Goal: Communication & Community: Answer question/provide support

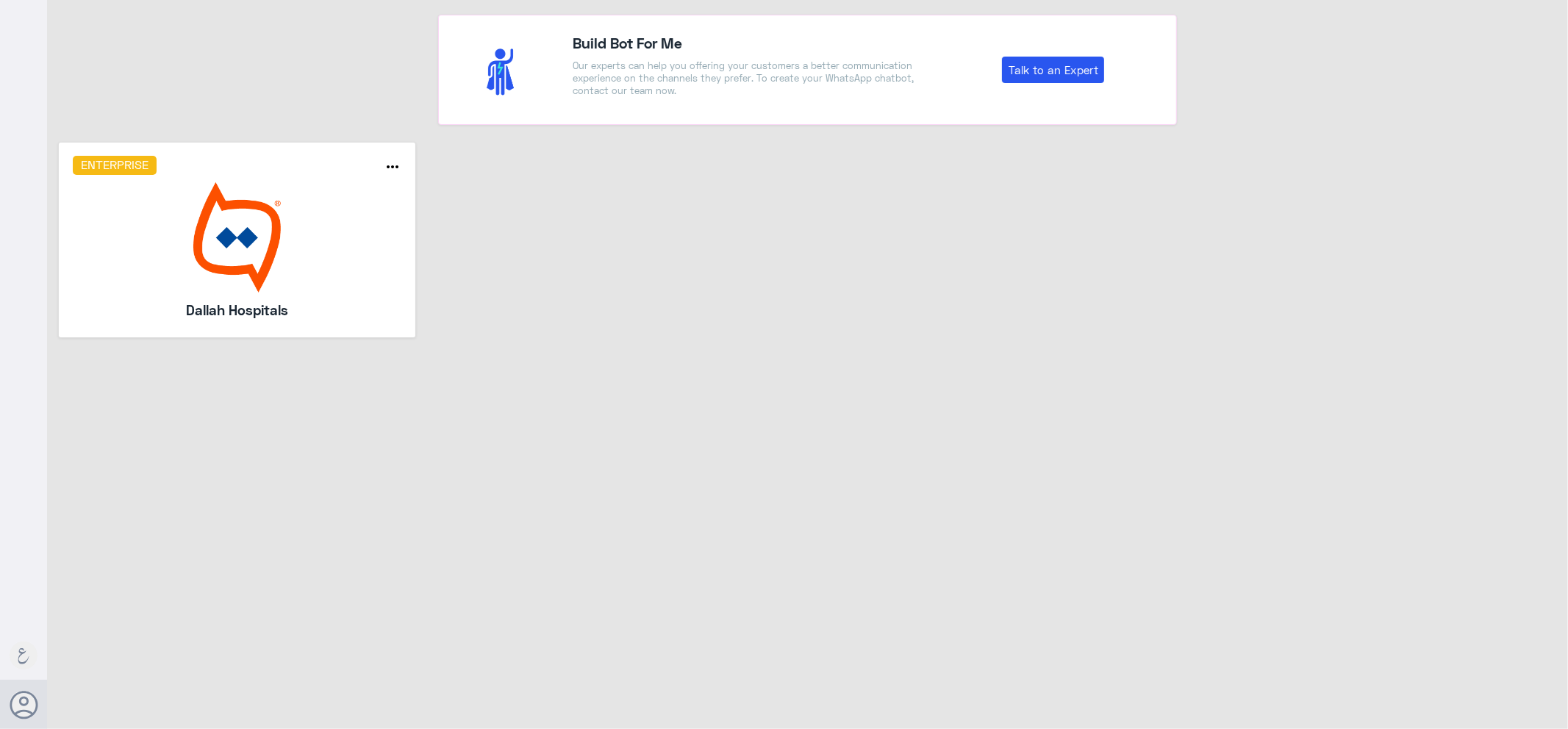
click at [369, 297] on div "Enterprise more_horiz Dallah Hospitals" at bounding box center [237, 239] width 330 height 168
click at [361, 285] on img at bounding box center [237, 237] width 330 height 110
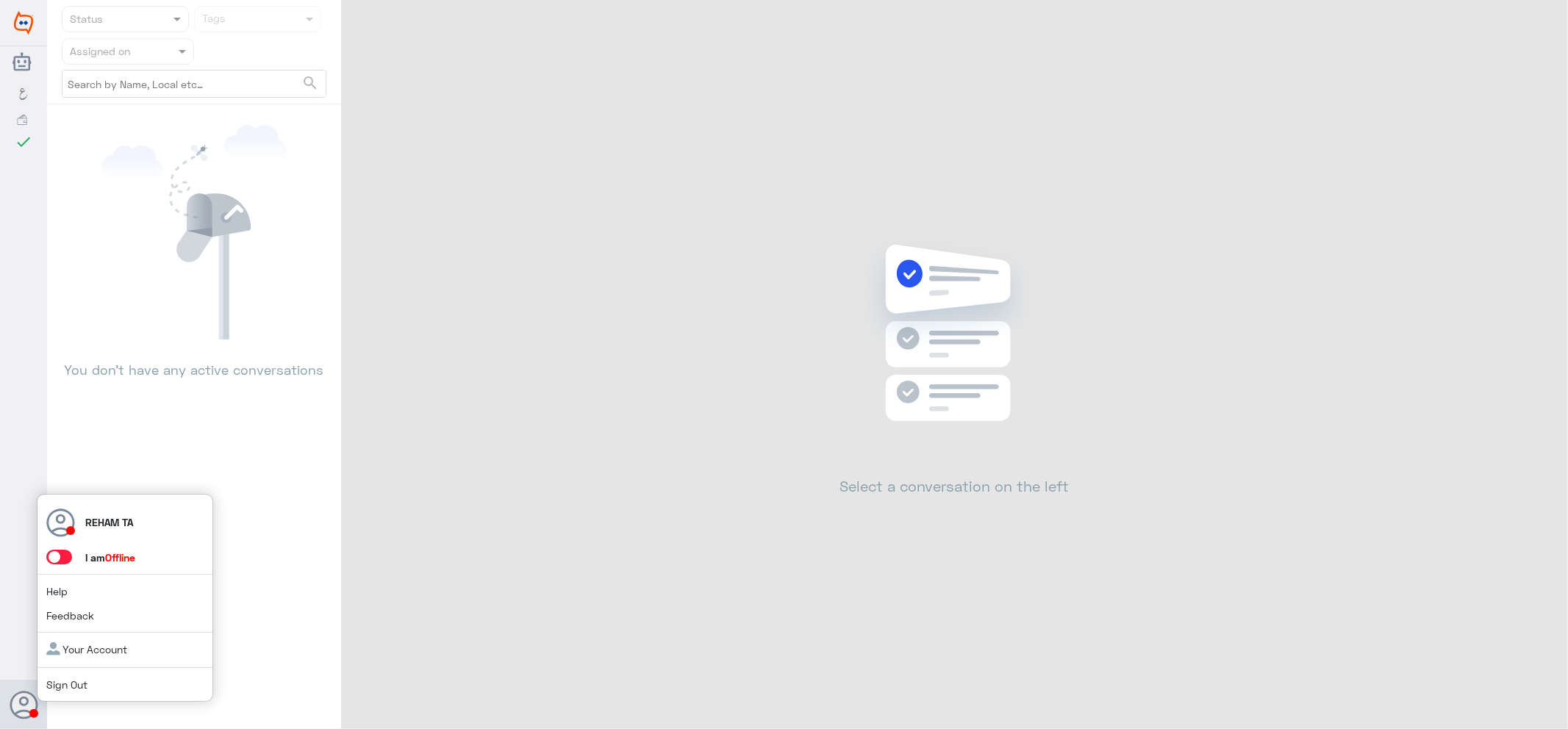
click at [53, 557] on span at bounding box center [59, 557] width 26 height 15
click at [0, 0] on input "checkbox" at bounding box center [0, 0] width 0 height 0
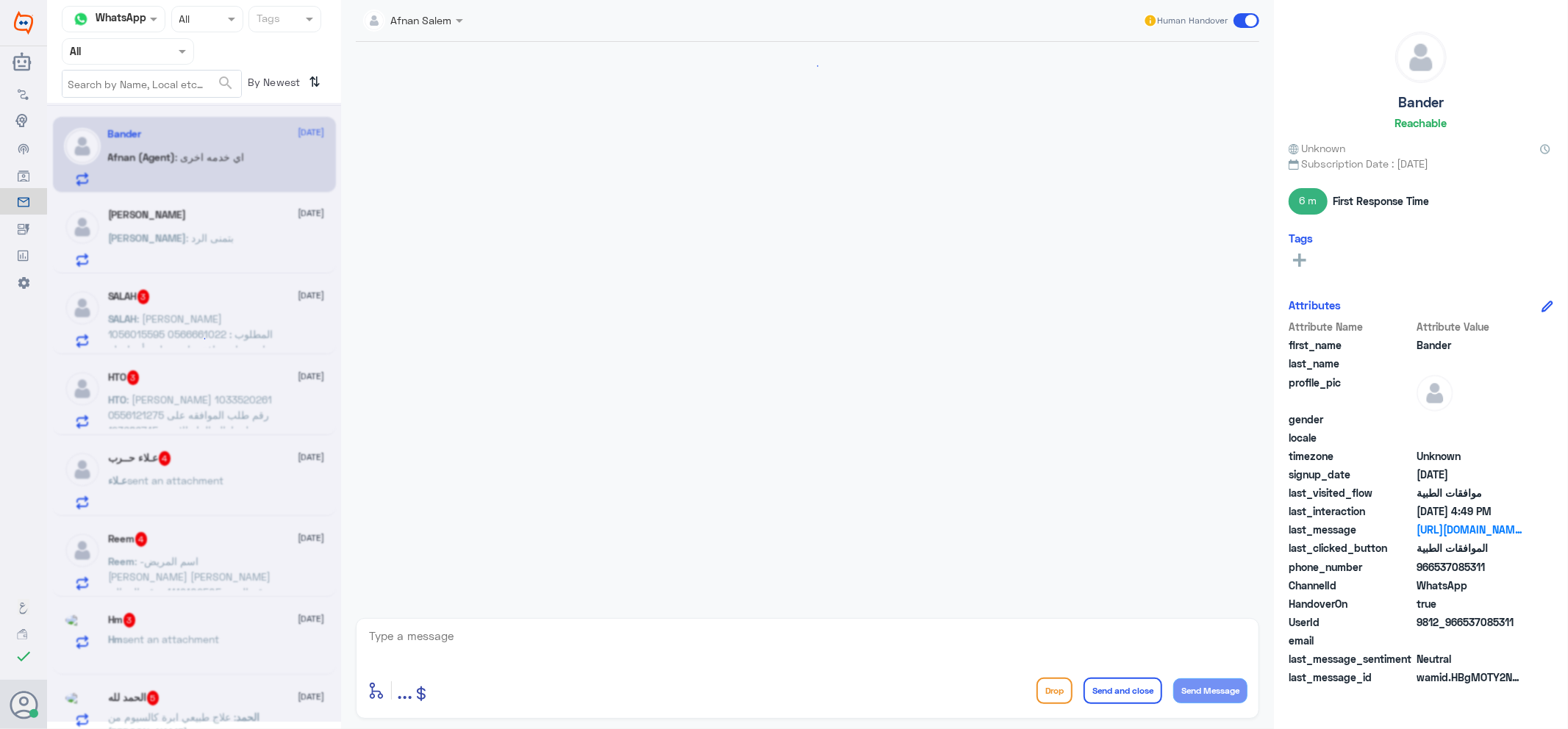
scroll to position [1353, 0]
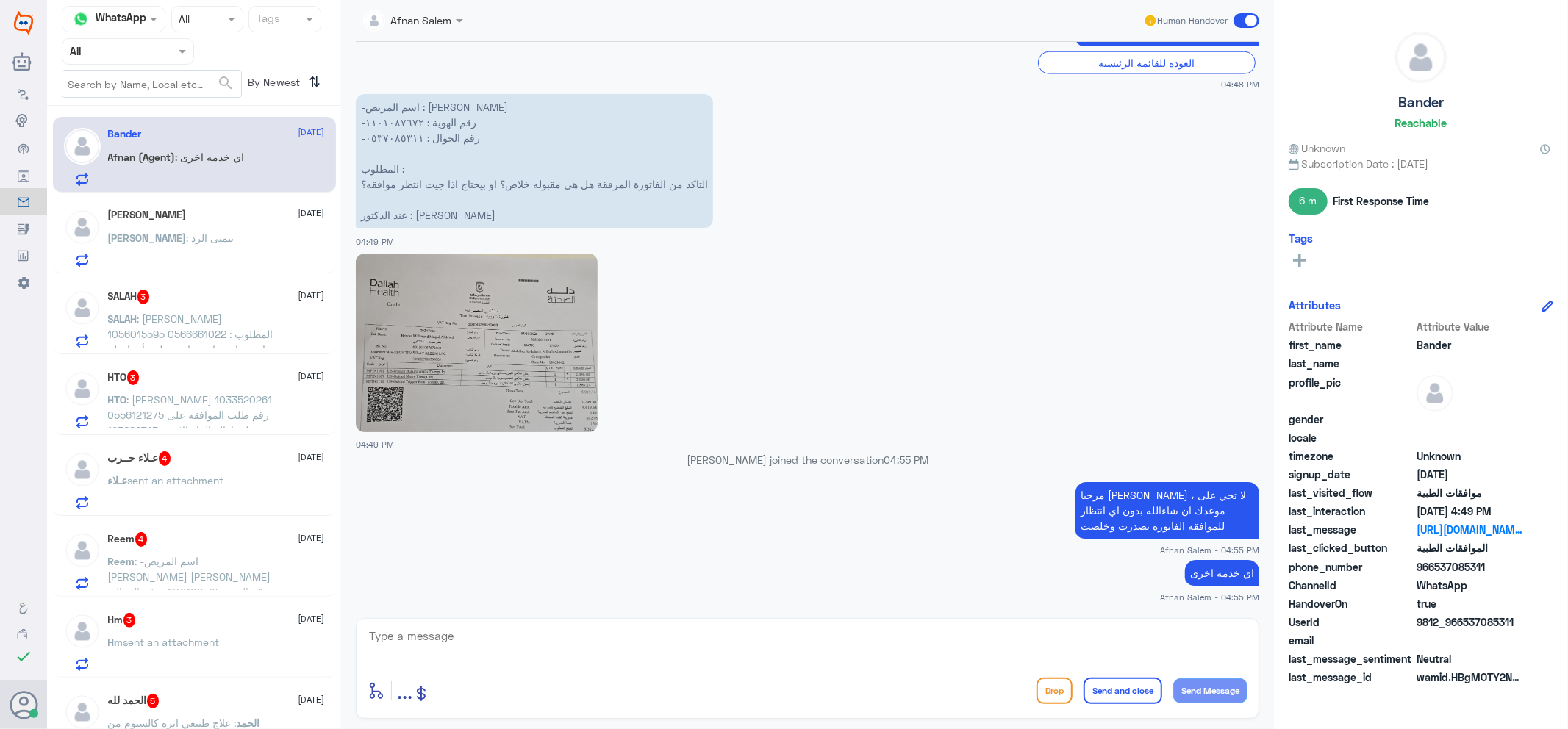
click at [186, 231] on span ": بتمنى الرد" at bounding box center [210, 237] width 47 height 12
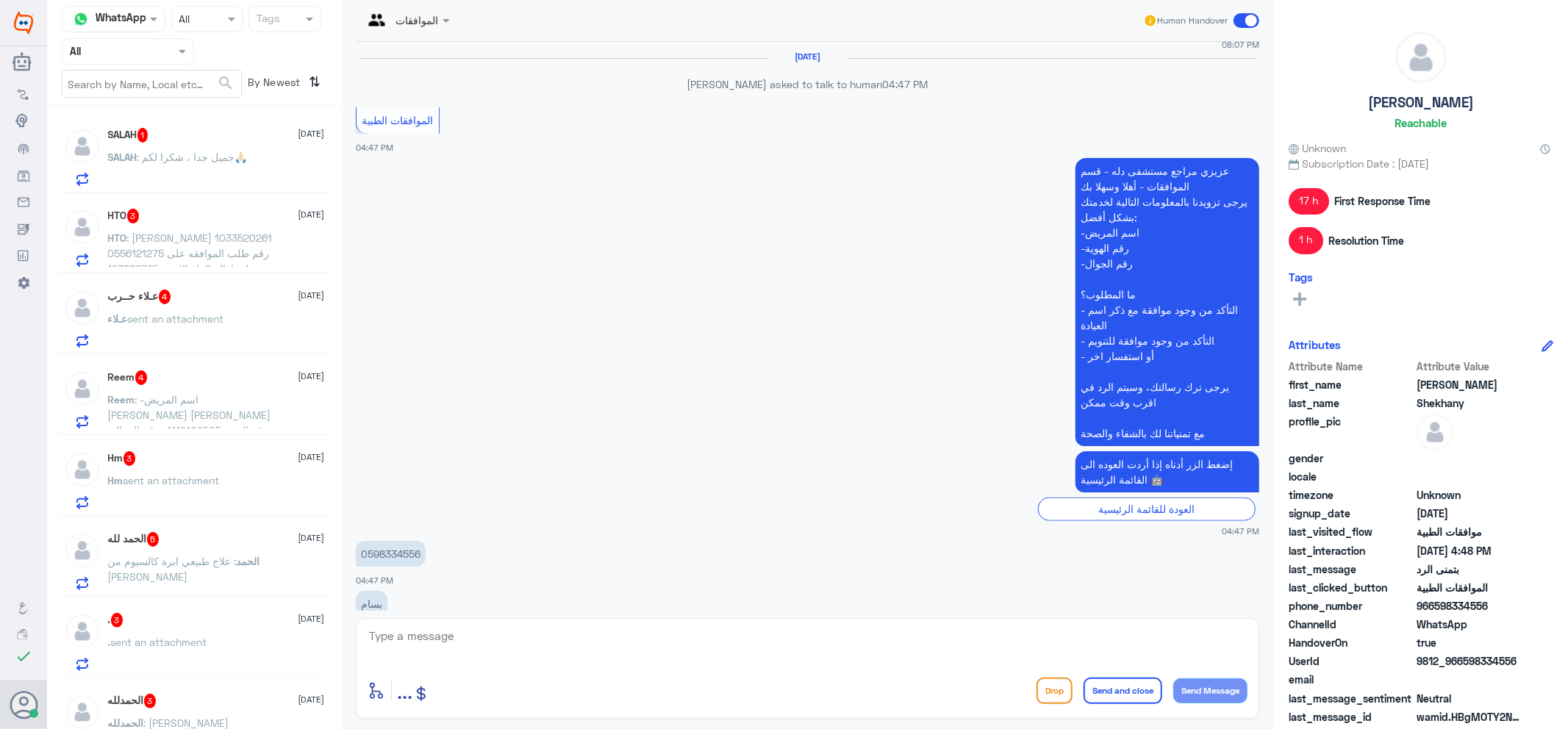
scroll to position [1239, 0]
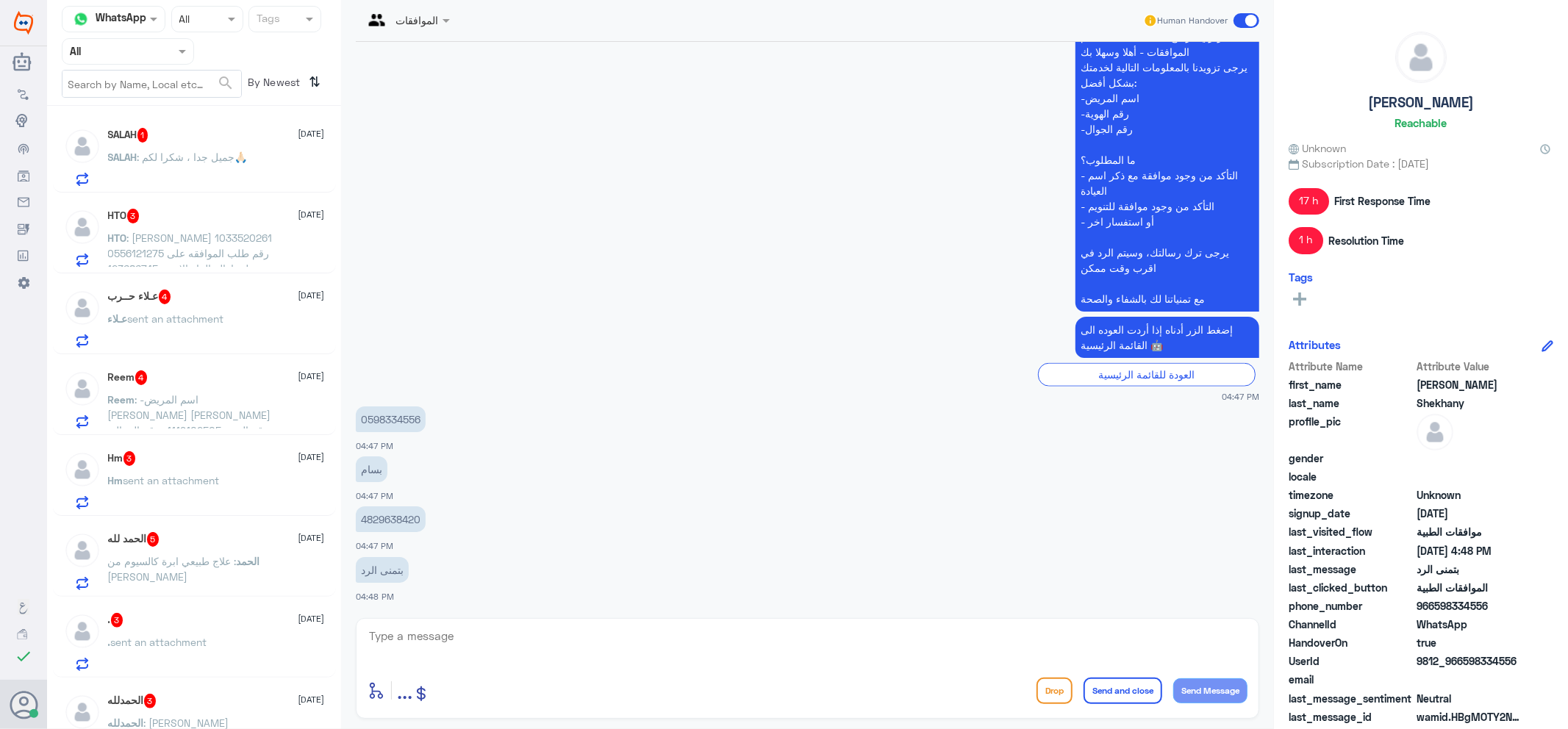
click at [106, 52] on input "text" at bounding box center [110, 50] width 81 height 17
click at [110, 171] on div "Your Team" at bounding box center [128, 184] width 132 height 33
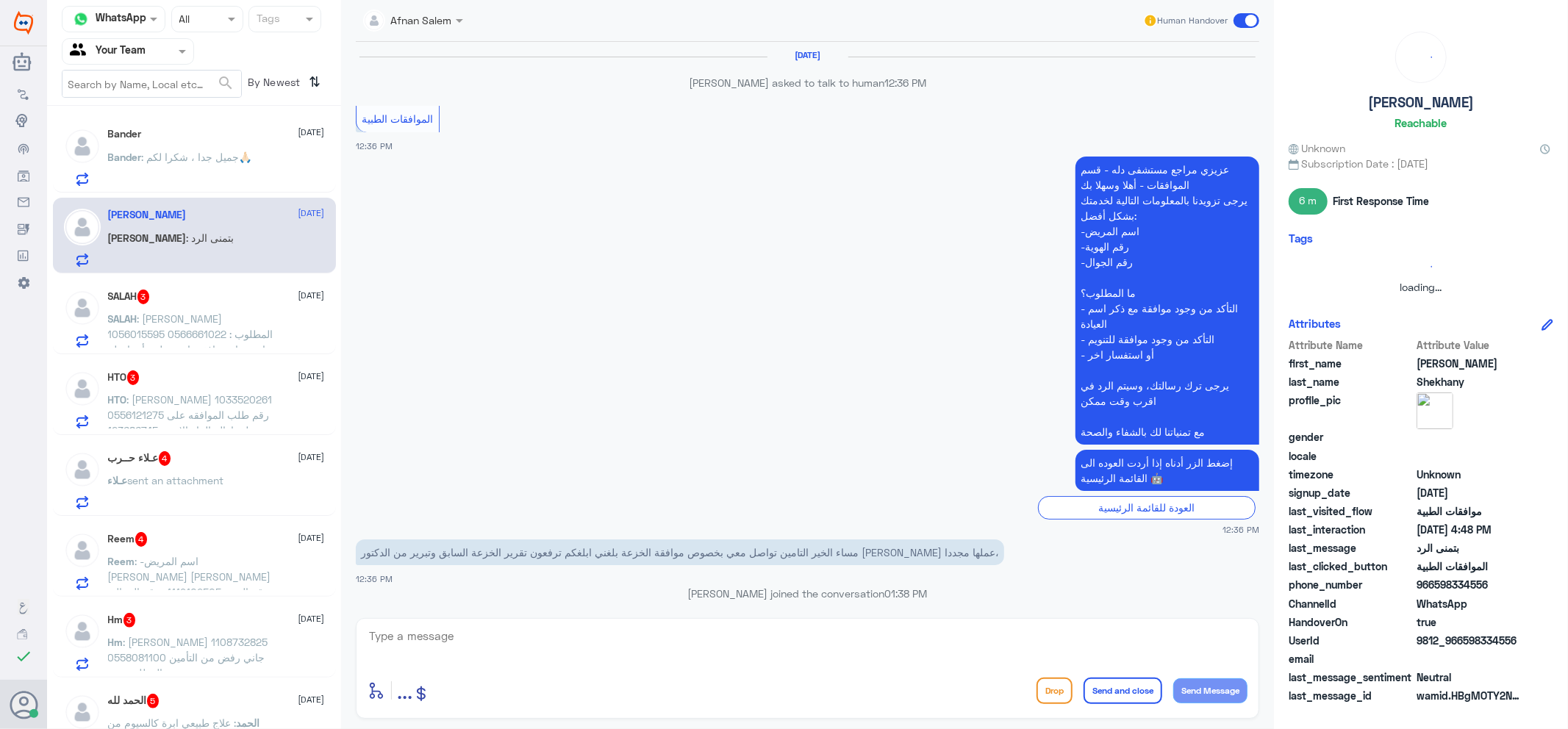
scroll to position [1403, 0]
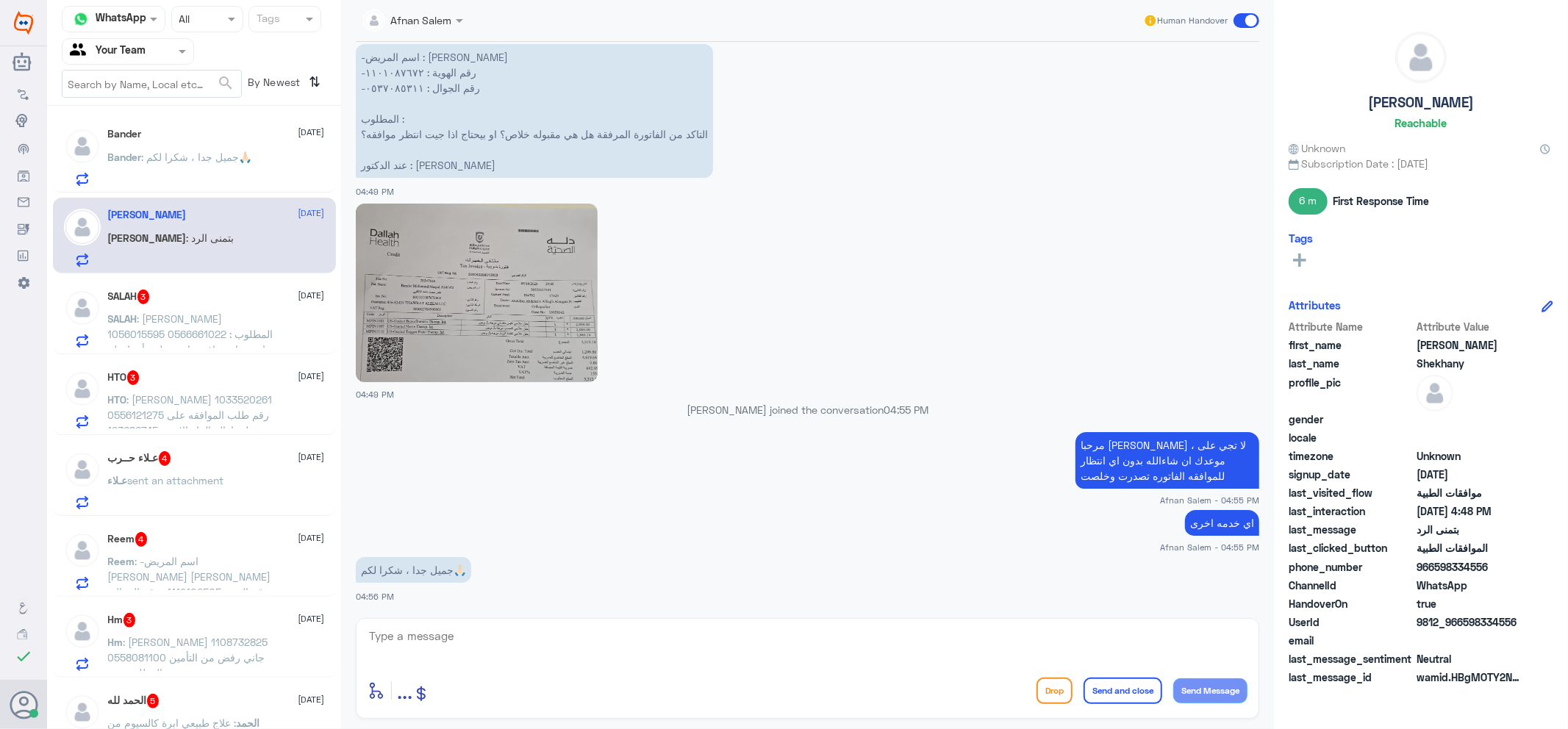
click at [208, 236] on div "[PERSON_NAME] : بتمنى الرد" at bounding box center [216, 251] width 217 height 33
click at [496, 654] on textarea at bounding box center [807, 644] width 880 height 36
type textarea "ا"
click at [174, 329] on span ": [PERSON_NAME] 1056015595 0566661022 المطلوب : استرجاع موافقة تامين طبية أسنان…" at bounding box center [191, 357] width 165 height 90
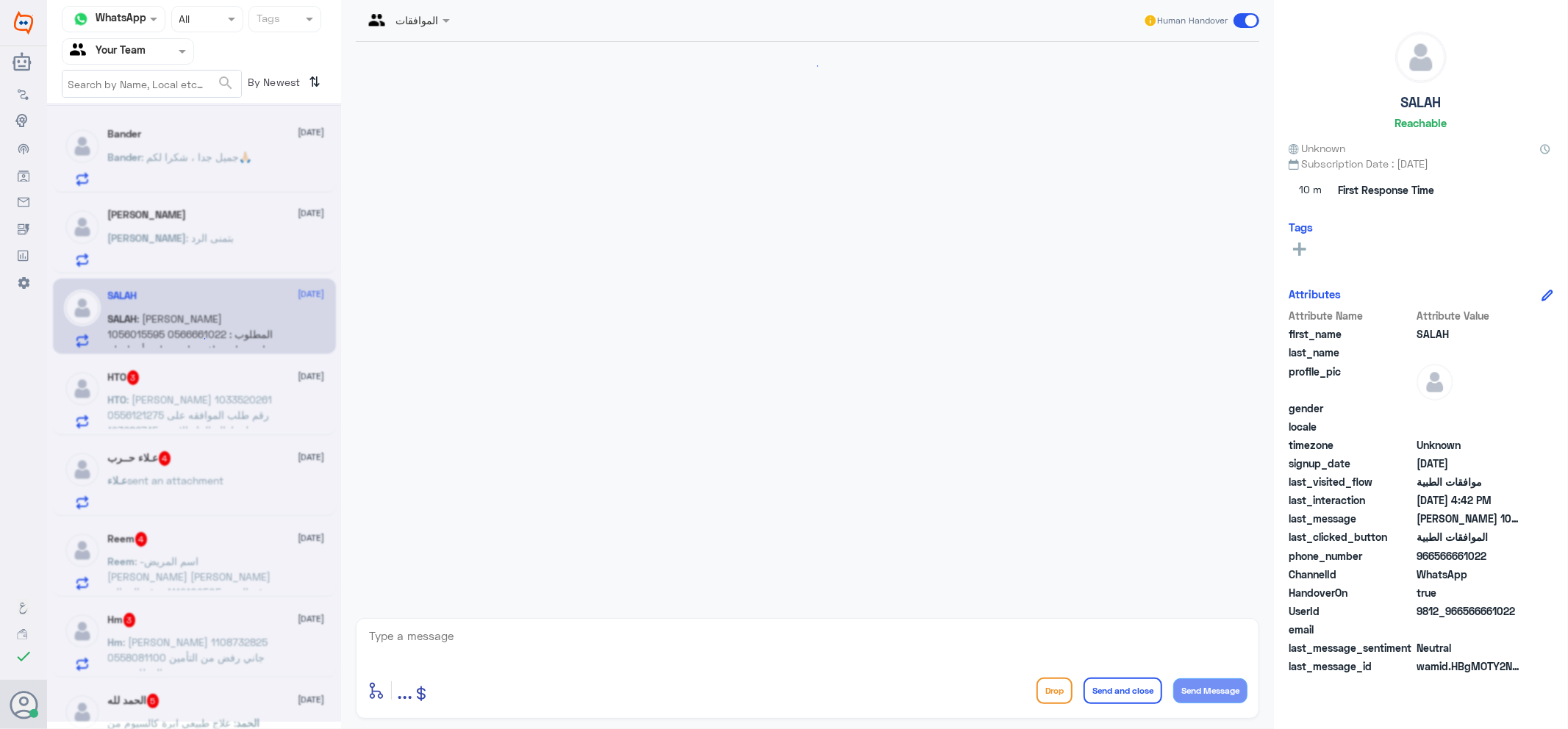
scroll to position [280, 0]
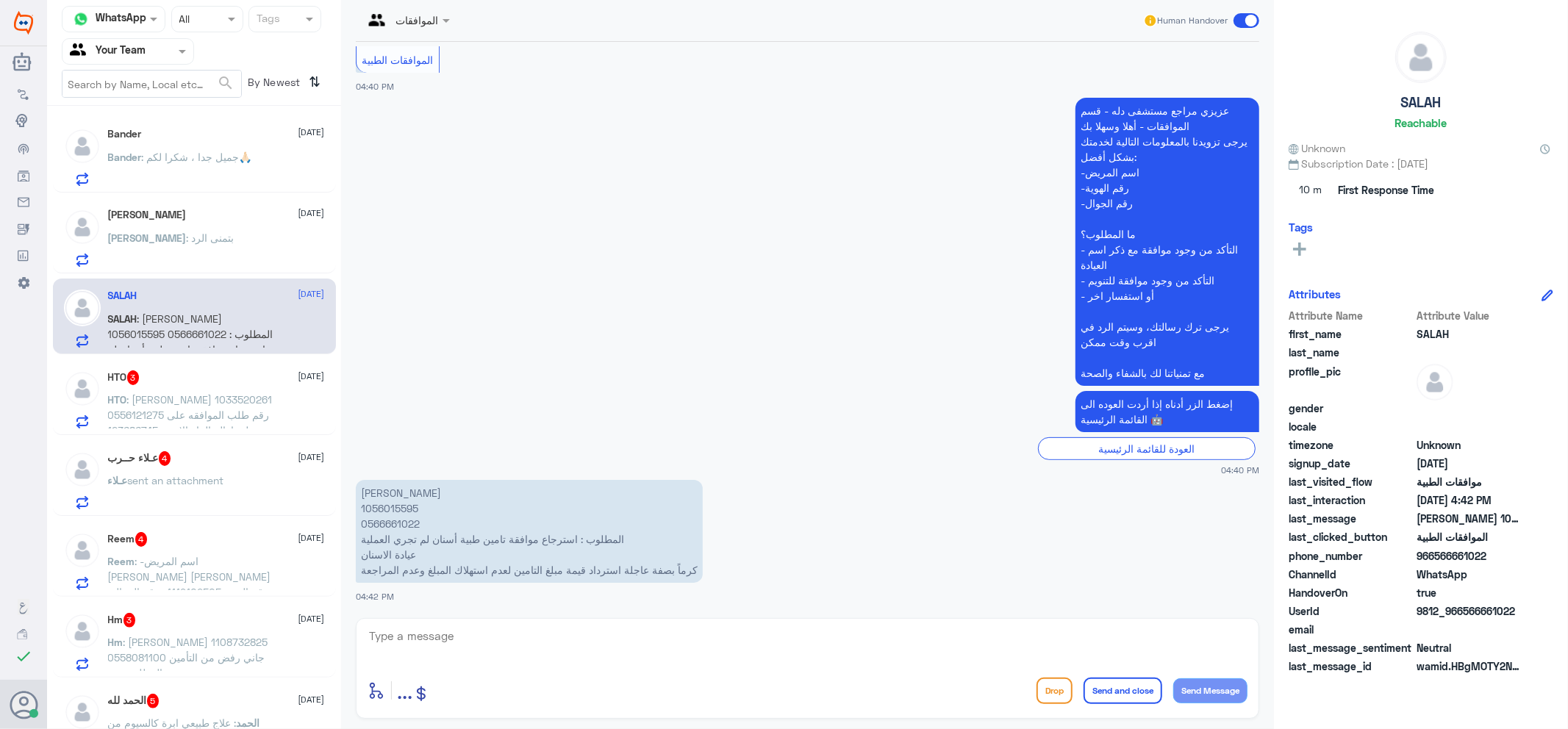
click at [211, 239] on div "[PERSON_NAME] : بتمنى الرد" at bounding box center [216, 251] width 217 height 33
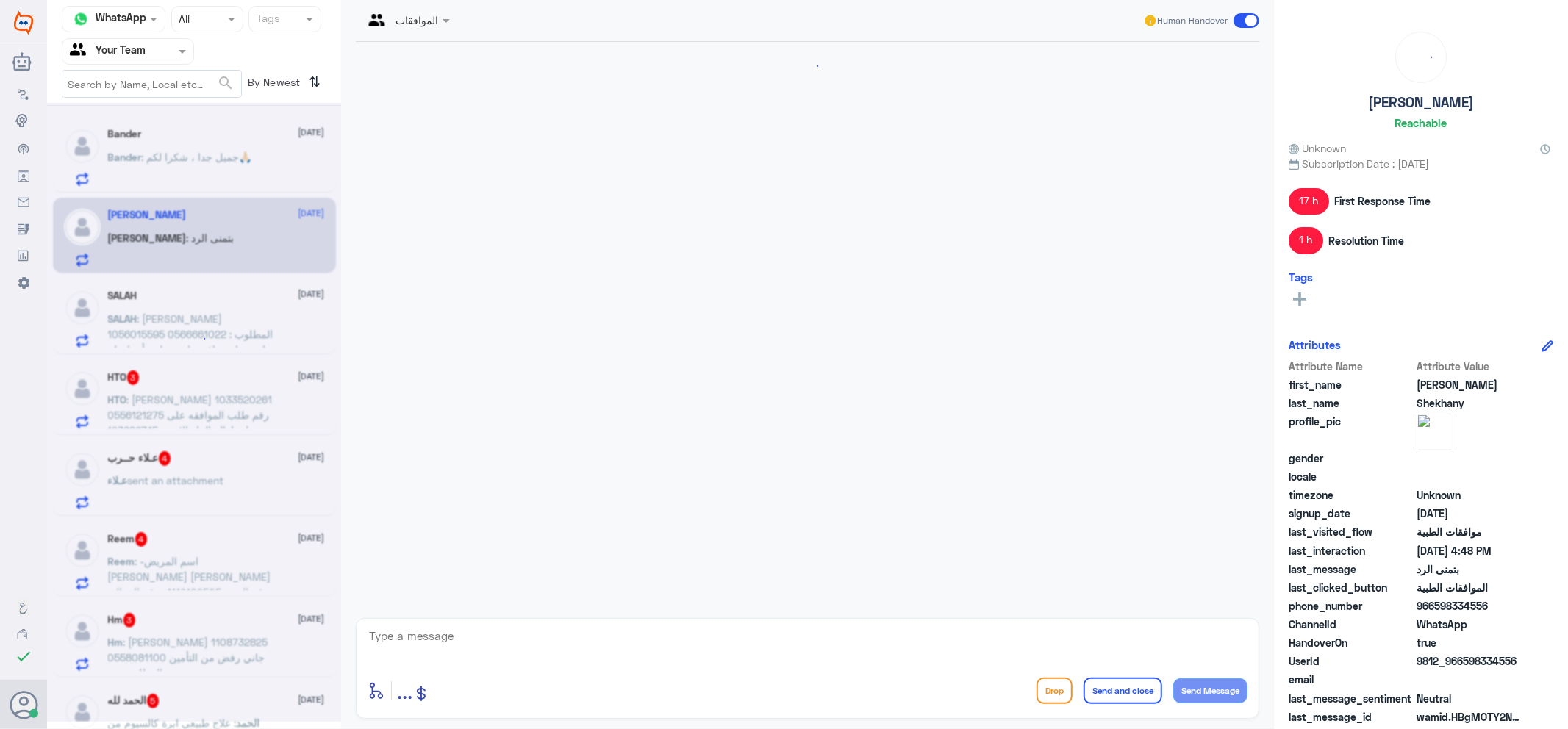
scroll to position [1239, 0]
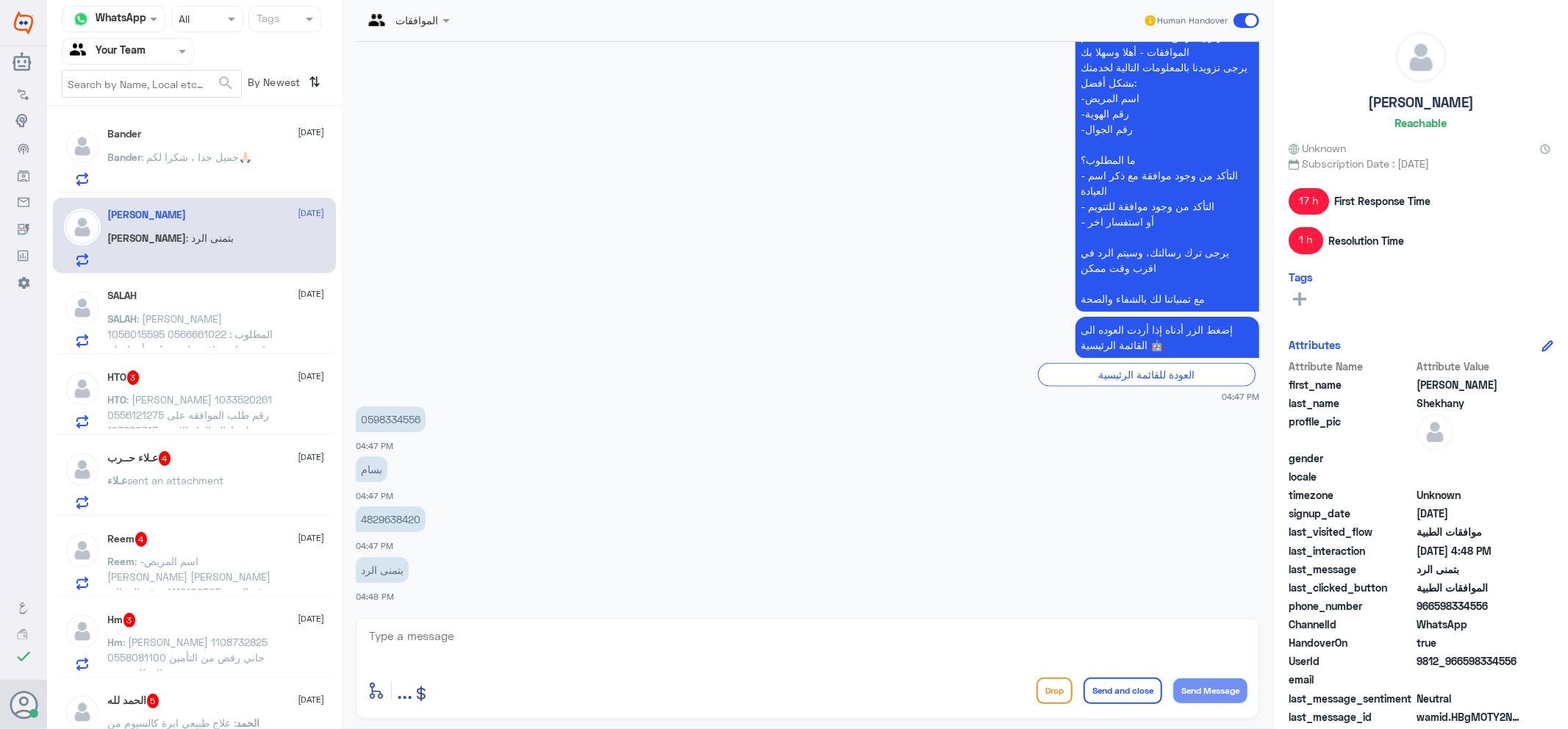
click at [445, 644] on textarea at bounding box center [807, 644] width 880 height 36
type textarea "اهلا وسهلا ..كيف نقدر نخدمك؟ ارجو توضيح استفسارك"
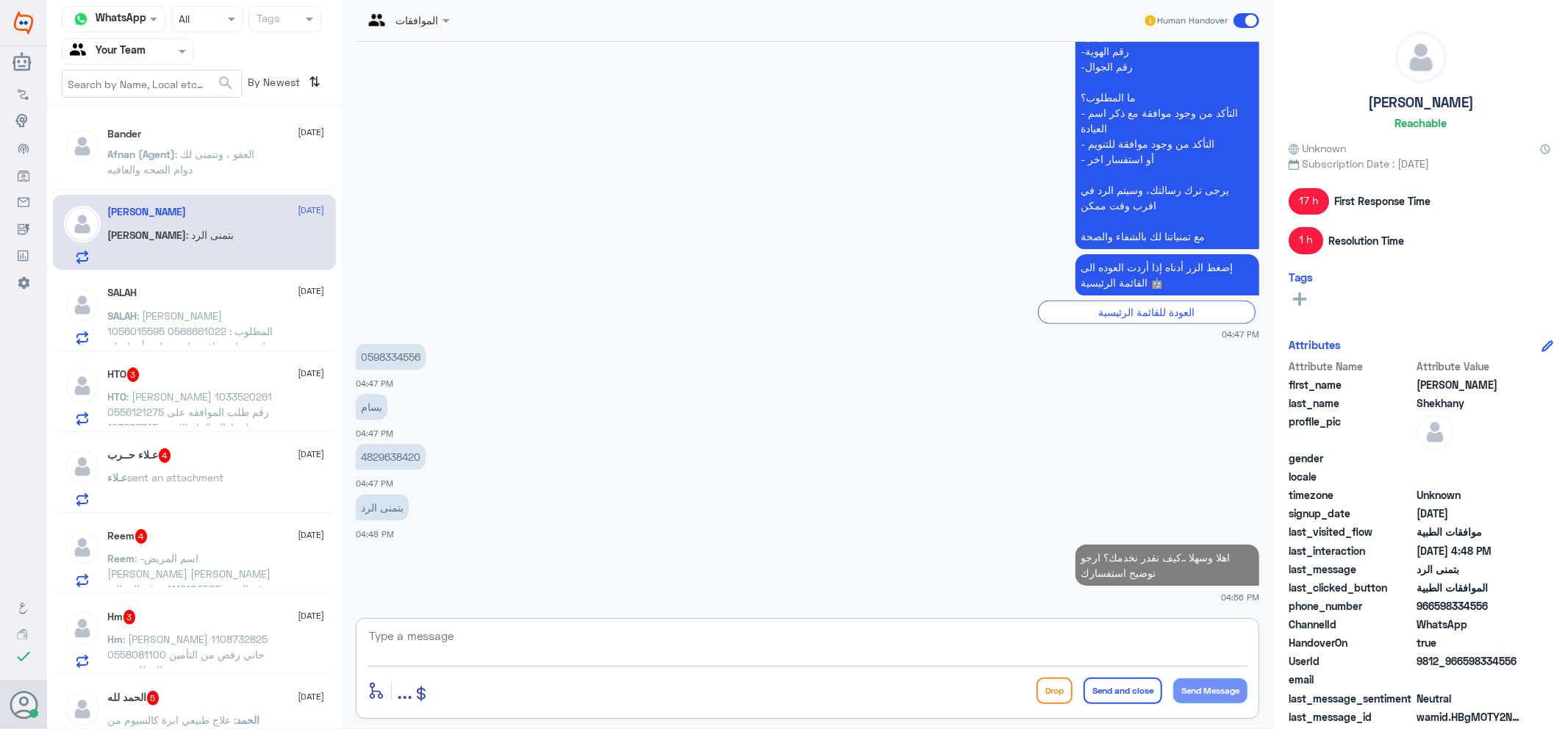
click at [395, 454] on p "4829638420" at bounding box center [390, 456] width 69 height 26
copy p "4829638420"
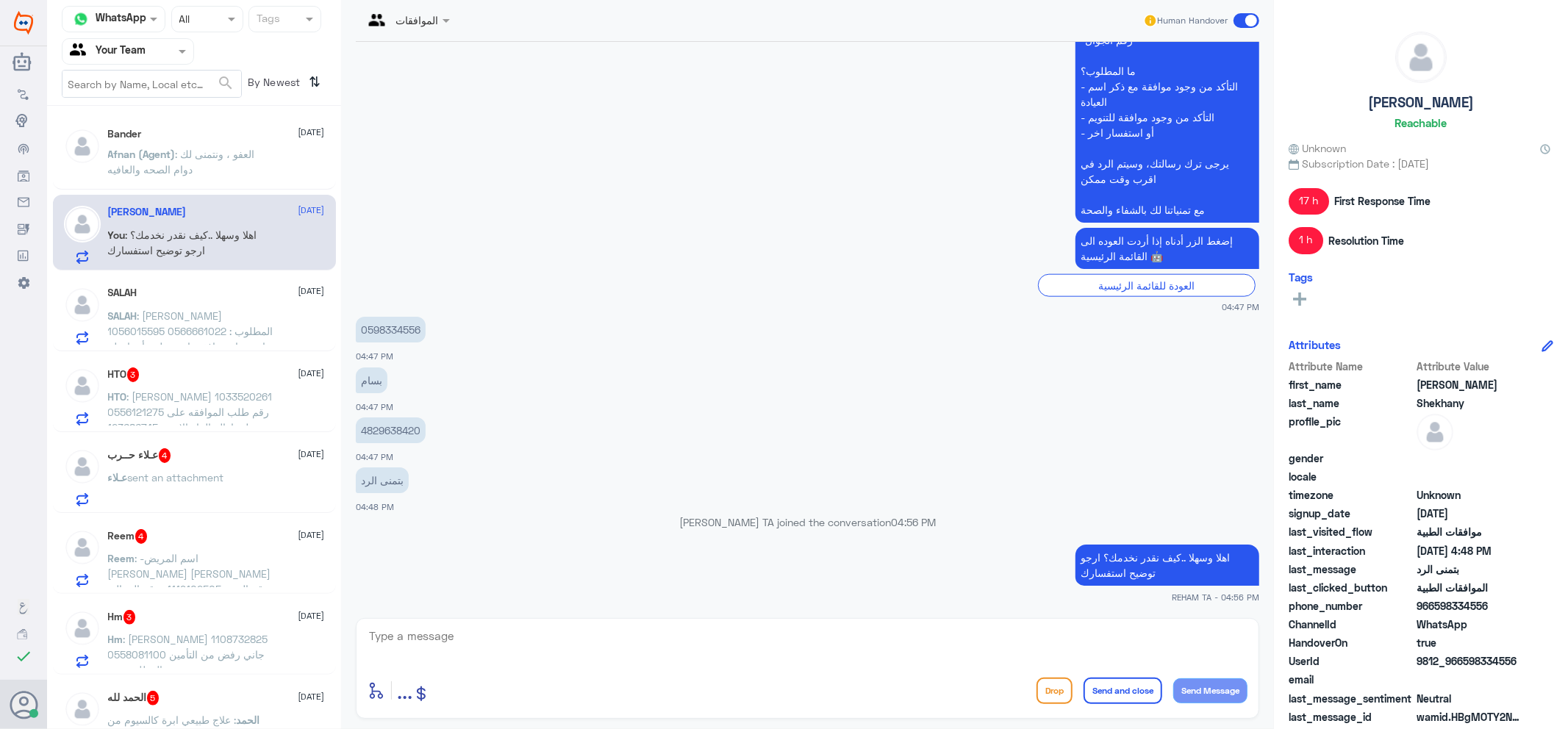
click at [113, 299] on div "SALAH [DATE] SALAH : [PERSON_NAME] 1056015595 0566661022 المطلوب : استرجاع مواف…" at bounding box center [216, 316] width 217 height 58
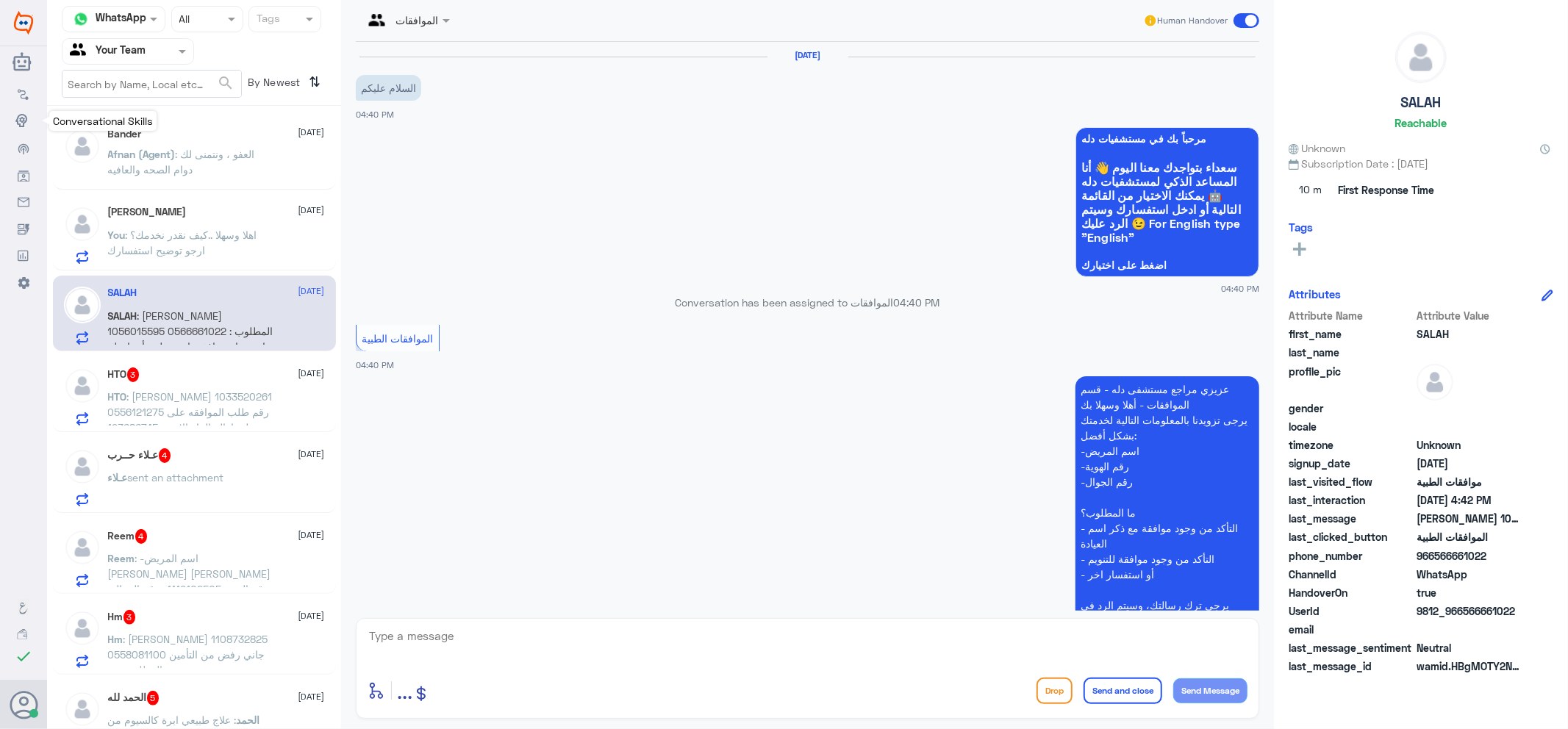
scroll to position [280, 0]
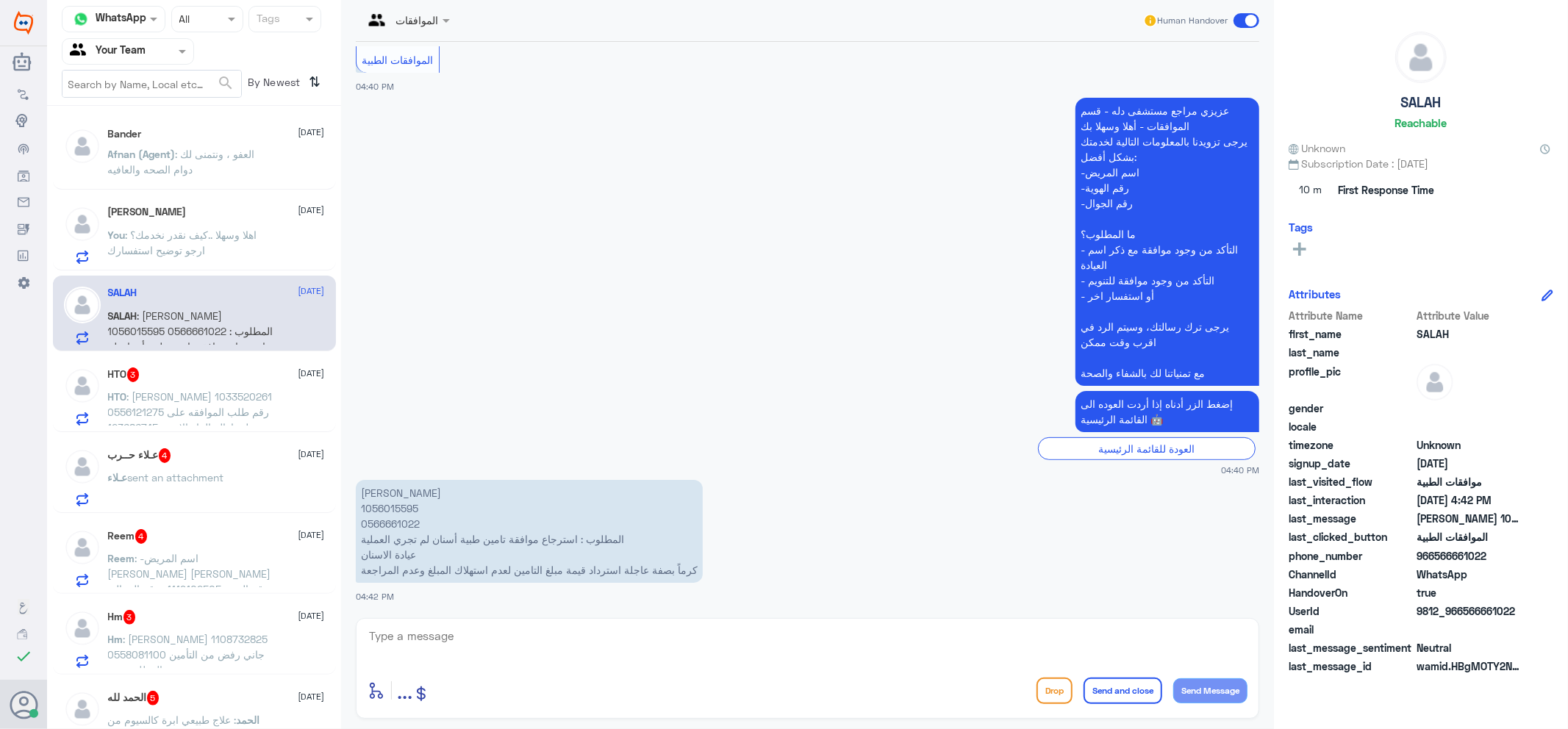
click at [181, 240] on p "You : اهلا وسهلا ..كيف نقدر نخدمك؟ ارجو توضيح استفسارك" at bounding box center [191, 245] width 165 height 37
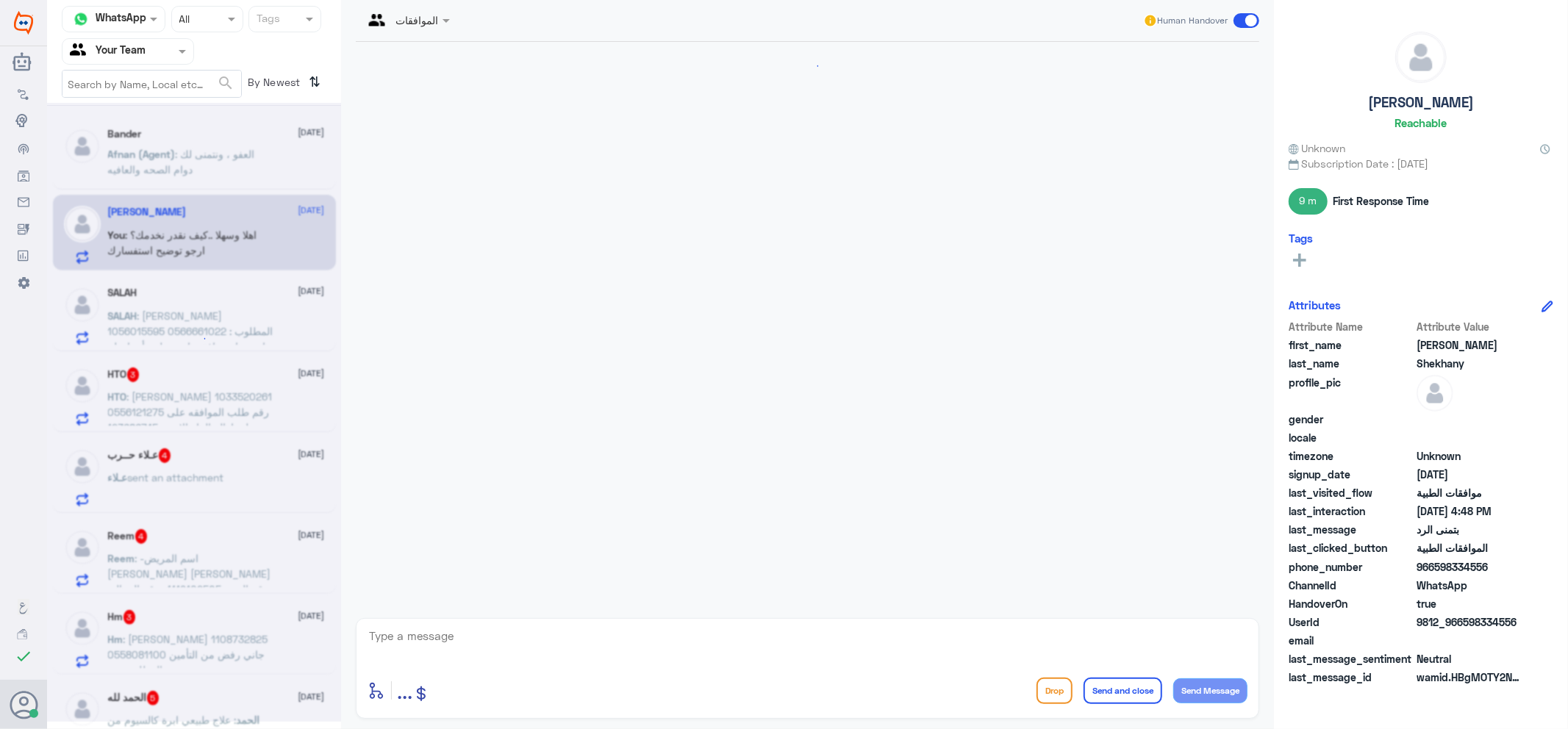
scroll to position [1159, 0]
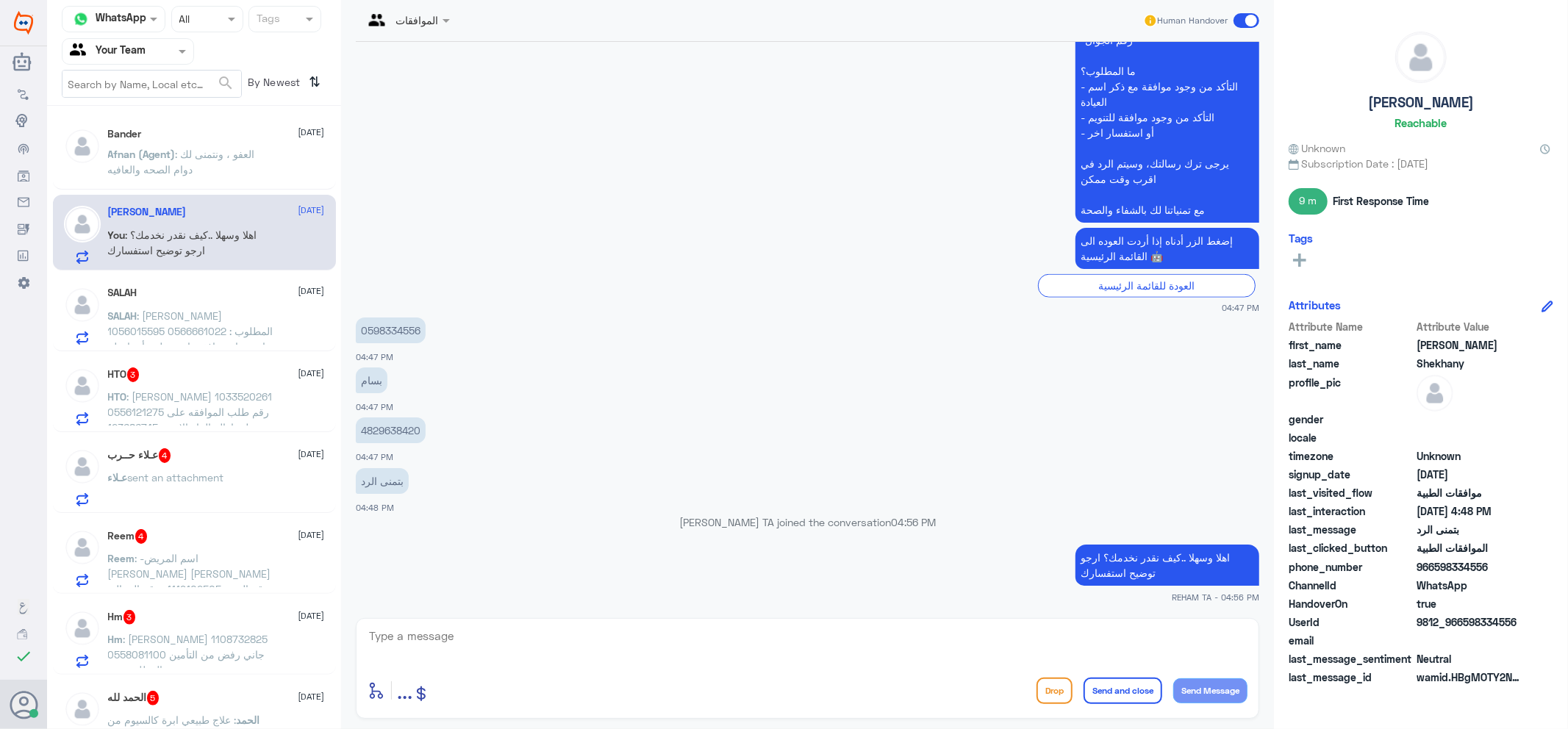
click at [1136, 557] on p "اهلا وسهلا ..كيف نقدر نخدمك؟ ارجو توضيح استفسارك" at bounding box center [1167, 565] width 184 height 41
copy div "اهلا وسهلا ..كيف نقدر نخدمك؟ ارجو توضيح استفسارك"
click at [281, 332] on div "[PERSON_NAME] : [PERSON_NAME] 1056015595 0566661022 المطلوب : استرجاع موافقة تا…" at bounding box center [216, 328] width 217 height 33
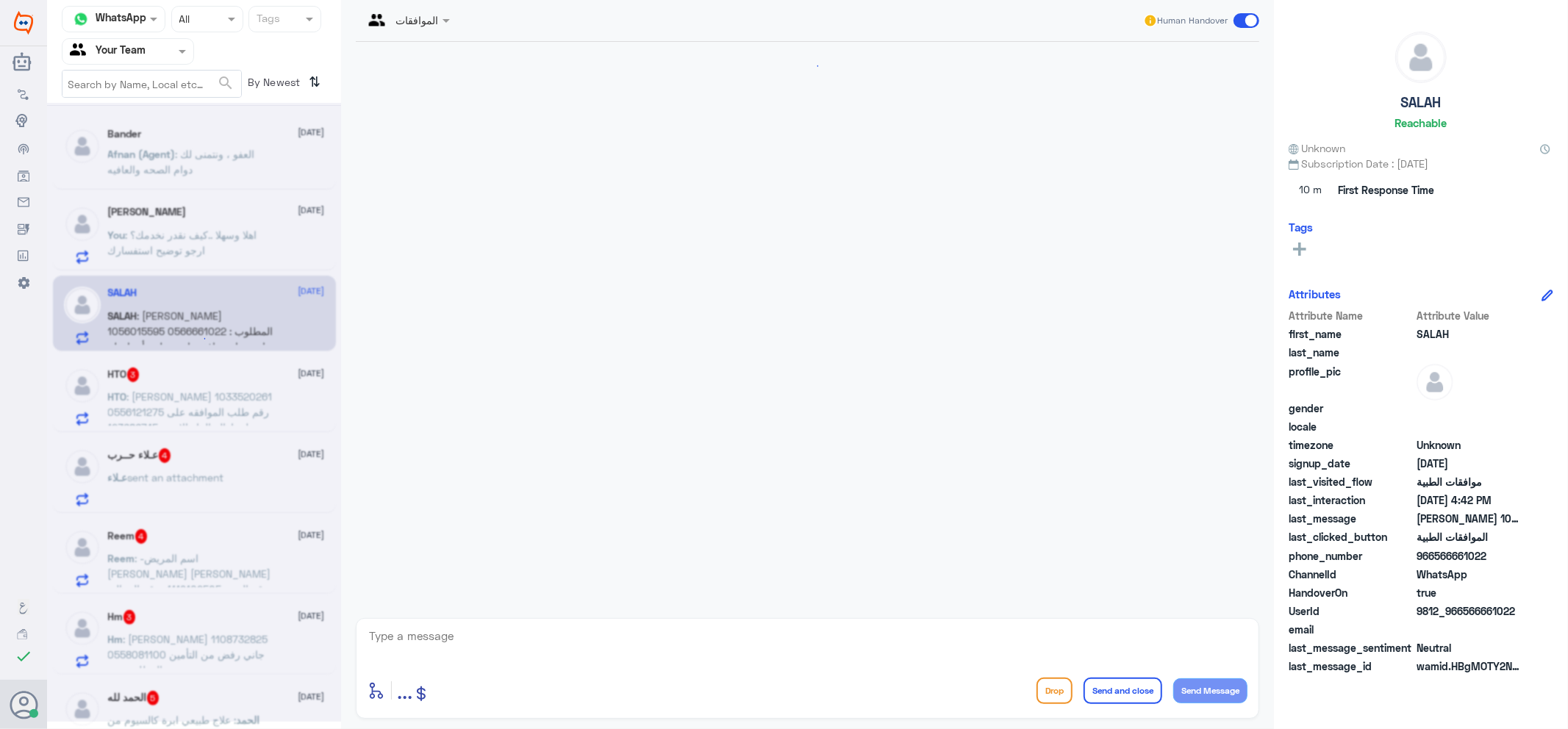
scroll to position [280, 0]
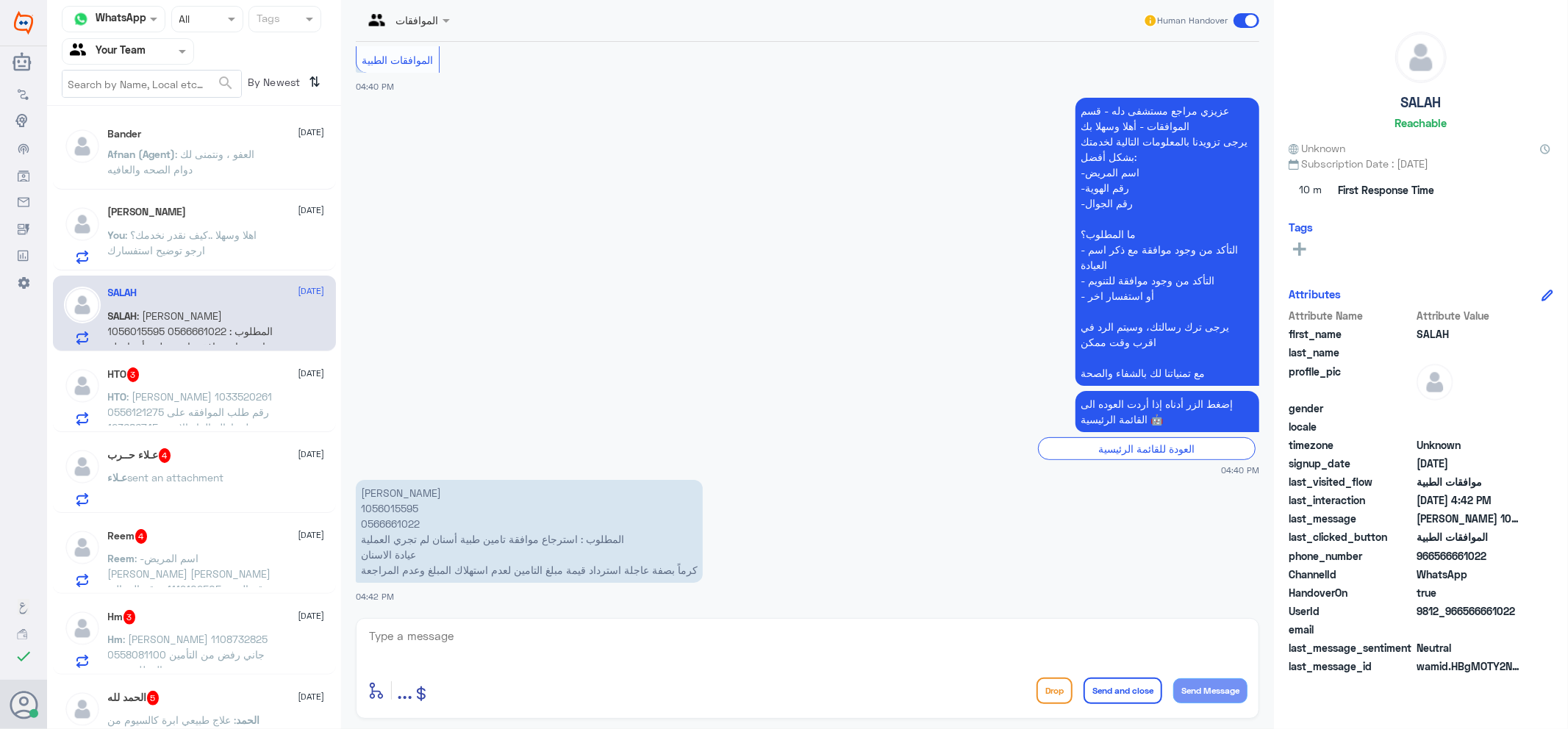
click at [244, 254] on p "You : اهلا وسهلا ..كيف نقدر نخدمك؟ ارجو توضيح استفسارك" at bounding box center [191, 245] width 165 height 37
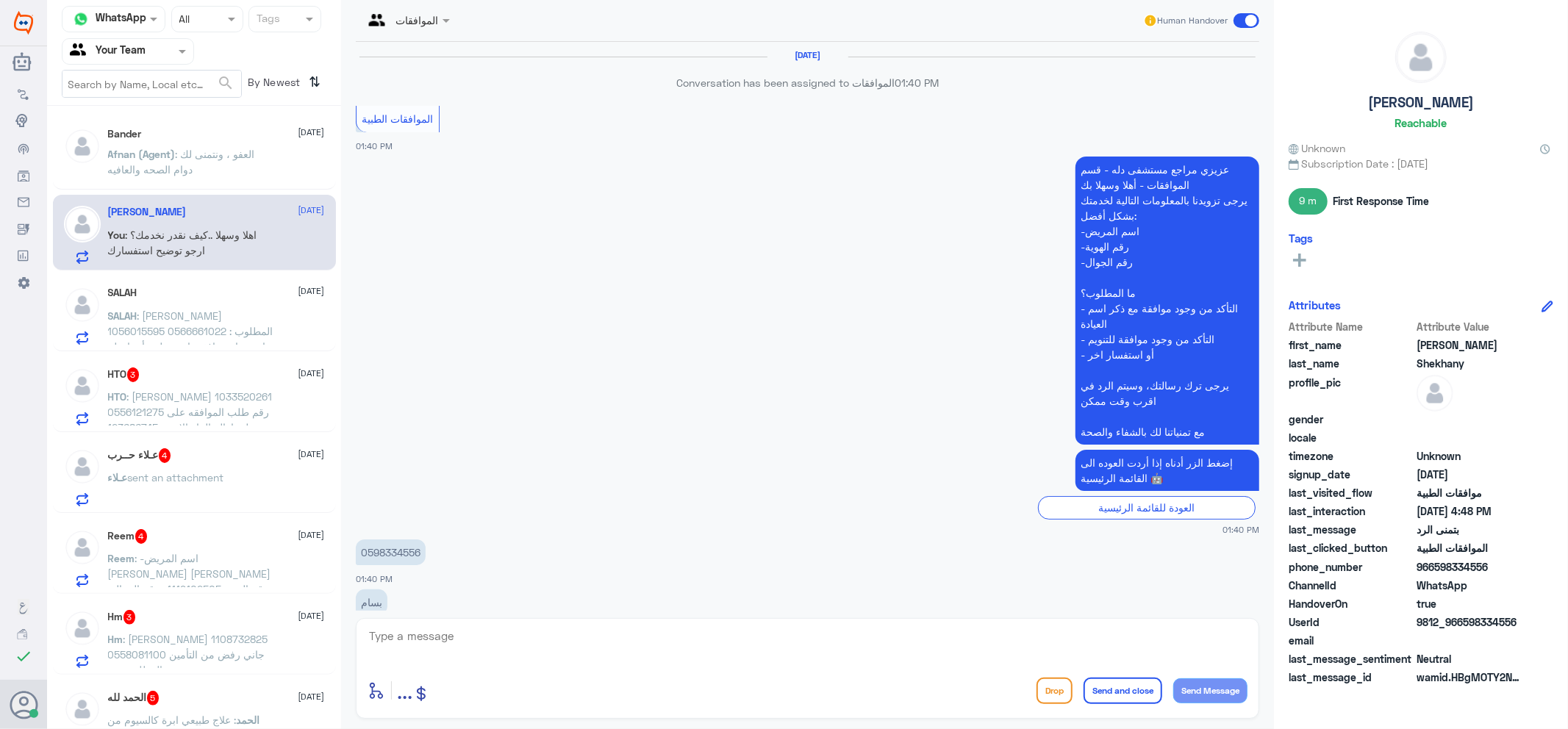
scroll to position [1159, 0]
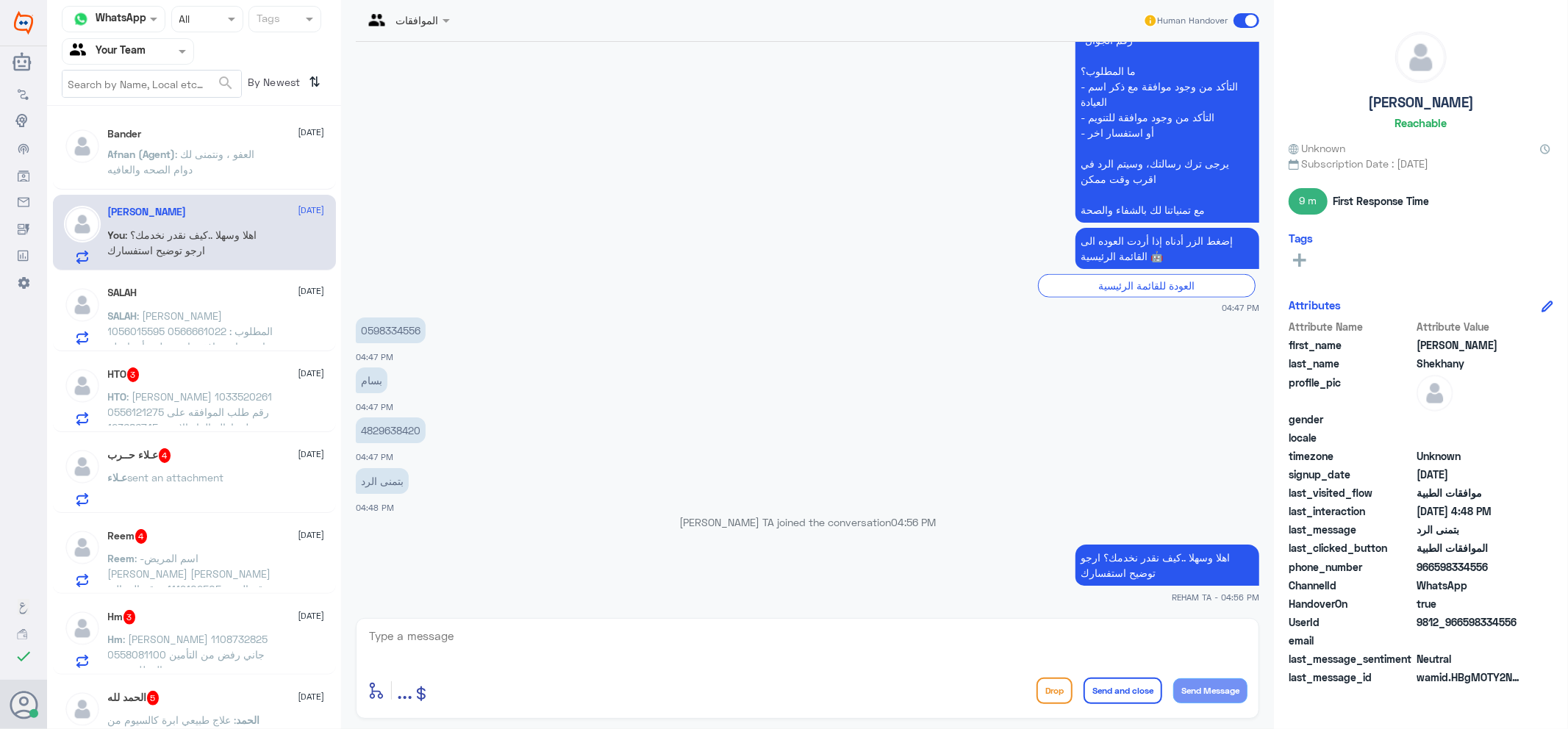
click at [1145, 571] on p "اهلا وسهلا ..كيف نقدر نخدمك؟ ارجو توضيح استفسارك" at bounding box center [1167, 565] width 184 height 41
copy div "اهلا وسهلا ..كيف نقدر نخدمك؟ ارجو توضيح استفسارك"
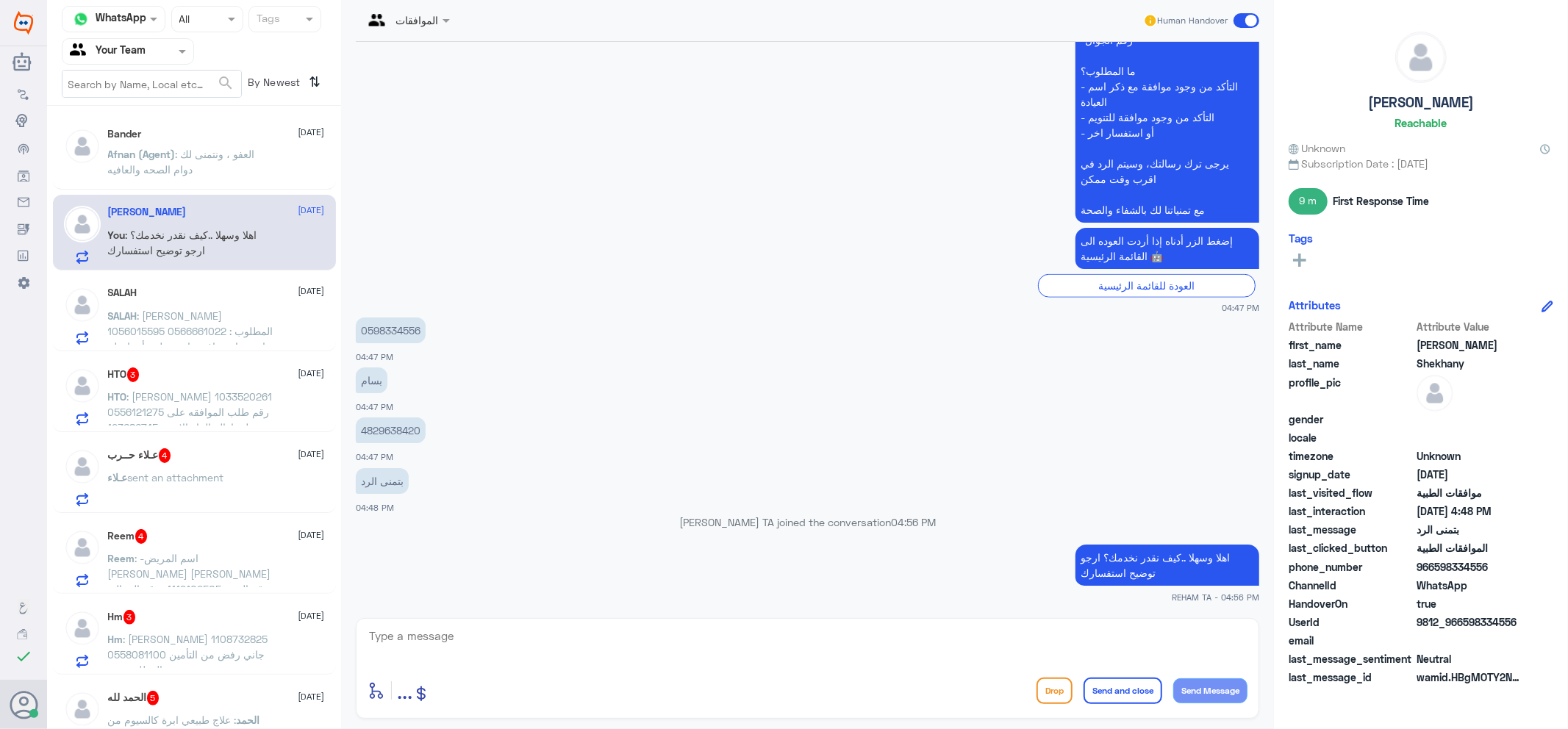
drag, startPoint x: 104, startPoint y: 110, endPoint x: 103, endPoint y: 261, distance: 151.0
click at [103, 114] on div "Channel WhatsApp Status × All Tags Agent Filter Your Team search By Newest ⇅ Ba…" at bounding box center [194, 367] width 294 height 733
click at [148, 321] on p "[PERSON_NAME] : [PERSON_NAME] 1056015595 0566661022 المطلوب : استرجاع موافقة تا…" at bounding box center [191, 326] width 165 height 37
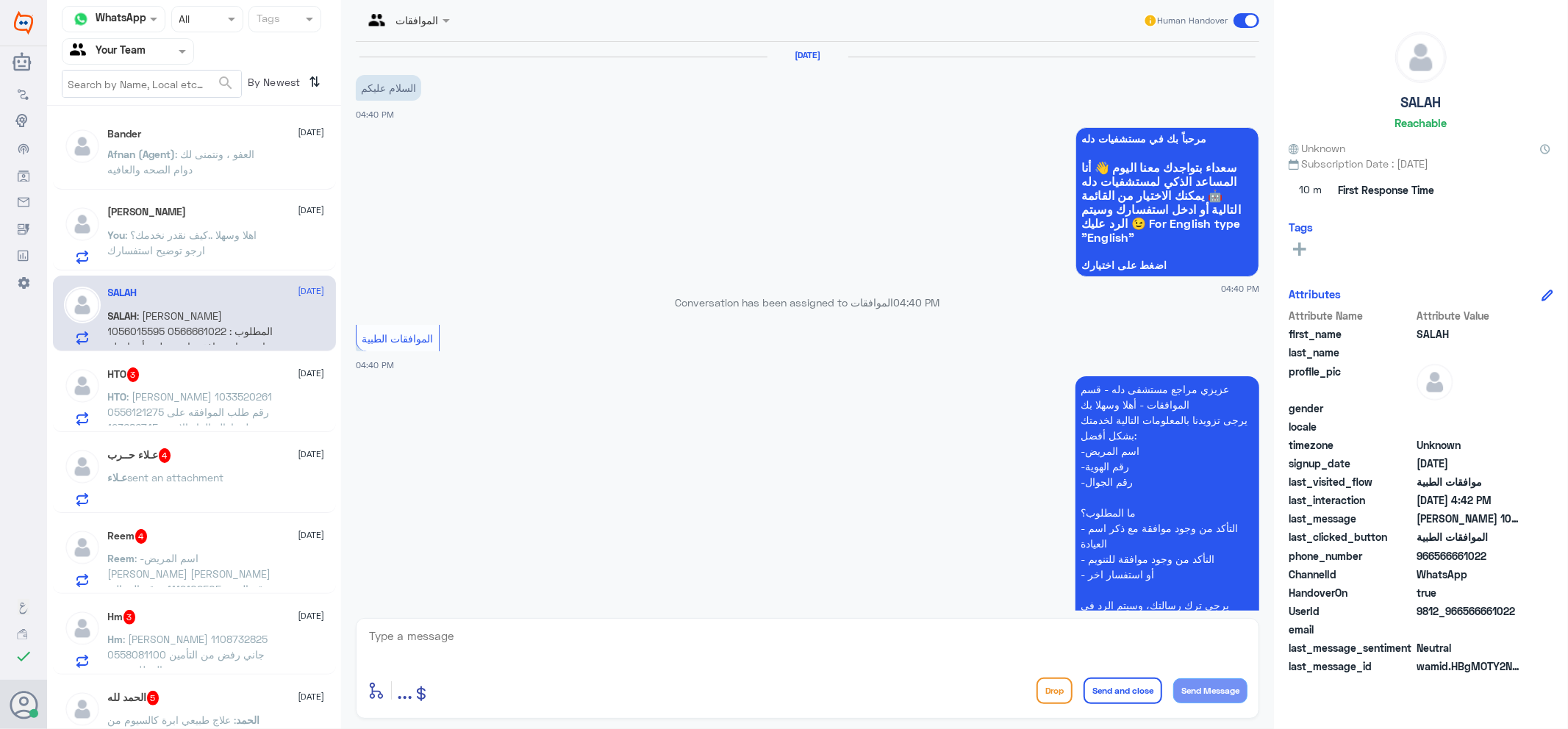
scroll to position [280, 0]
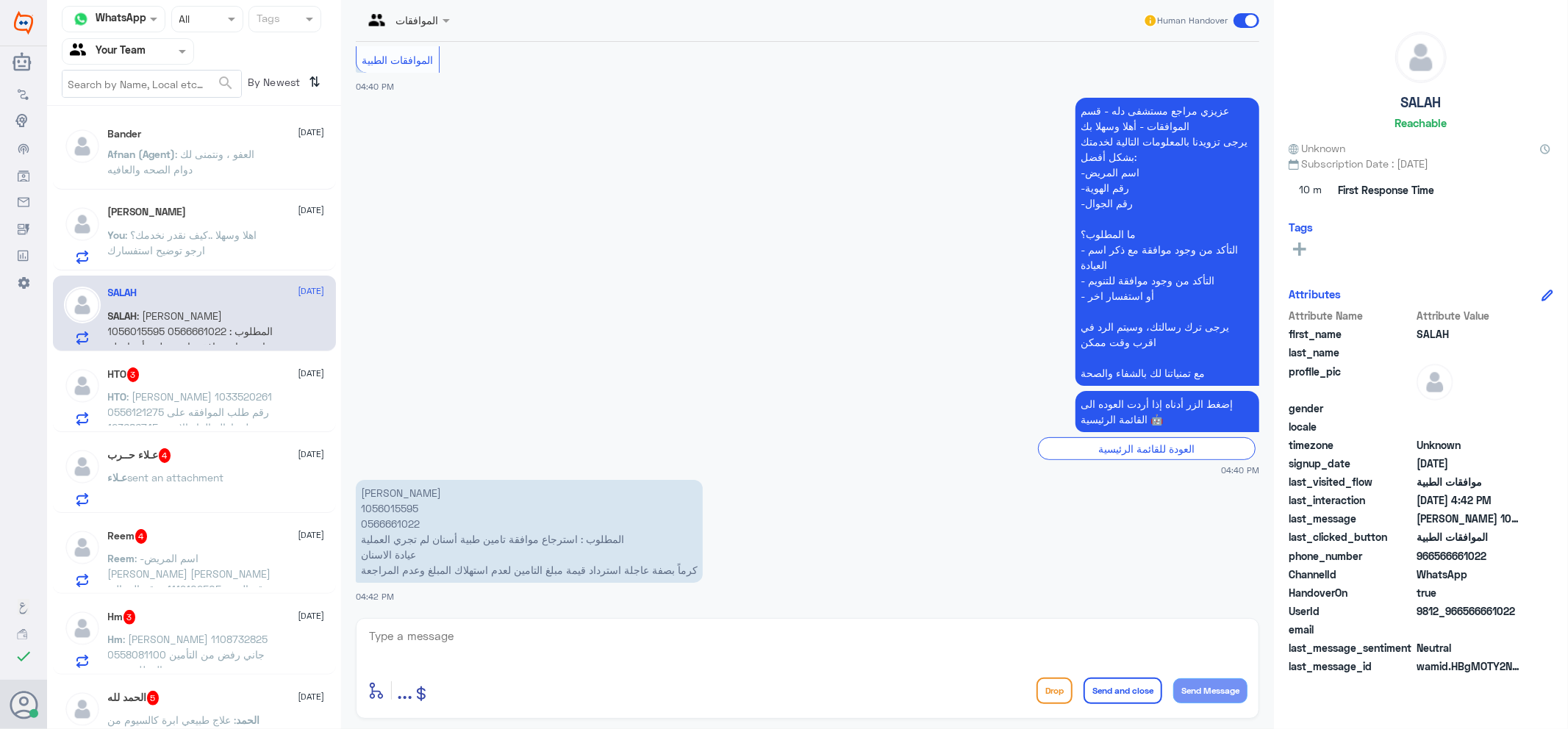
click at [391, 496] on p "[PERSON_NAME] 1056015595 0566661022 المطلوب : استرجاع موافقة تامين طبية أسنان ل…" at bounding box center [529, 531] width 347 height 103
click at [487, 636] on textarea at bounding box center [807, 644] width 880 height 36
click at [398, 505] on p "[PERSON_NAME] 1056015595 0566661022 المطلوب : استرجاع موافقة تامين طبية أسنان ل…" at bounding box center [529, 531] width 347 height 103
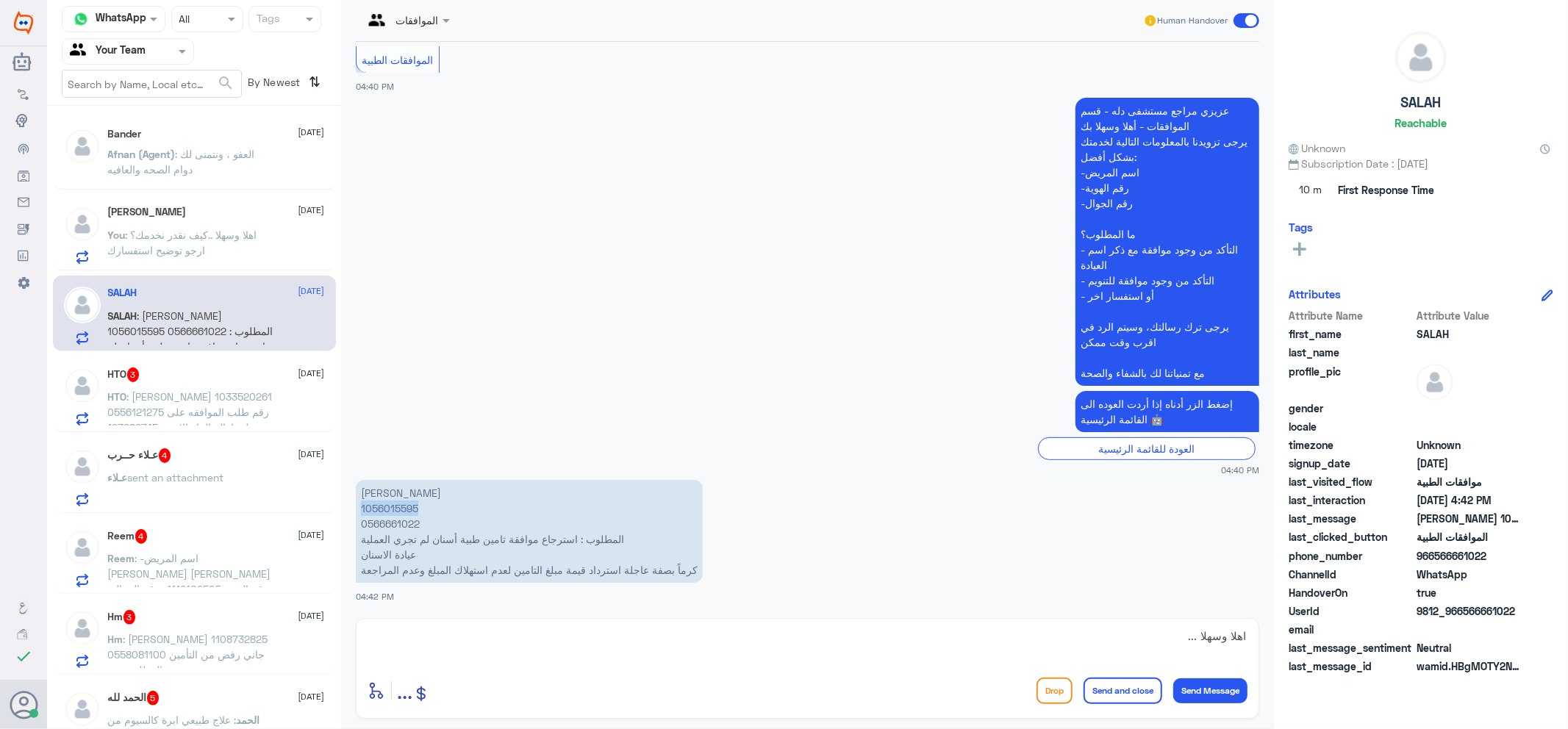
copy p "1056015595"
click at [917, 645] on textarea "اهلا وسهلا ..." at bounding box center [807, 644] width 880 height 36
type textarea "اهلا وسهلا ...[PERSON_NAME] استفسارك على الطلب عملية وتريد الغائه؟"
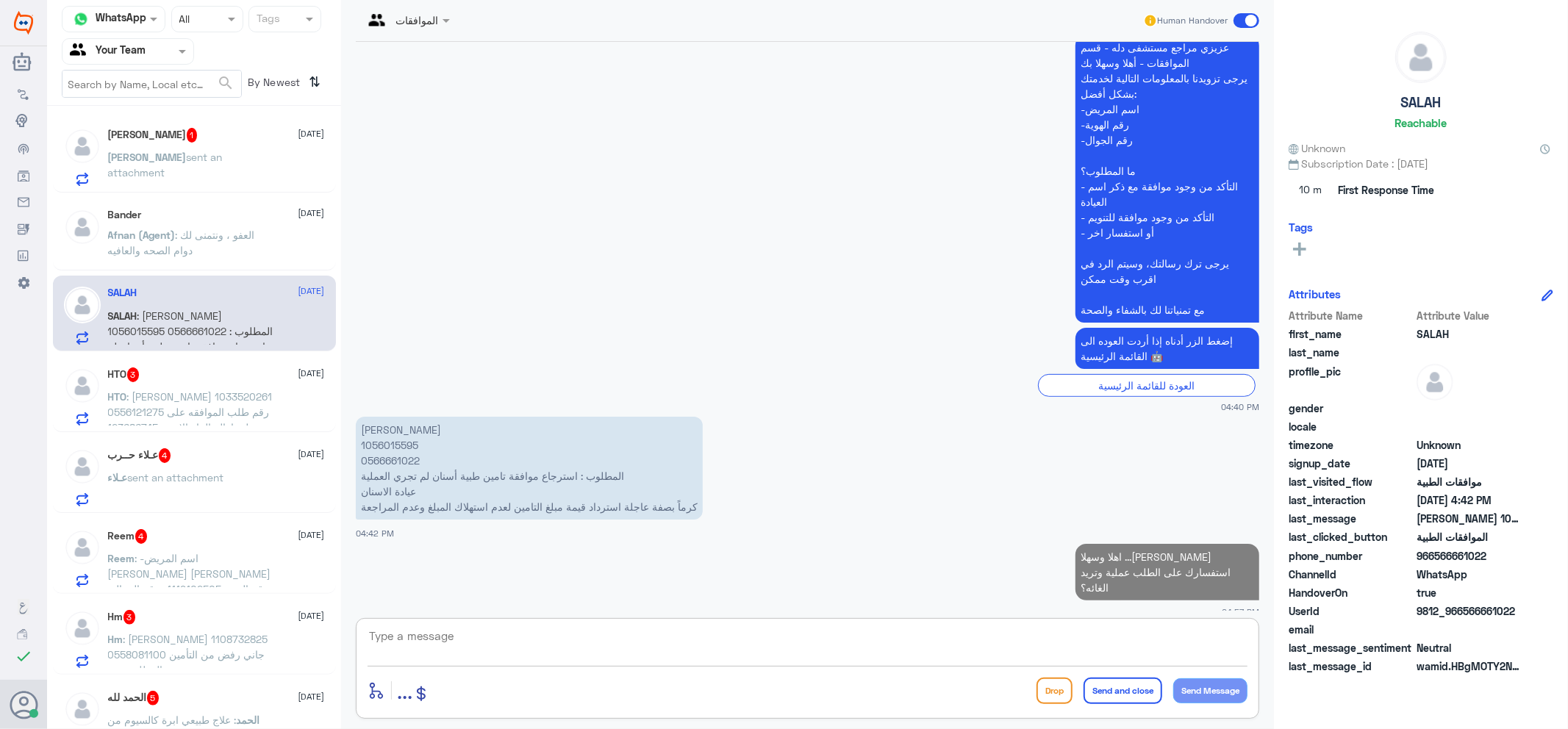
click at [162, 177] on p "[PERSON_NAME] sent an attachment" at bounding box center [191, 168] width 165 height 37
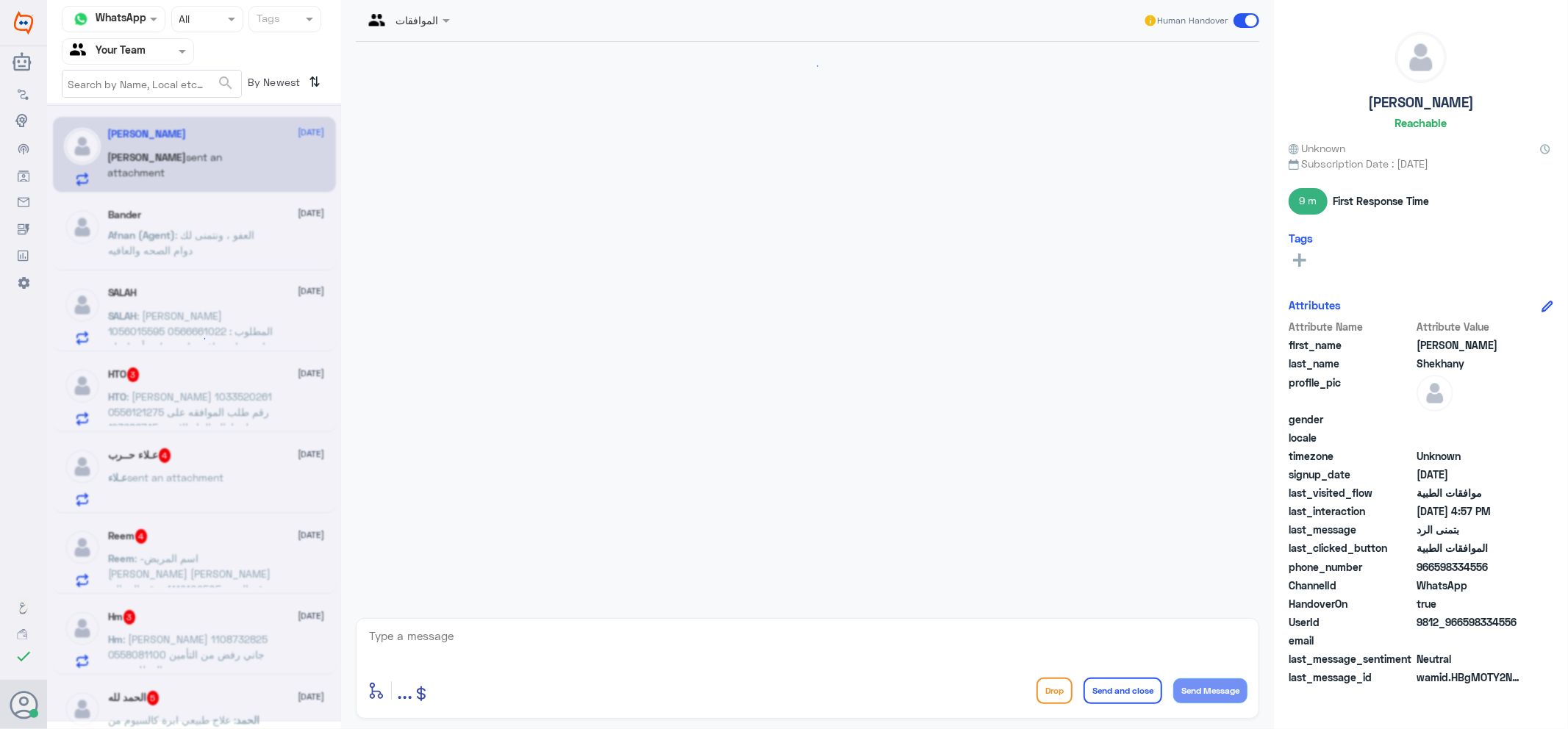
scroll to position [1194, 0]
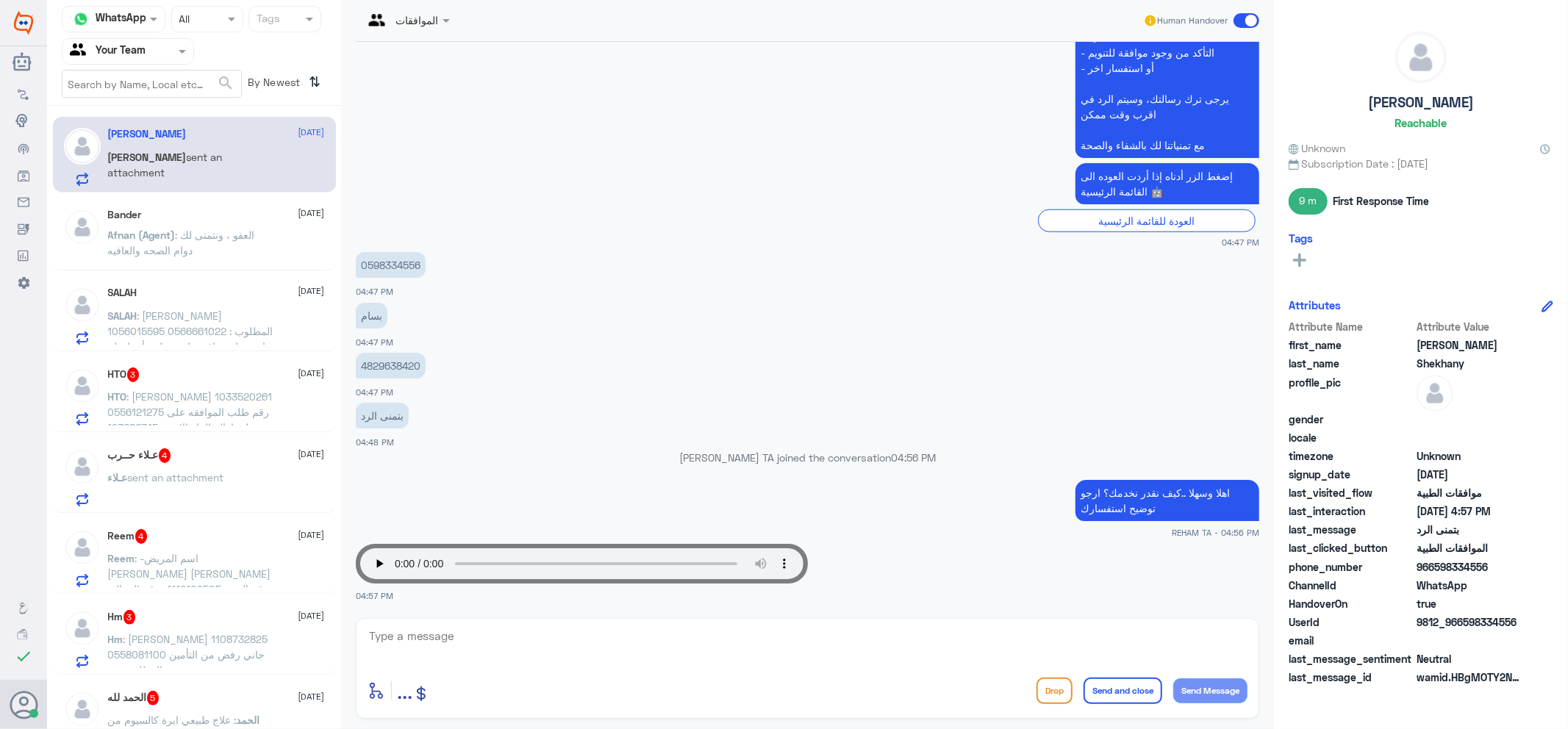
click at [643, 655] on textarea at bounding box center [807, 644] width 880 height 36
type textarea "ارجو الكتابه لخدمتك بشكل اسرع"
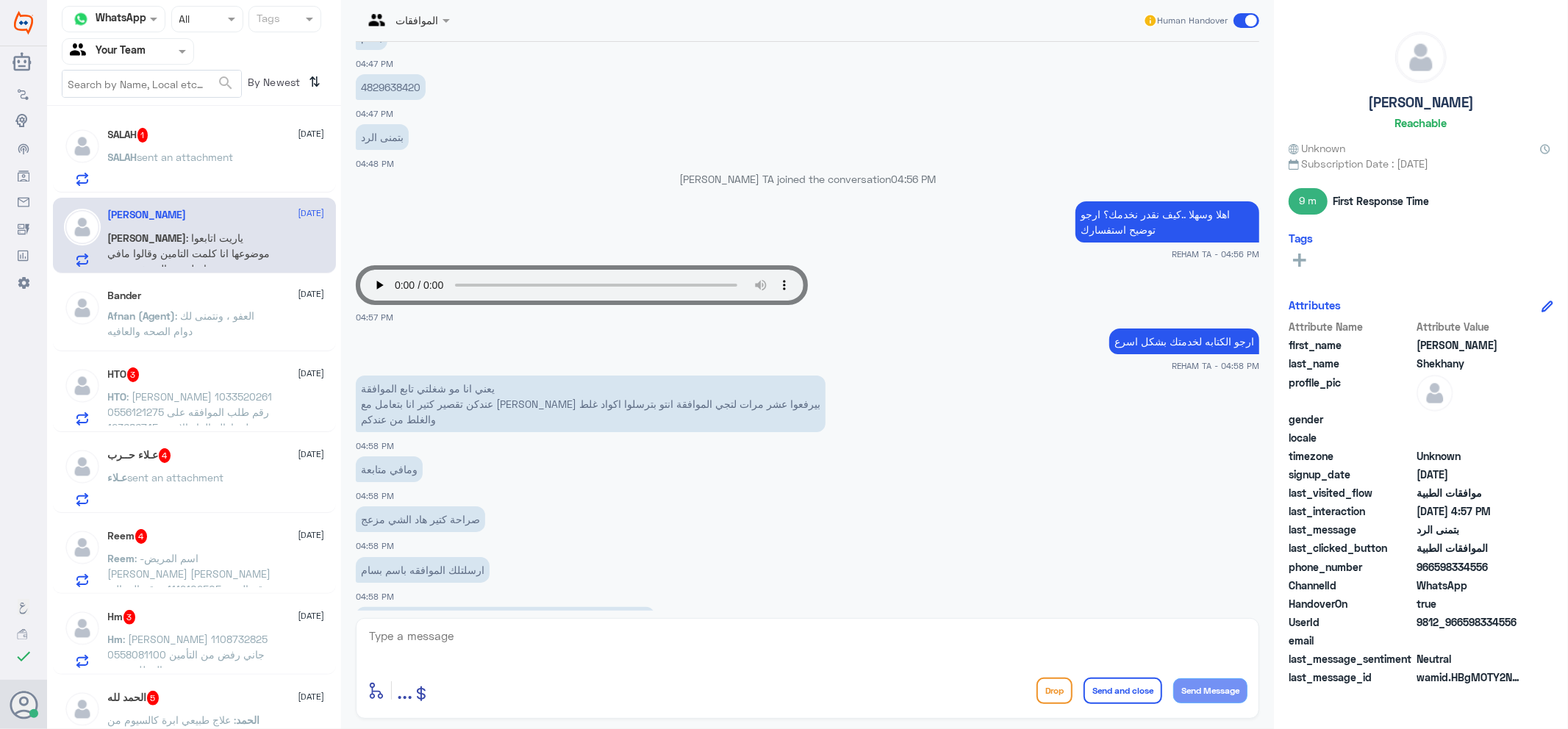
scroll to position [1539, 0]
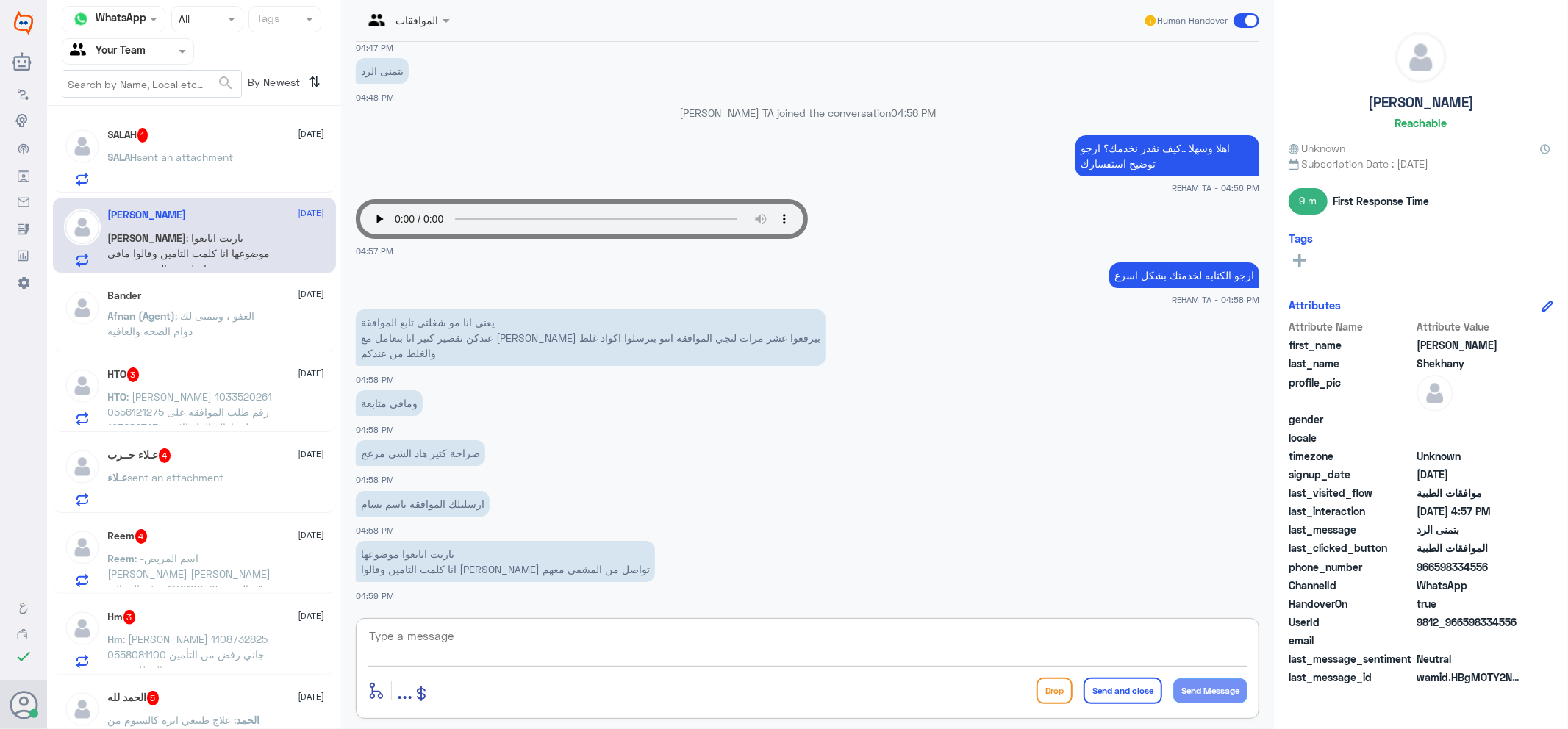
click at [772, 633] on textarea at bounding box center [807, 644] width 880 height 36
type textarea "الان سيتم التحقق"
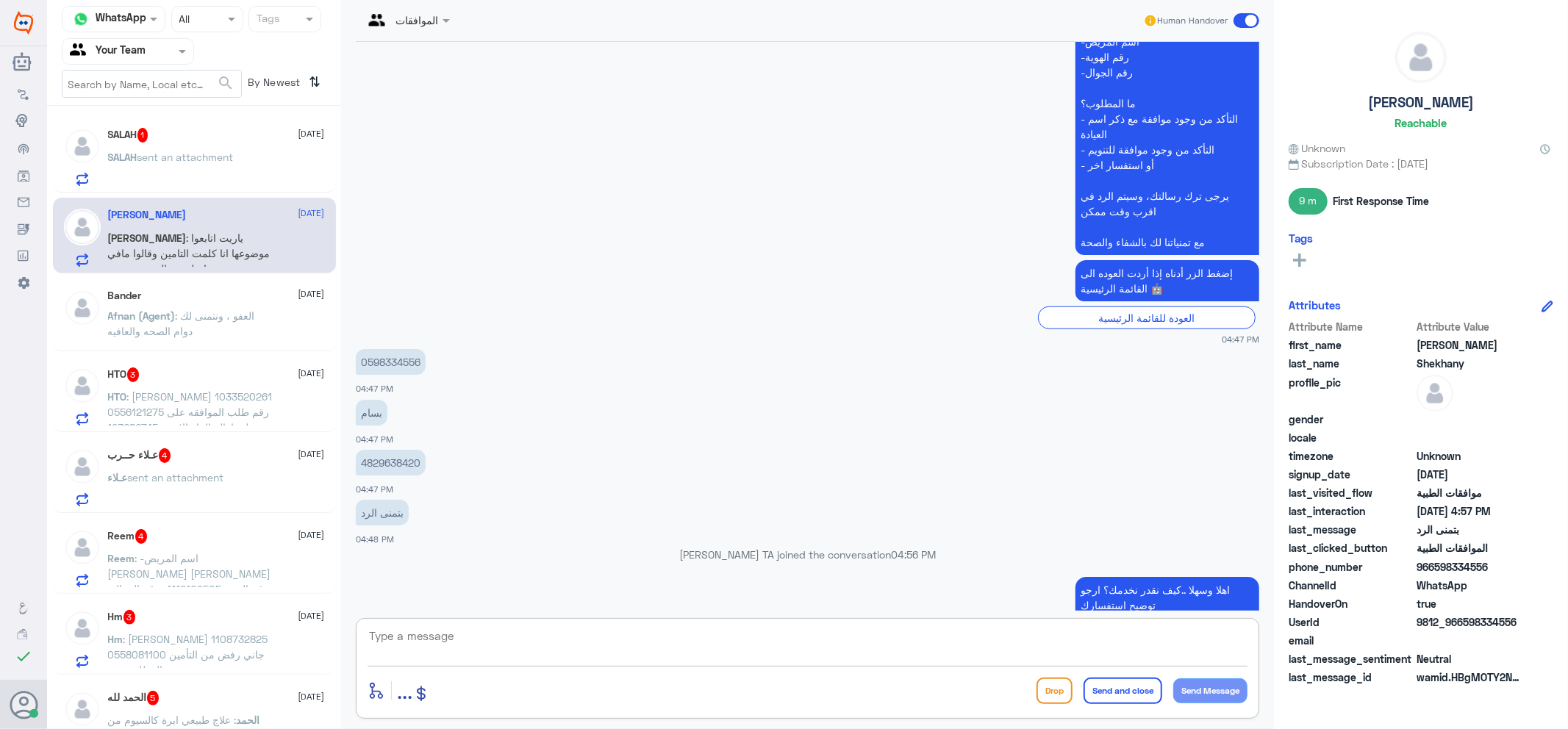
scroll to position [1096, 0]
click at [383, 454] on p "4829638420" at bounding box center [390, 463] width 69 height 26
click at [383, 456] on p "4829638420" at bounding box center [390, 463] width 69 height 26
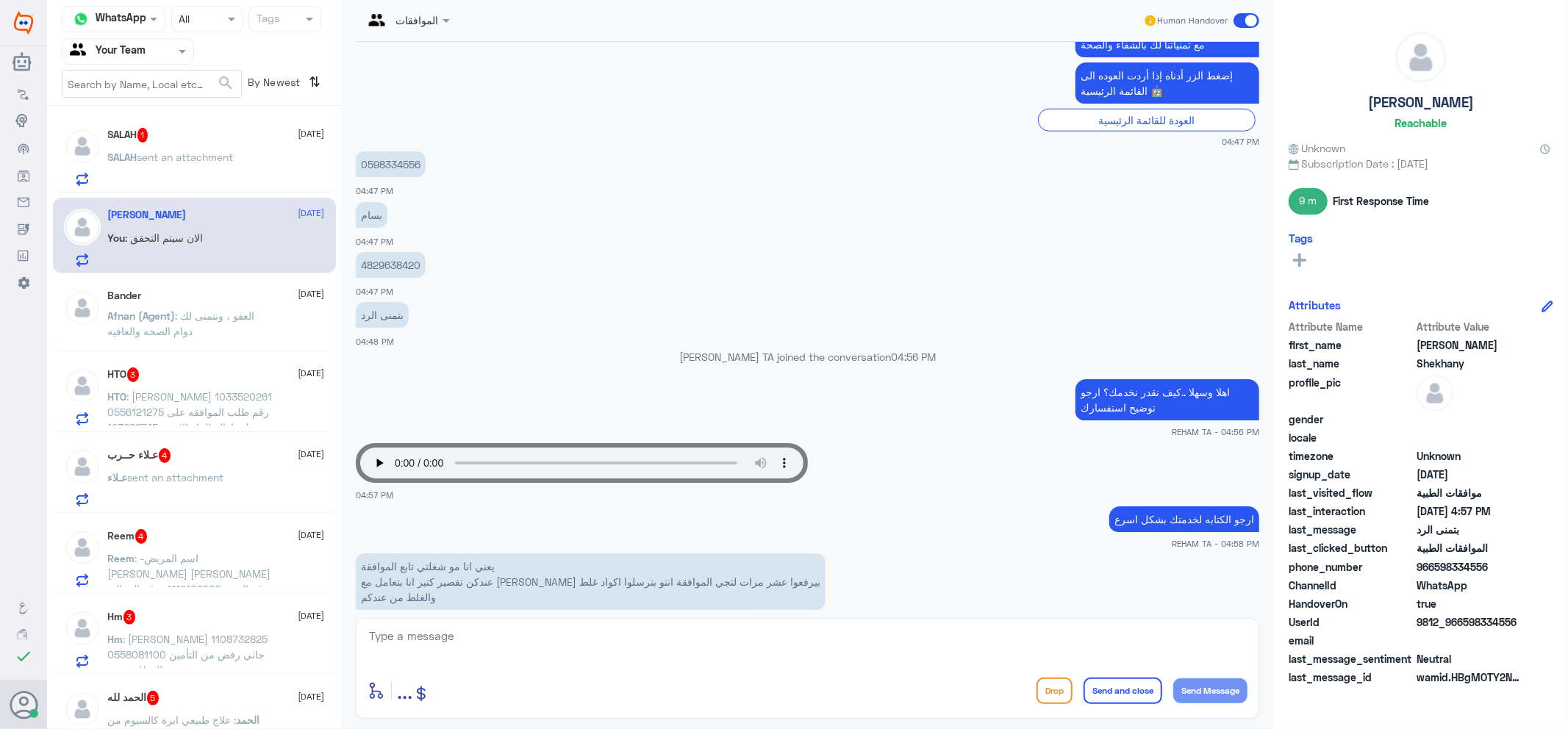
scroll to position [1258, 0]
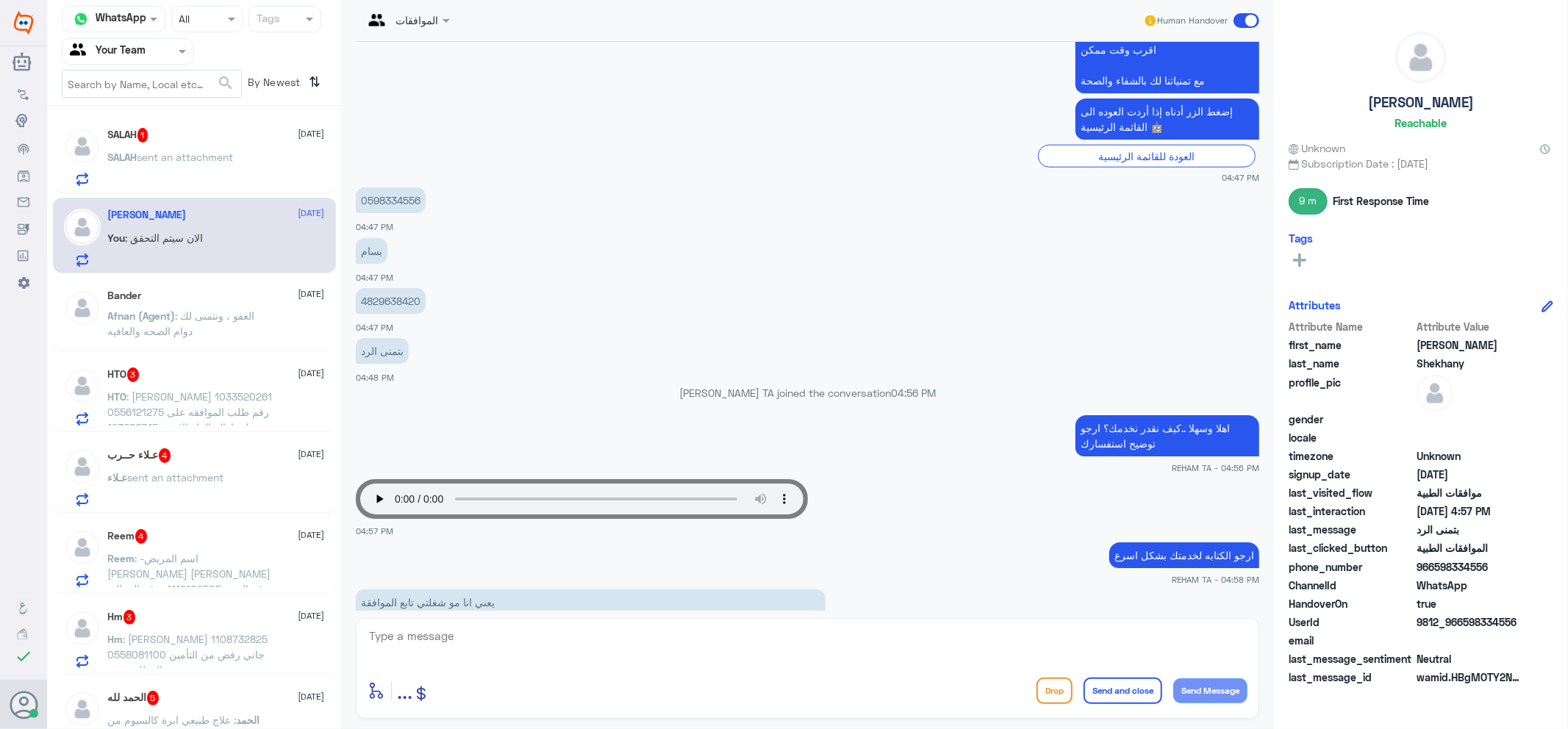
click at [406, 295] on p "4829638420" at bounding box center [390, 301] width 69 height 26
copy p "4829638420"
click at [545, 652] on textarea at bounding box center [807, 644] width 880 height 36
click at [546, 652] on textarea at bounding box center [807, 644] width 880 height 36
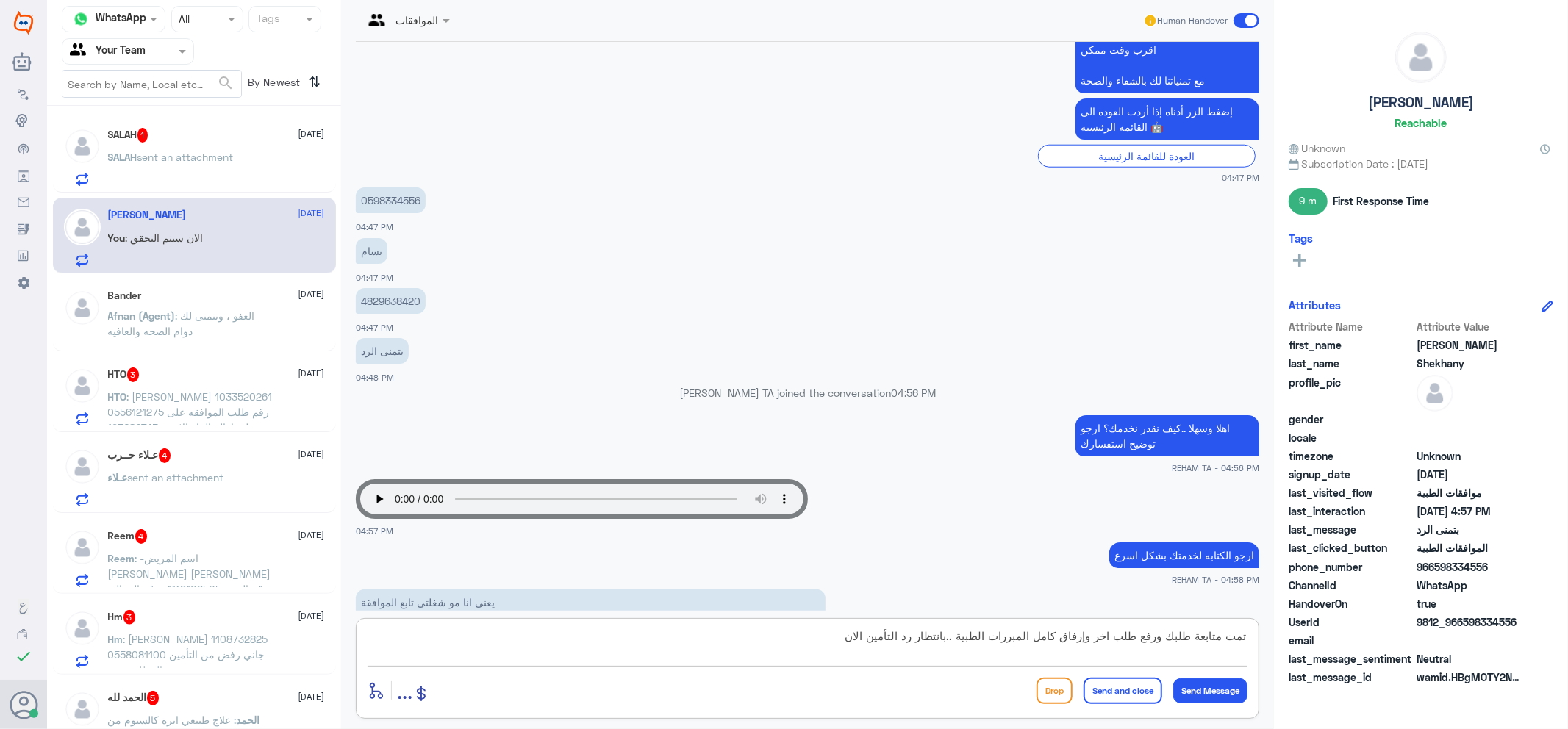
type textarea "تمت متابعة طلبك ورفع طلب اخر وإرفاق كامل المبررات الطبية ..بانتظار رد التأمين ا…"
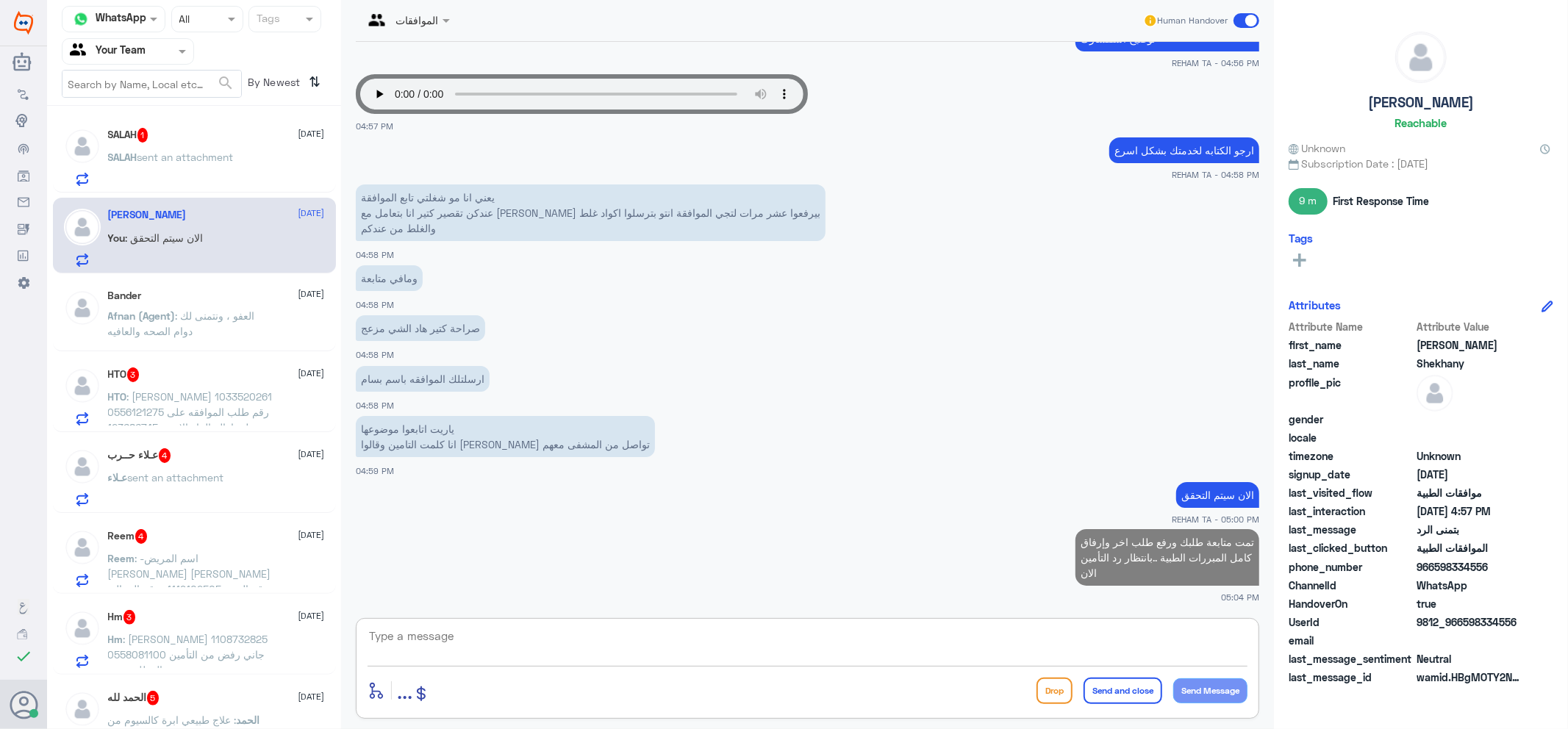
click at [114, 146] on div "SALAH 1 [DATE] SALAH sent an attachment" at bounding box center [216, 157] width 217 height 58
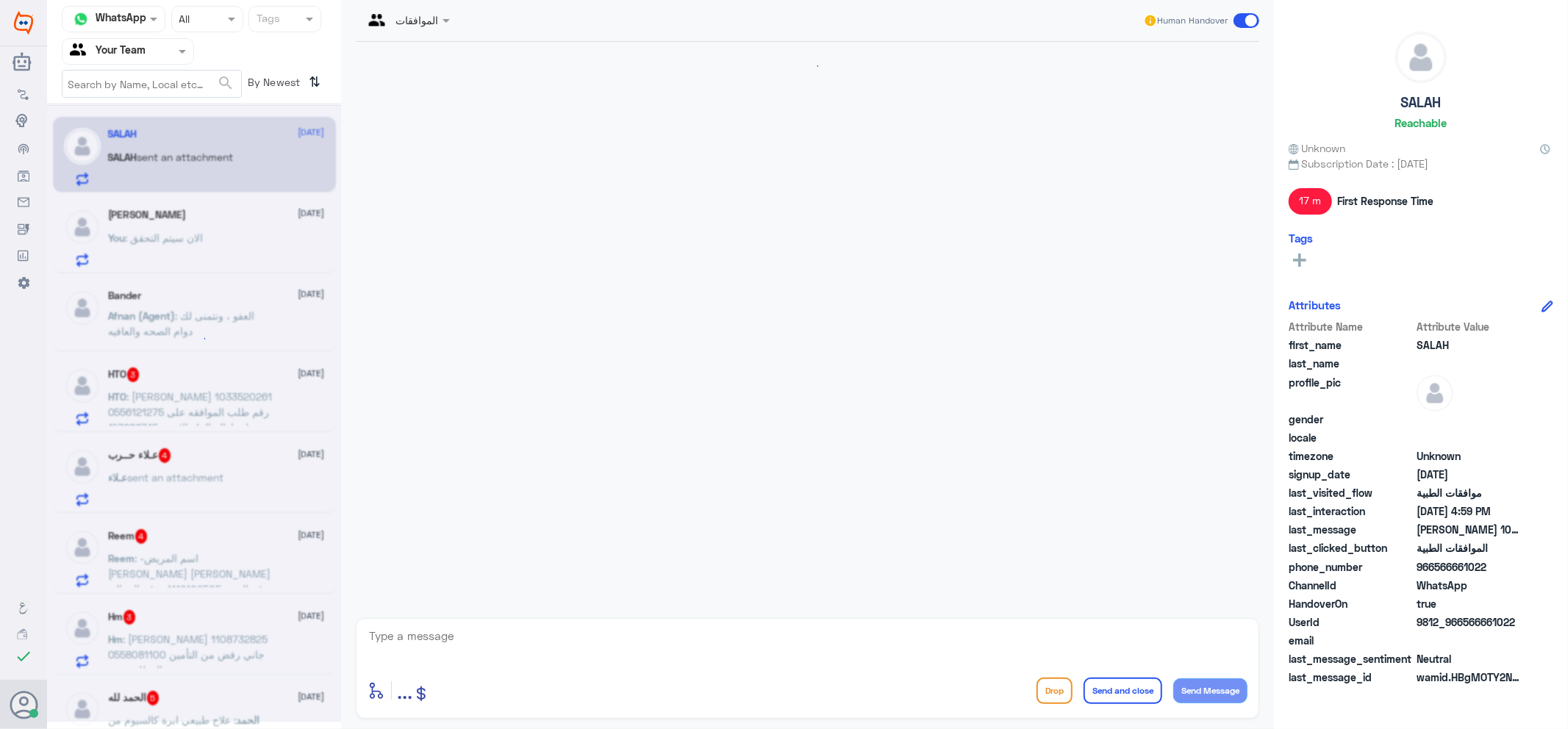
scroll to position [434, 0]
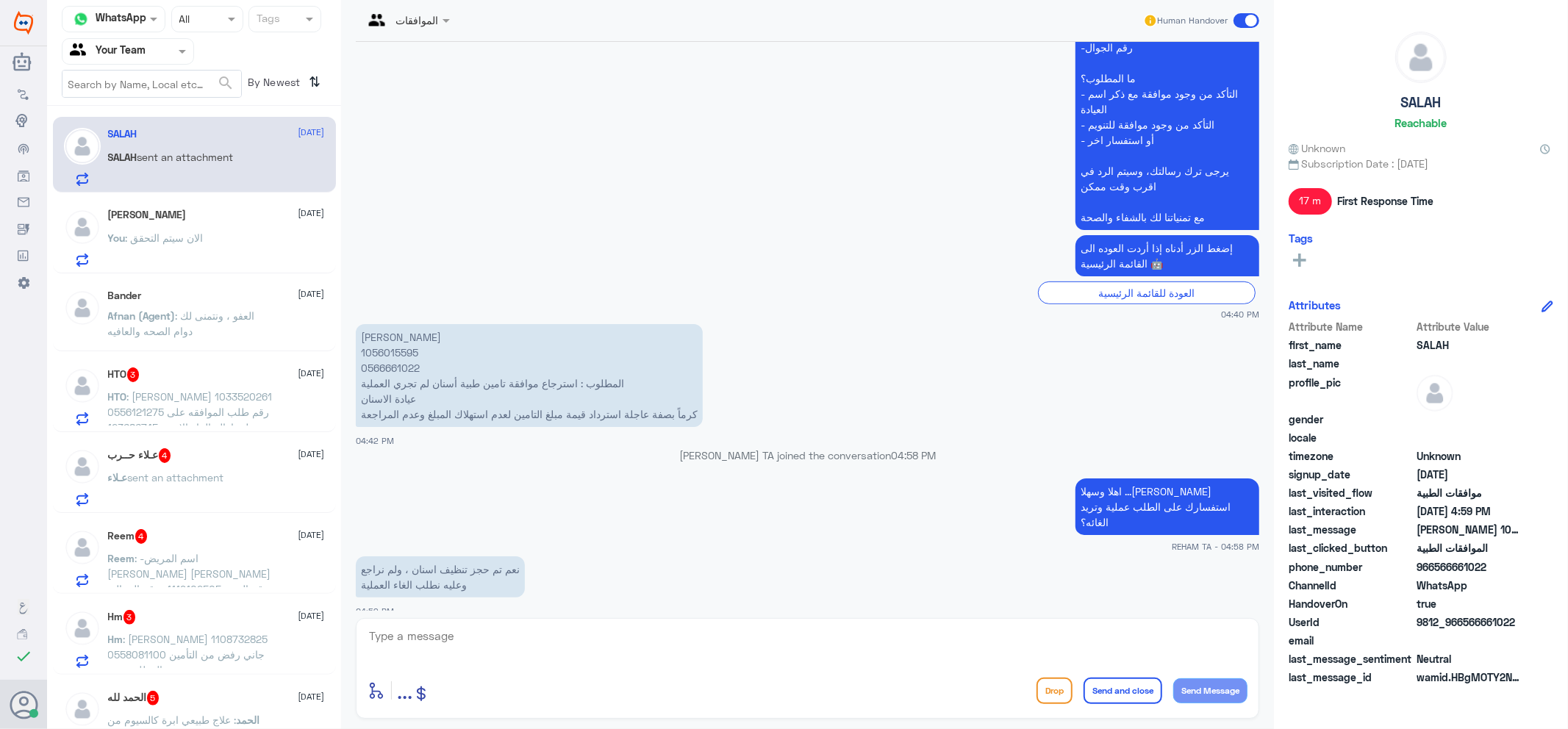
click at [503, 638] on textarea at bounding box center [807, 644] width 880 height 36
click at [405, 346] on p "[PERSON_NAME] 1056015595 0566661022 المطلوب : استرجاع موافقة تامين طبية أسنان ل…" at bounding box center [529, 375] width 347 height 103
copy p "1056015595"
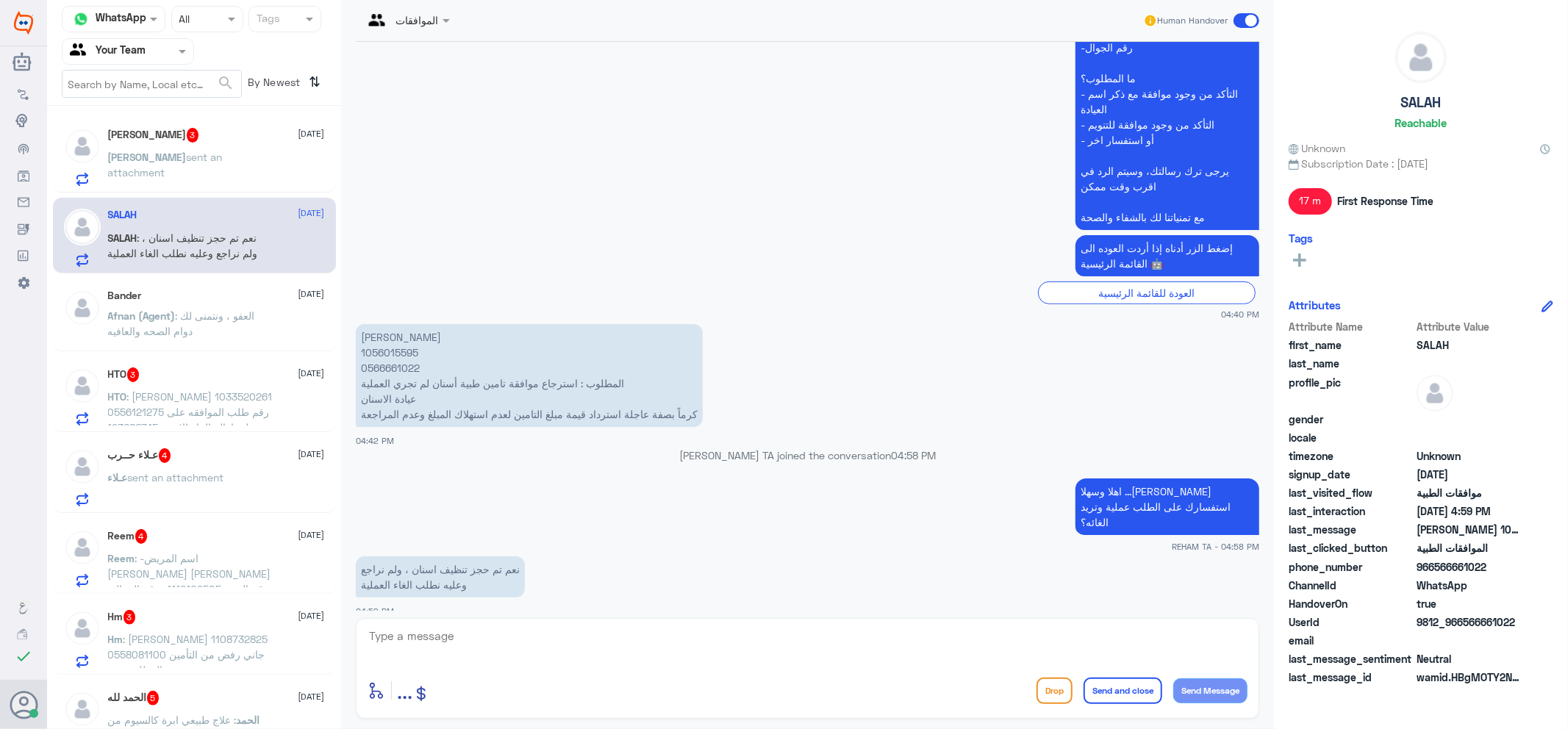
click at [433, 611] on div "الموافقات Human Handover [DATE] السلام عليكم 04:40 PM مرحباً بك في مستشفيات دله…" at bounding box center [807, 367] width 933 height 733
click at [442, 641] on textarea at bounding box center [807, 644] width 880 height 36
type textarea "J"
type textarea "تم الالغاء بناء على طلبكم"
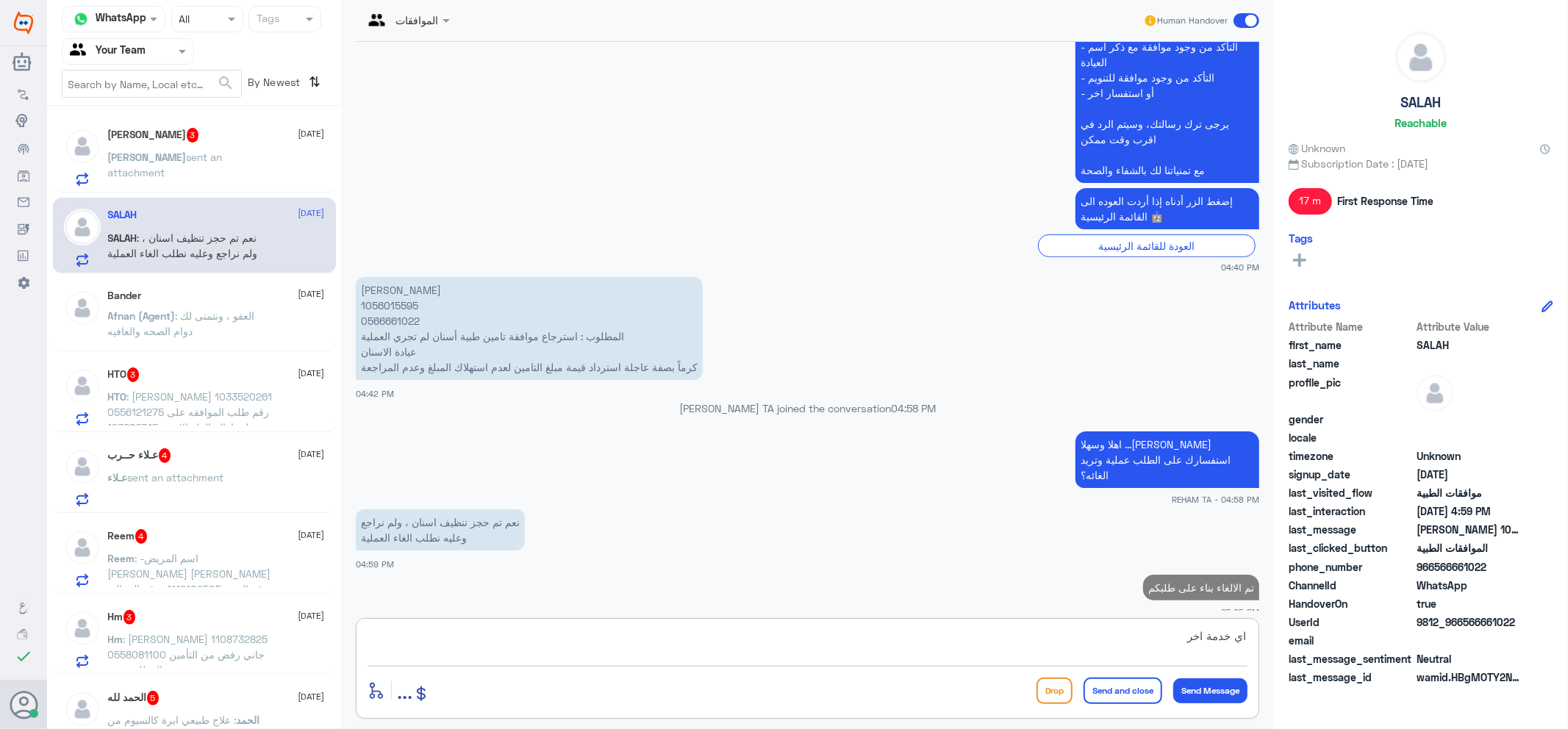
type textarea "اي خدمة اخر؟"
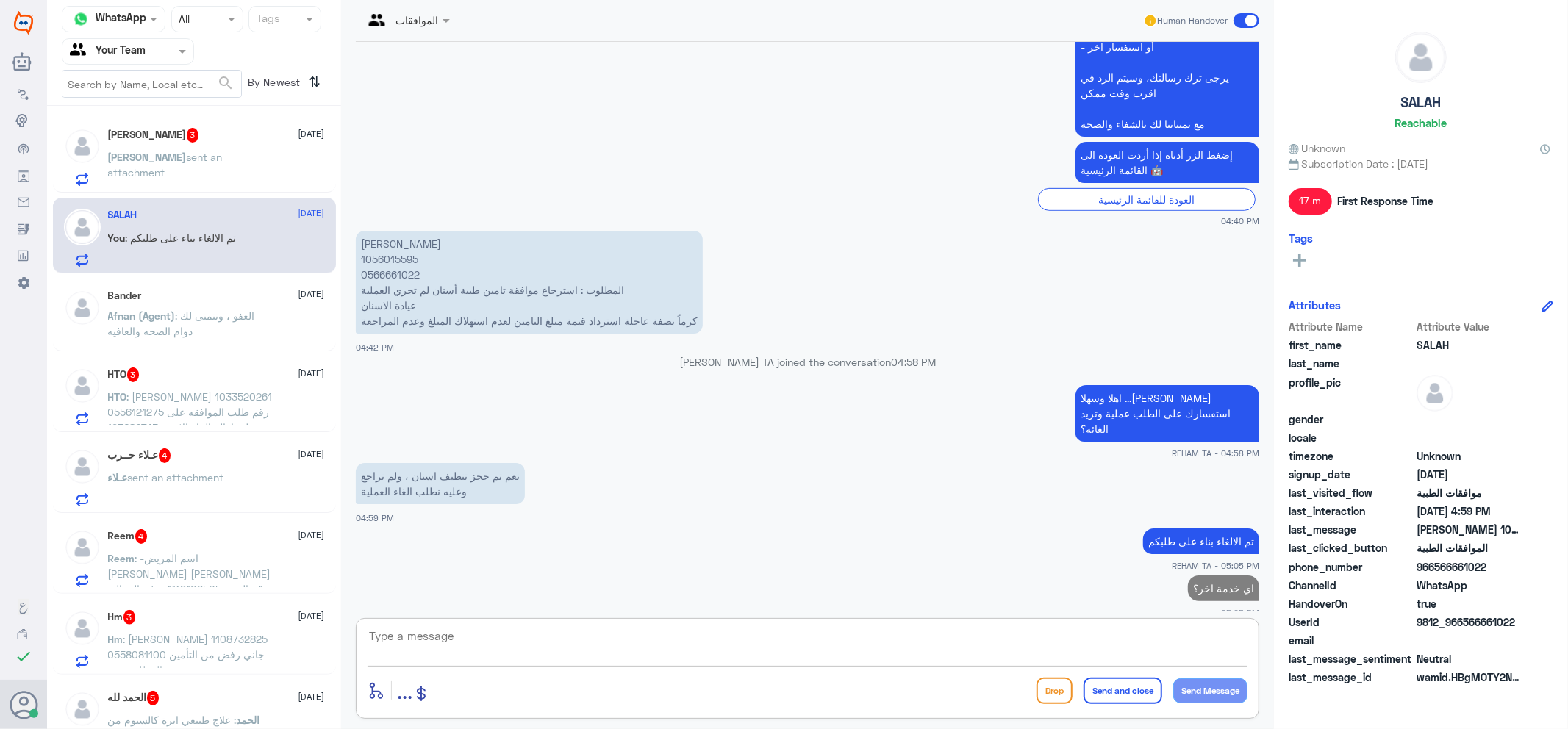
click at [155, 159] on span "sent an attachment" at bounding box center [165, 164] width 114 height 28
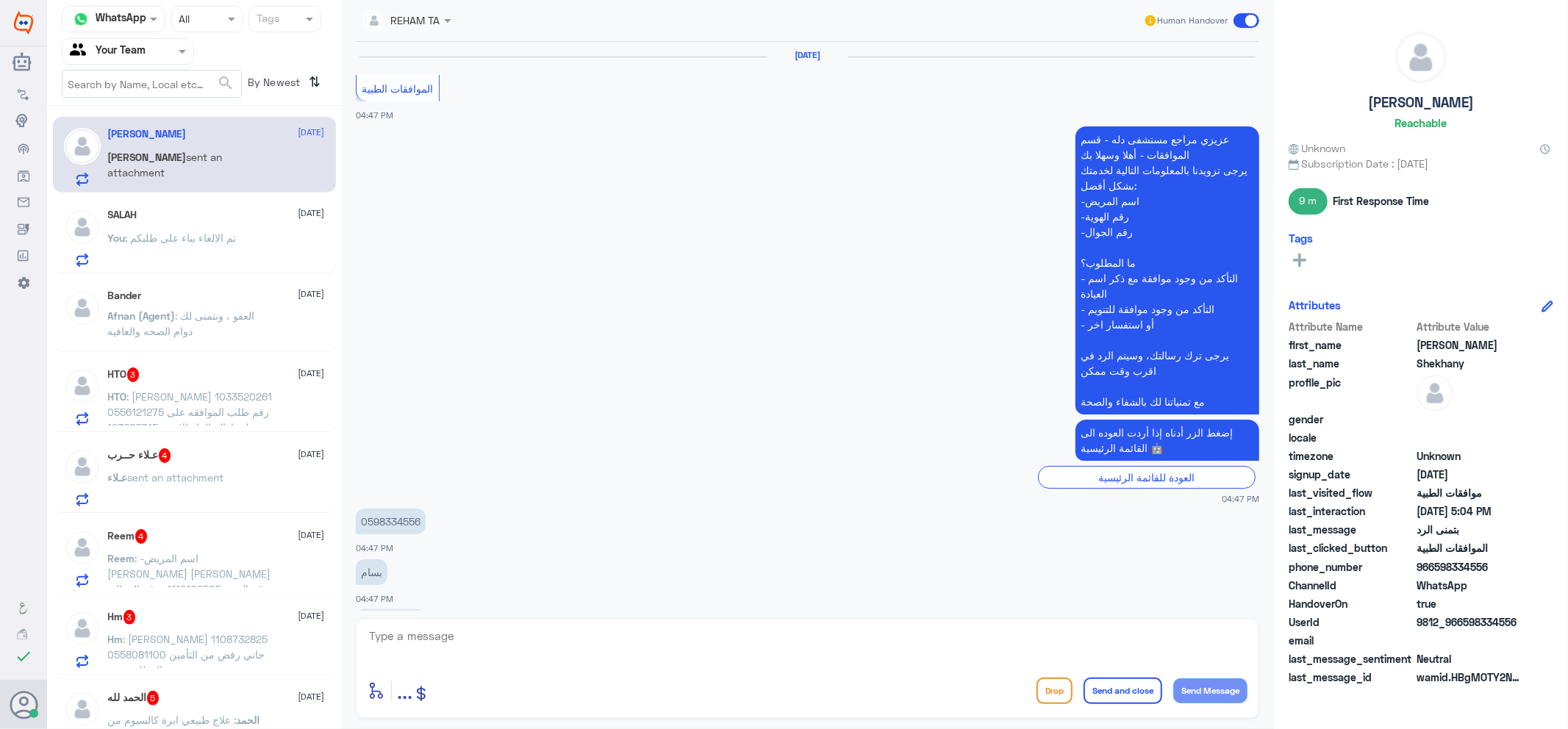
scroll to position [877, 0]
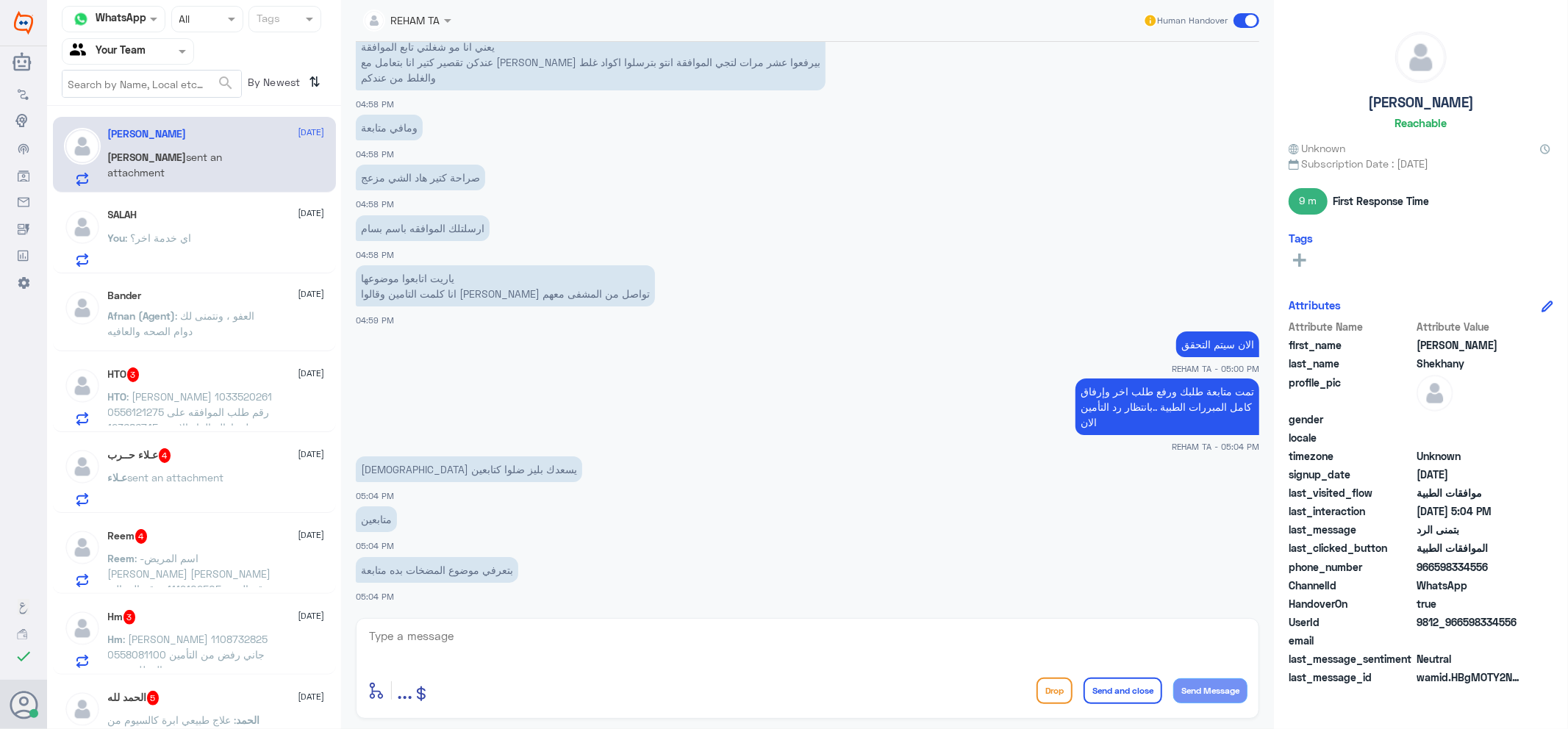
click at [526, 621] on div "enter flow name ... Drop Send and close Send Message" at bounding box center [807, 668] width 903 height 101
click at [524, 629] on textarea at bounding box center [807, 644] width 880 height 36
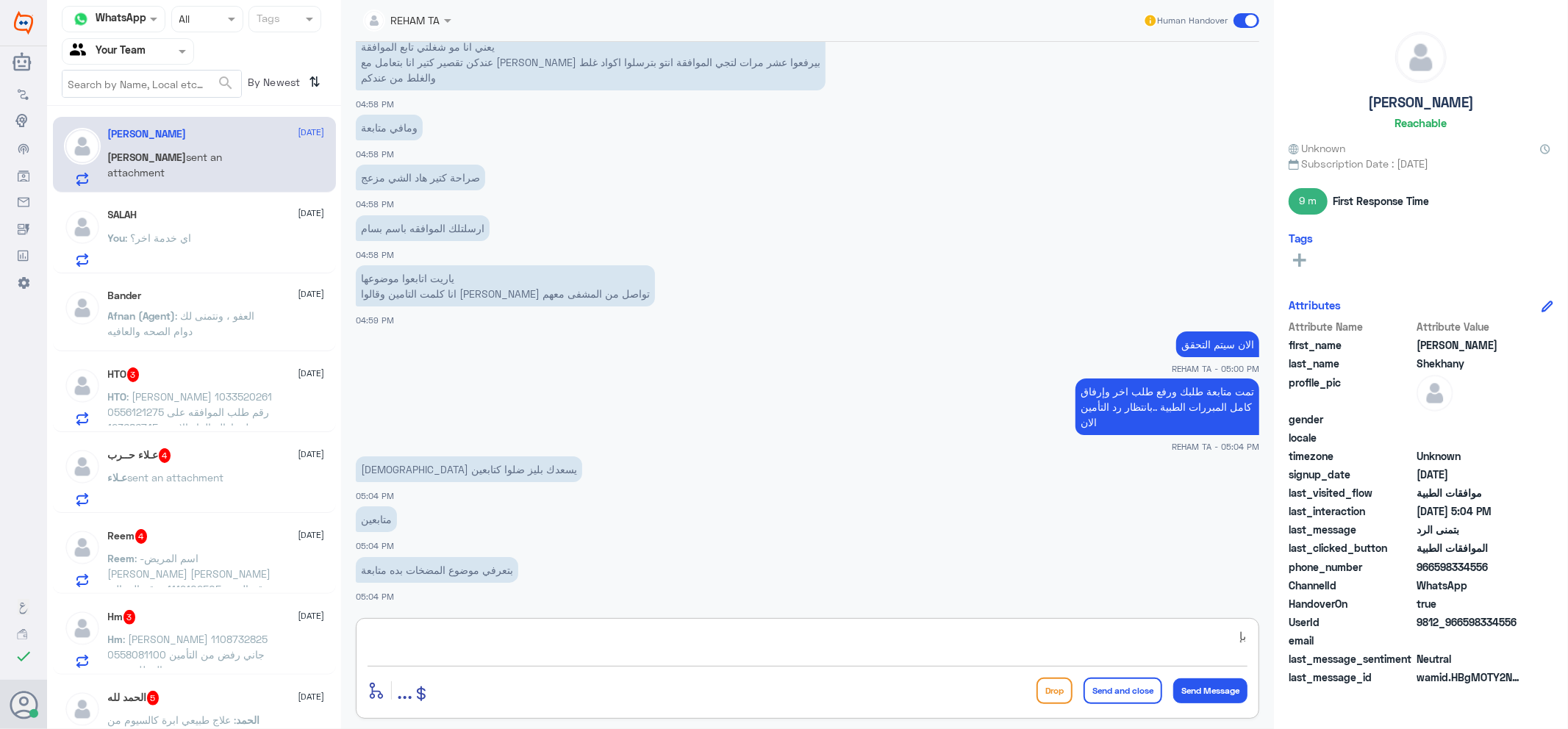
type textarea "ب"
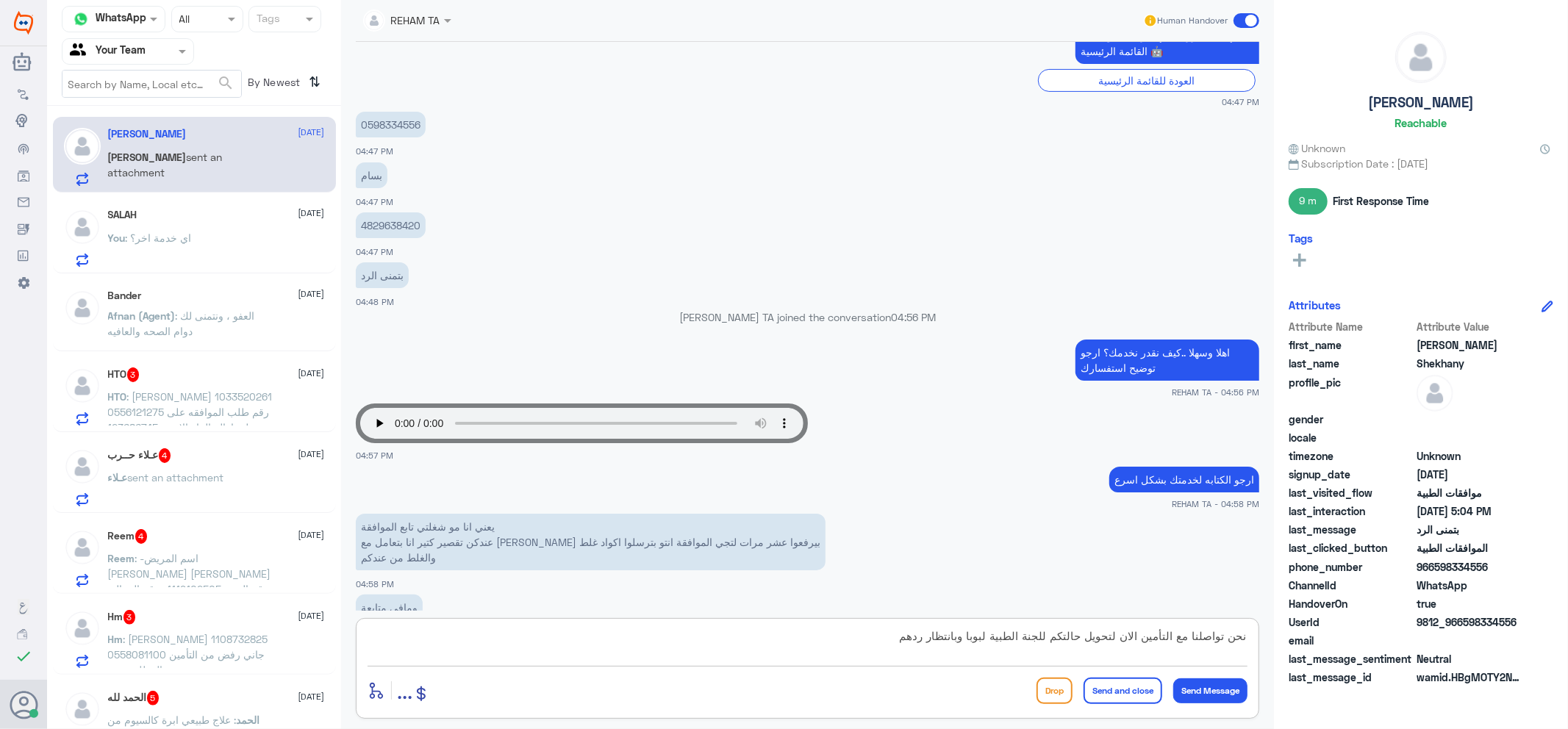
scroll to position [387, 0]
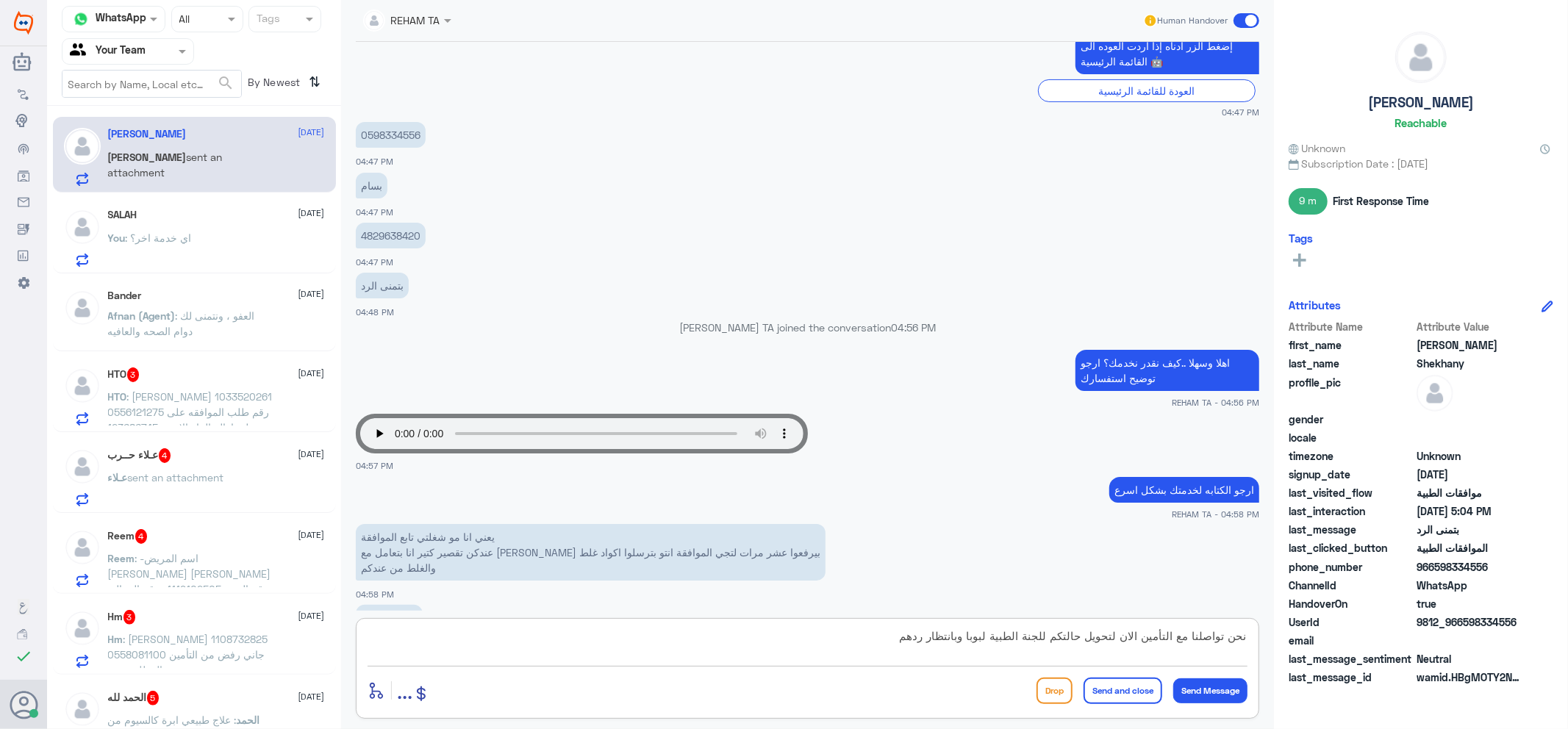
type textarea "نحن تواصلنا مع التأمين الان لتحويل حالتكم للجنة الطبية لبوبا وبانتظار ردهم"
click at [374, 226] on p "4829638420" at bounding box center [390, 235] width 69 height 26
copy p "4829638420"
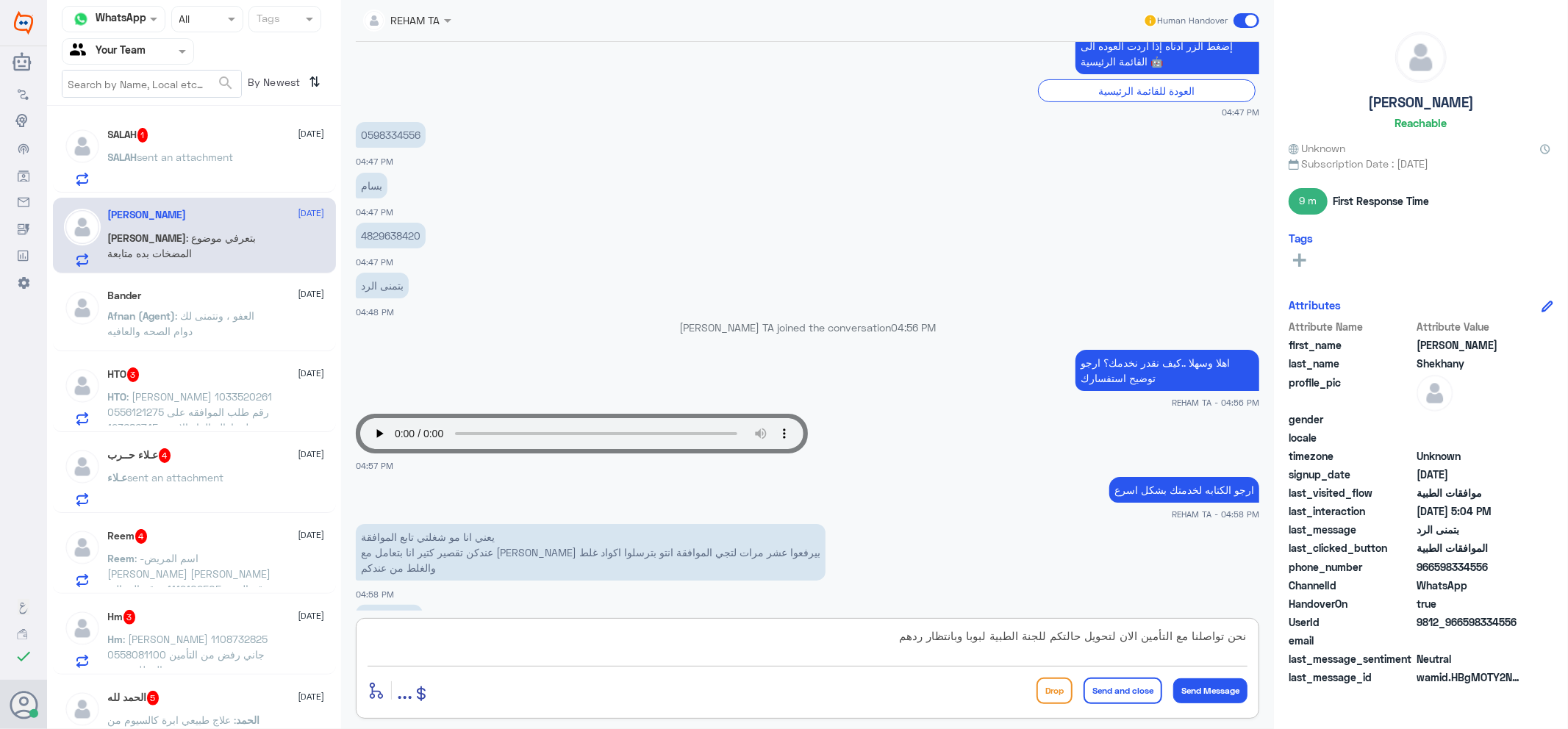
click at [863, 645] on textarea "نحن تواصلنا مع التأمين الان لتحويل حالتكم للجنة الطبية لبوبا وبانتظار ردهم" at bounding box center [807, 644] width 880 height 36
click at [1208, 685] on button "Send Message" at bounding box center [1210, 691] width 74 height 25
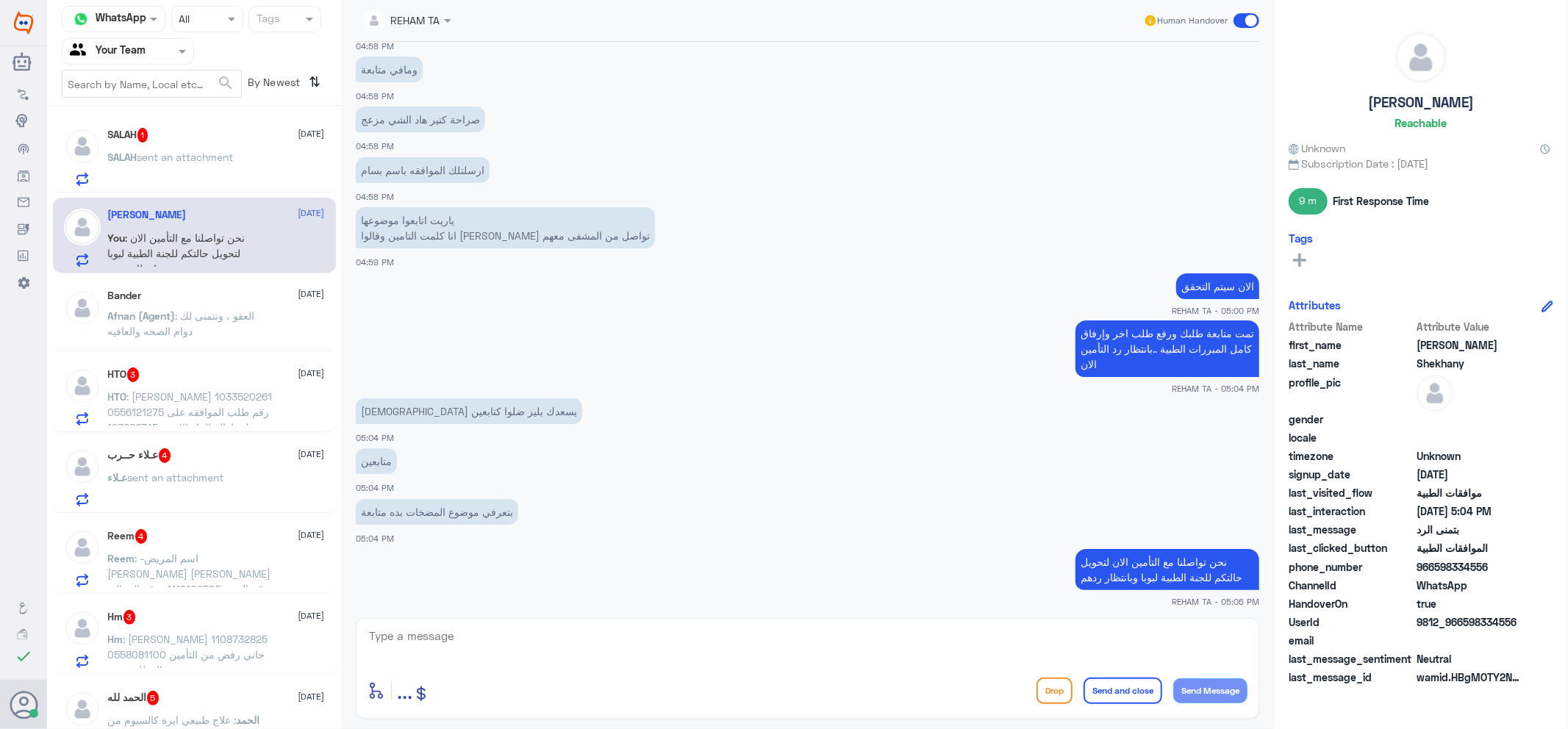
scroll to position [939, 0]
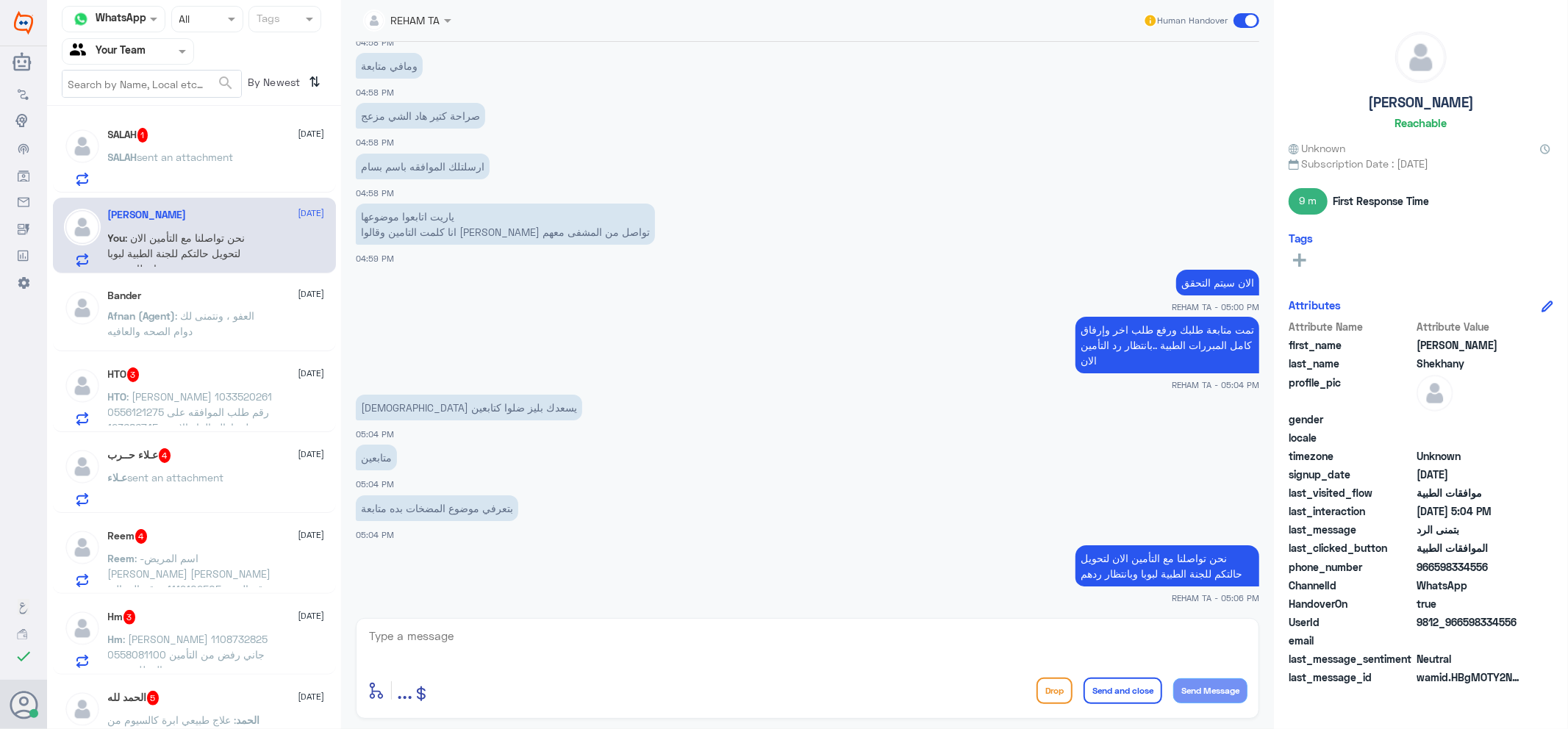
click at [211, 159] on span "sent an attachment" at bounding box center [186, 157] width 97 height 12
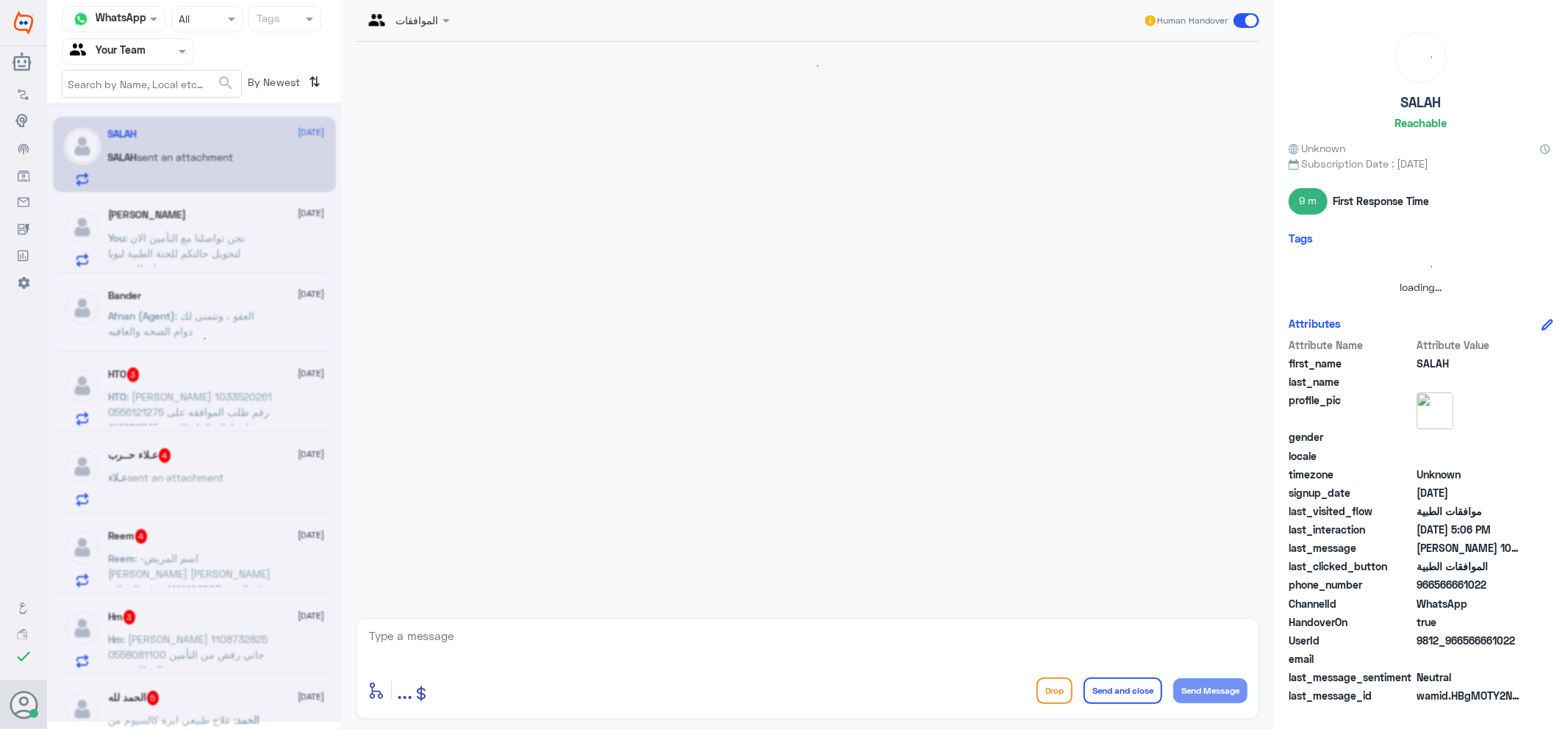
scroll to position [579, 0]
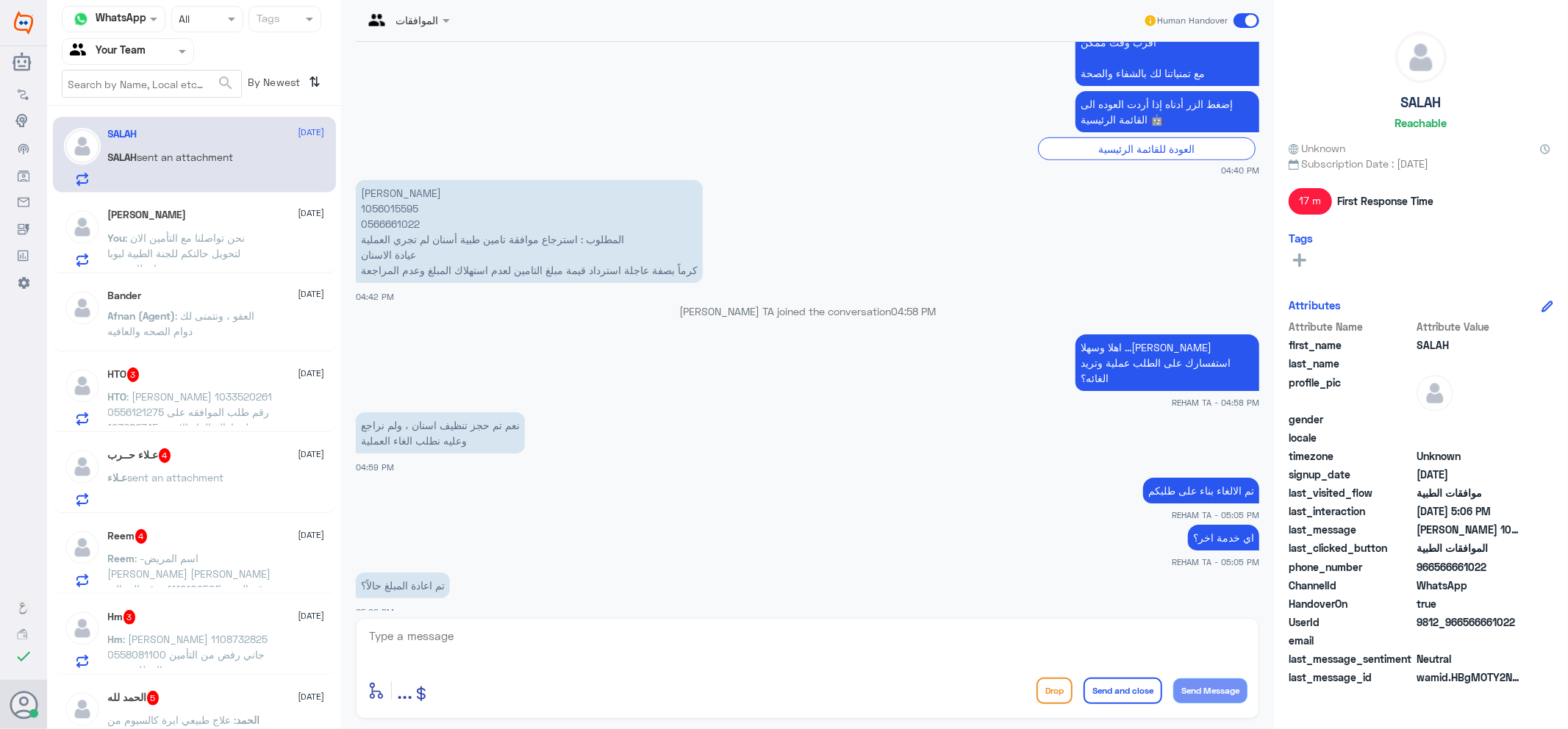
click at [460, 643] on textarea at bounding box center [807, 644] width 880 height 36
type textarea "ن"
type textarea "نعم"
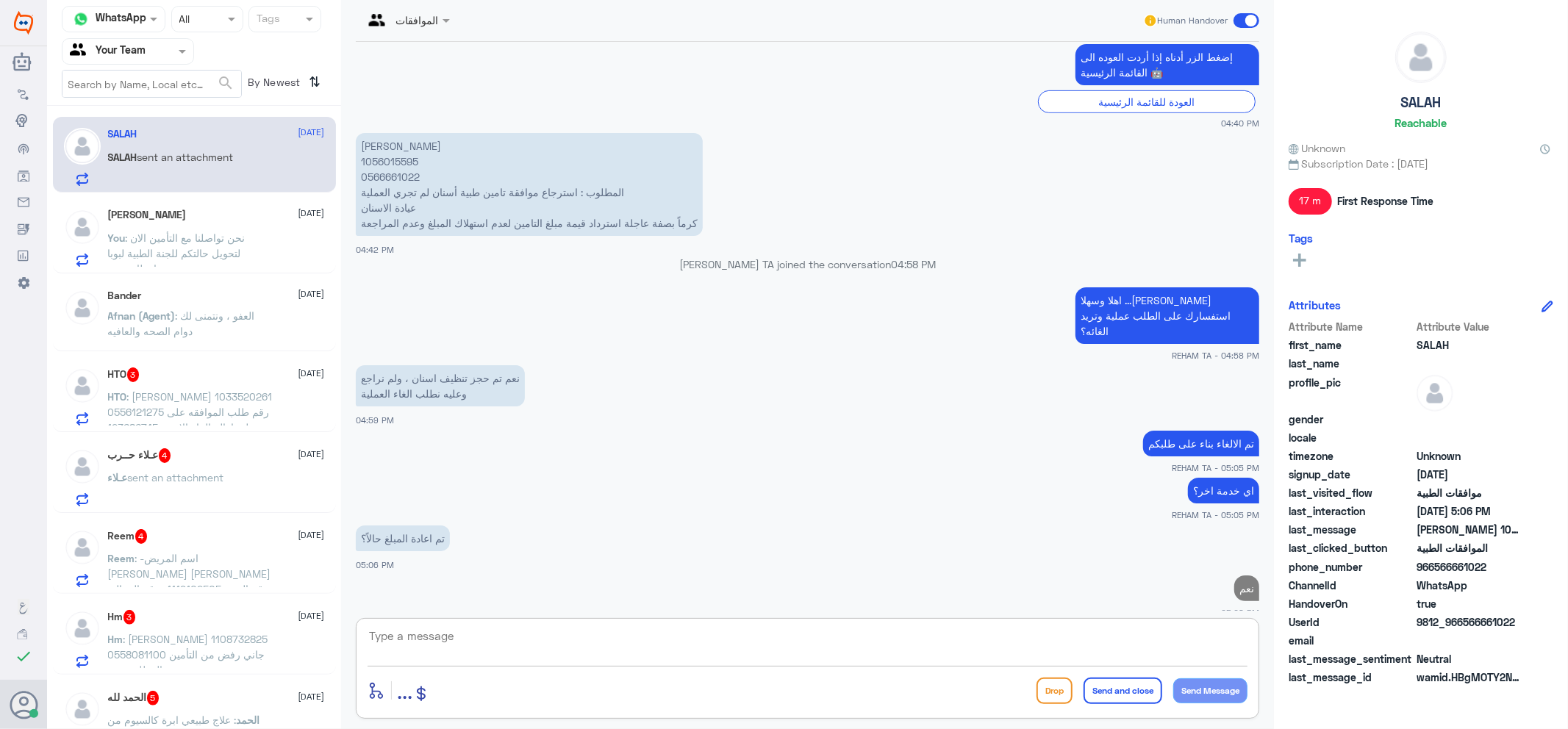
click at [166, 230] on p "You : نحن تواصلنا مع التأمين الان لتحويل حالتكم للجنة الطبية لبوبا وبانتظار ردهم" at bounding box center [191, 249] width 165 height 37
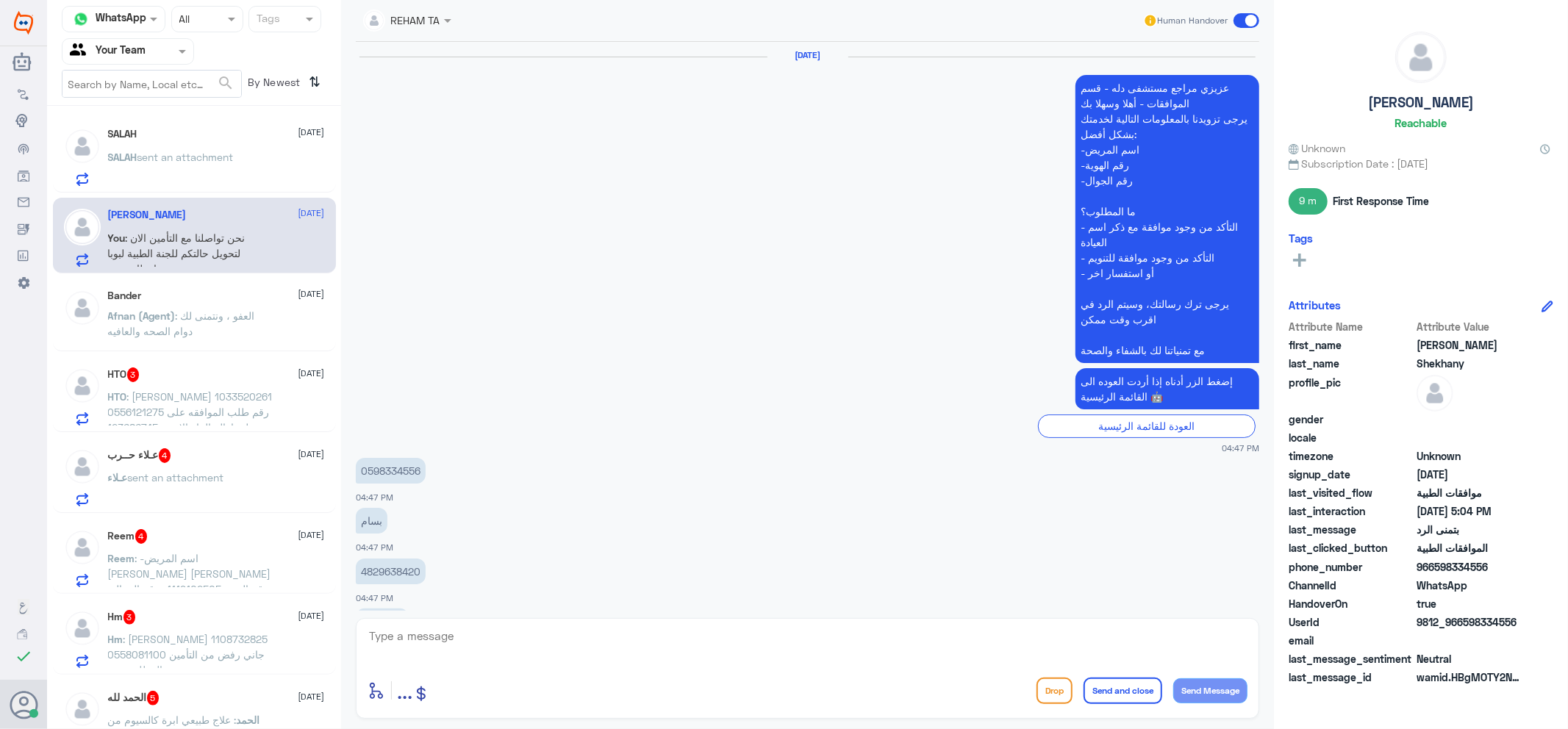
scroll to position [888, 0]
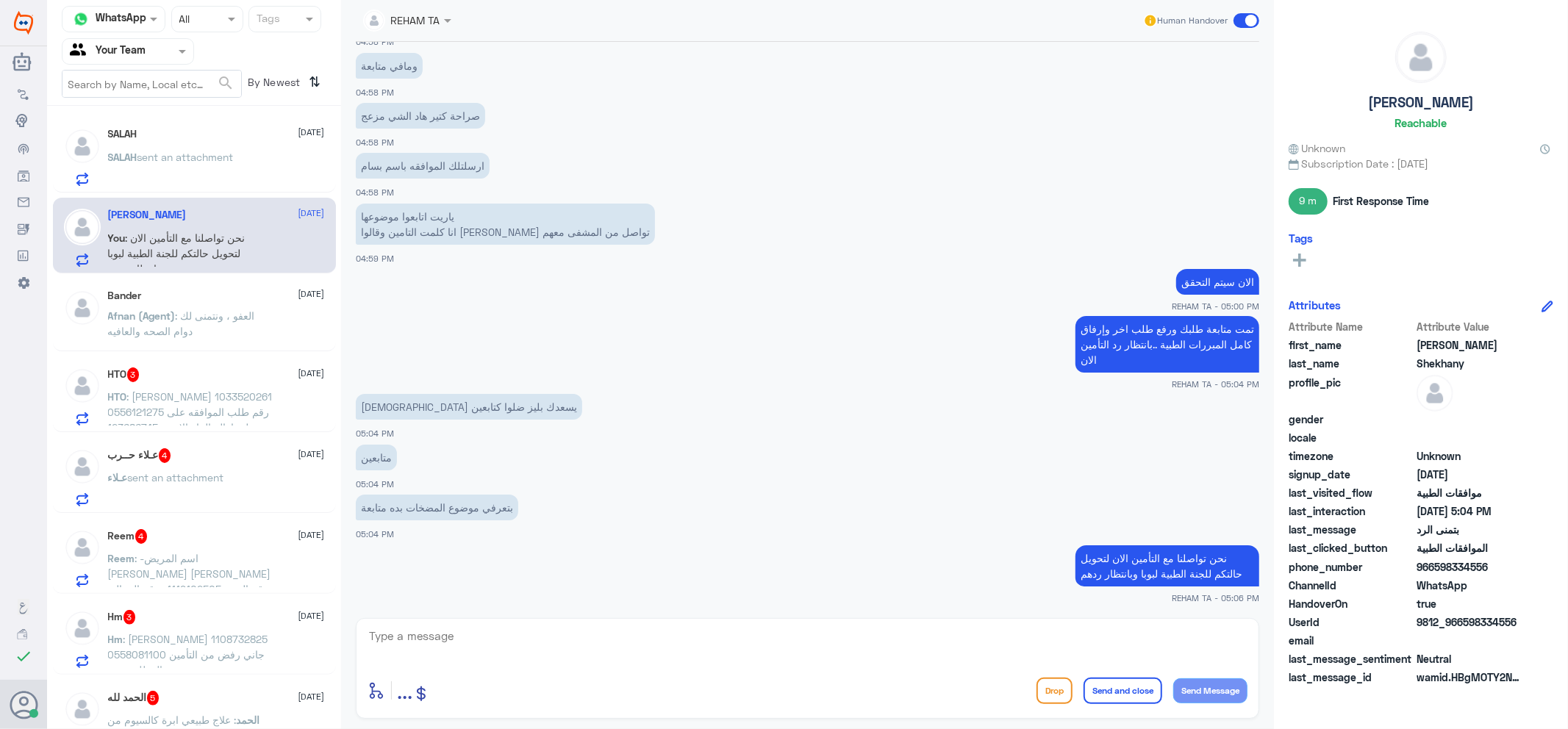
click at [185, 337] on p "Afnan (Agent) : العفو ، ونتمنى لك دوام الصحه والعافيه" at bounding box center [191, 326] width 165 height 37
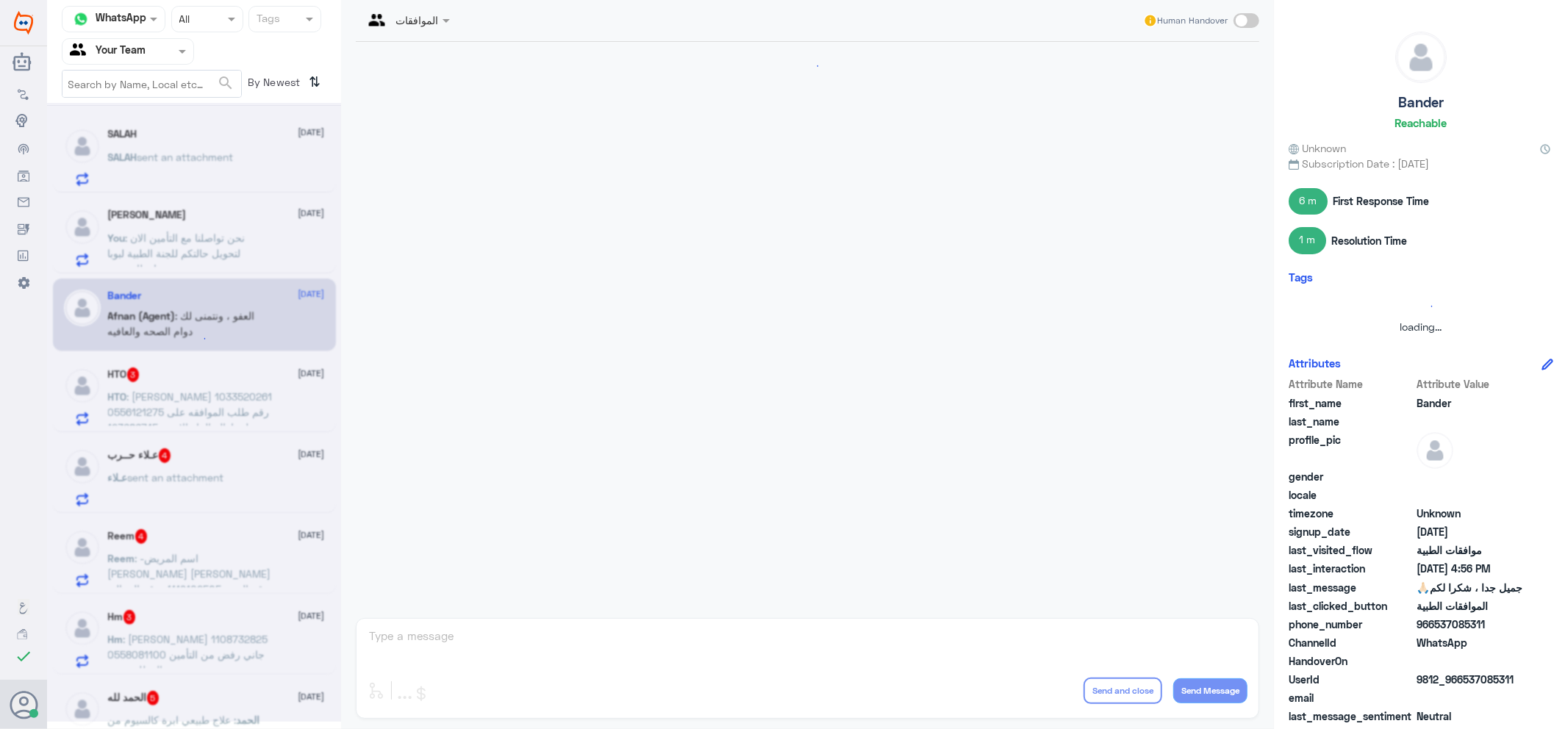
scroll to position [1396, 0]
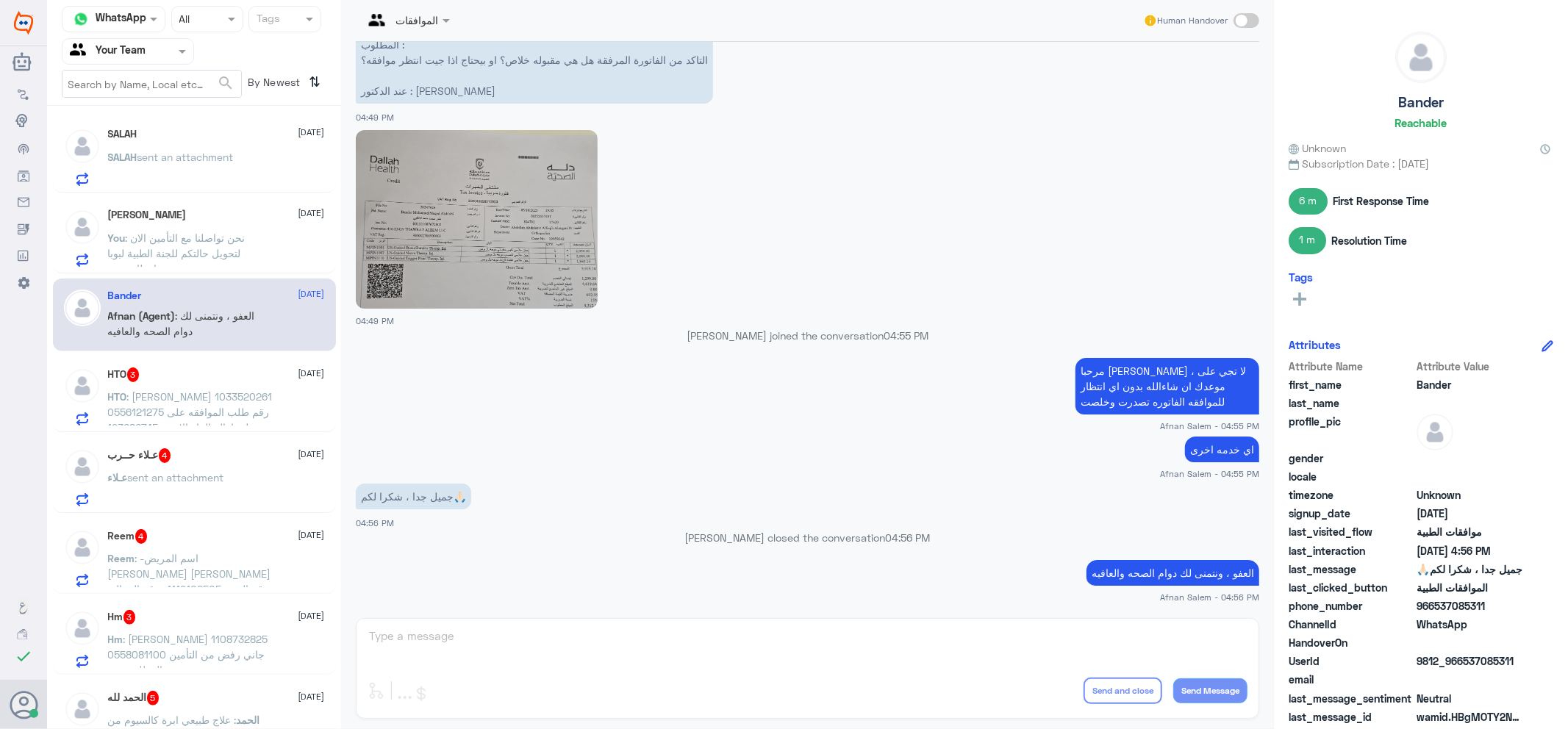
click at [155, 395] on span ": [PERSON_NAME] 1033520261 0556121275 رقم طلب الموافقه على عملية ازالة الماء ال…" at bounding box center [190, 443] width 164 height 106
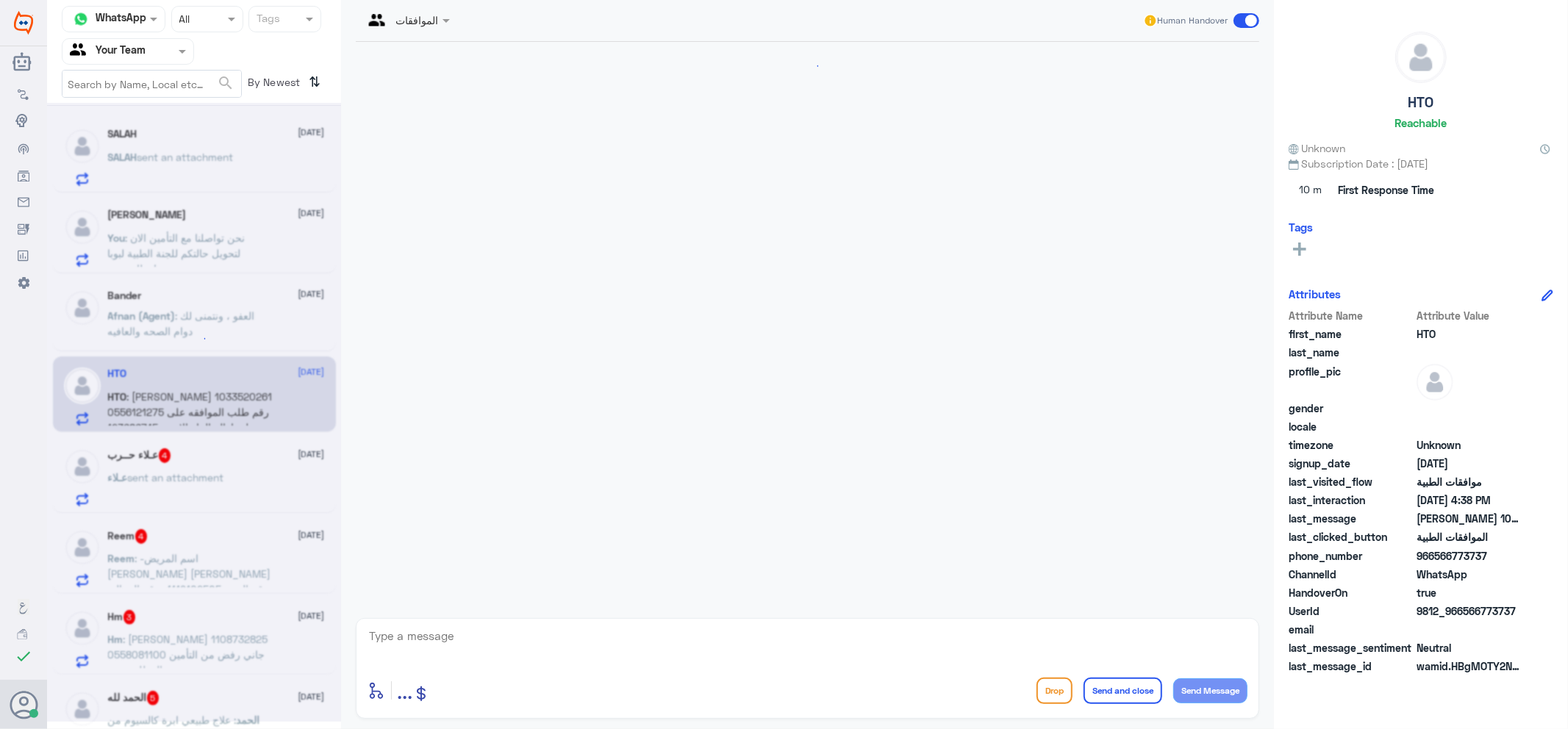
scroll to position [341, 0]
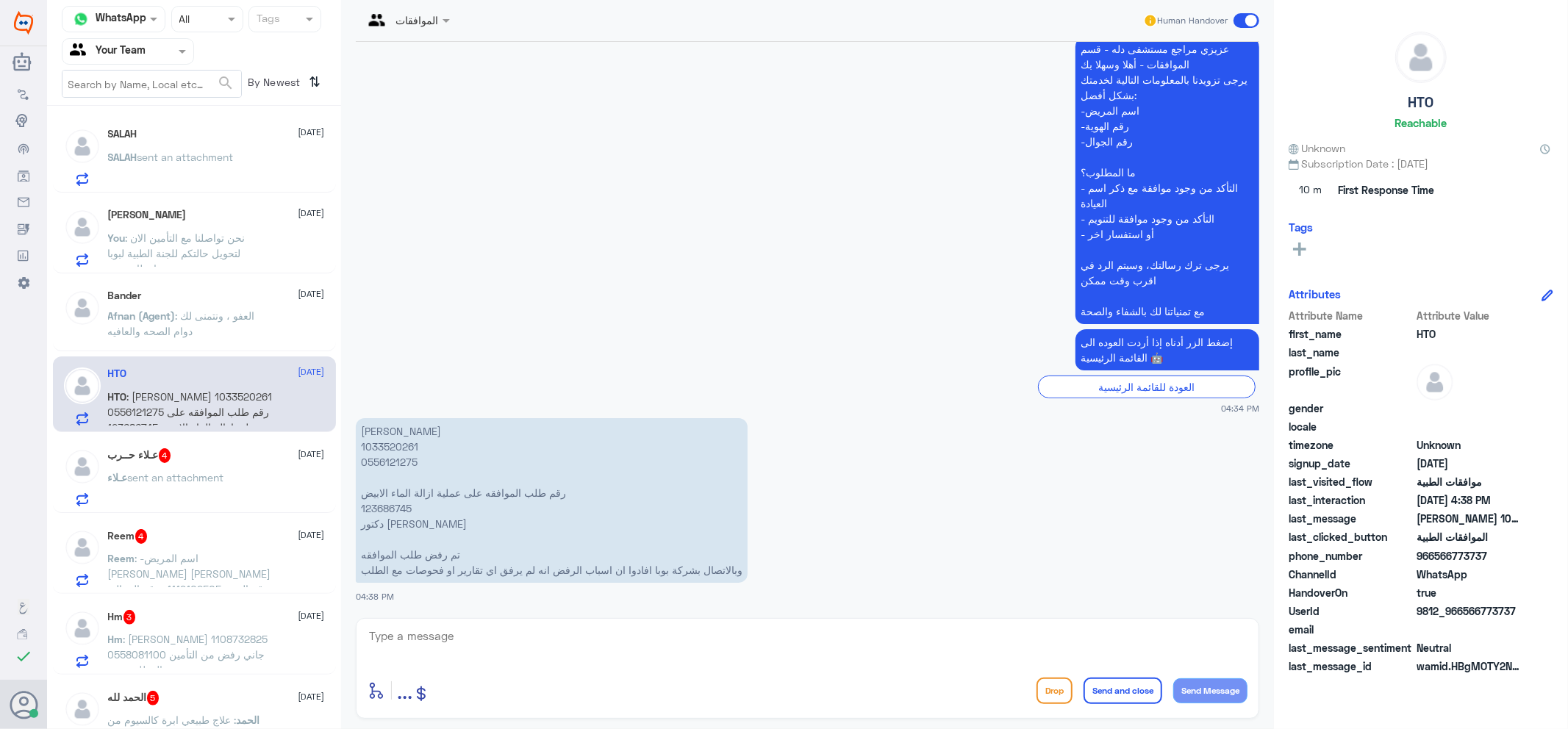
click at [147, 465] on div "عـلاء حــرب 4 [DATE] عـلاء sent an attachment" at bounding box center [216, 477] width 217 height 58
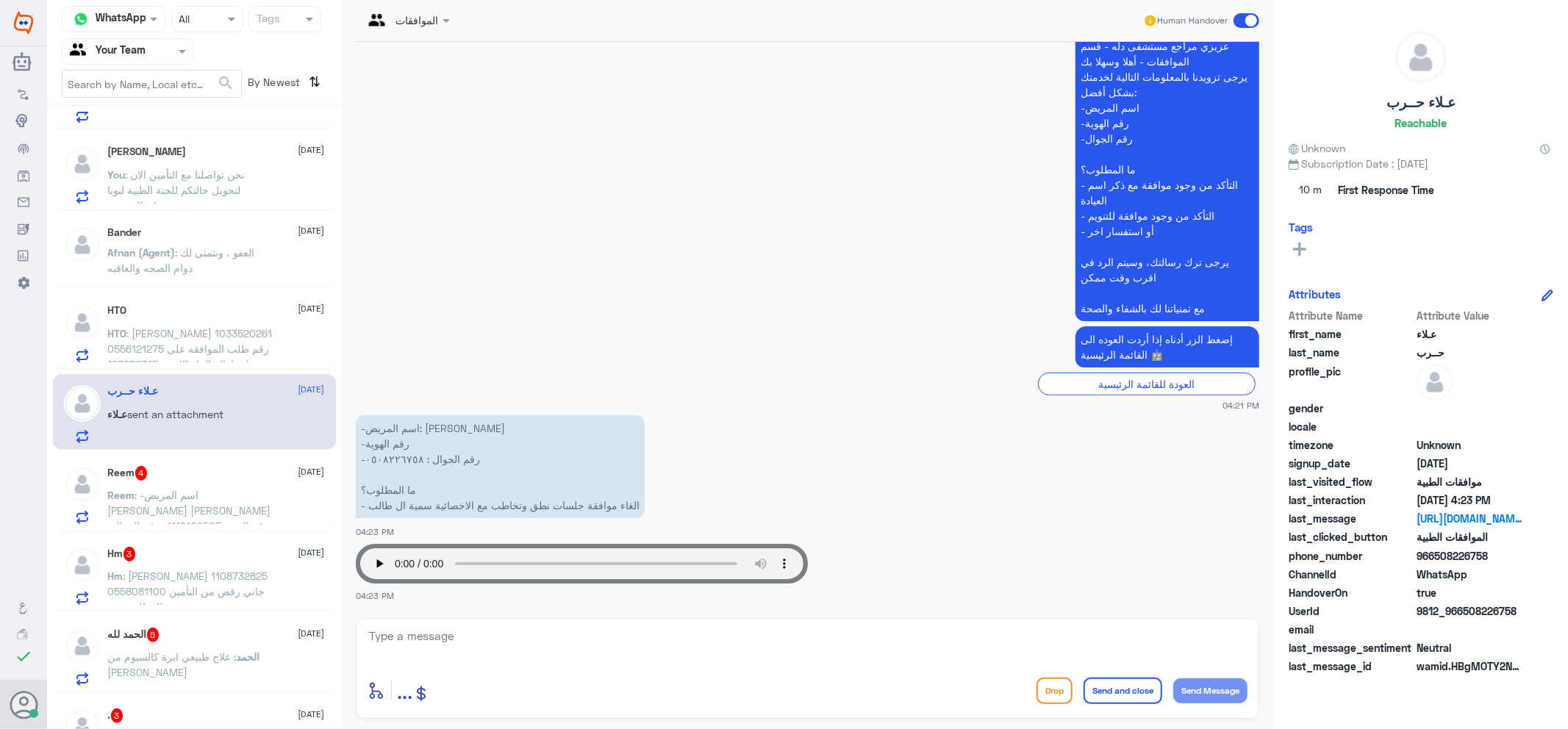
scroll to position [82, 0]
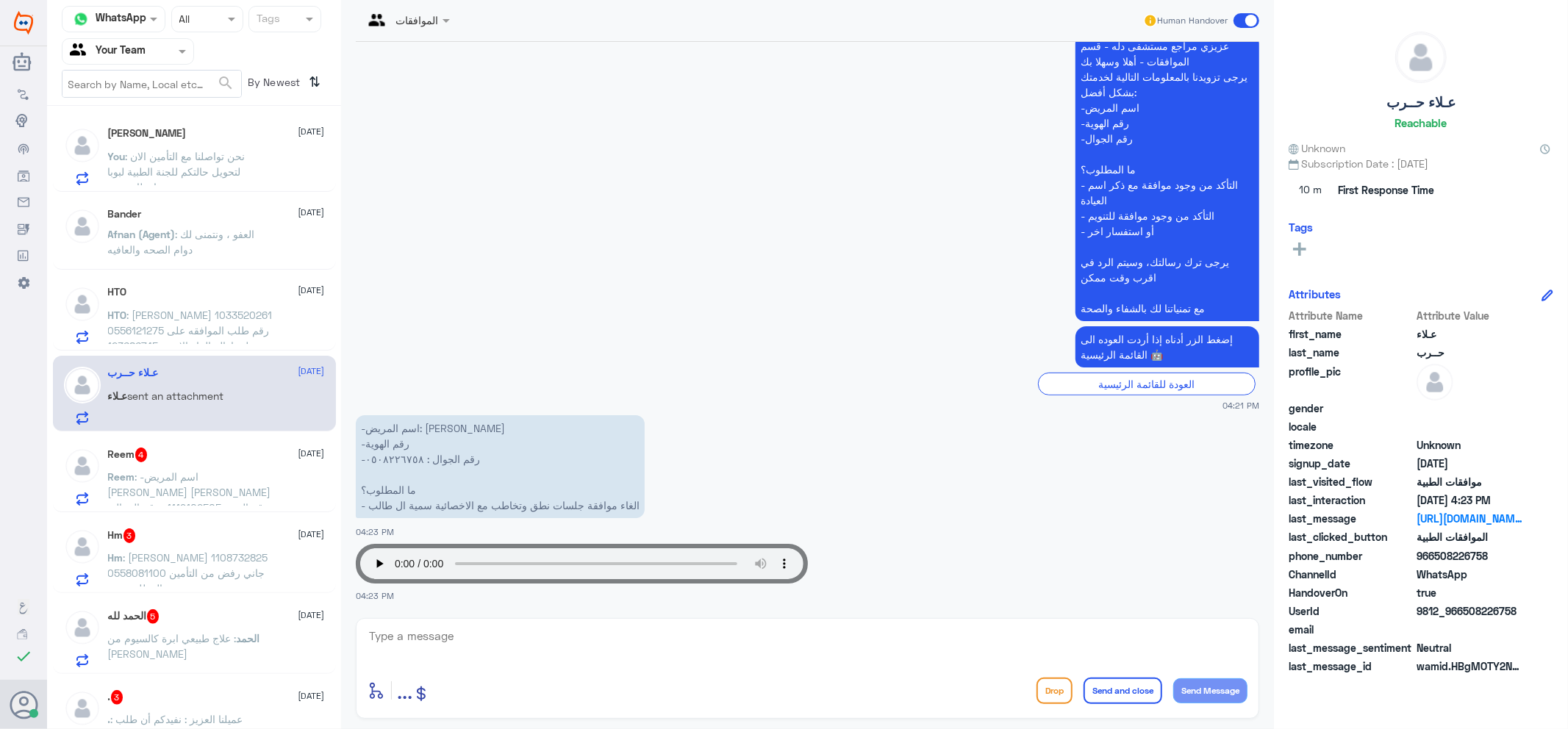
click at [179, 501] on span ": -اسم المريض [PERSON_NAME] [PERSON_NAME] -رقم الهوية 1119102505 -رقم الجوال 05…" at bounding box center [191, 507] width 165 height 74
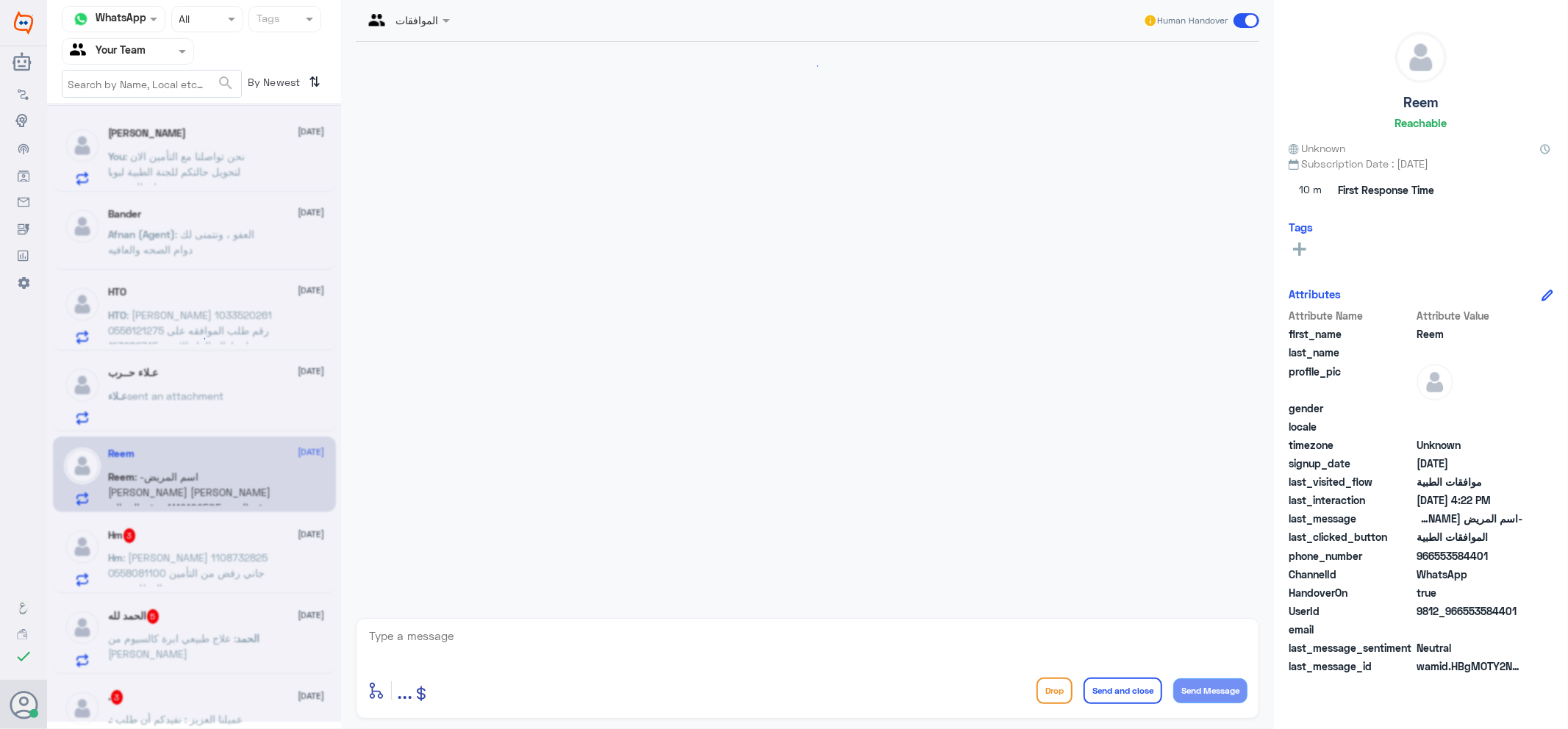
scroll to position [907, 0]
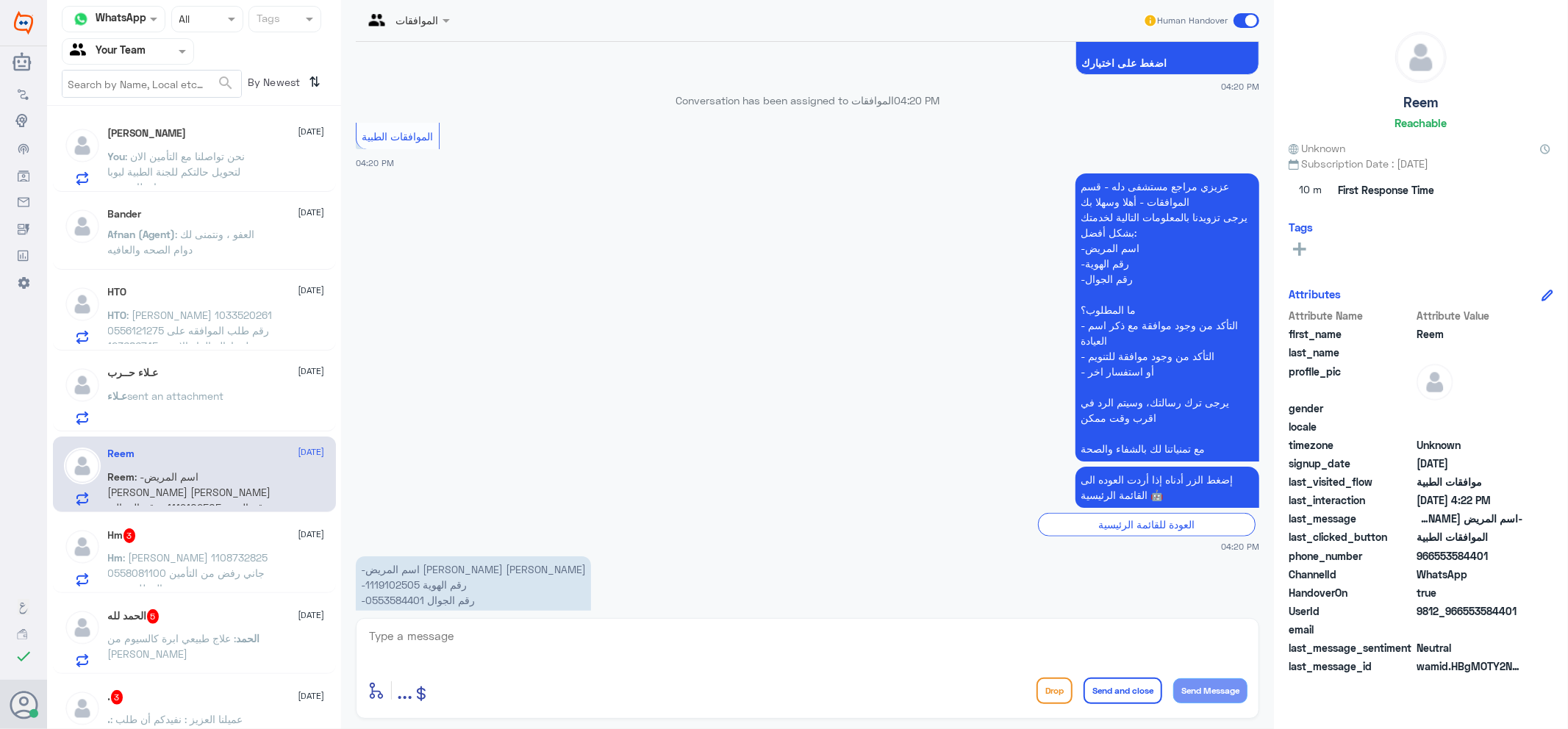
click at [190, 582] on span ": [PERSON_NAME] 1108732825 0558081100 جاني رفض من التأمين والمطلوب من الدكتور[P…" at bounding box center [188, 588] width 161 height 74
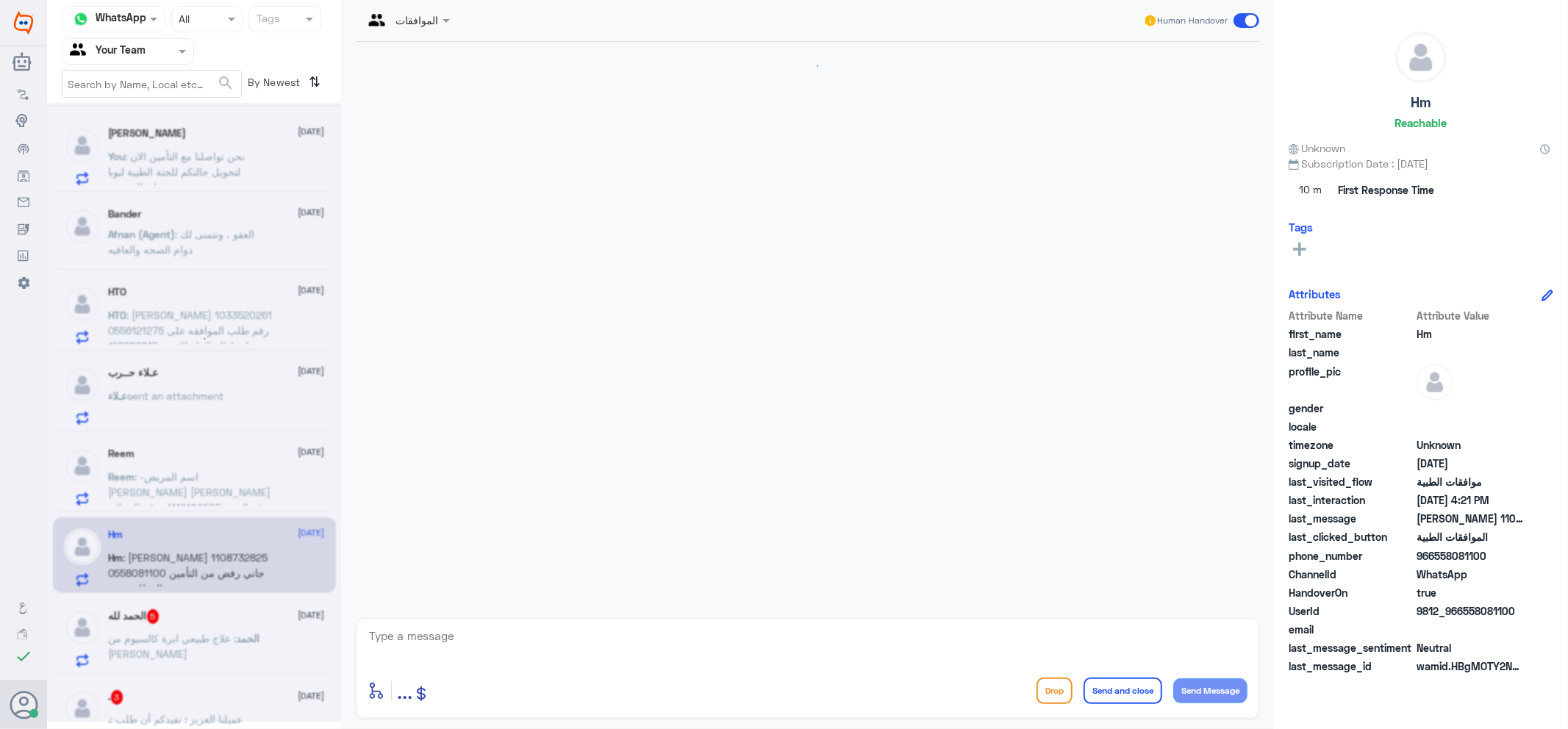
scroll to position [248, 0]
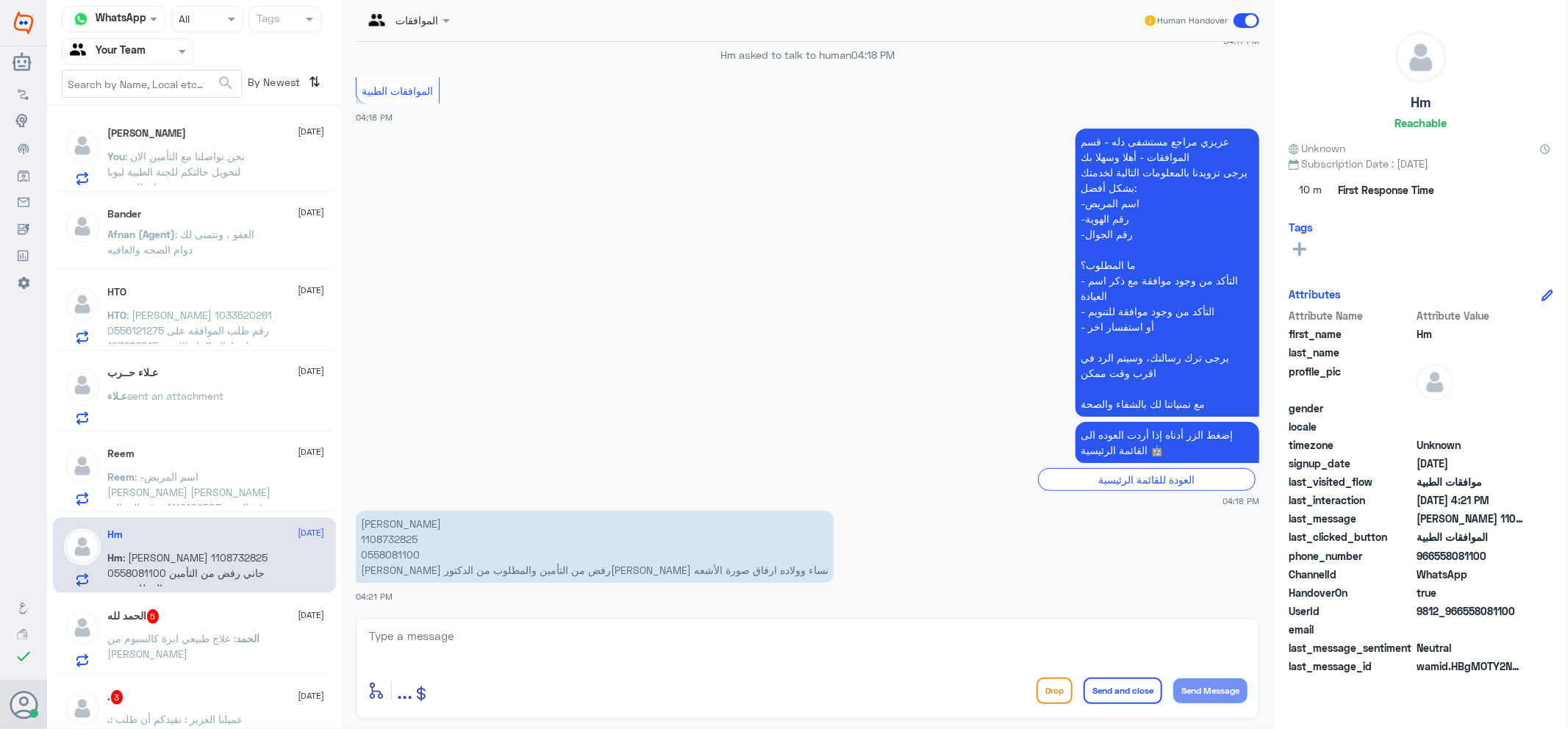
click at [195, 629] on div "الحمد لله 5 [DATE] الحمد : علاج طبيعي ابرة كالسيوم من [PERSON_NAME]" at bounding box center [216, 638] width 217 height 58
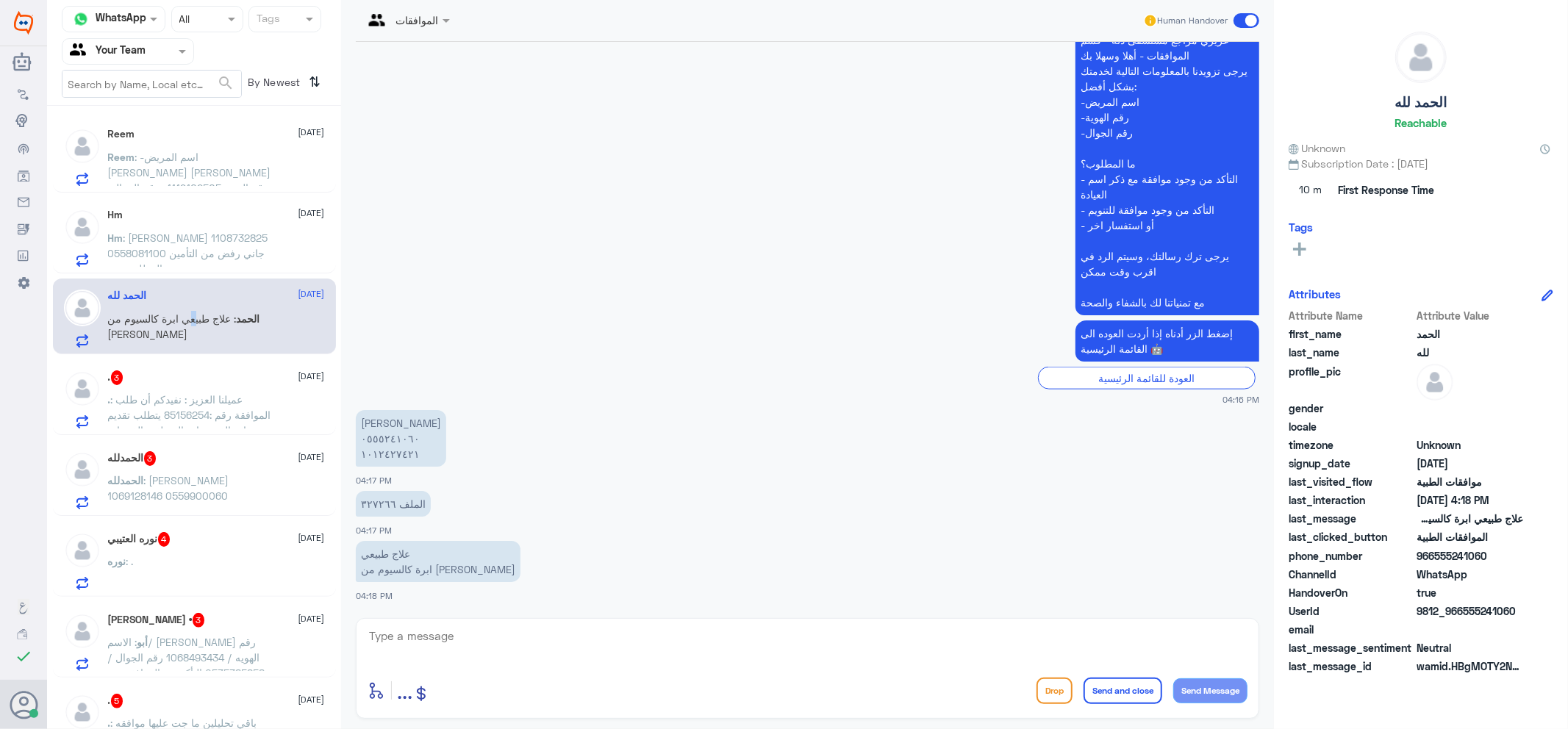
scroll to position [408, 0]
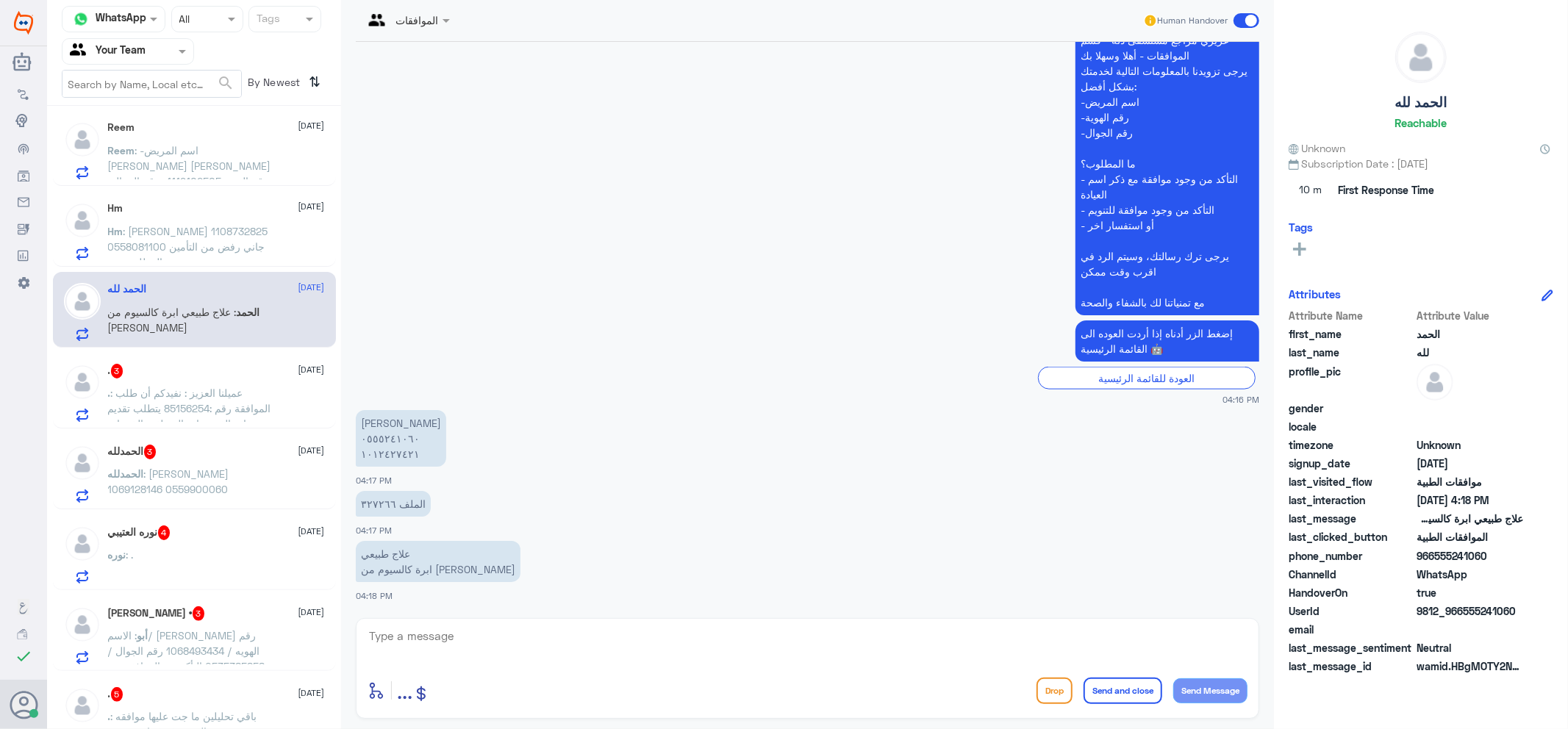
click at [216, 398] on p ". : عميلنا العزيز : نفيدكم أن طلب الموافقة رقم :85156254 يتطلب تقديم نتائج الفح…" at bounding box center [191, 404] width 165 height 37
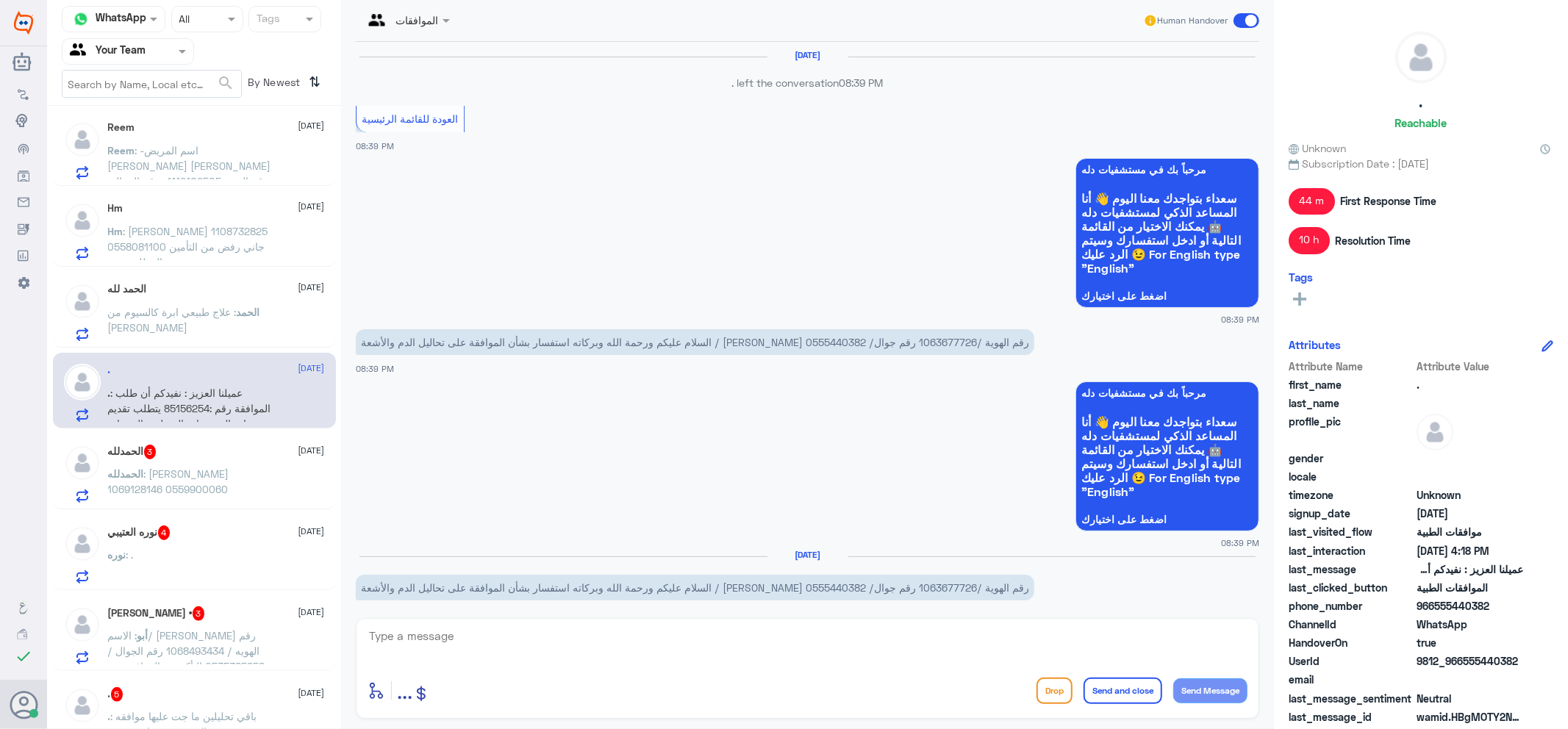
scroll to position [1542, 0]
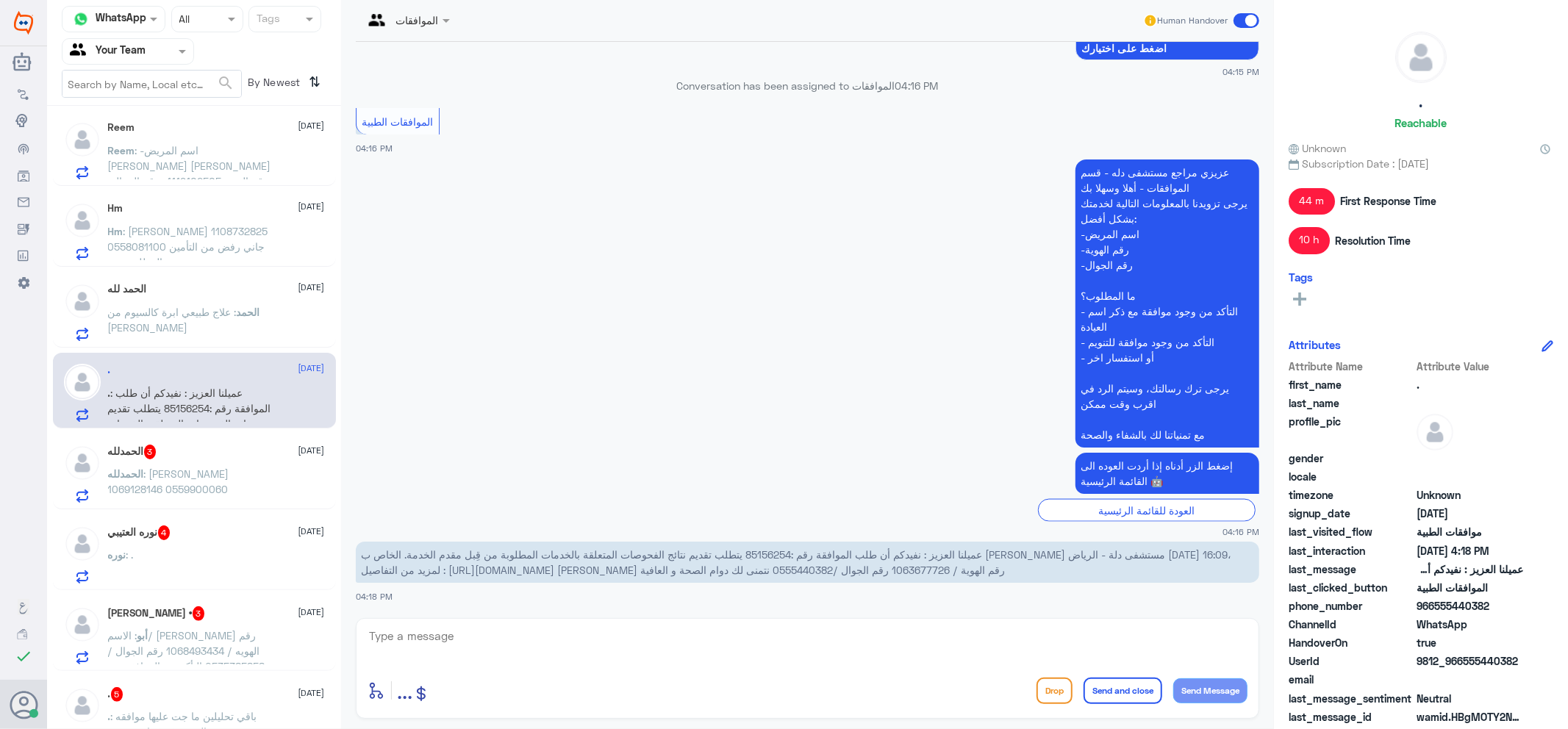
click at [144, 468] on span "الحمدلله" at bounding box center [126, 474] width 36 height 12
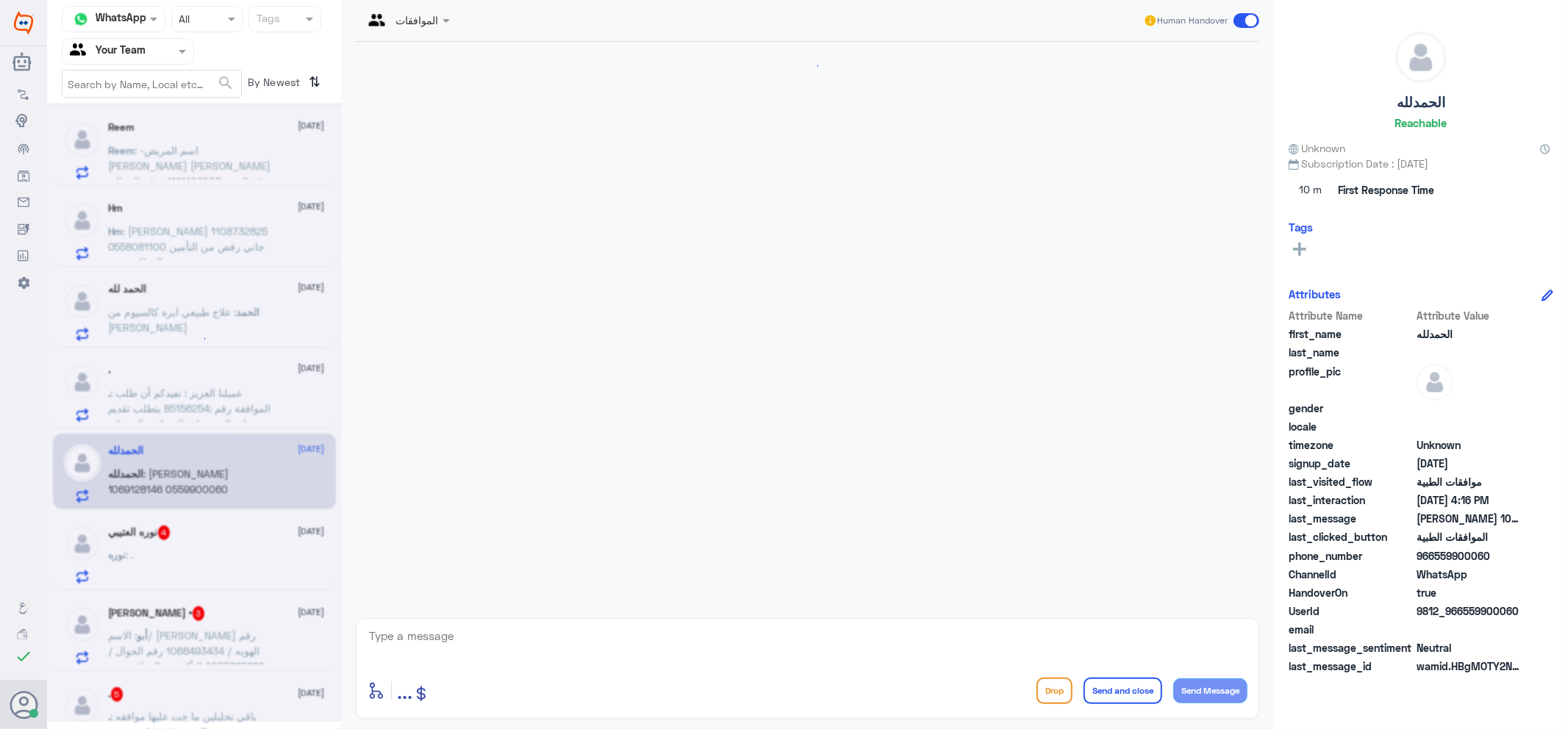
scroll to position [233, 0]
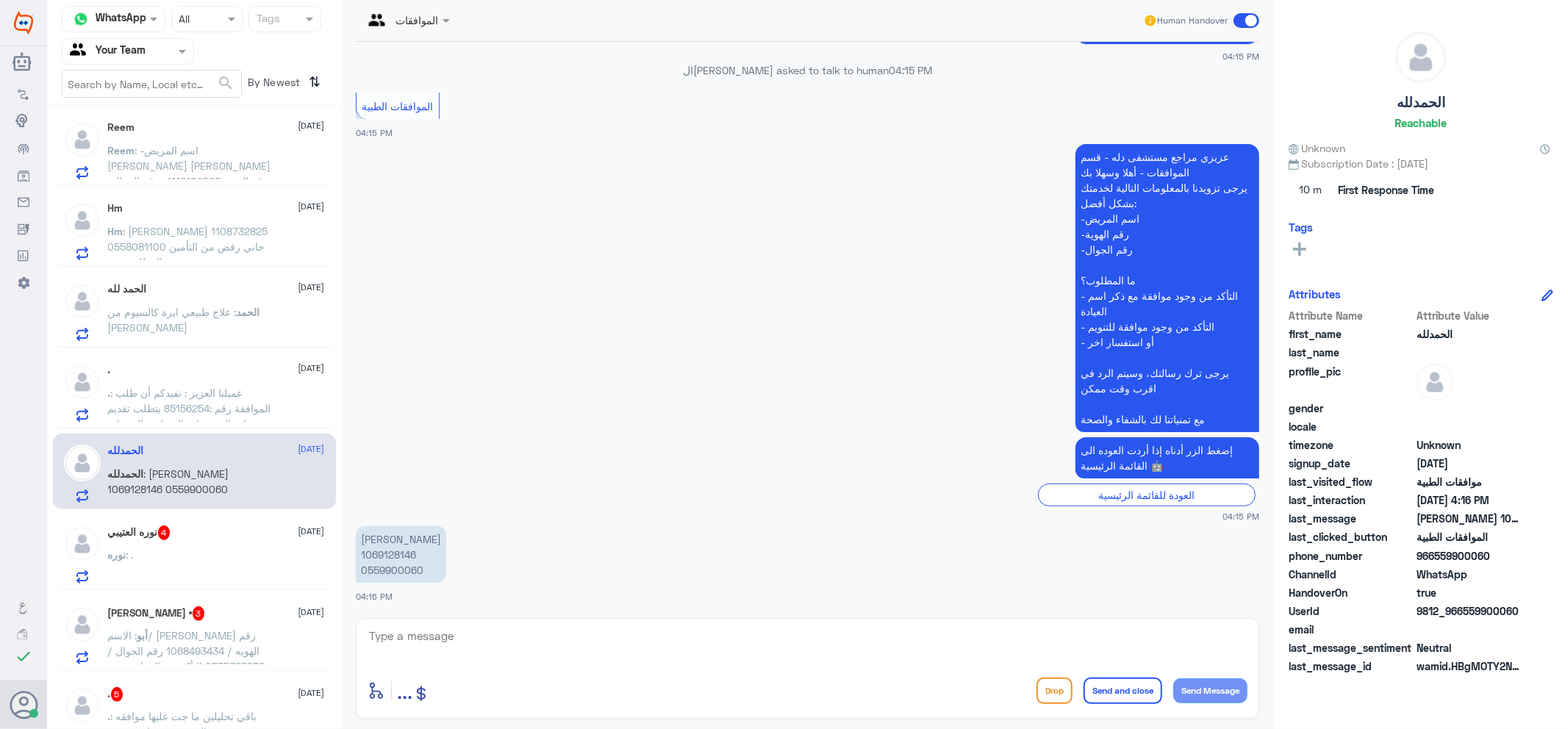
click at [194, 547] on div "[PERSON_NAME] 4 [DATE] نوره : ." at bounding box center [216, 555] width 217 height 58
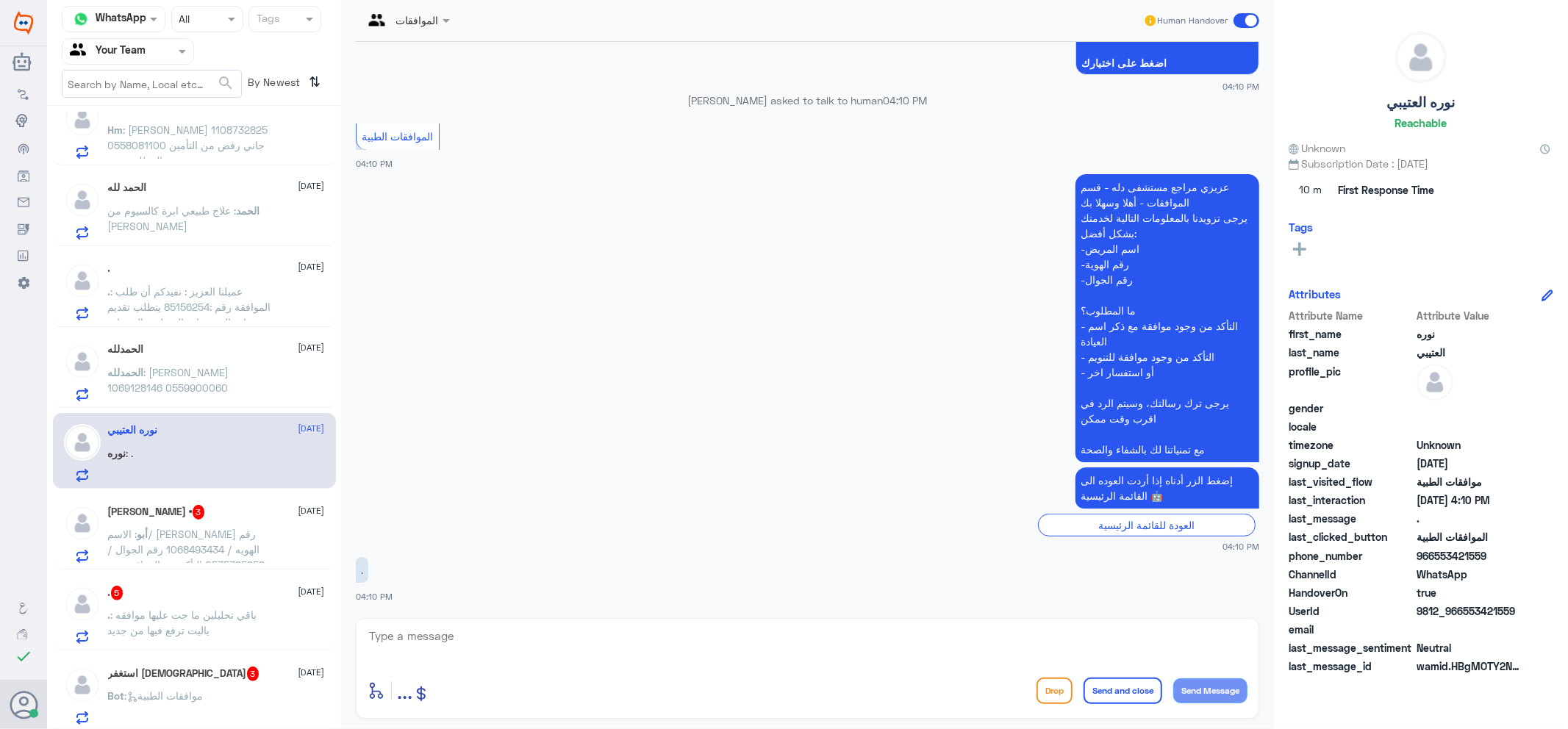
scroll to position [652, 0]
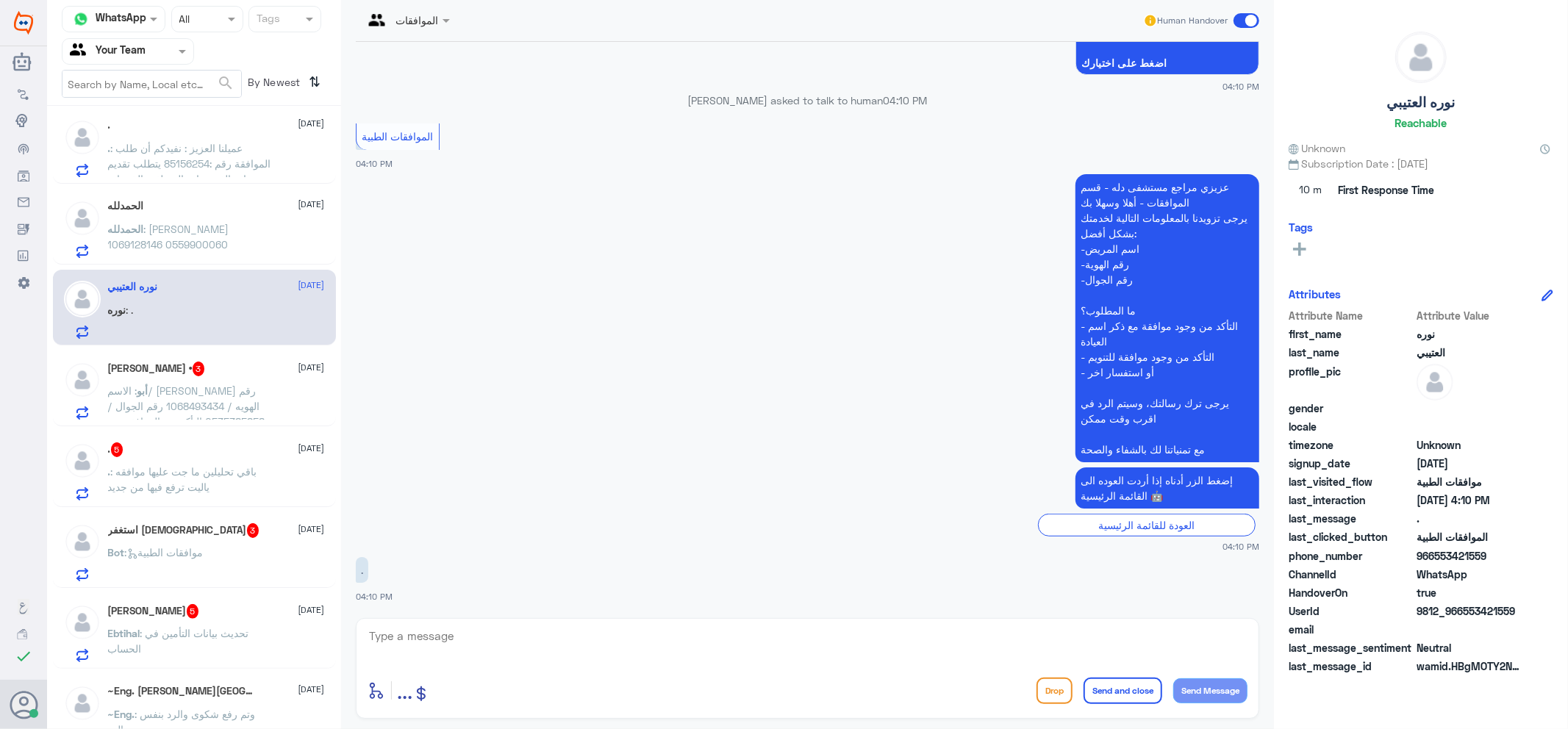
click at [155, 412] on p "أبو : الاسم/ [PERSON_NAME] رقم الهويه / 1068493434 رقم الجوال / 0535385858 التأ…" at bounding box center [191, 402] width 165 height 37
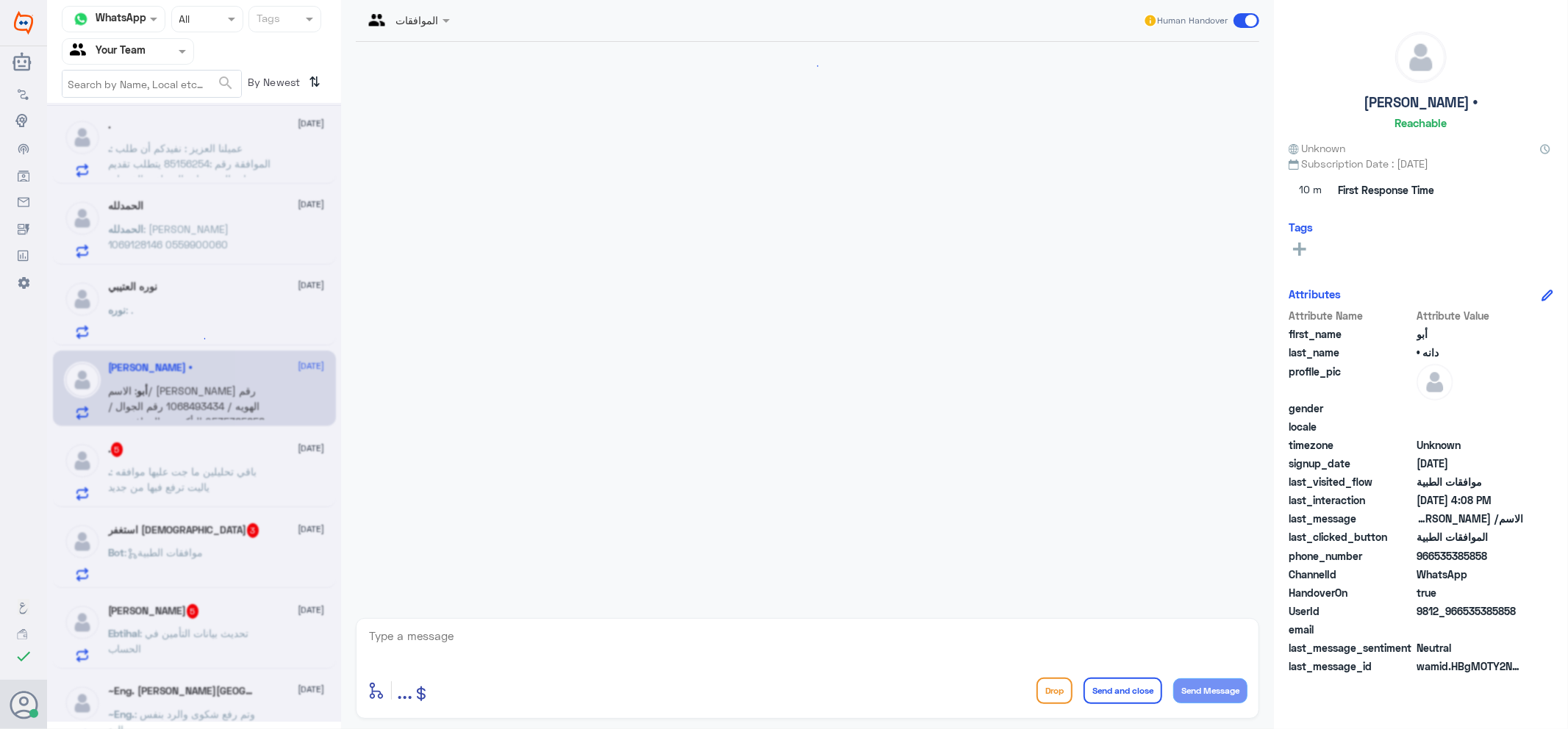
scroll to position [263, 0]
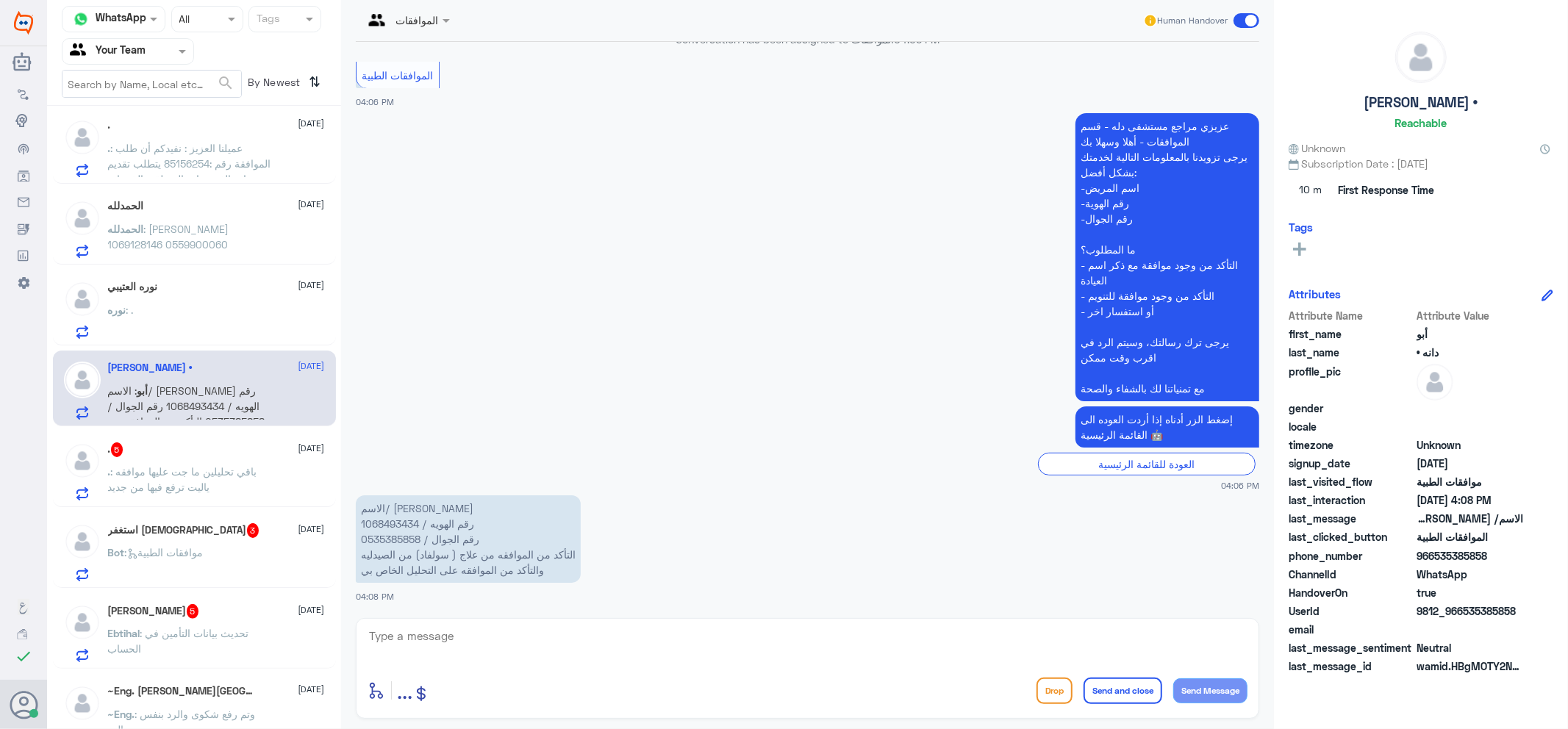
click at [201, 493] on p ". : باقي تحليلين ما جت عليها موافقه ياليت ترفع فيها من جديد" at bounding box center [191, 483] width 165 height 37
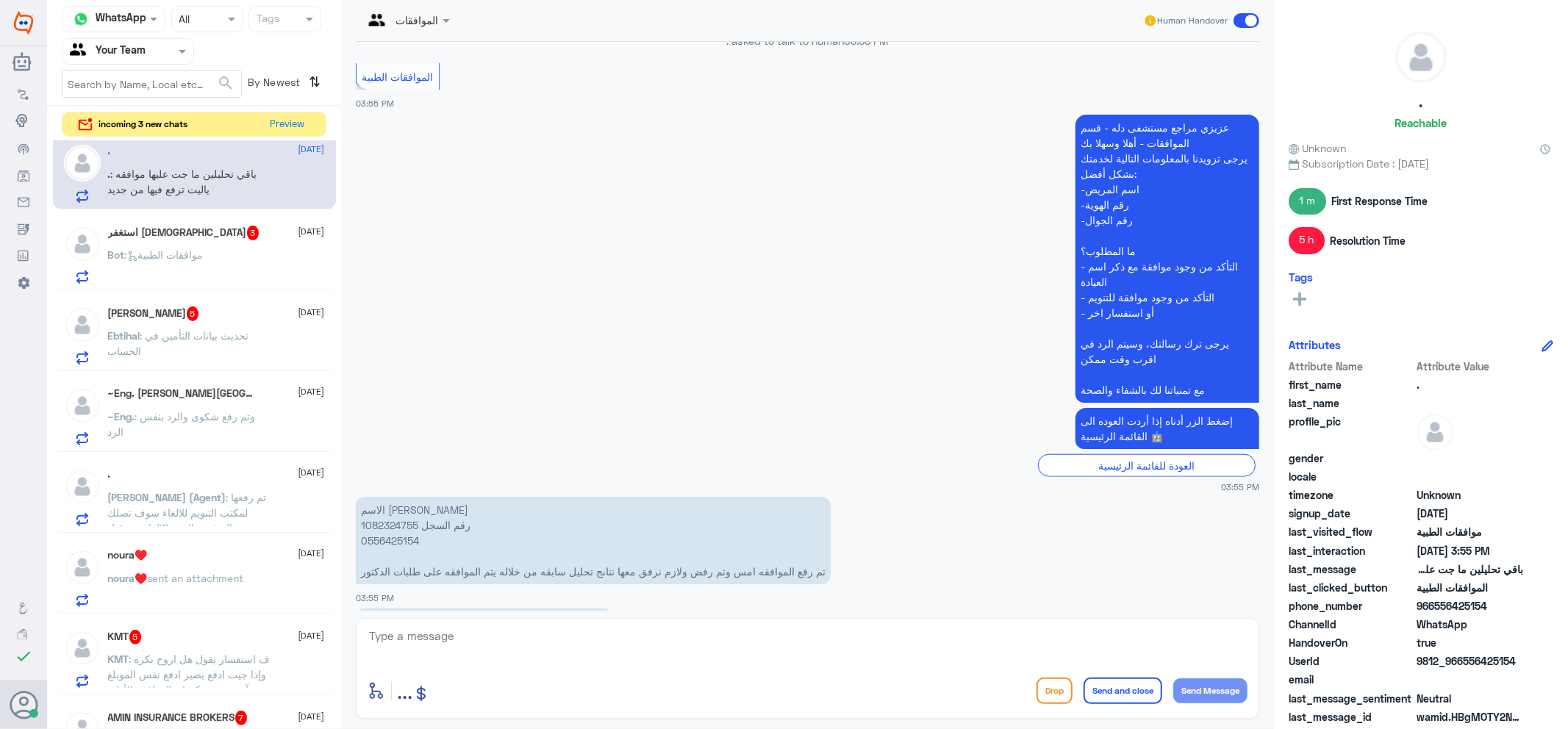
scroll to position [935, 0]
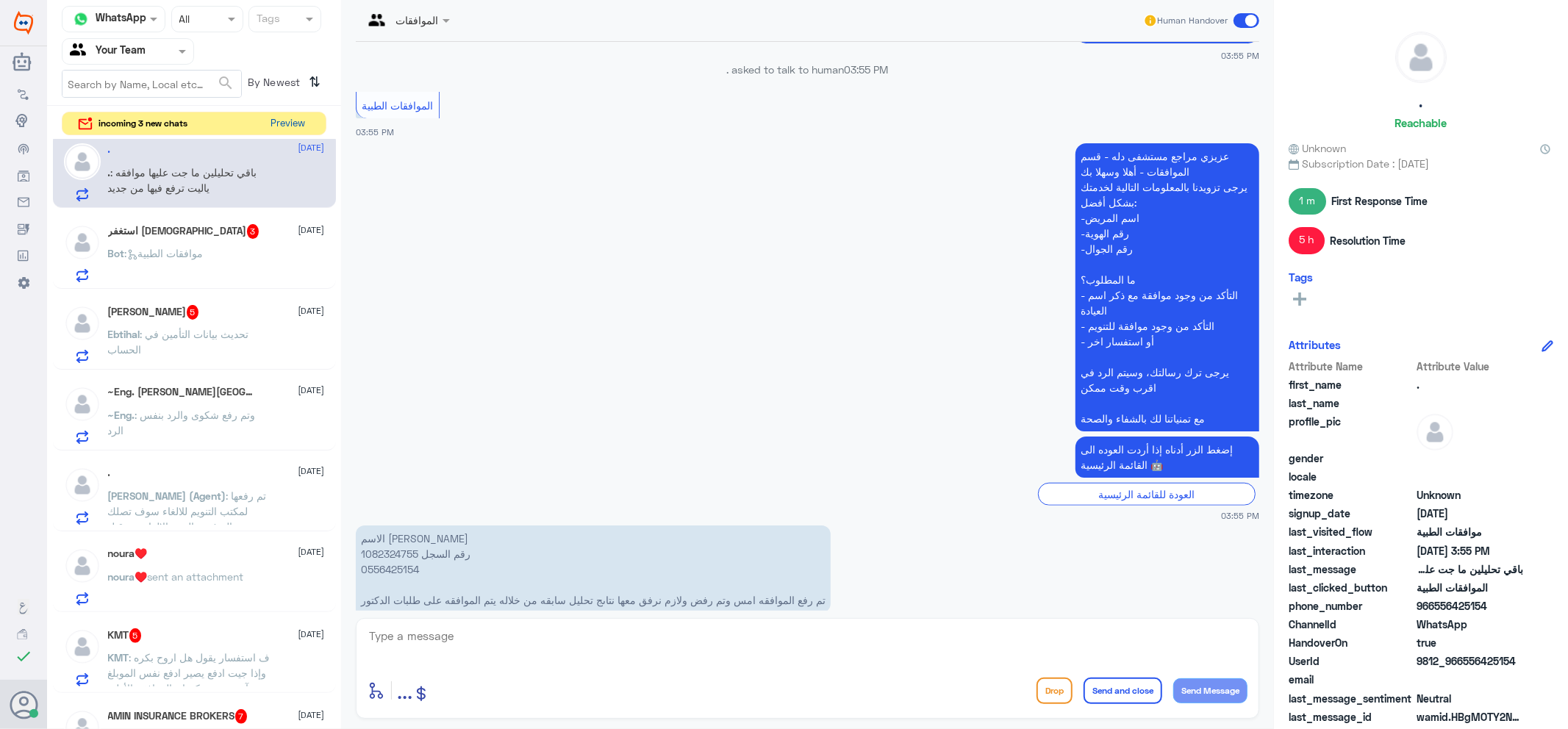
click at [302, 123] on button "Preview" at bounding box center [288, 124] width 46 height 23
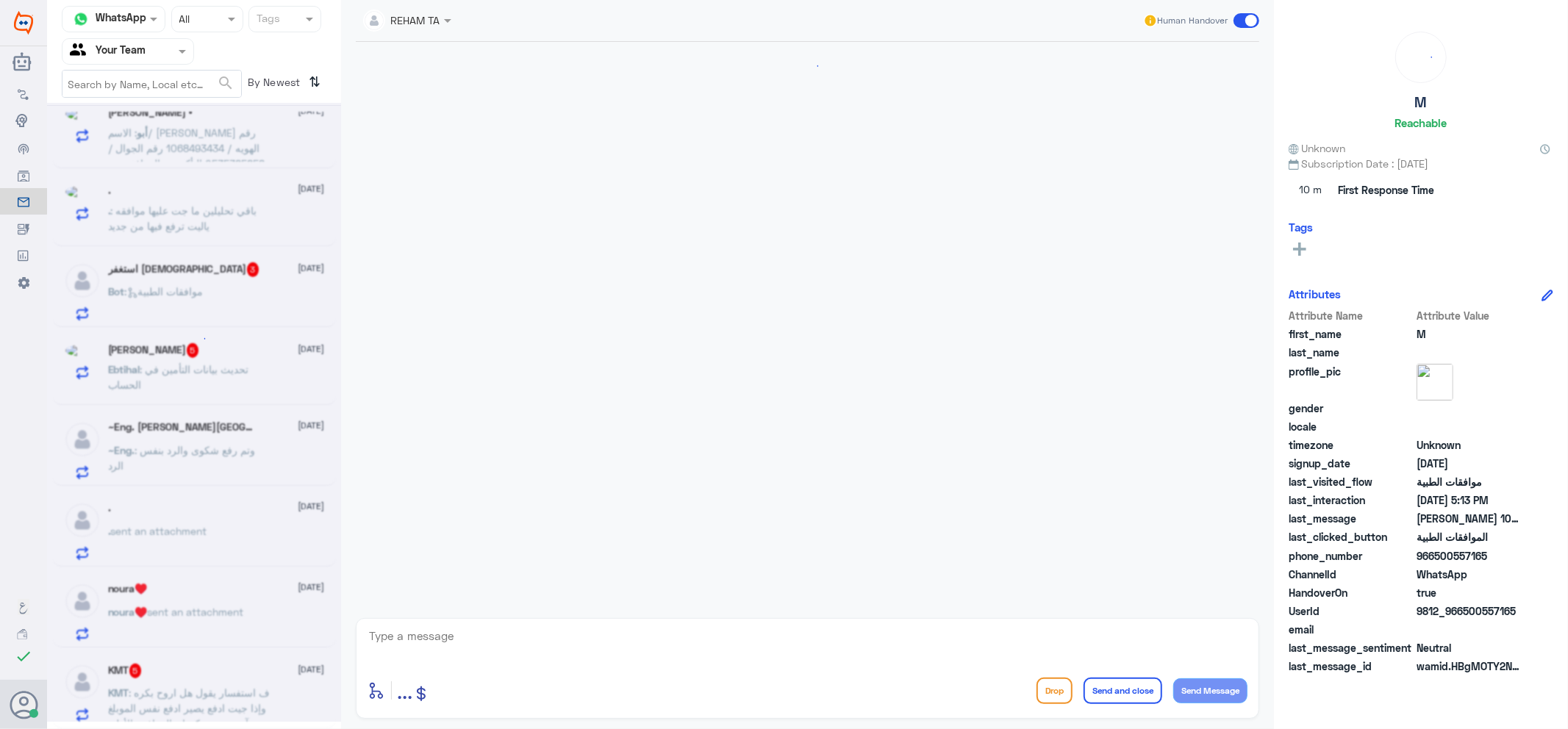
scroll to position [982, 0]
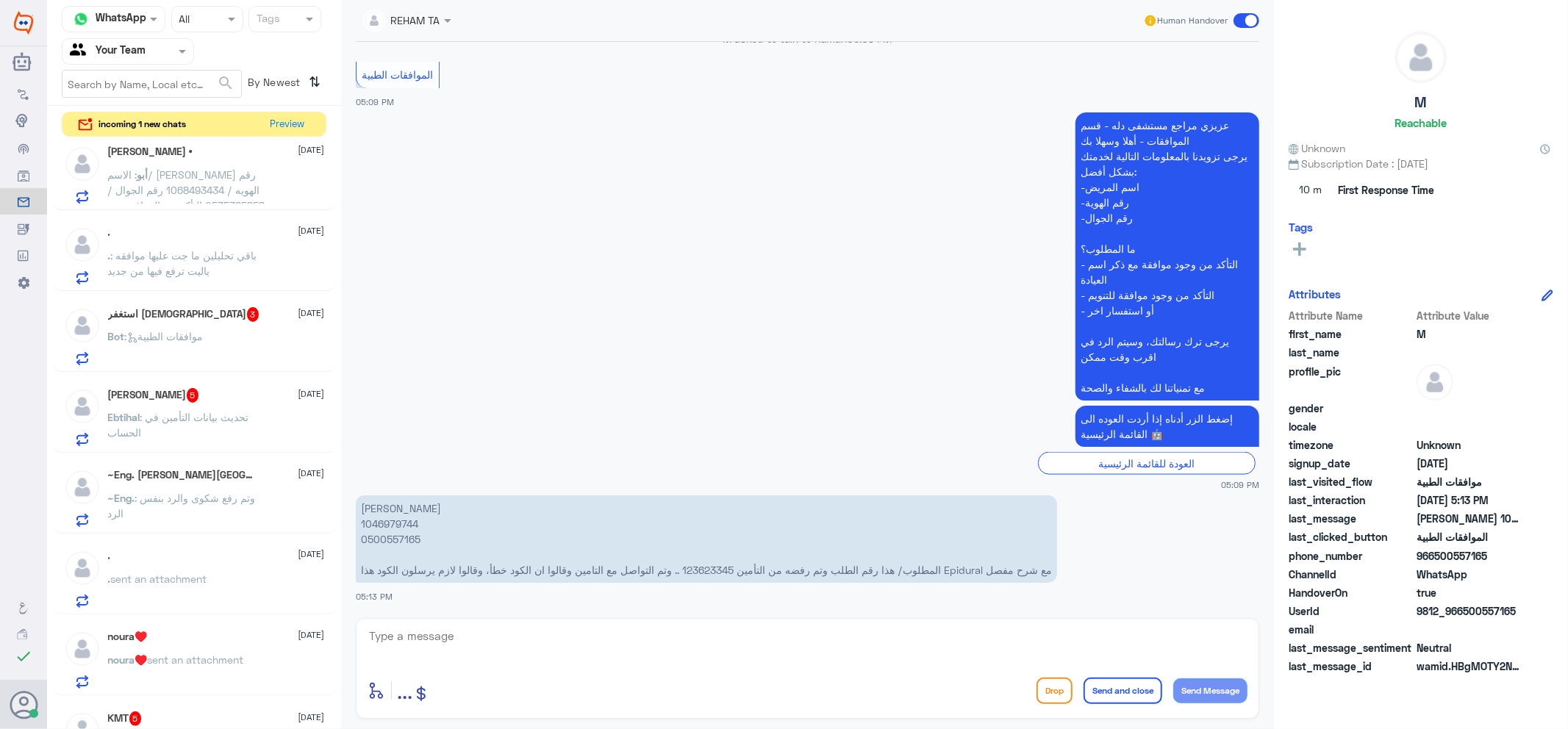
click at [379, 527] on p "[PERSON_NAME] 1046979744 0500557165 المطلوب/ هذا رقم الطلب وتم رفضه من التأمين …" at bounding box center [707, 538] width 702 height 87
copy p "1046979744"
click at [419, 630] on textarea at bounding box center [807, 644] width 880 height 36
type textarea "تمت متابعة طلبك بانتظار رد التأمين"
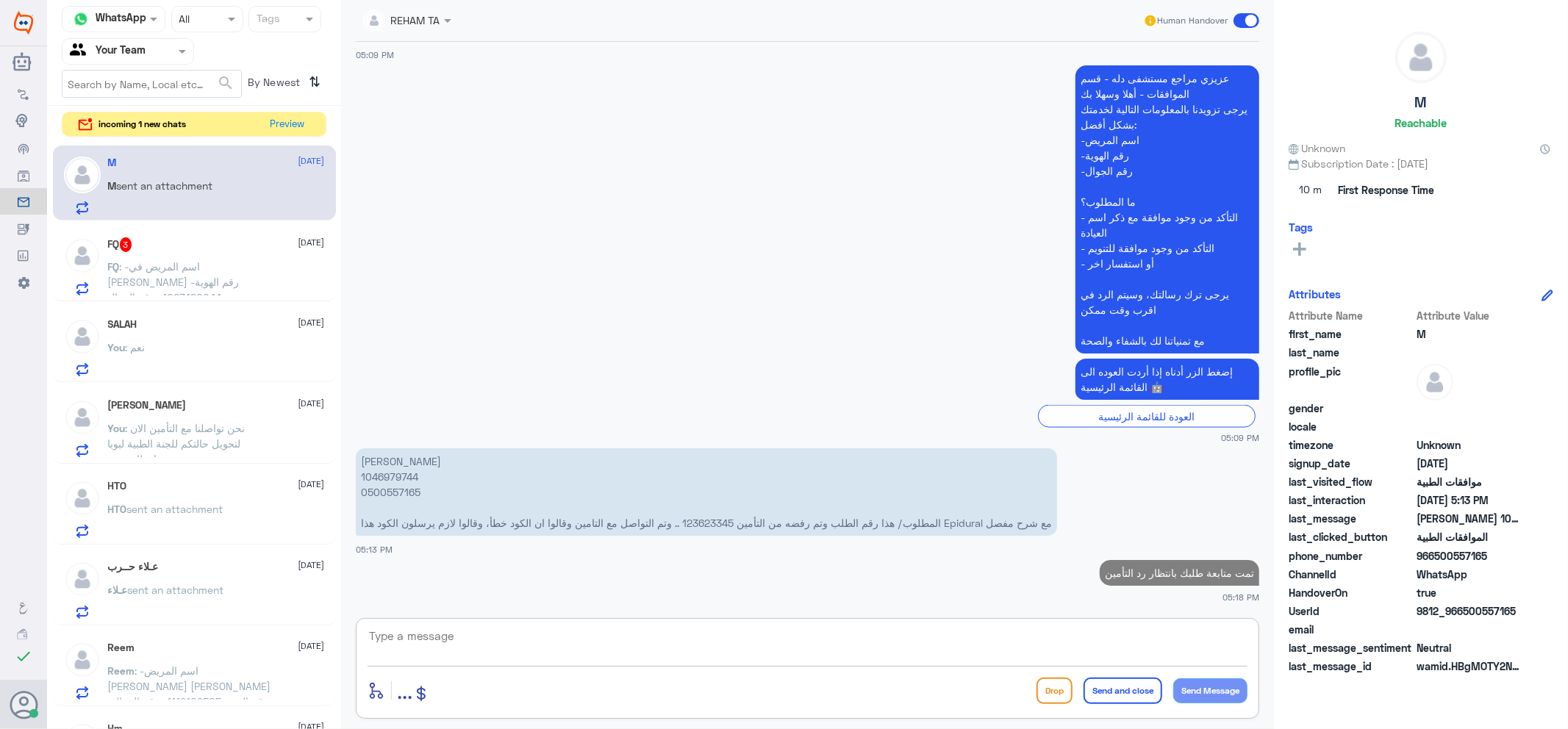
scroll to position [0, 0]
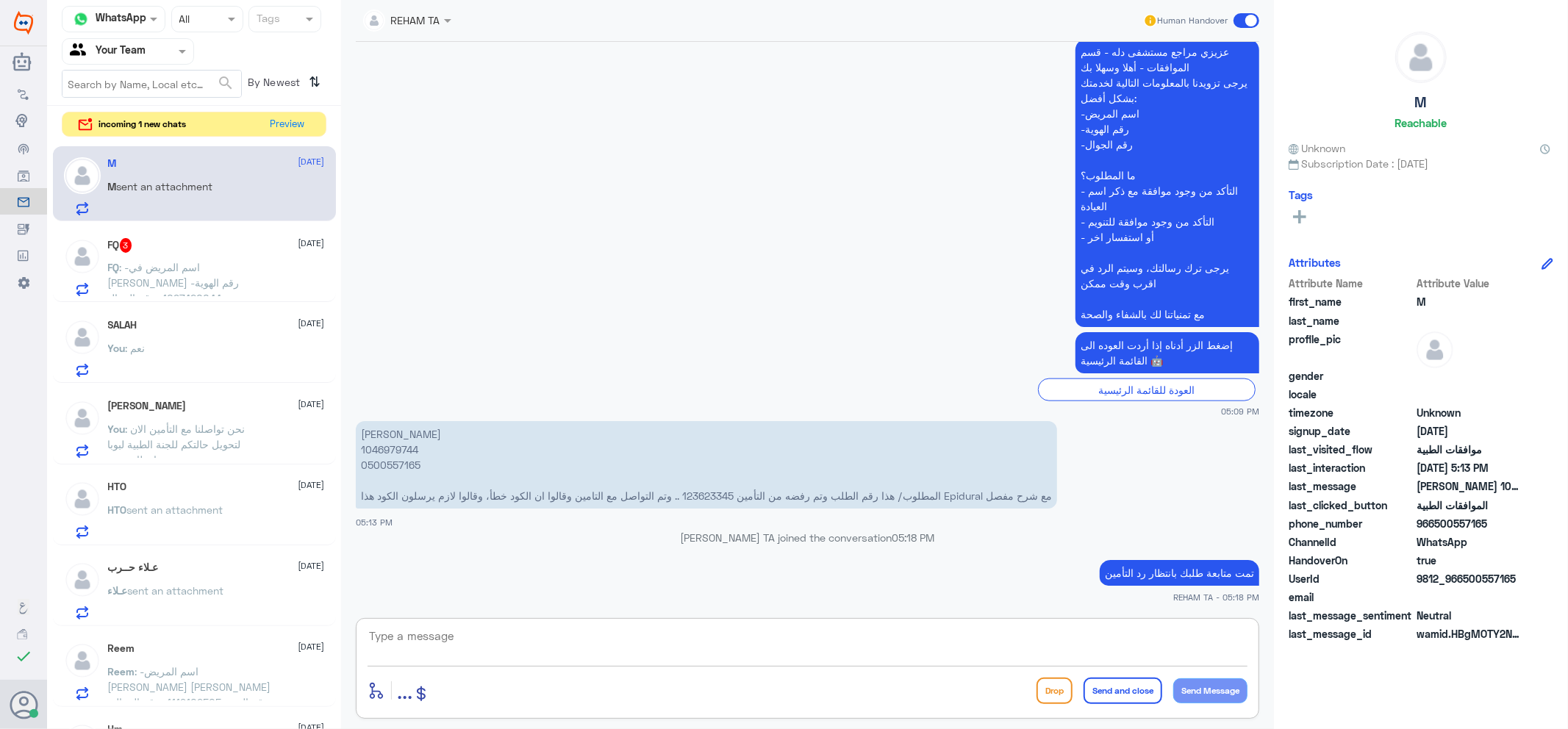
click at [192, 262] on span ": -اسم المريض في [PERSON_NAME] -رقم الهوية 1097420044 -رقم الجوال 0534424021 ما…" at bounding box center [191, 306] width 165 height 90
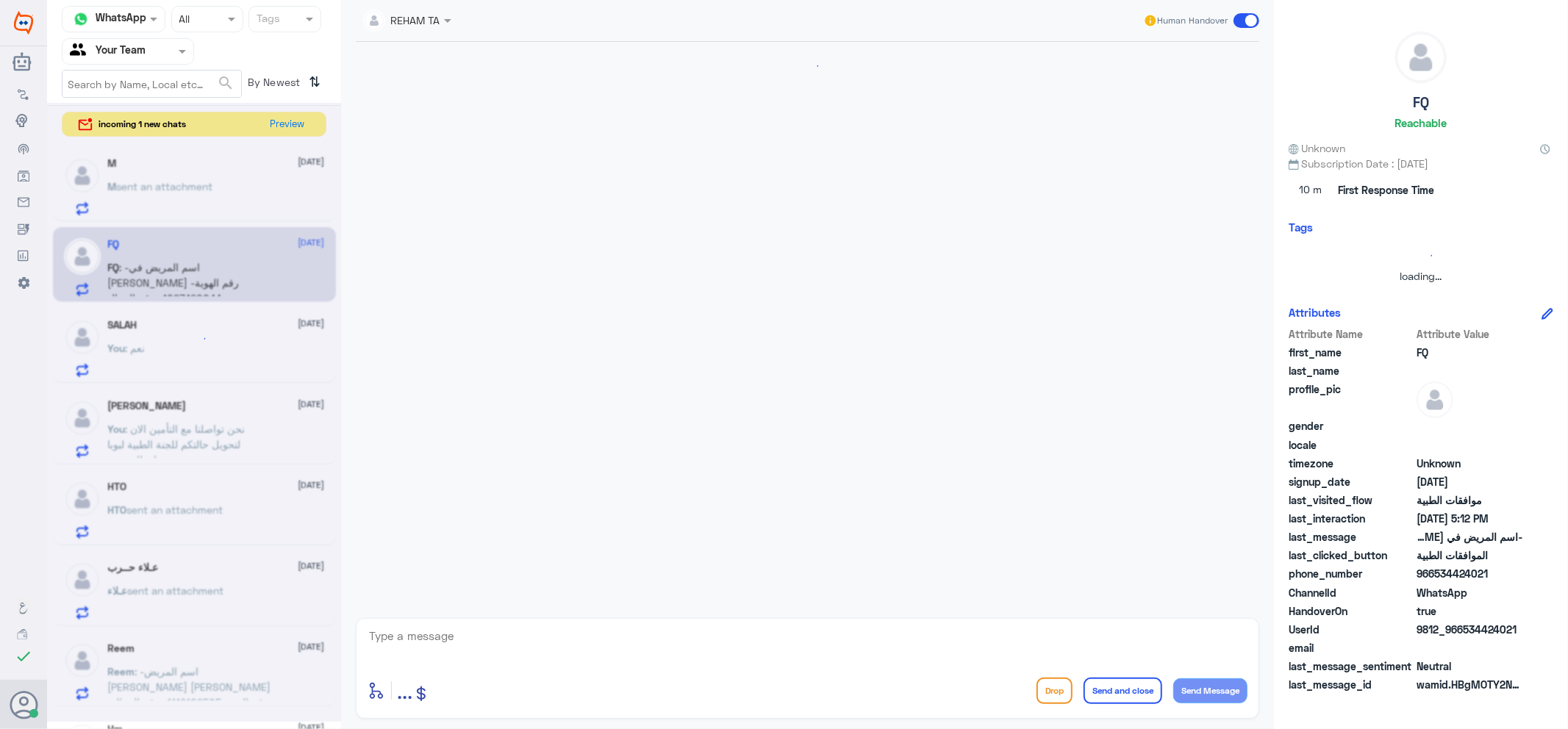
scroll to position [295, 0]
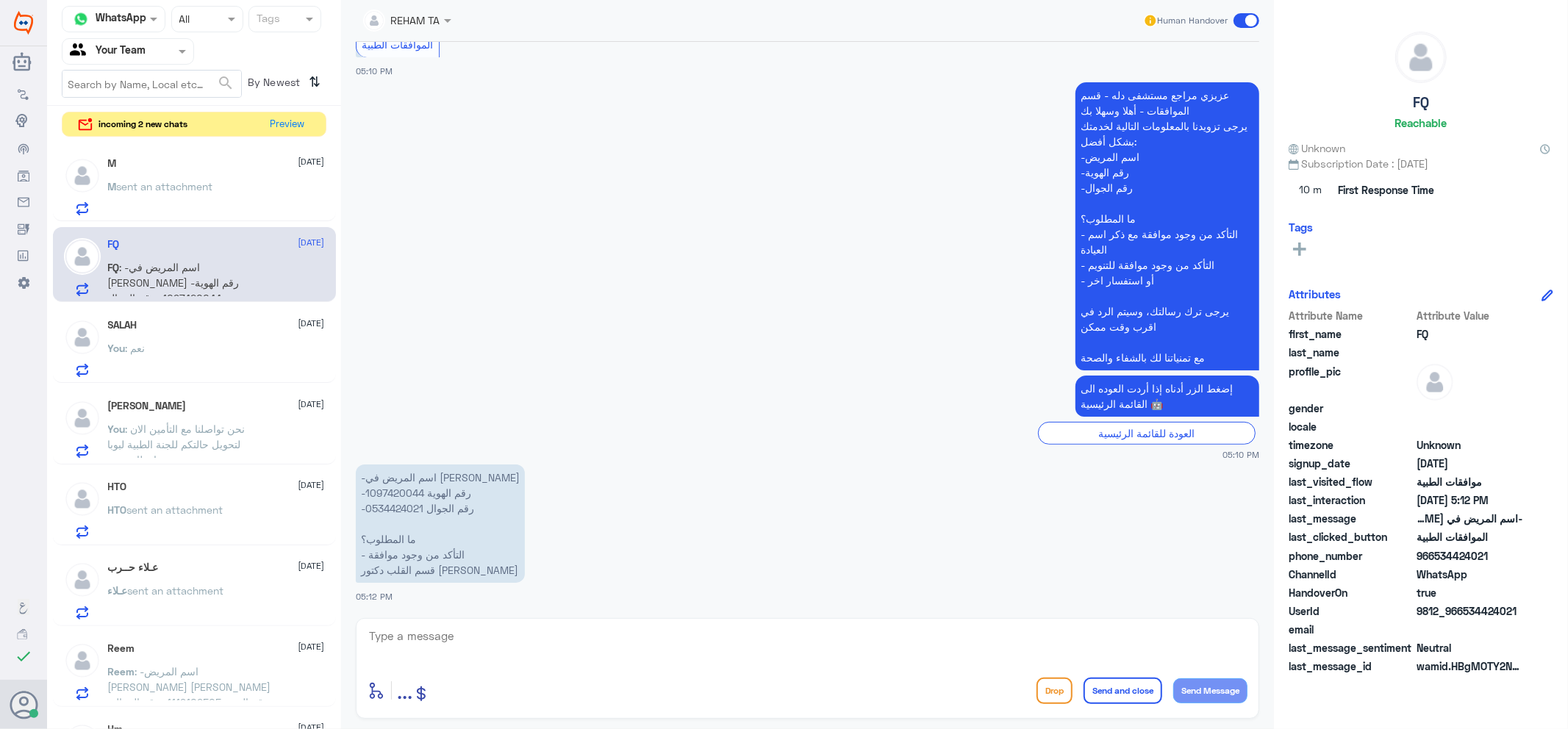
click at [400, 492] on p "-اسم المريض في [PERSON_NAME] -رقم الهوية 1097420044 -رقم الجوال 0534424021 ما ا…" at bounding box center [441, 523] width 169 height 119
copy p "1097420044"
click at [781, 667] on div "enter flow name ... Drop Send and close Send Message" at bounding box center [807, 668] width 903 height 101
click at [768, 650] on textarea at bounding box center [807, 644] width 880 height 36
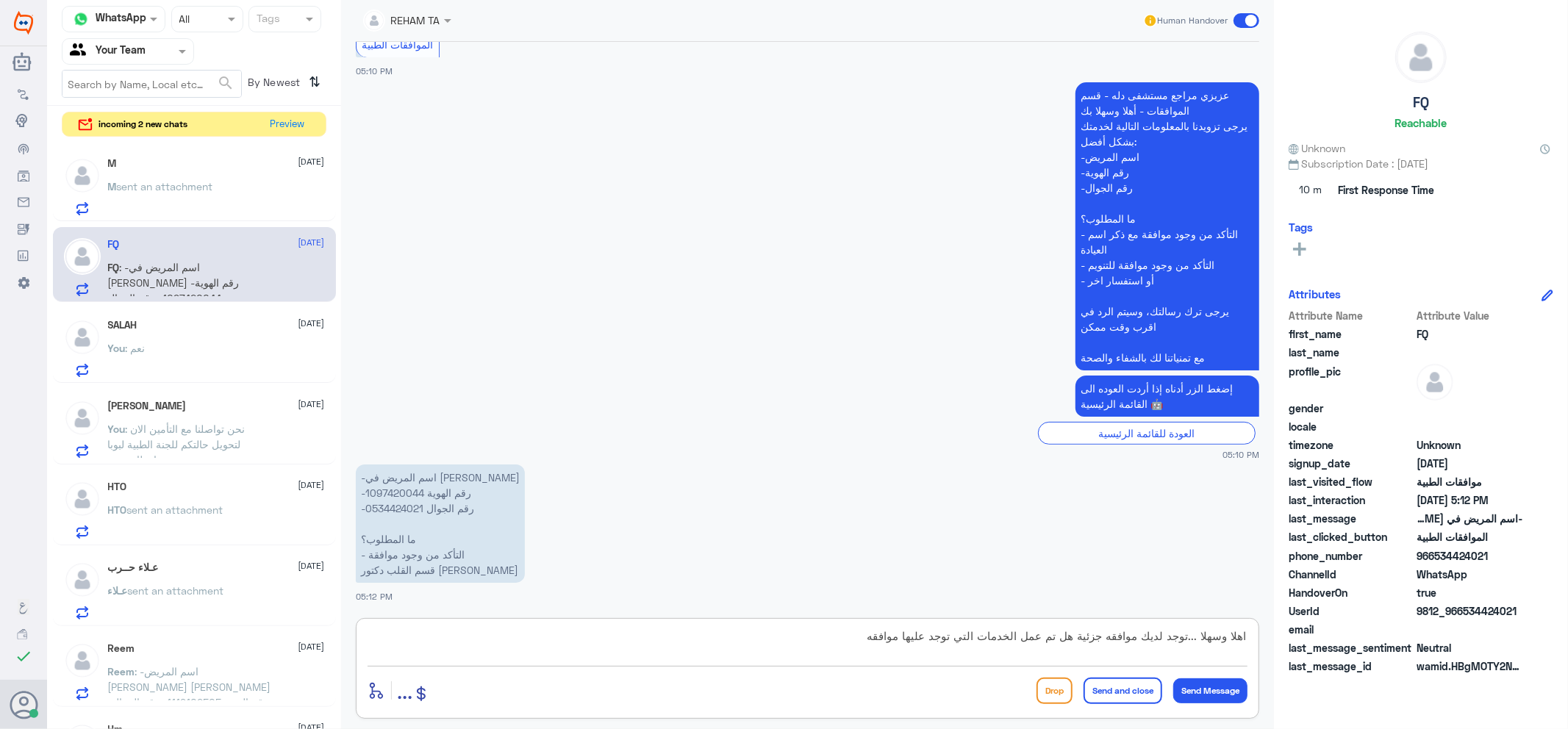
type textarea "اهلا وسهلا ...توجد لديك موافقه جزئية هل تم عمل الخدمات التي توجد عليها موافقه ؟"
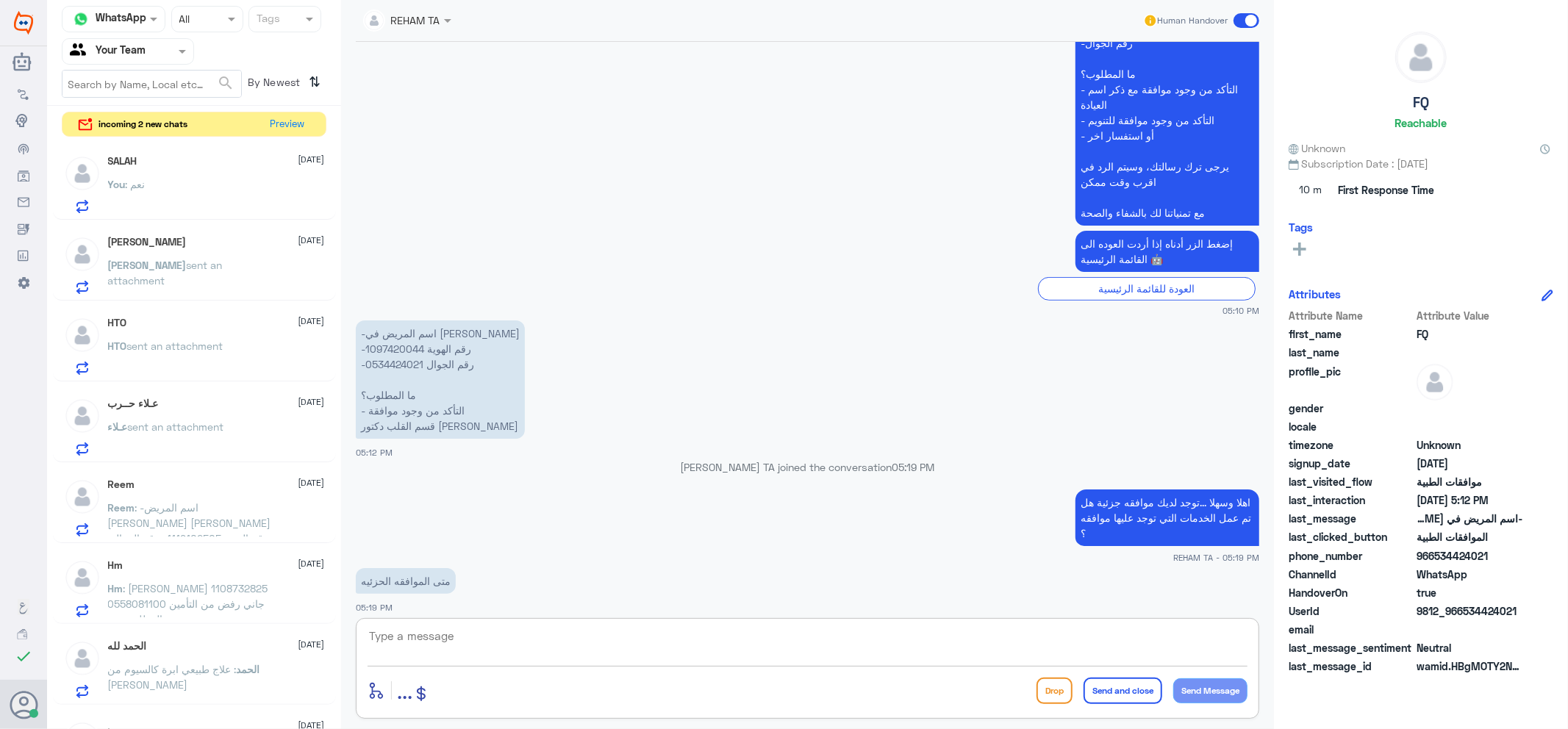
scroll to position [473, 0]
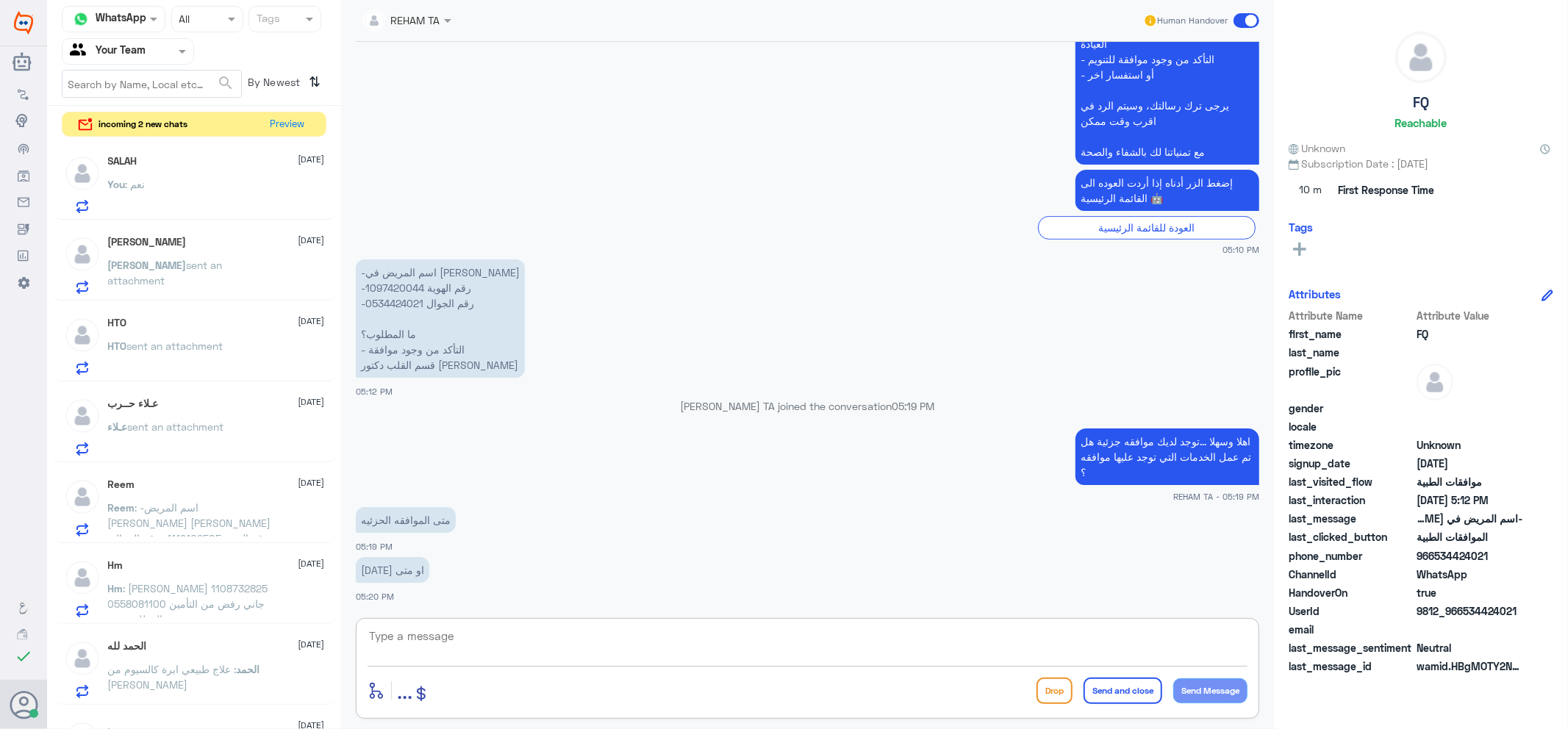
click at [387, 284] on p "-اسم المريض في [PERSON_NAME] -رقم الهوية 1097420044 -رقم الجوال 0534424021 ما ا…" at bounding box center [441, 318] width 169 height 119
copy p "1097420044"
click at [804, 662] on div at bounding box center [807, 645] width 880 height 40
click at [787, 648] on textarea at bounding box center [807, 644] width 880 height 36
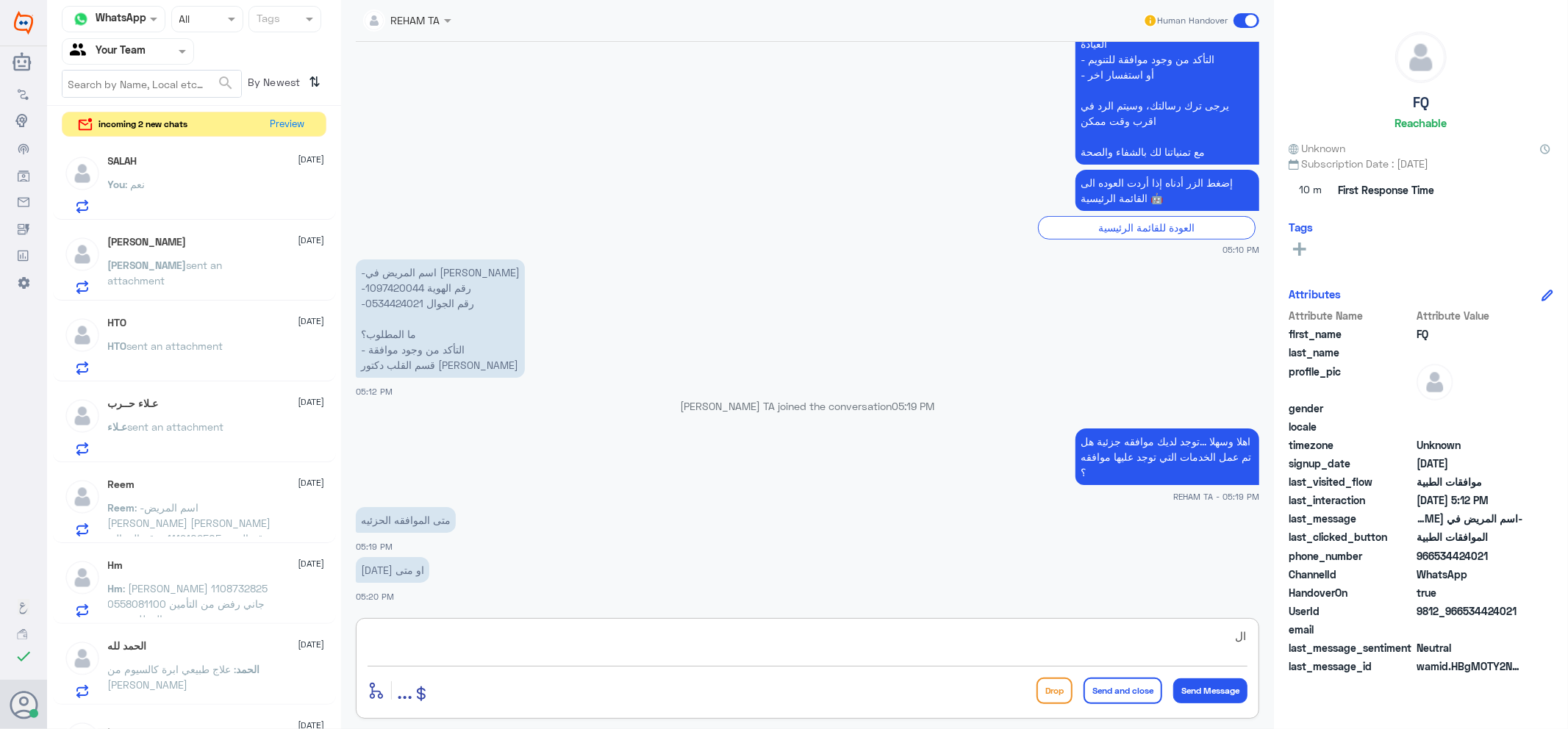
type textarea "ا"
type textarea "بتاريخ 2/10"
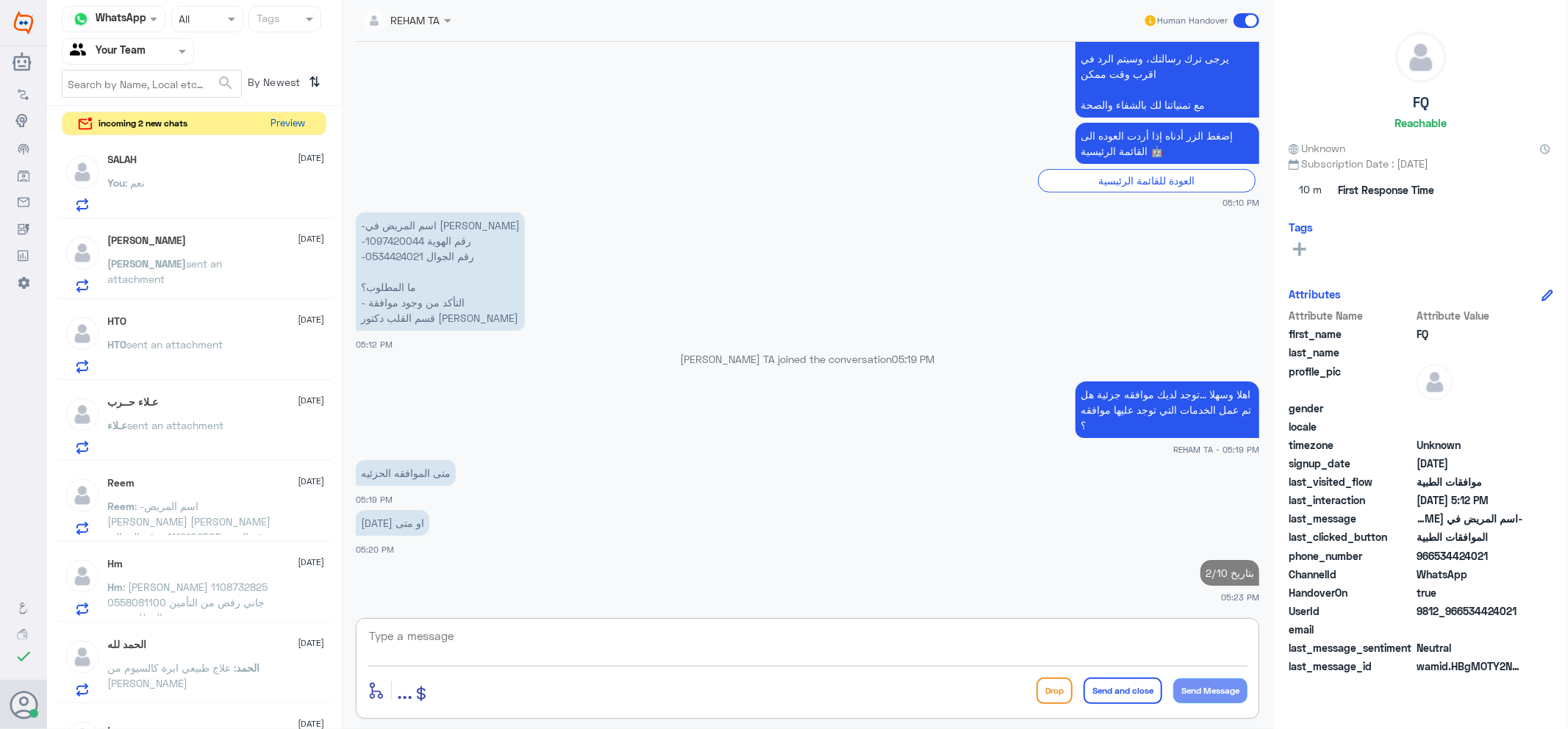
click at [276, 119] on button "Preview" at bounding box center [288, 124] width 46 height 23
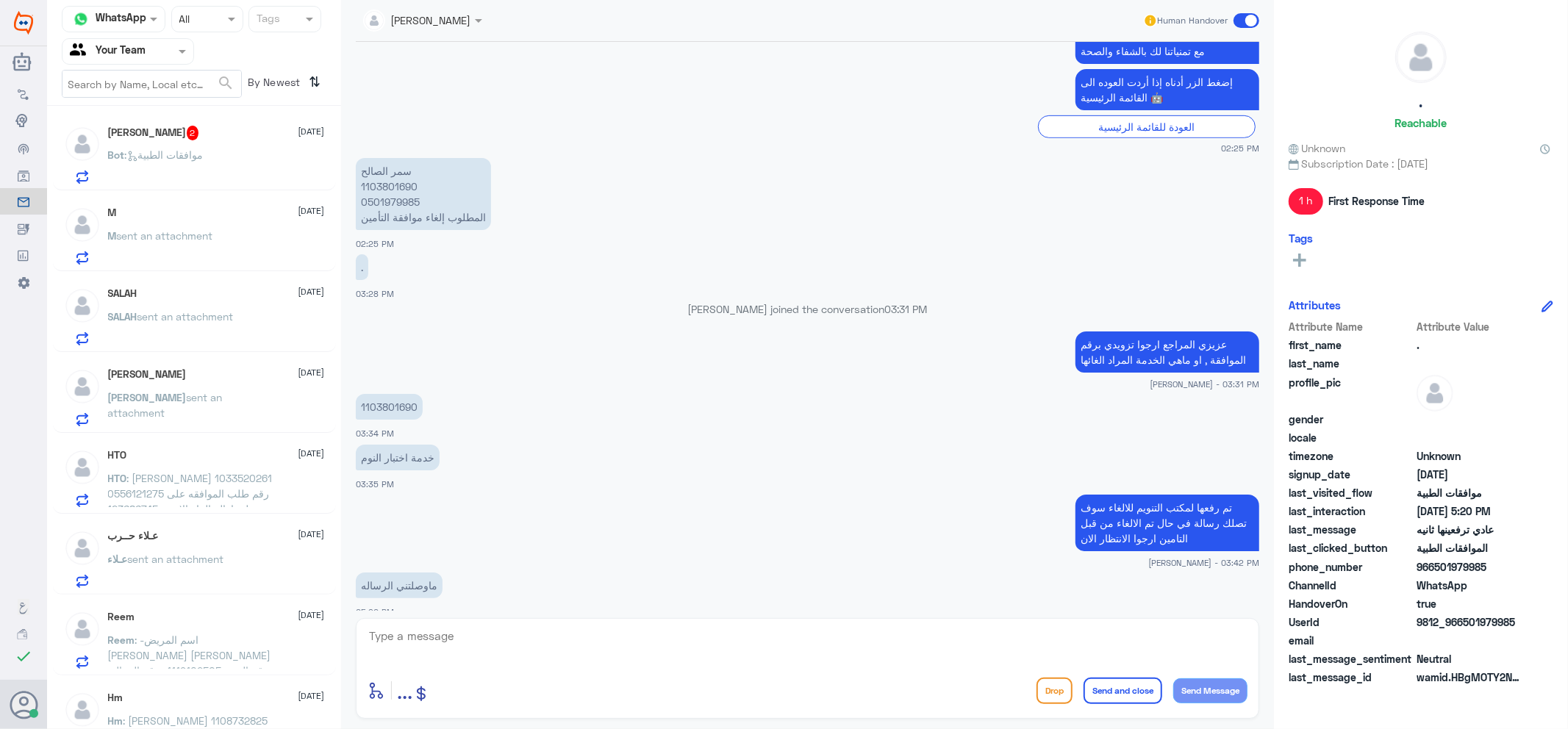
scroll to position [682, 0]
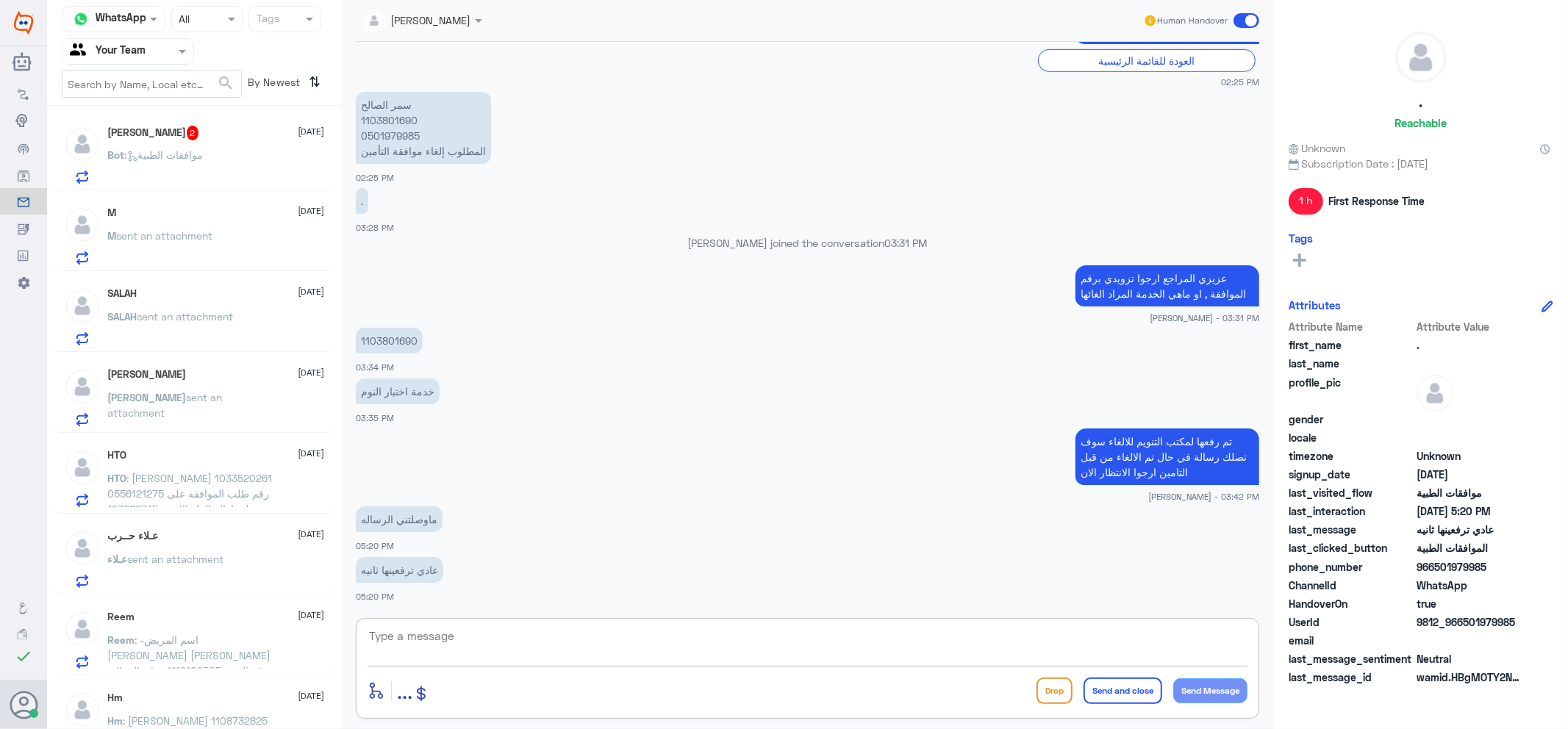
click at [440, 633] on textarea at bounding box center [807, 644] width 880 height 36
click at [230, 157] on div "Bot : موافقات الطبية" at bounding box center [216, 167] width 217 height 33
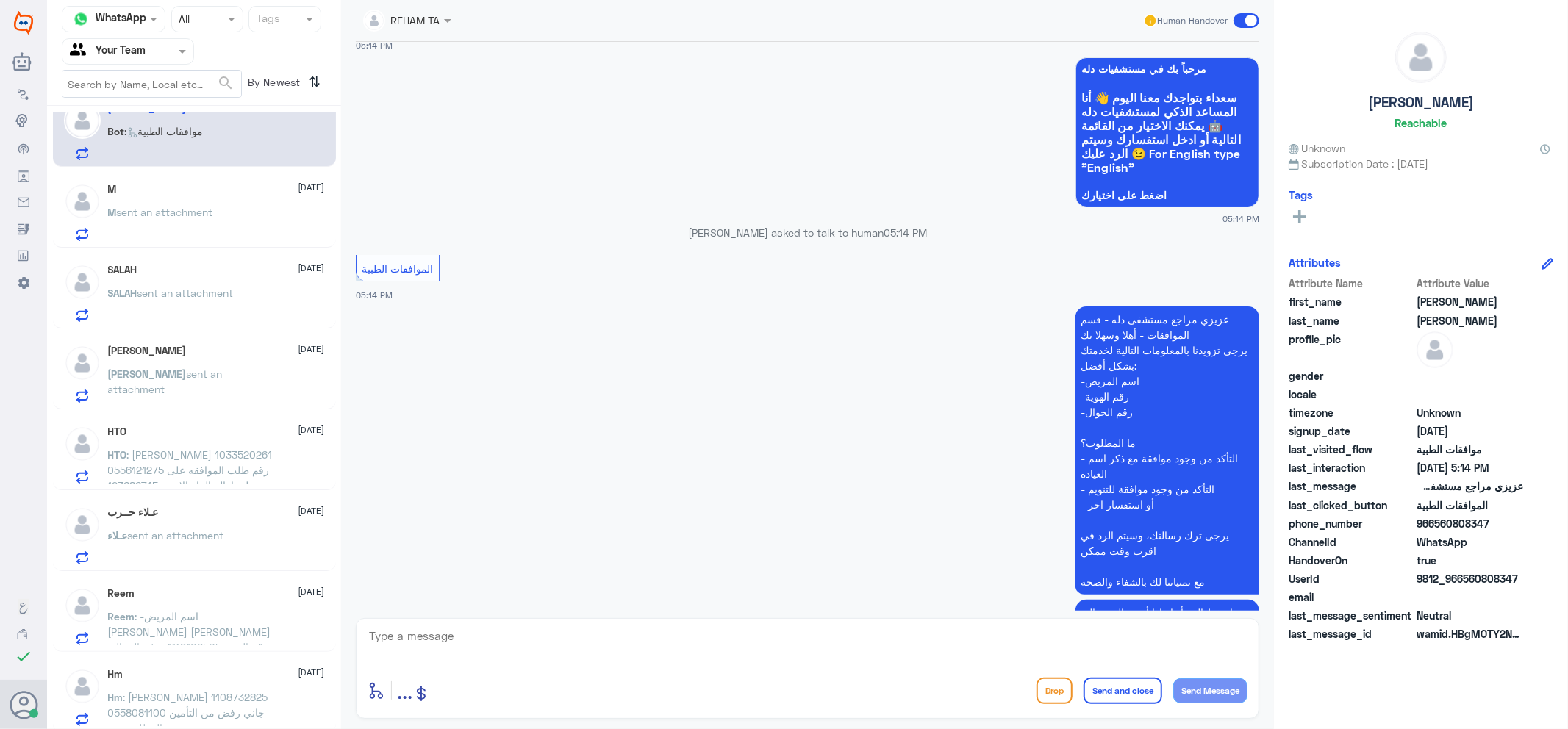
scroll to position [244, 0]
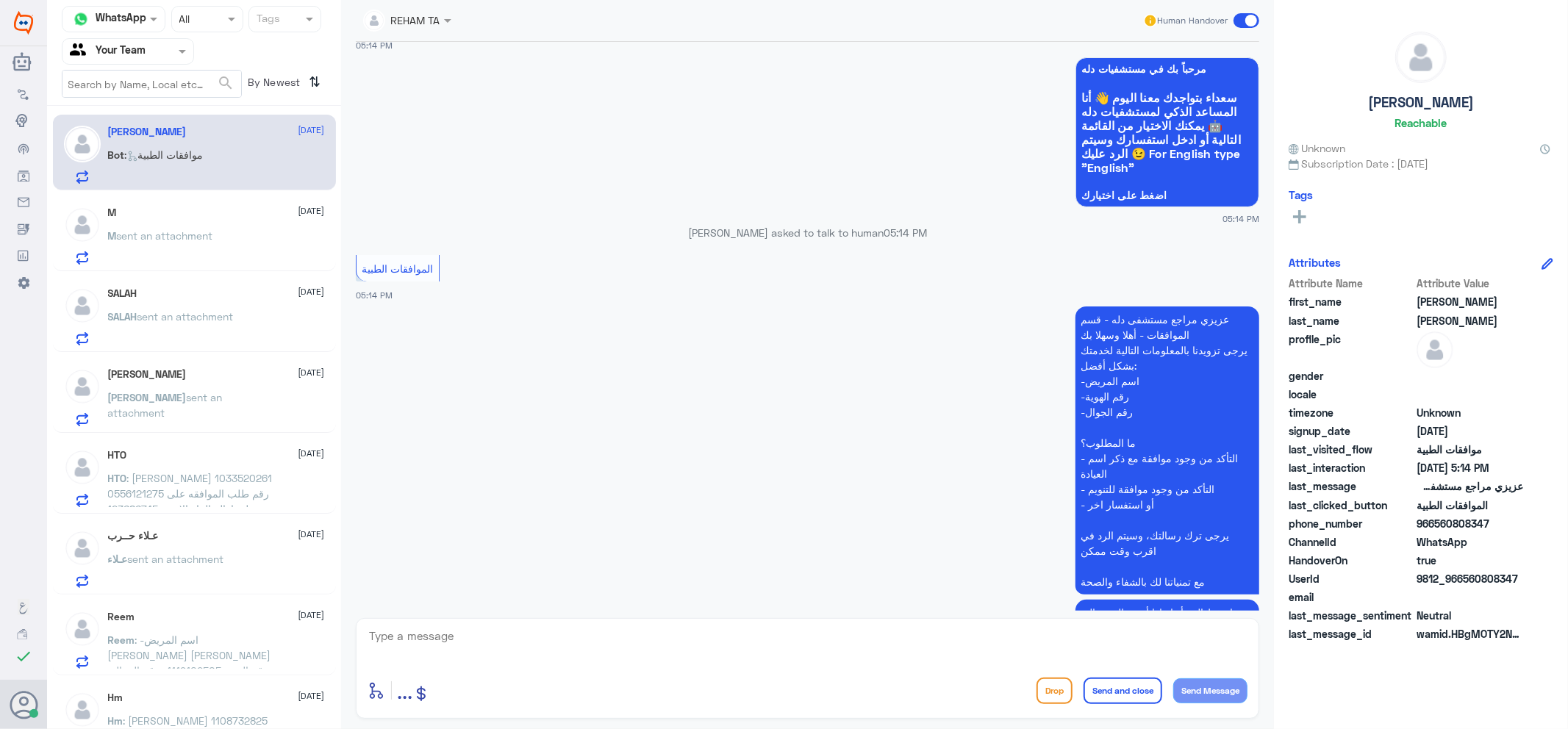
click at [173, 230] on span "sent an attachment" at bounding box center [165, 236] width 97 height 12
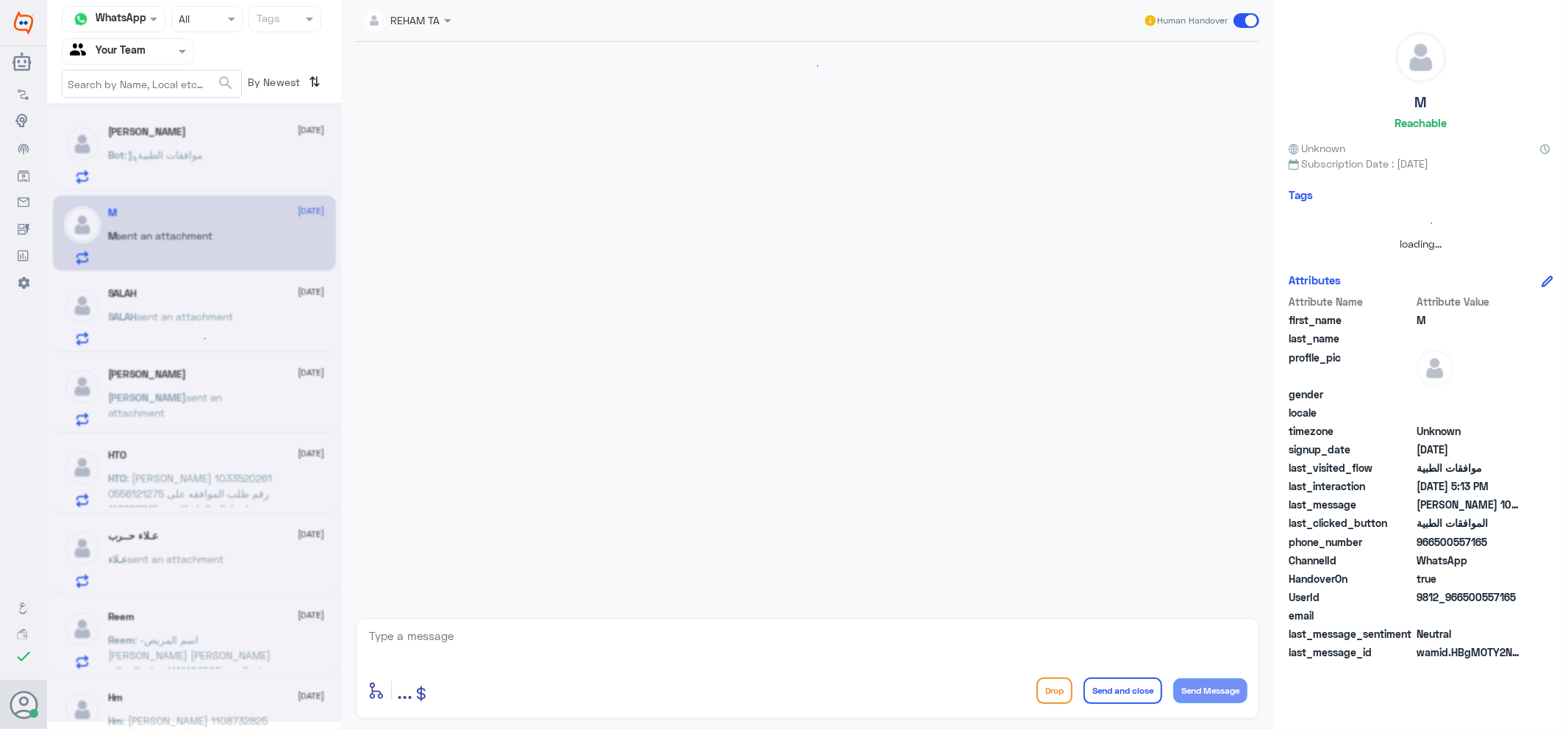
scroll to position [1302, 0]
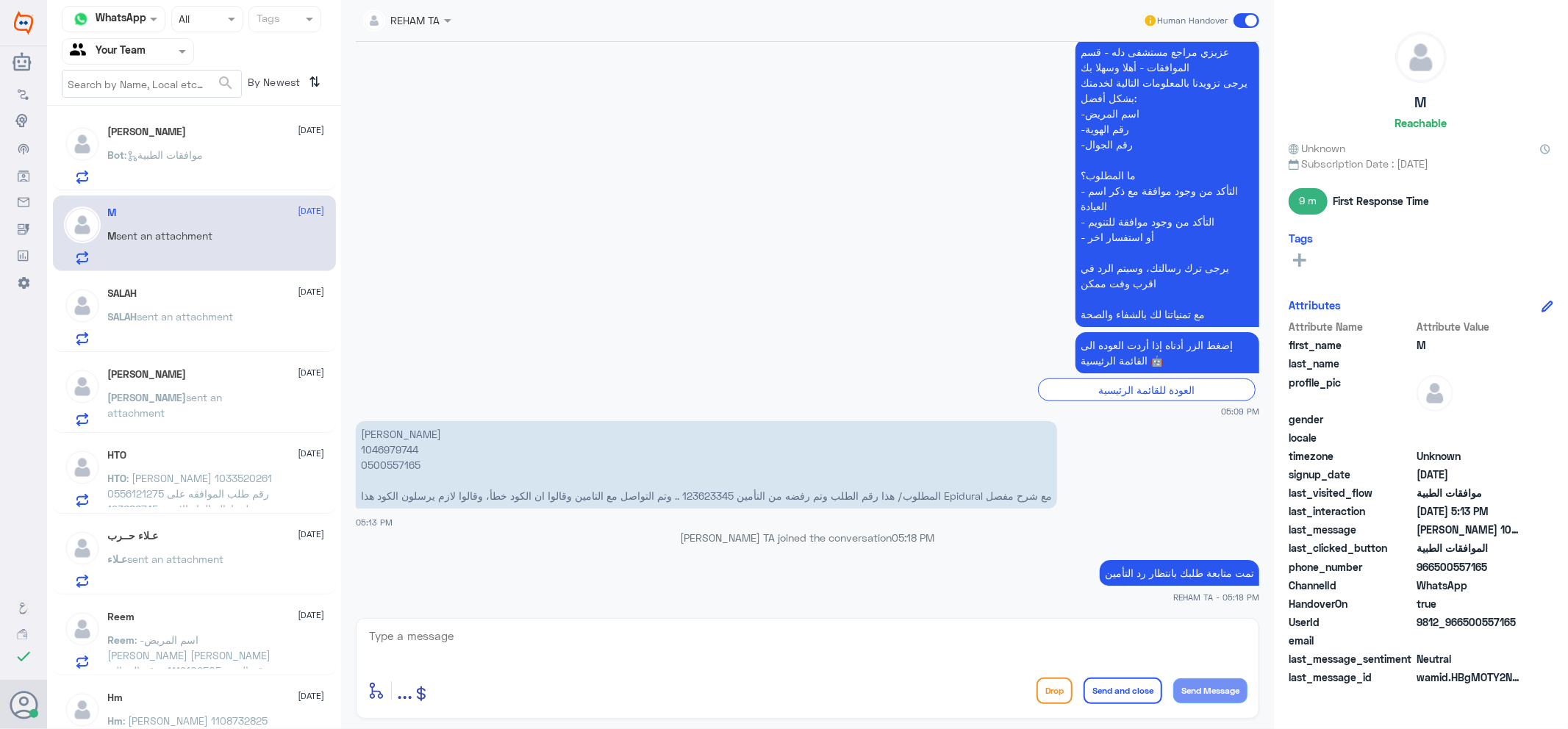
click at [190, 293] on div "SALAH [DATE]" at bounding box center [216, 294] width 217 height 12
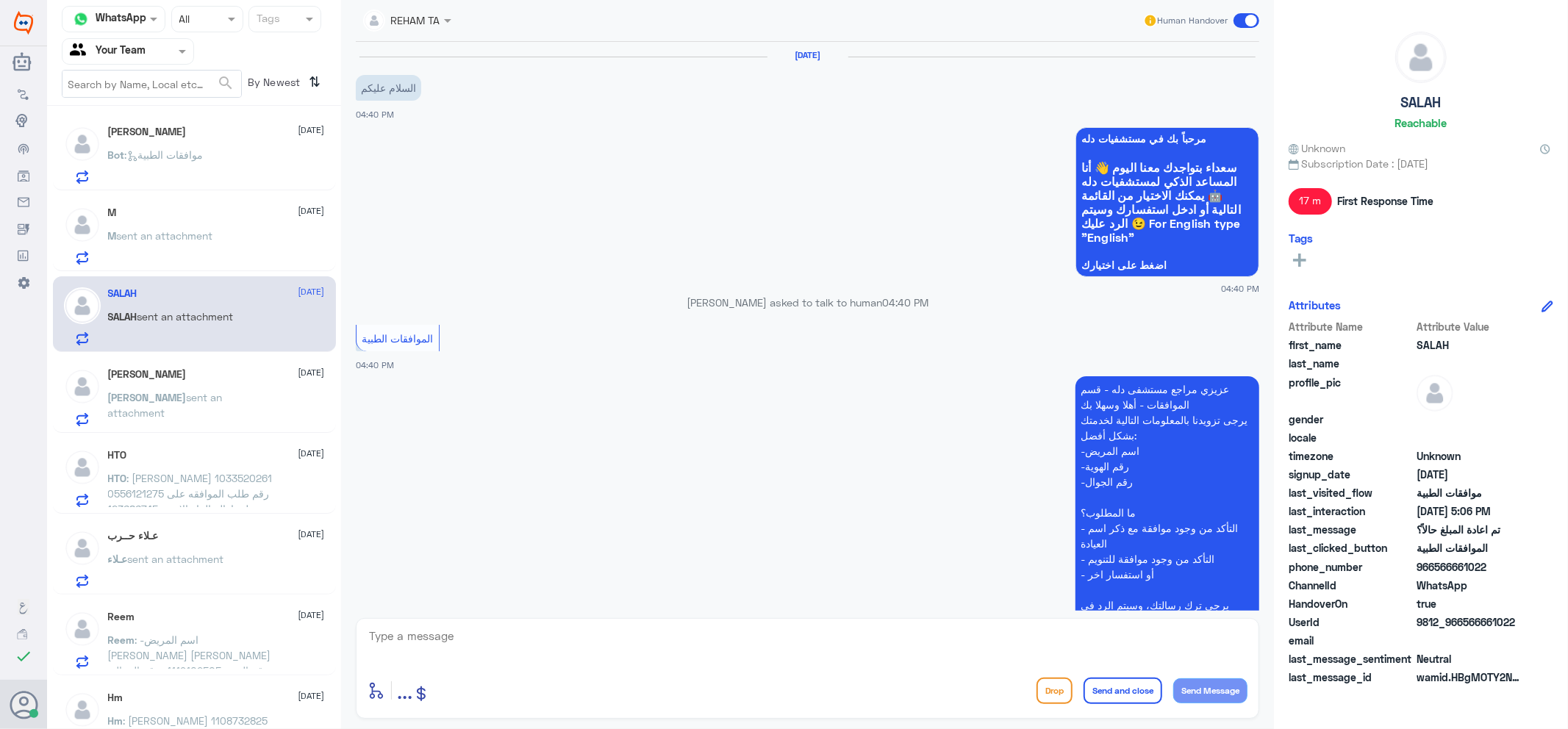
scroll to position [625, 0]
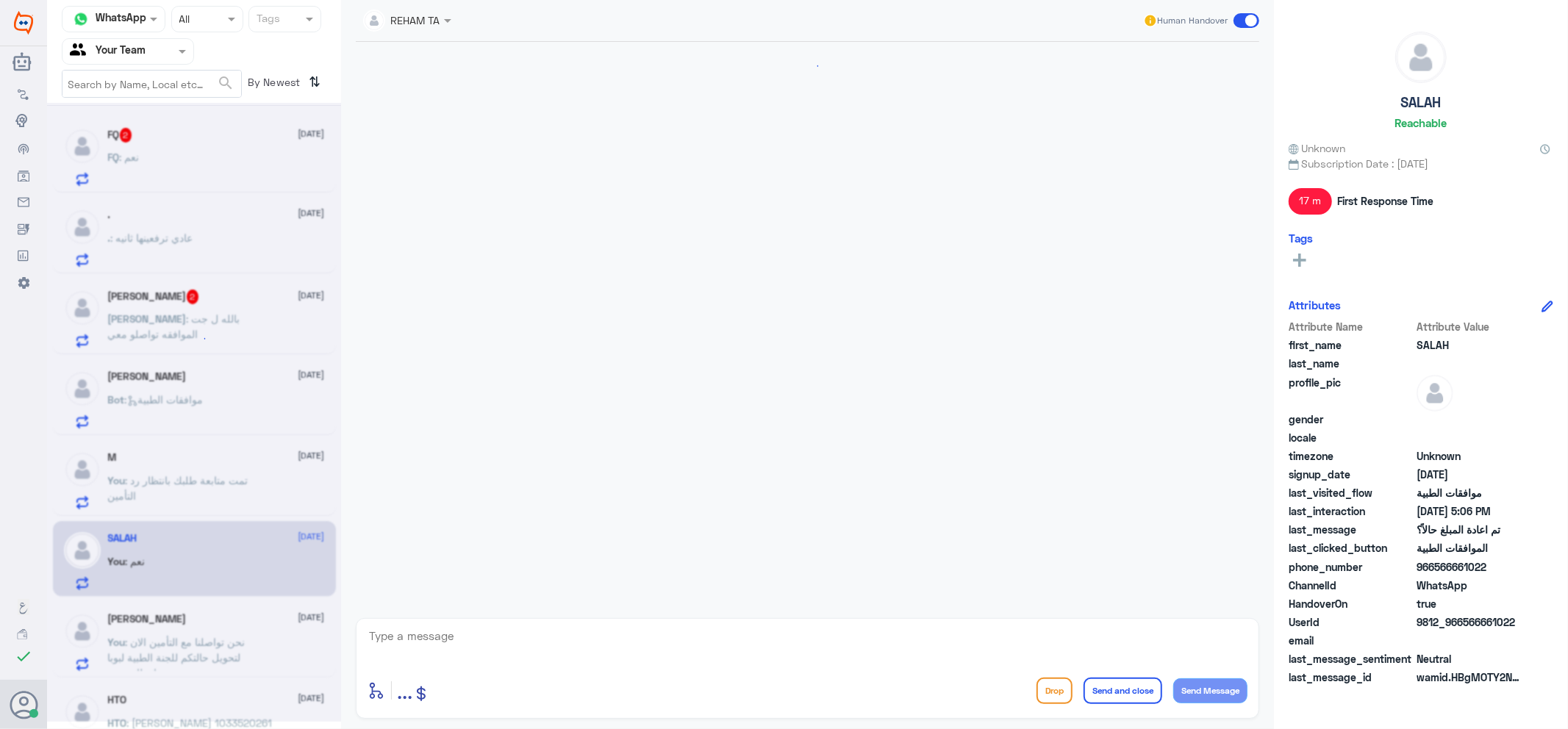
scroll to position [598, 0]
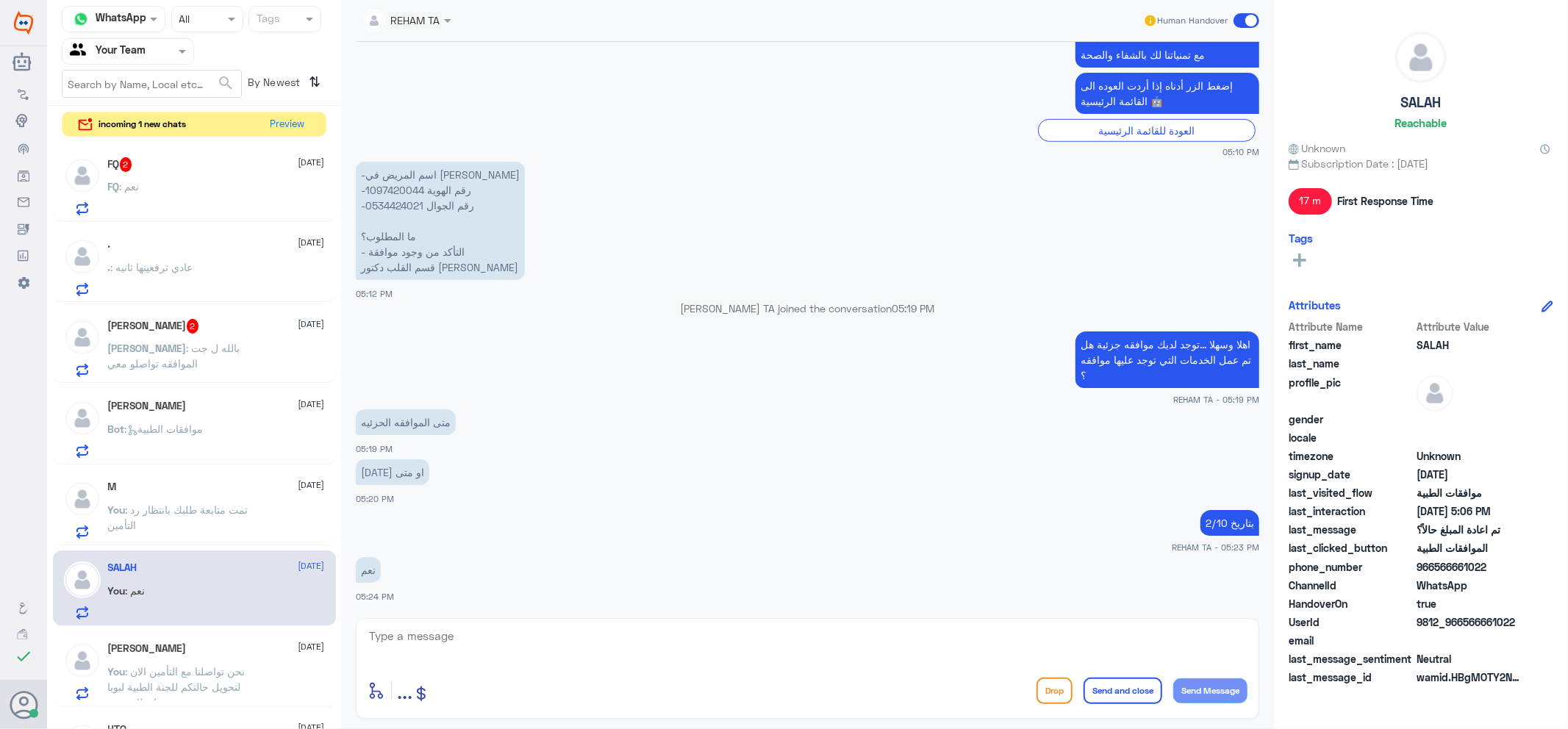
click at [529, 661] on textarea at bounding box center [807, 644] width 880 height 36
click at [527, 647] on textarea at bounding box center [807, 644] width 880 height 36
click at [485, 639] on textarea at bounding box center [807, 644] width 880 height 36
type textarea "هل تم عمل الخدمات التي توجد عليها موافق؟"
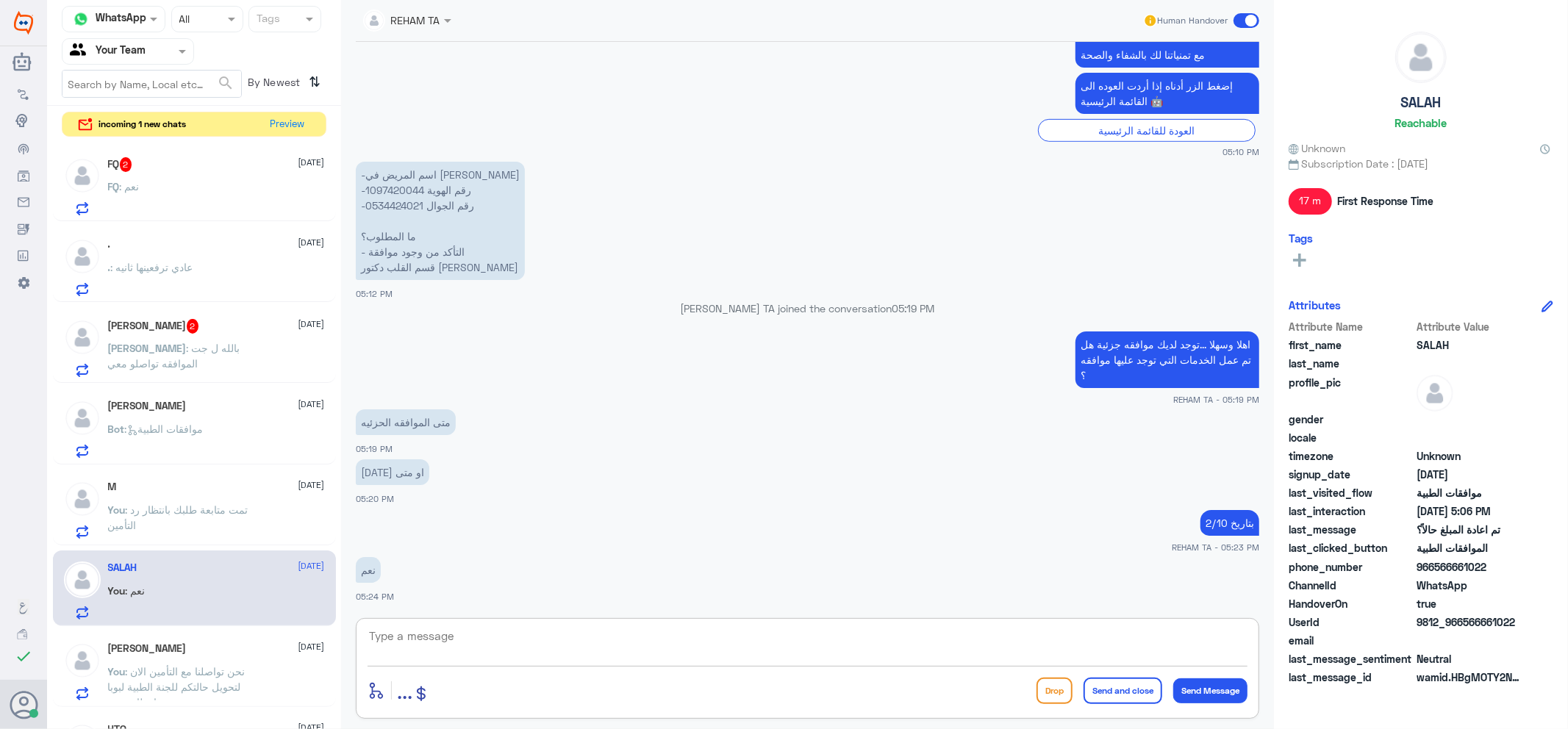
scroll to position [660, 0]
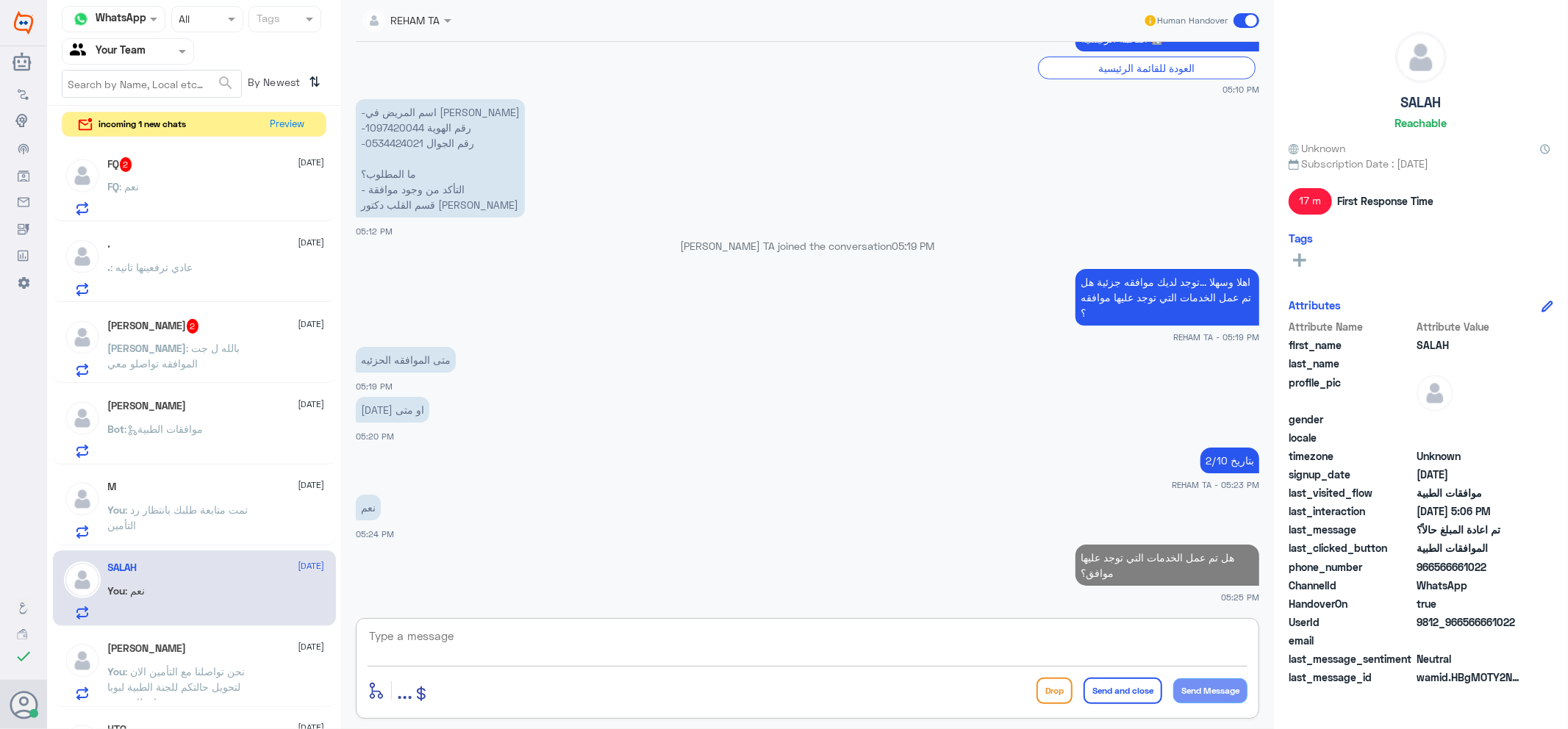
click at [168, 191] on div "FQ : نعم" at bounding box center [216, 199] width 217 height 33
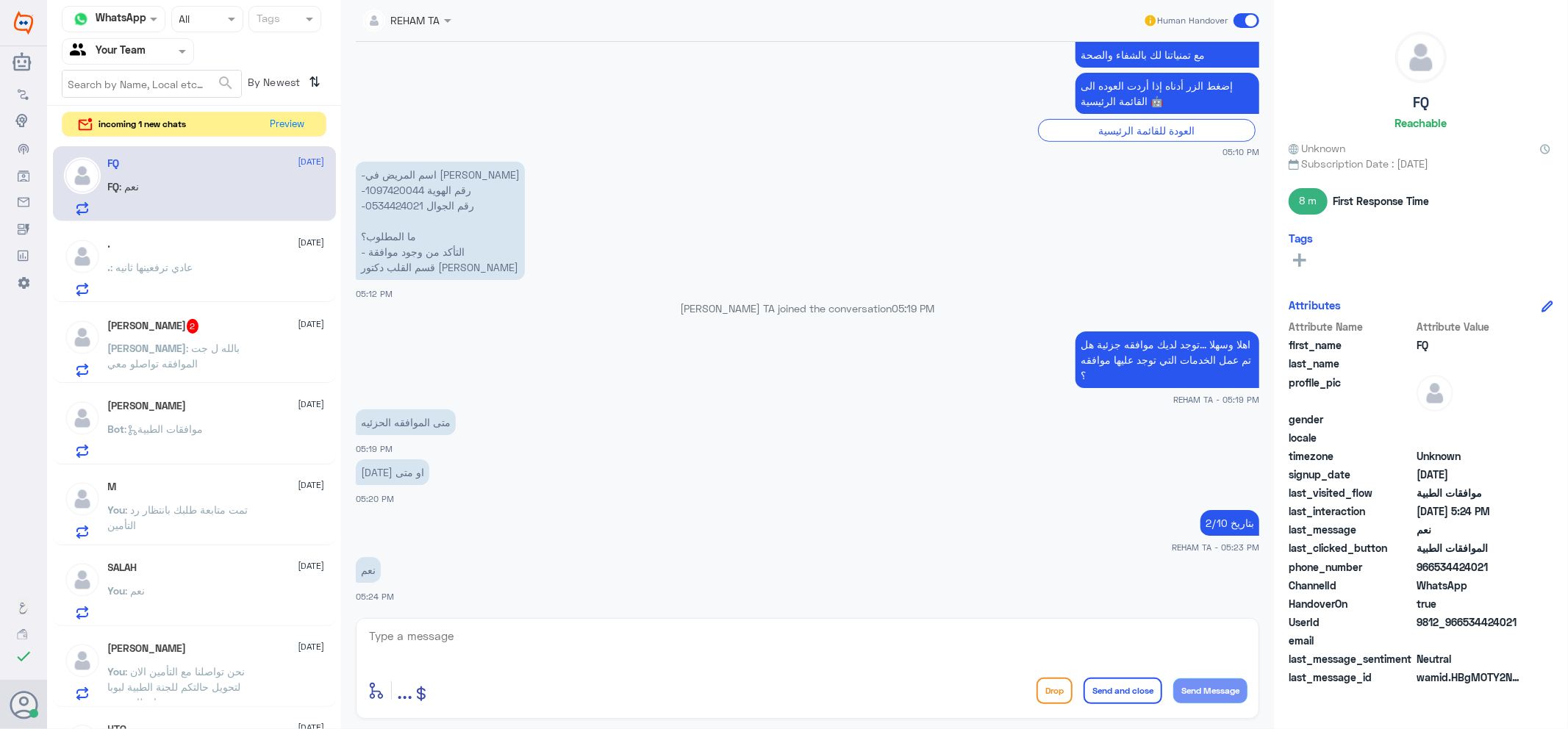
scroll to position [660, 0]
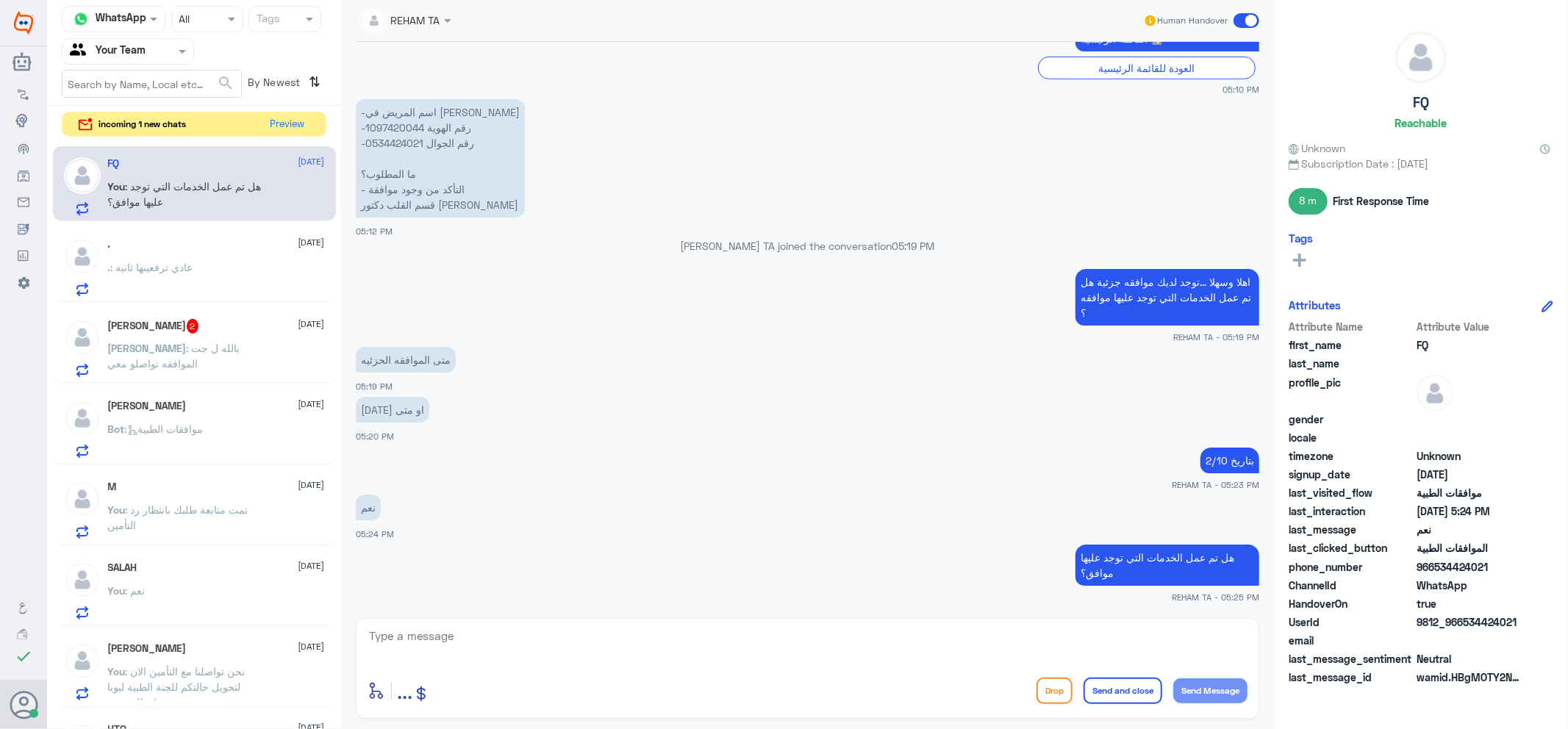
click at [208, 248] on div ". 6 October" at bounding box center [216, 244] width 217 height 12
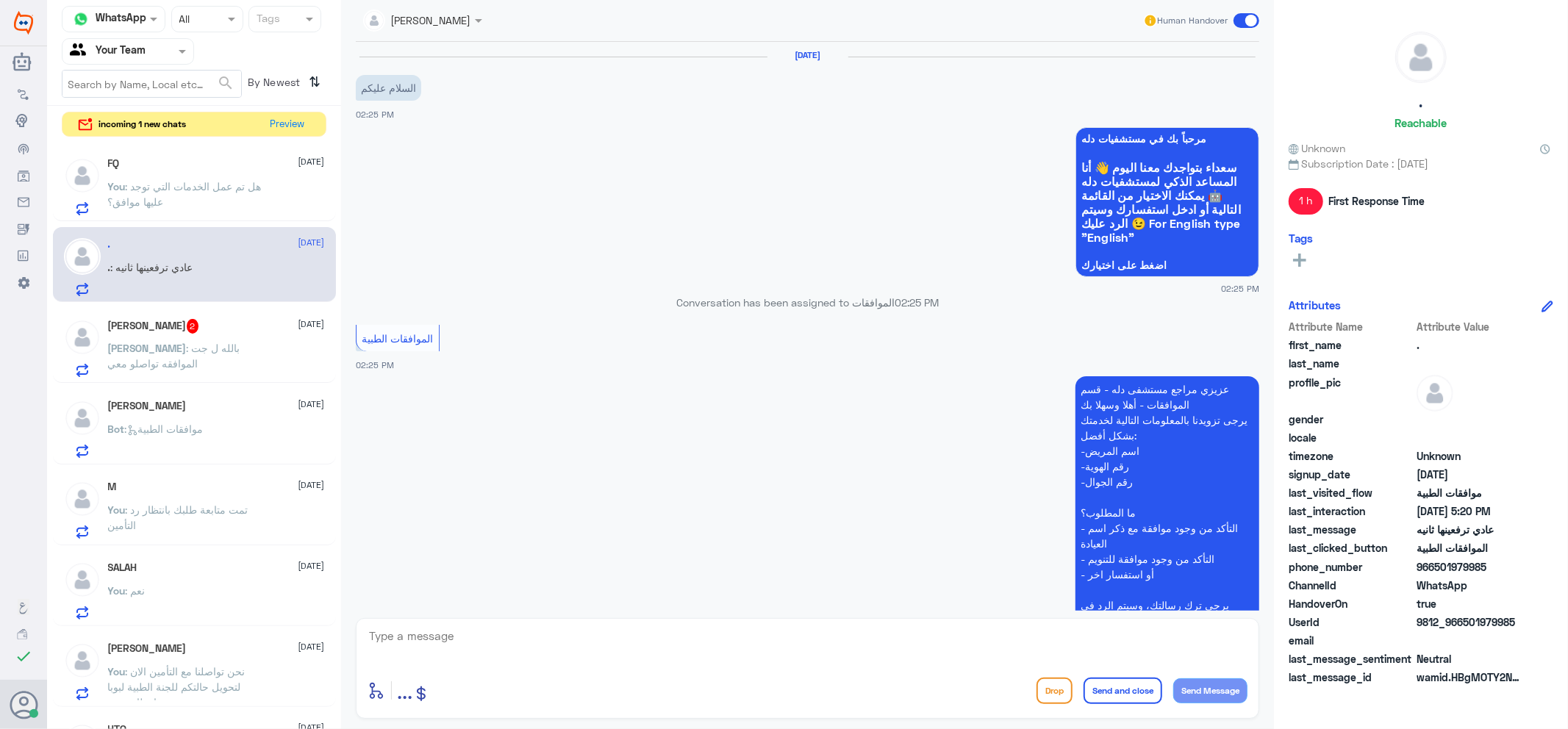
scroll to position [682, 0]
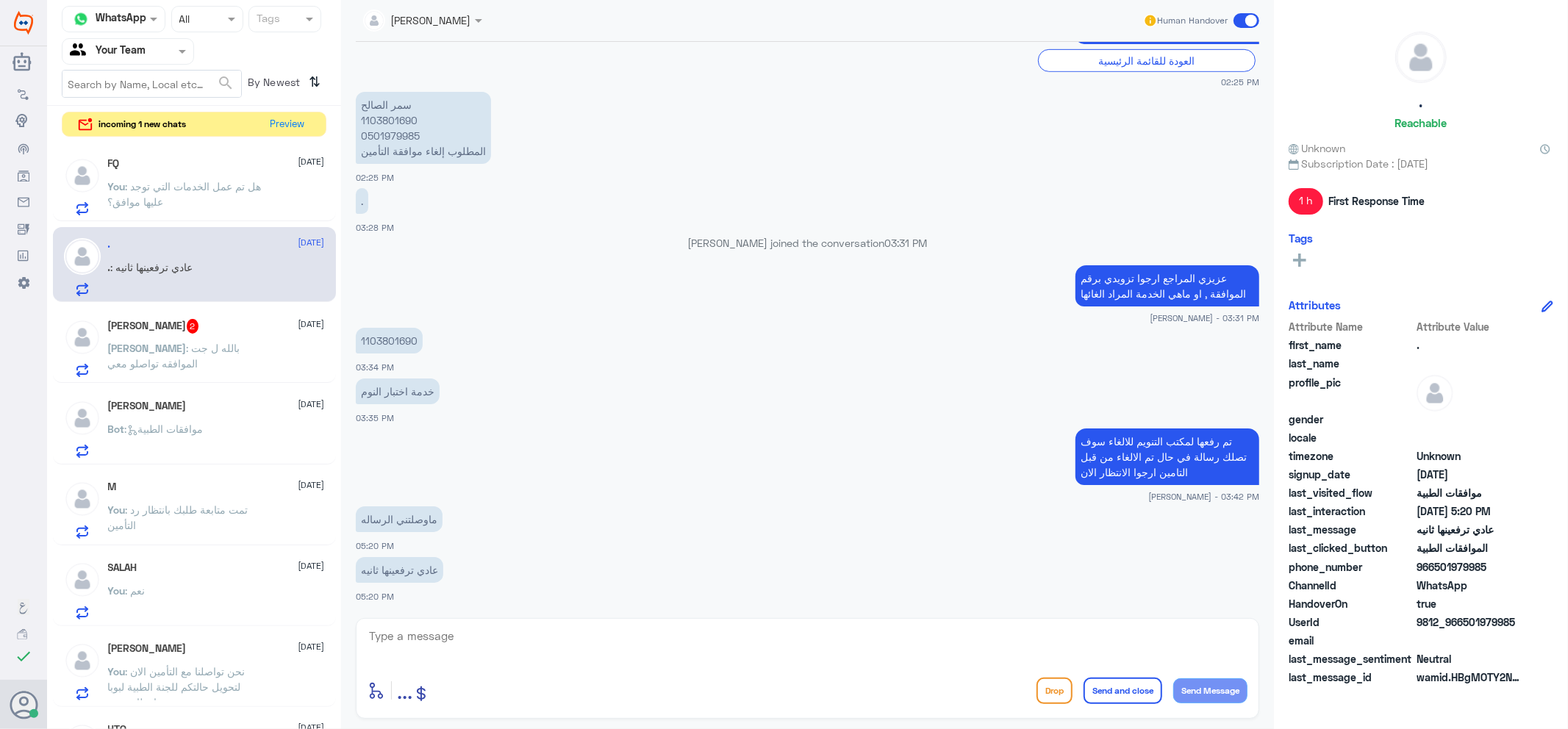
click at [208, 348] on span ": بالله ل جت الموافقه تواصلو معي" at bounding box center [174, 356] width 132 height 28
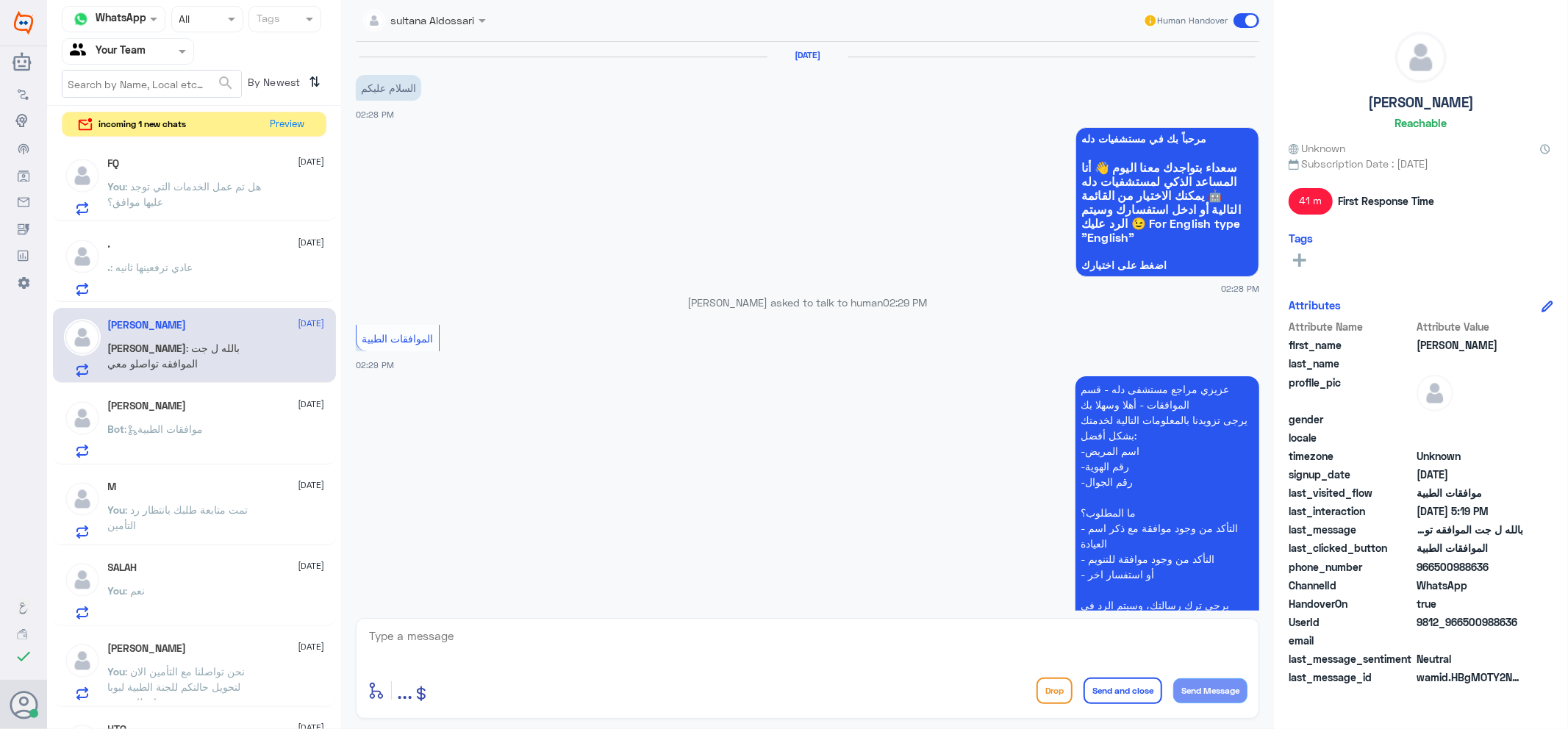
scroll to position [593, 0]
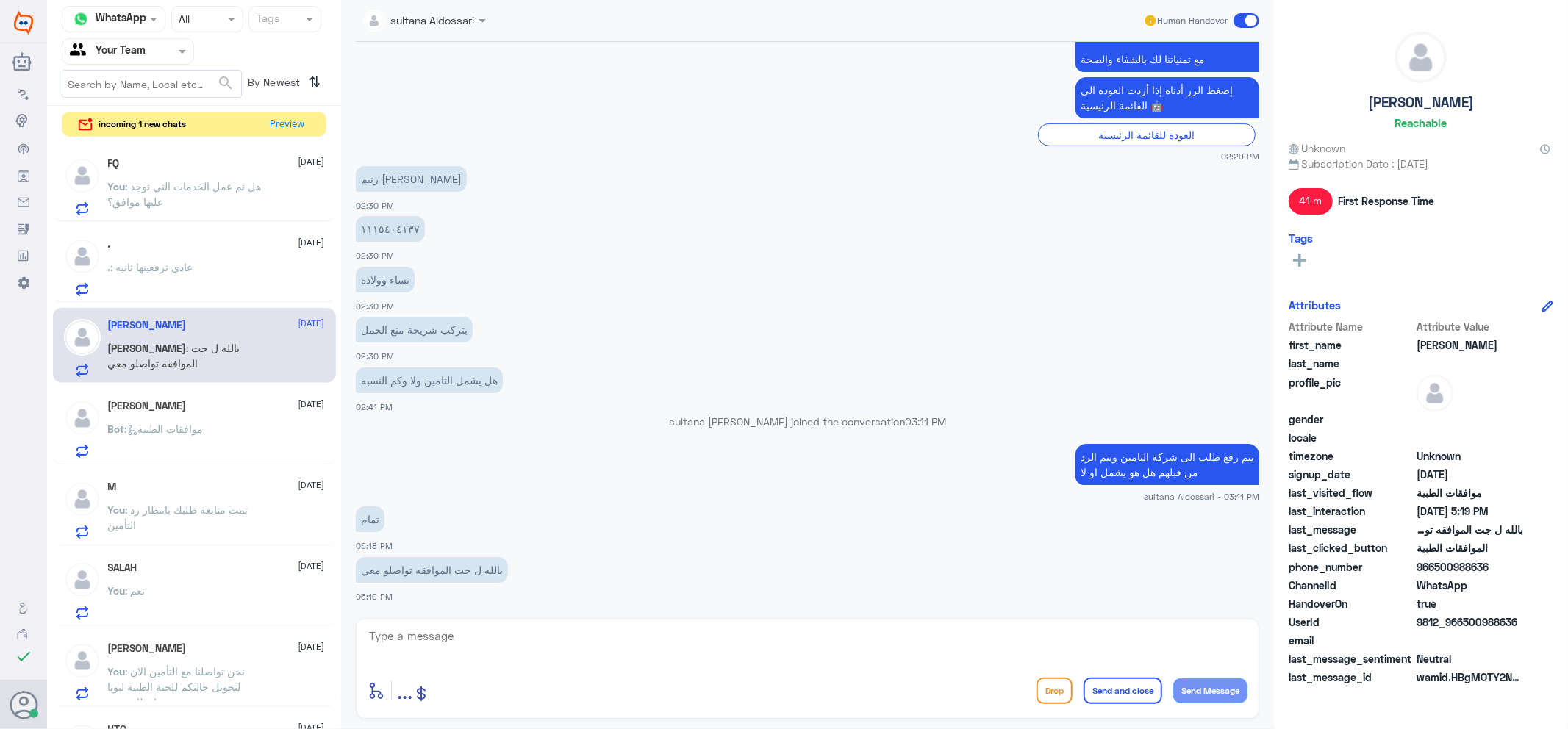
click at [456, 625] on div "enter flow name ... Drop Send and close Send Message" at bounding box center [807, 668] width 903 height 101
click at [460, 606] on div "6 Oct 2025 السلام عليكم 02:28 PM مرحباً بك في مستشفيات دله سعداء بتواجدك معنا ا…" at bounding box center [807, 326] width 918 height 569
click at [455, 640] on textarea at bounding box center [807, 644] width 880 height 36
drag, startPoint x: 434, startPoint y: 623, endPoint x: 228, endPoint y: 560, distance: 215.4
click at [228, 560] on div "Channel WhatsApp Status × All Tags Agent Filter Your Team search By Newest ⇅ in…" at bounding box center [808, 367] width 1521 height 733
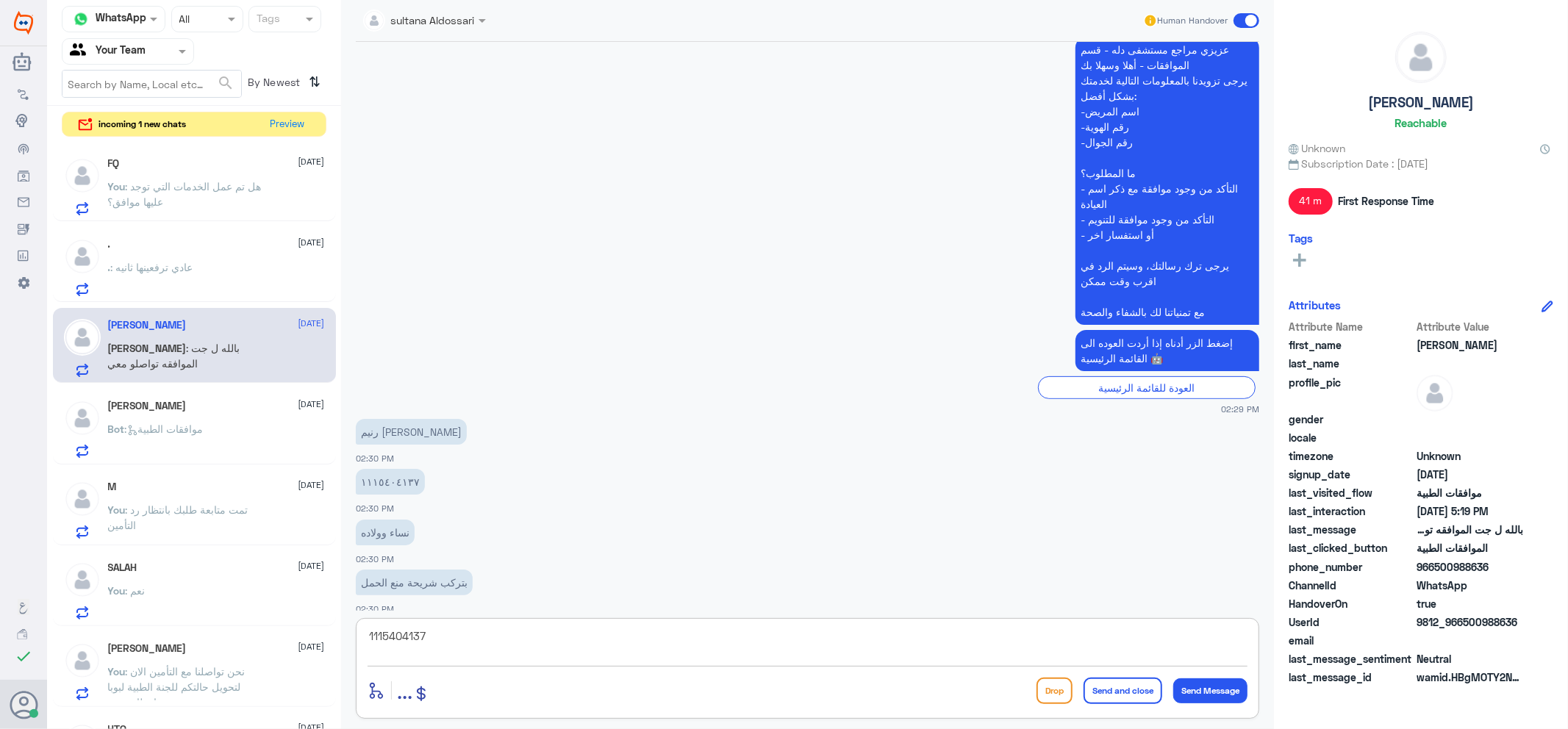
scroll to position [490, 0]
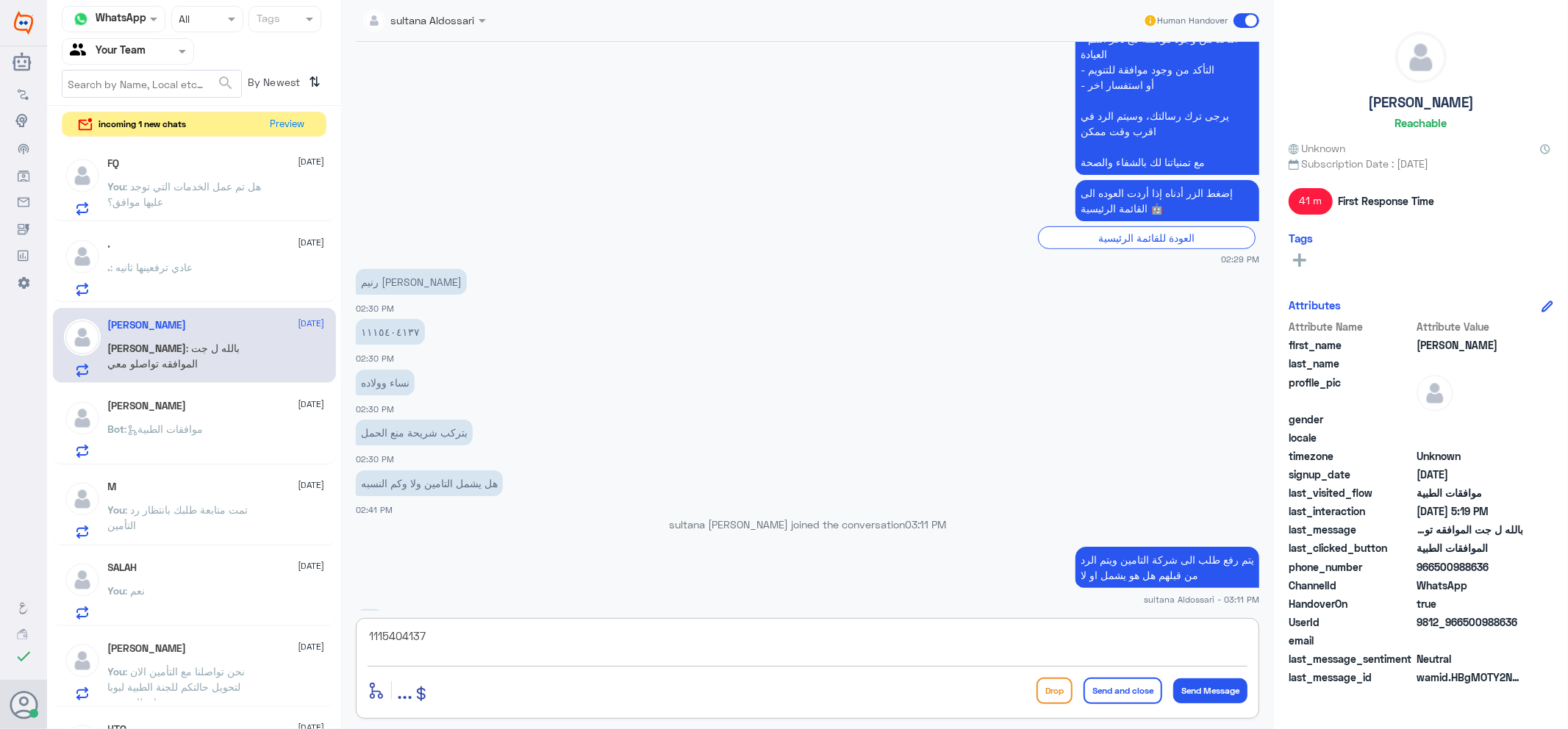
click at [641, 644] on textarea "1115404137" at bounding box center [807, 644] width 880 height 36
type textarea "1"
type textarea "اهلا وسهلا ..ارجو تزويدي برقم الملف"
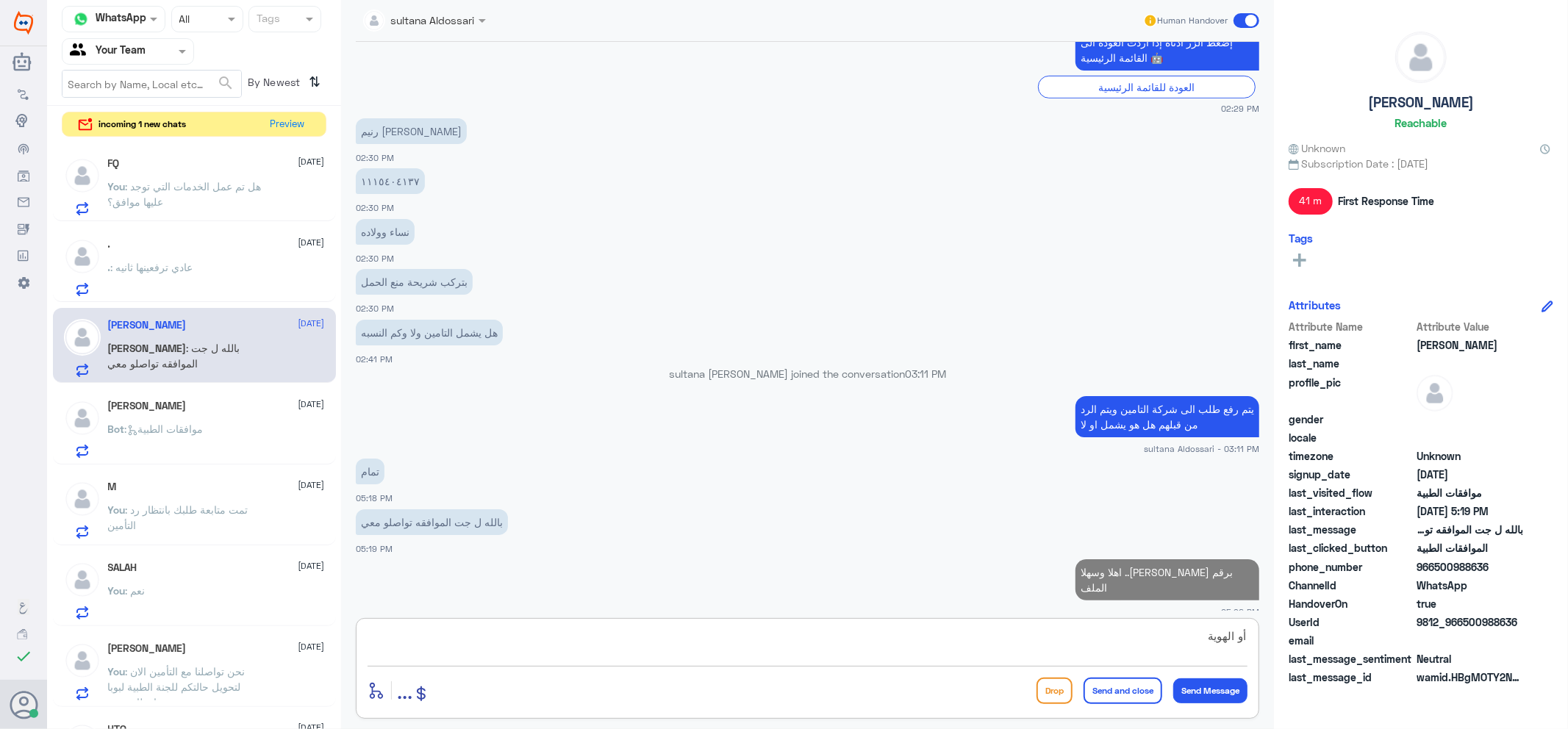
type textarea "أو الهوية"
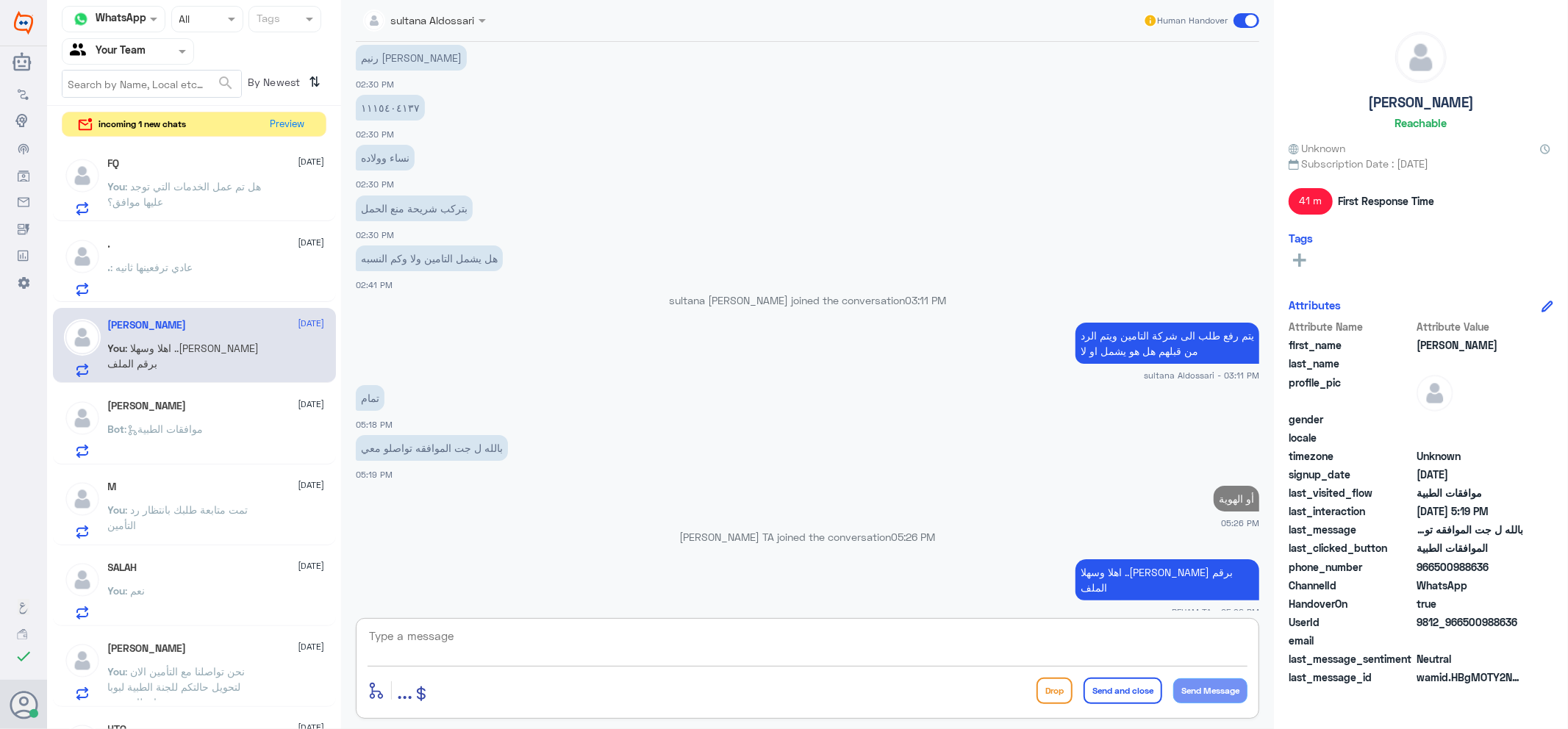
click at [215, 222] on div "FQ 6 October You : هل تم عمل الخدمات التي توجد عليها موافق؟ . 6 October . : عاد…" at bounding box center [194, 437] width 294 height 594
click at [226, 209] on p "You : هل تم عمل الخدمات التي توجد عليها موافق؟" at bounding box center [191, 197] width 165 height 37
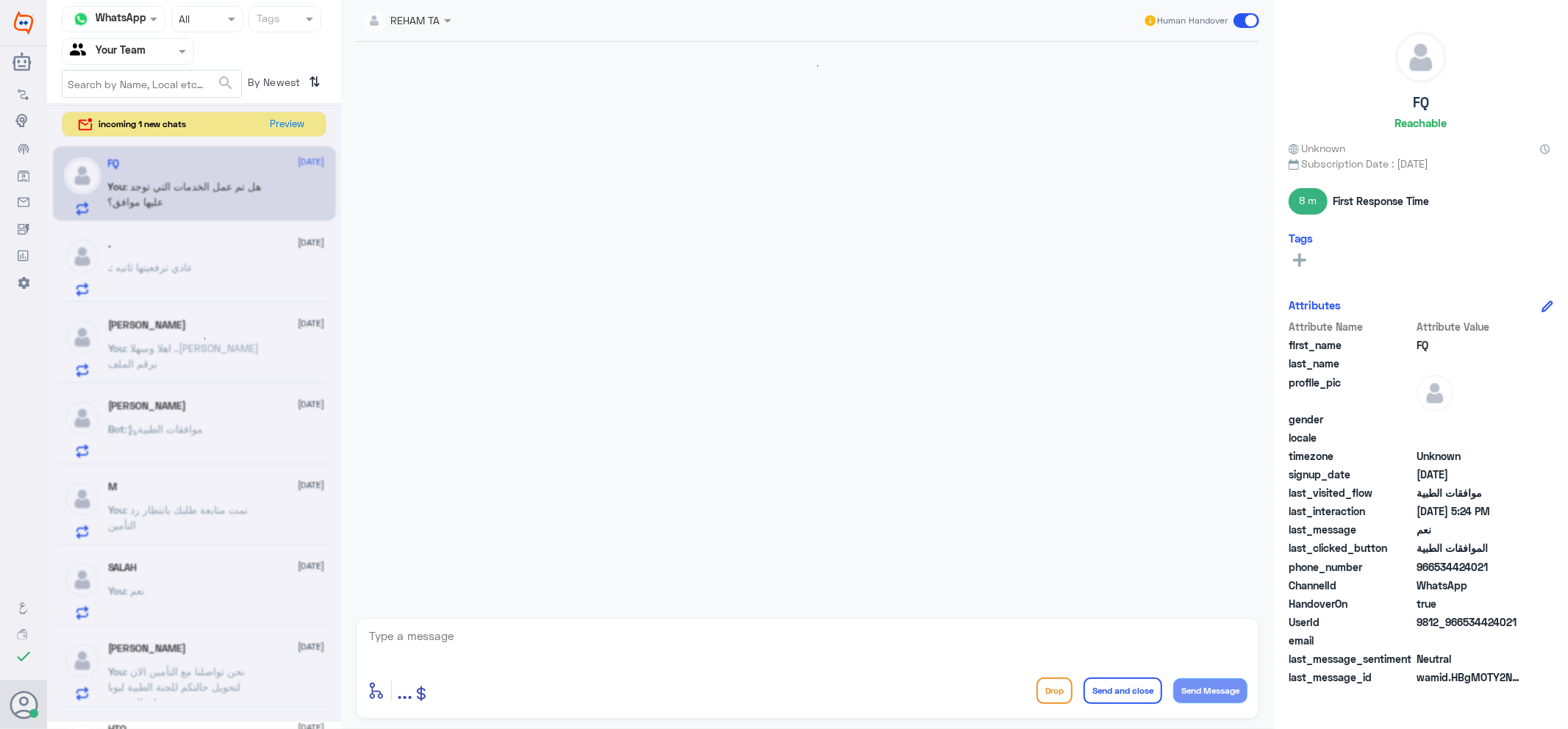
scroll to position [660, 0]
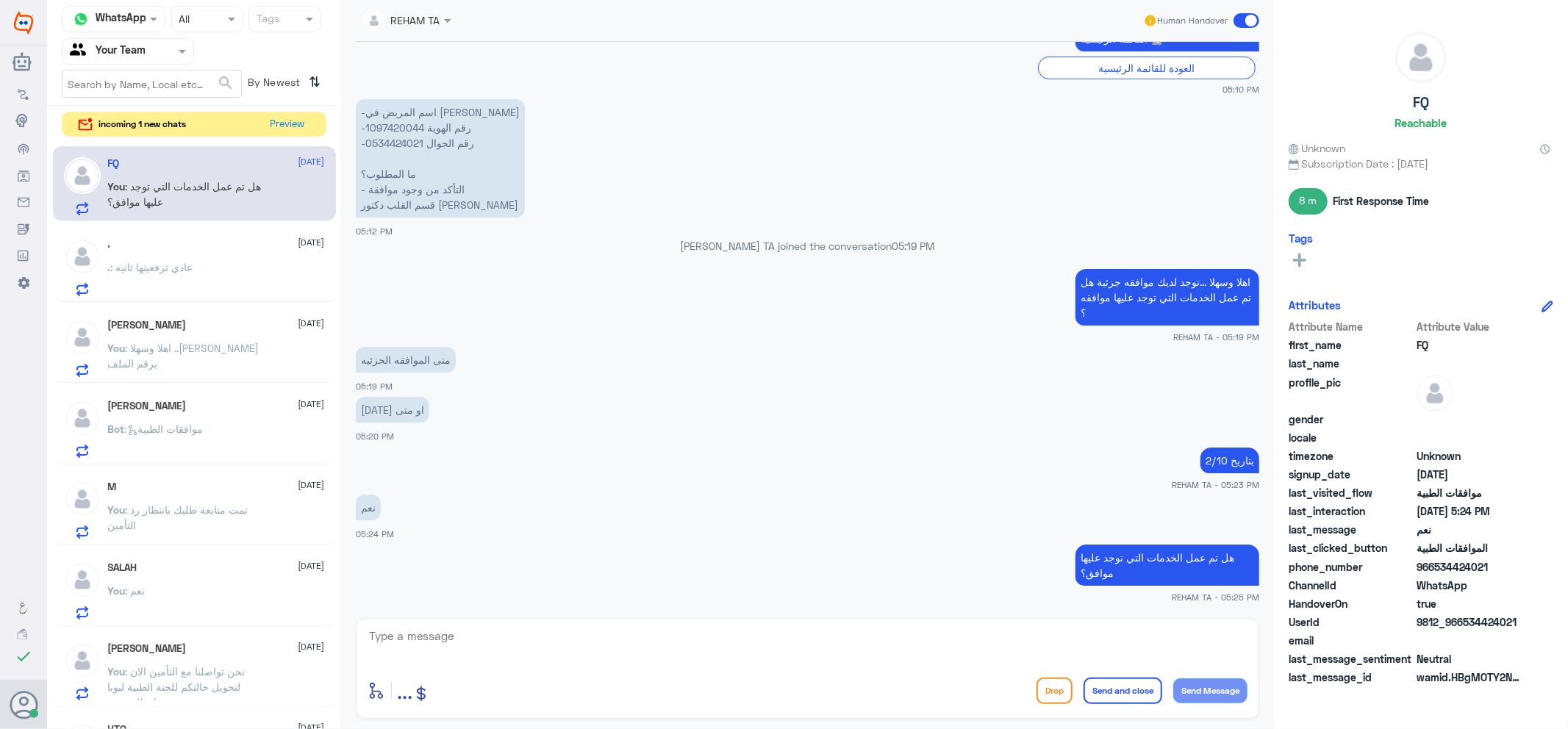
click at [196, 434] on span ": موافقات الطبية" at bounding box center [164, 429] width 78 height 12
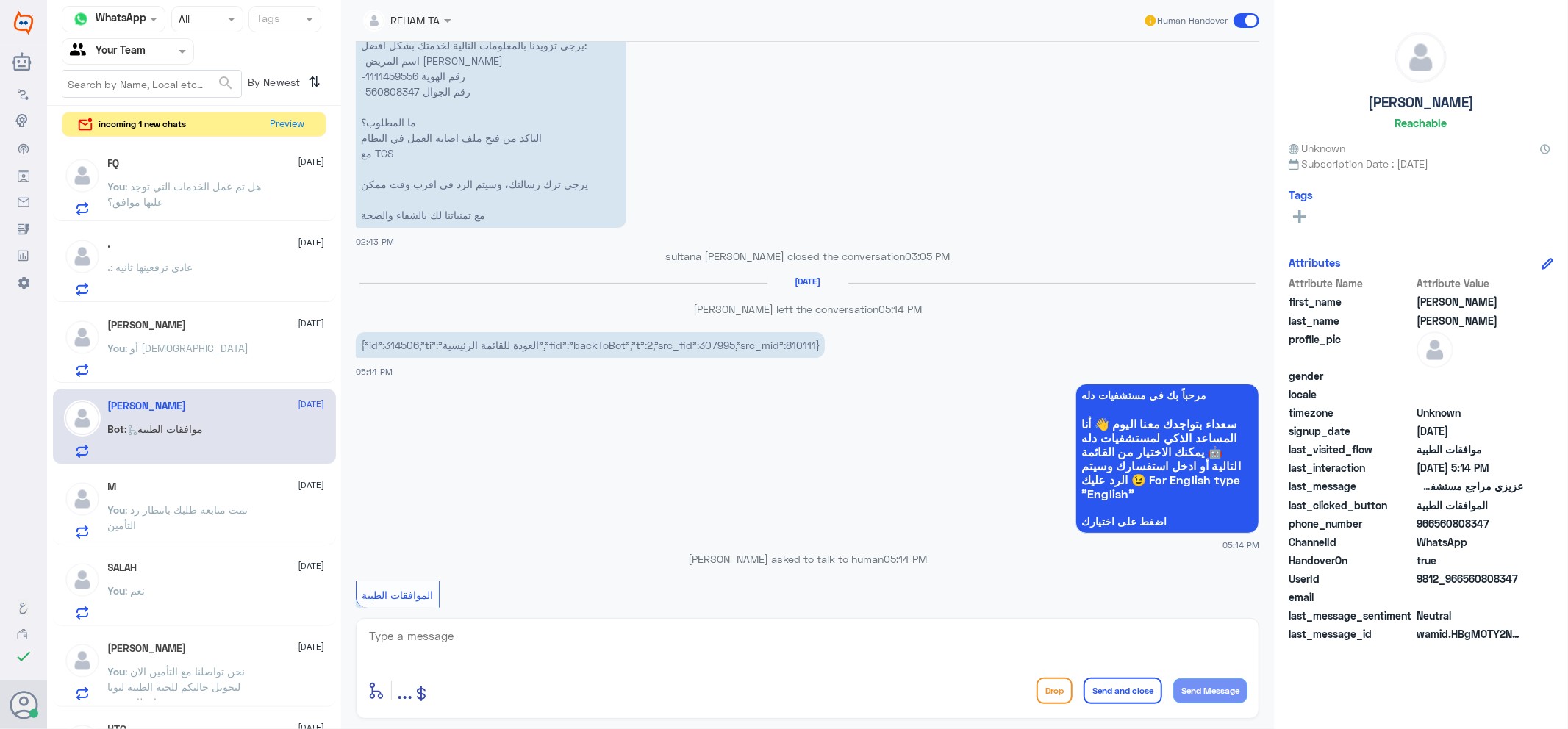
scroll to position [997, 0]
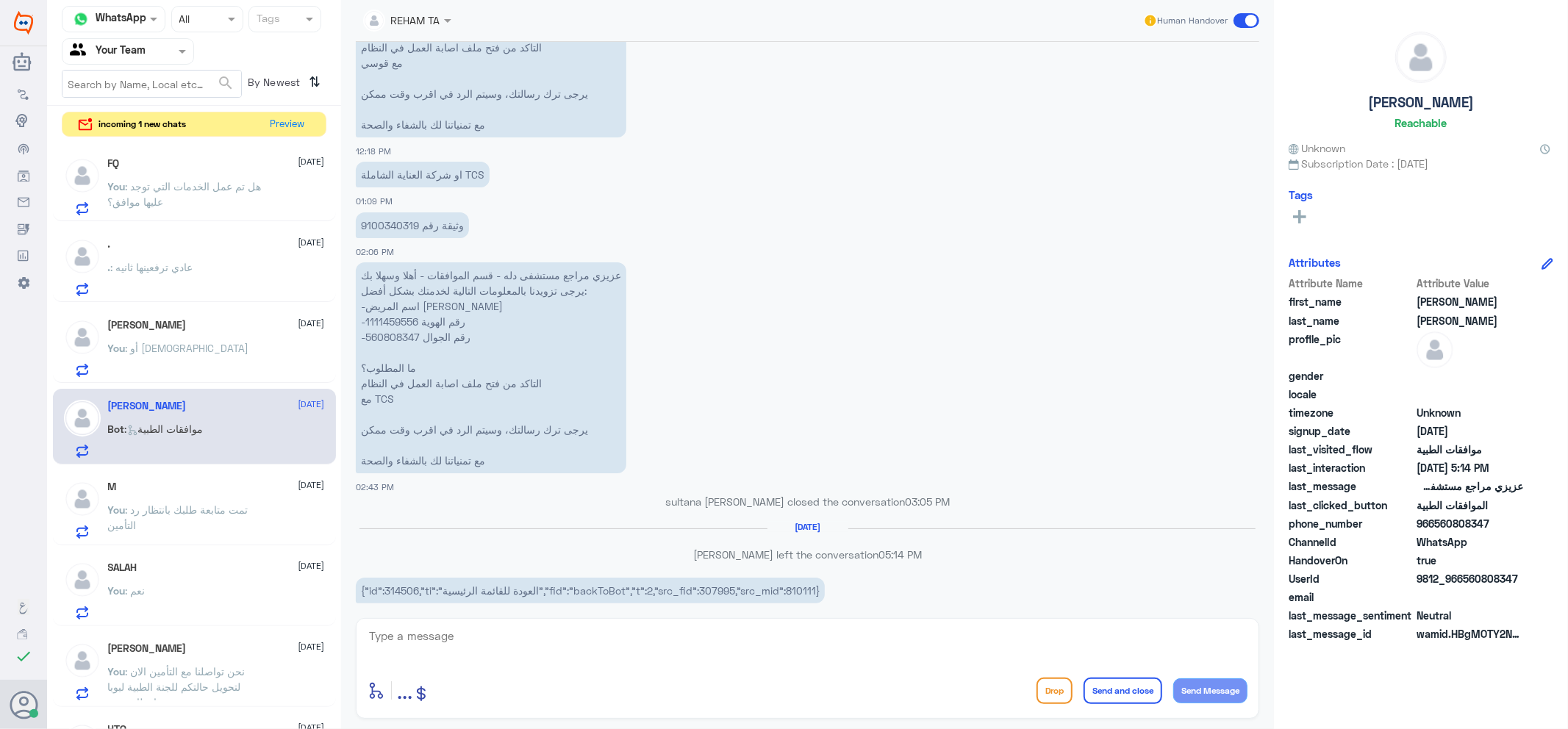
click at [158, 532] on p "You : تمت متابعة طلبك بانتظار رد التأمين" at bounding box center [191, 521] width 165 height 37
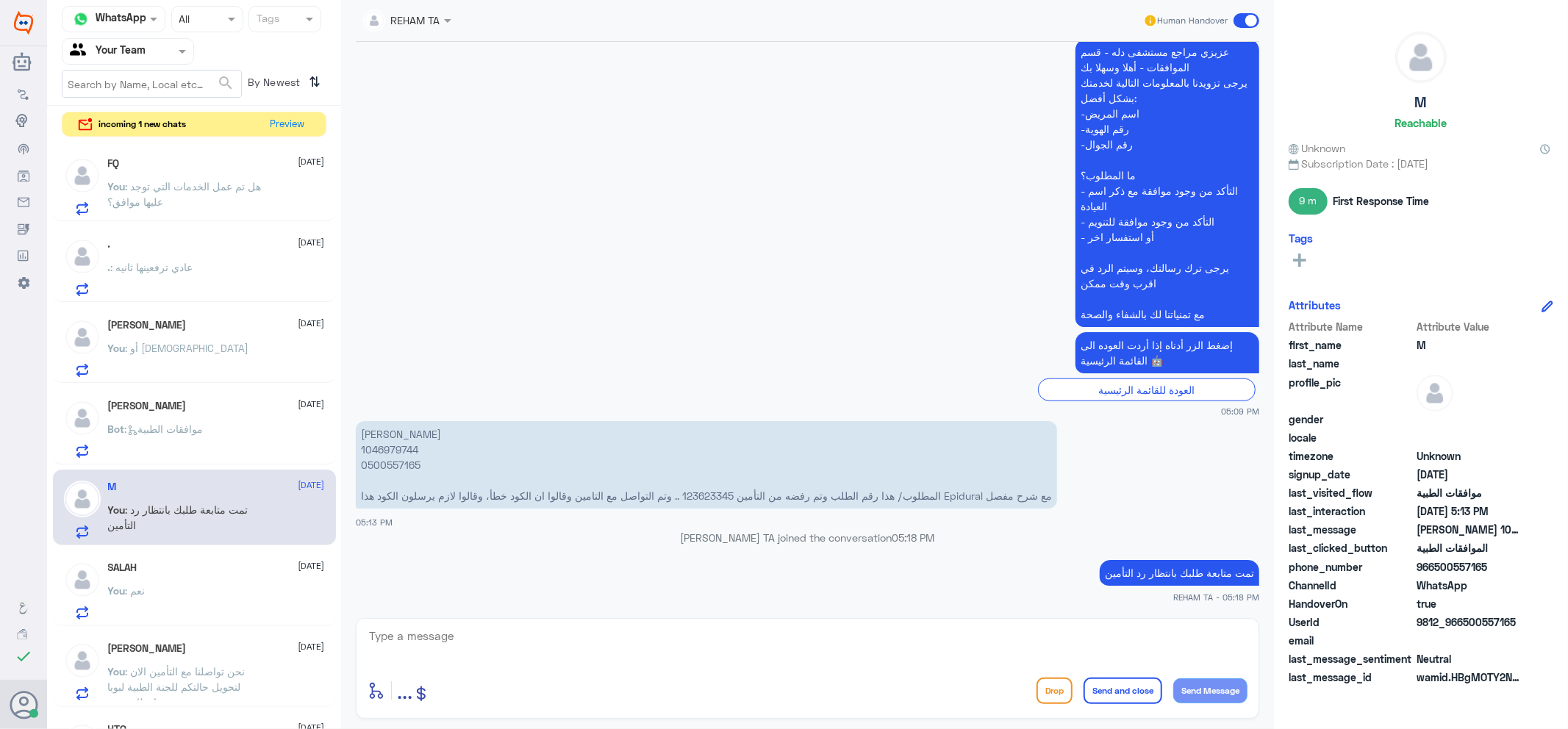
scroll to position [244, 0]
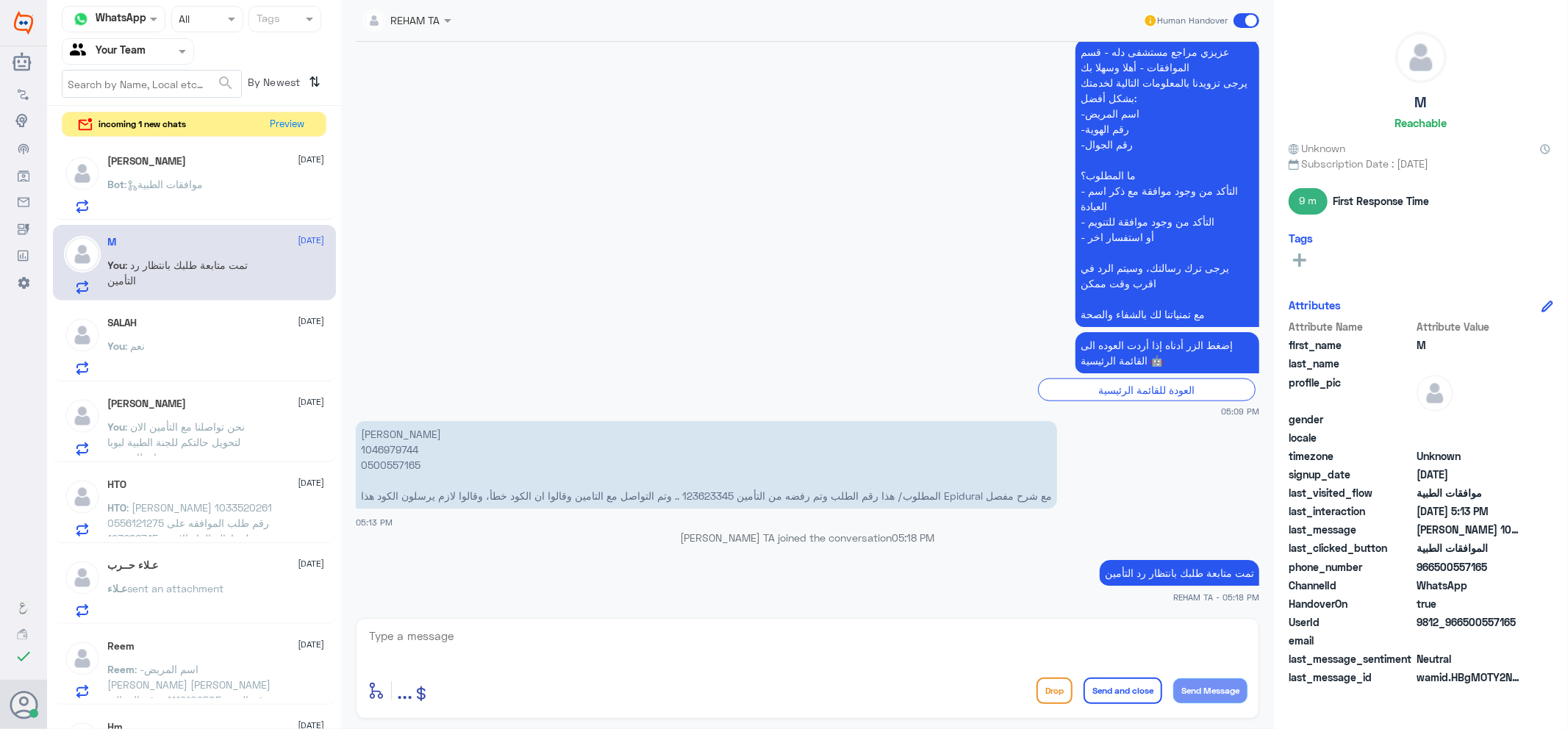
click at [184, 325] on div "SALAH [DATE]" at bounding box center [216, 323] width 217 height 12
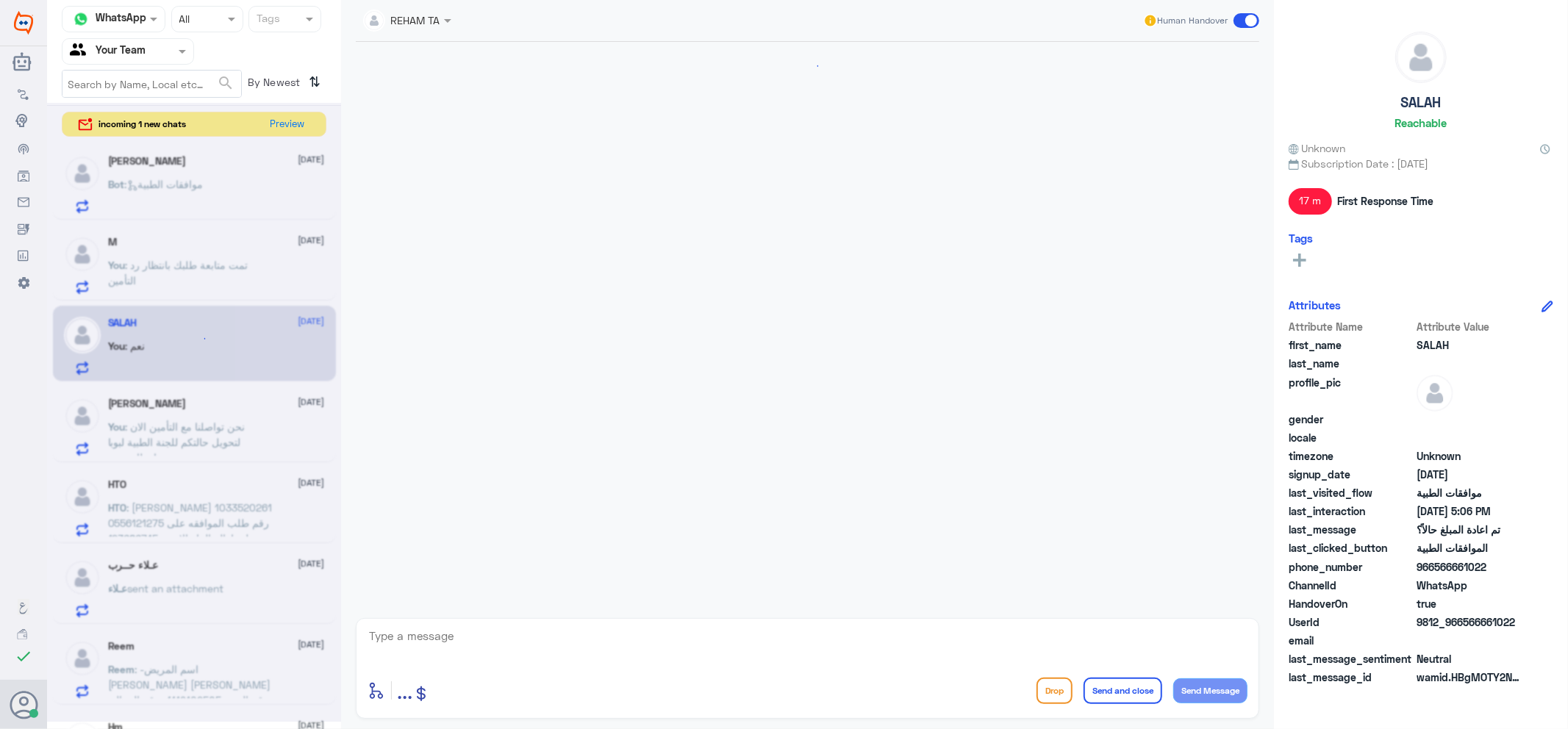
scroll to position [625, 0]
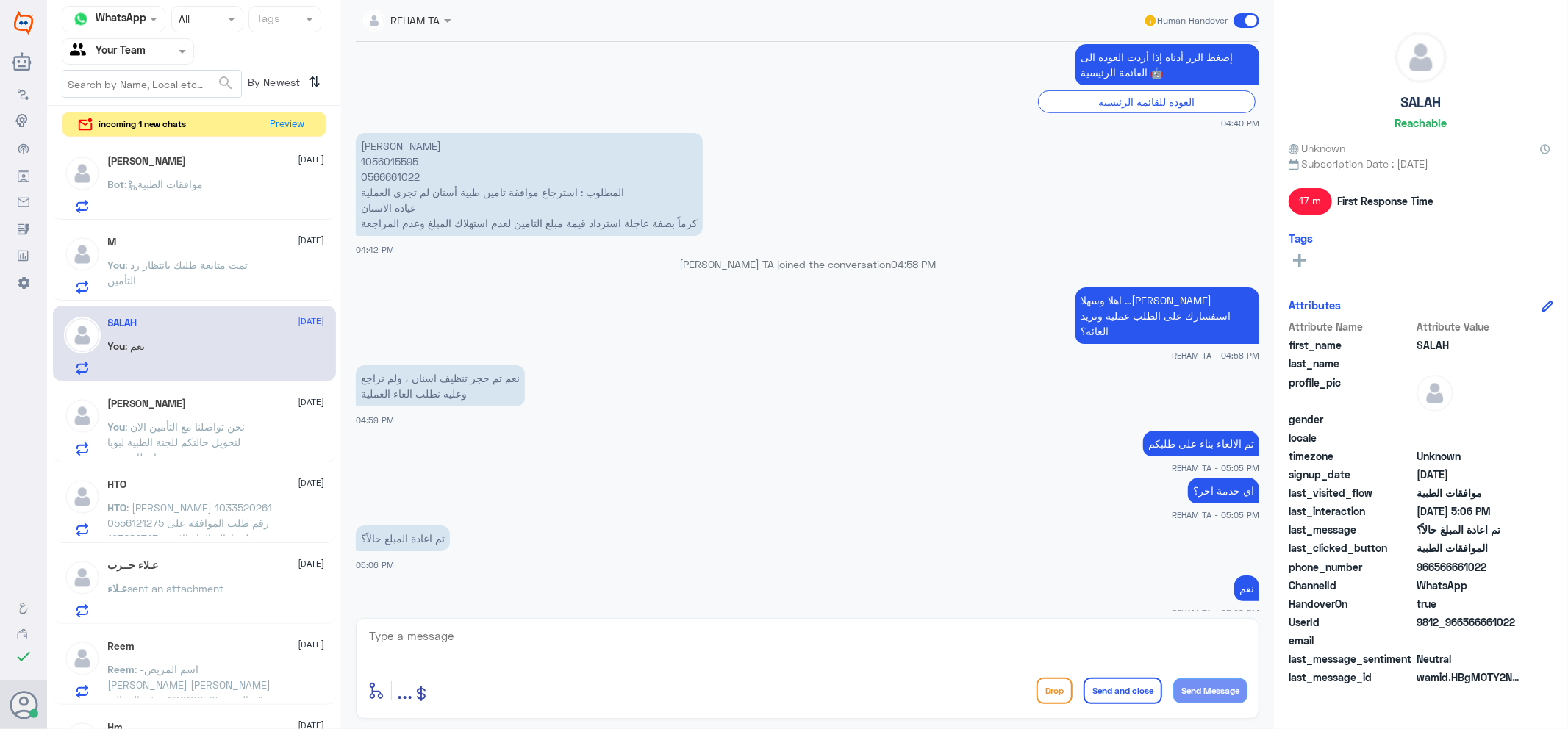
click at [201, 420] on span ": نحن تواصلنا مع التأمين الان لتحويل حالتكم للجنة الطبية لبوبا وبانتظار ردهم" at bounding box center [177, 441] width 137 height 43
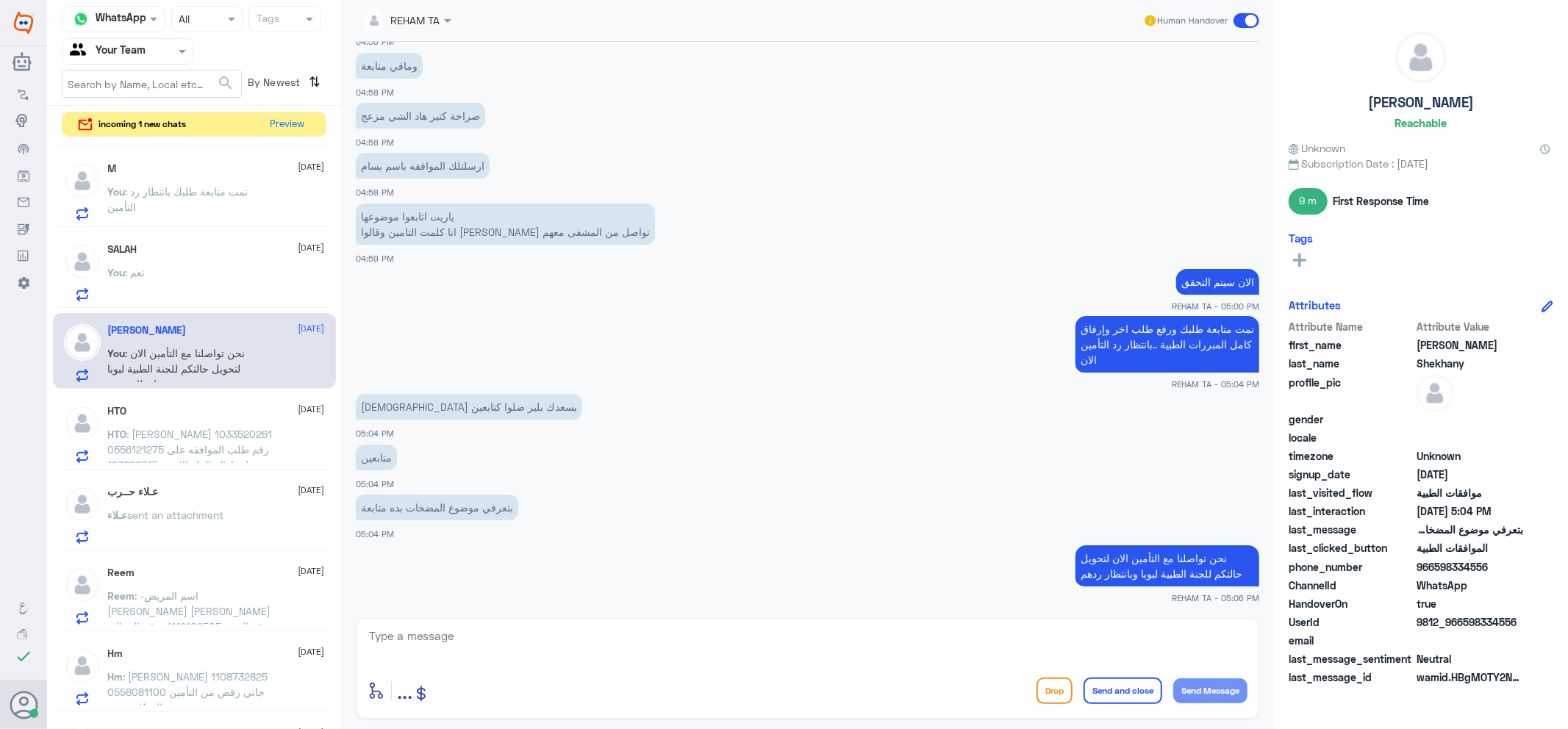
scroll to position [572, 0]
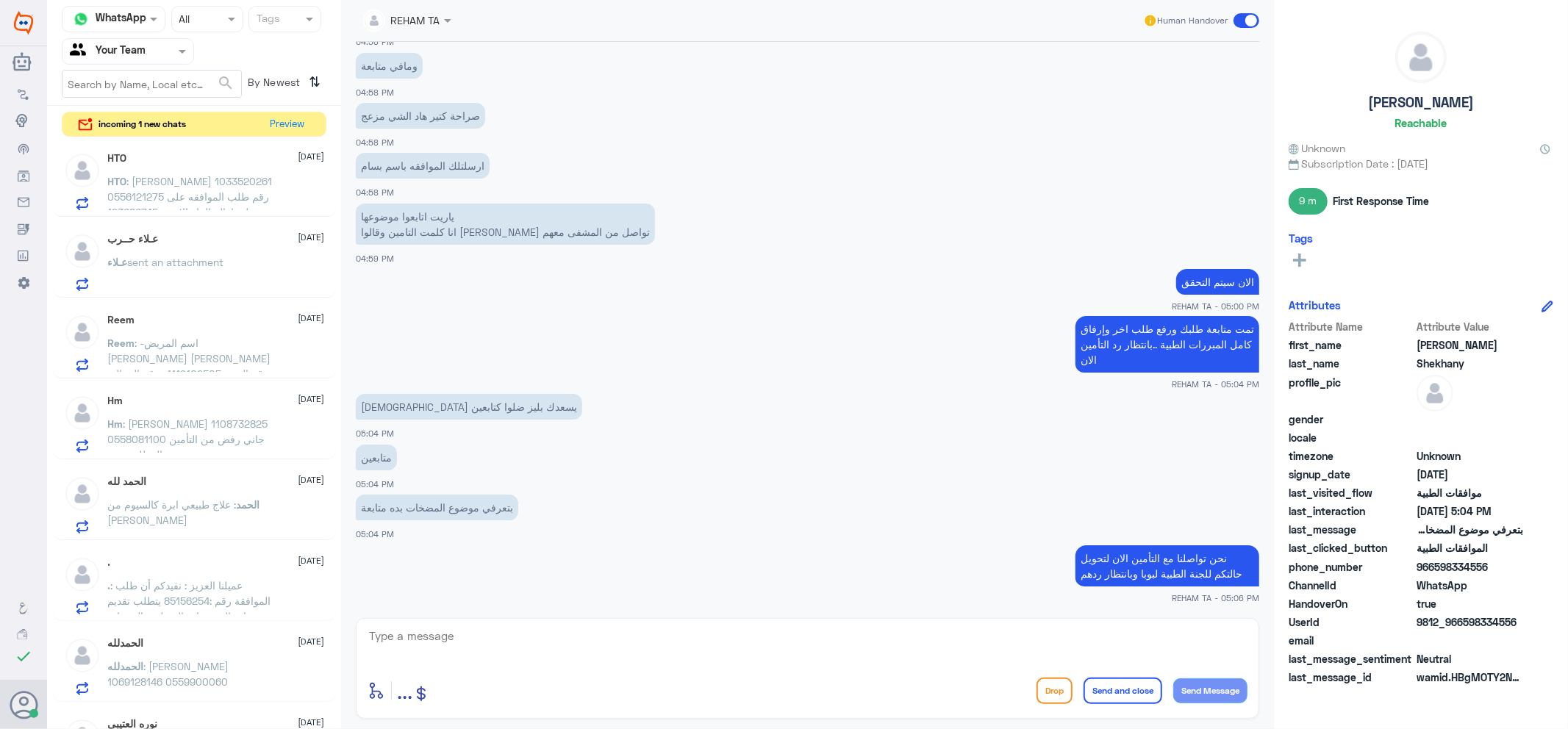
click at [215, 200] on span ": [PERSON_NAME] 1033520261 0556121275 رقم طلب الموافقه على عملية ازالة الماء ال…" at bounding box center [190, 228] width 164 height 106
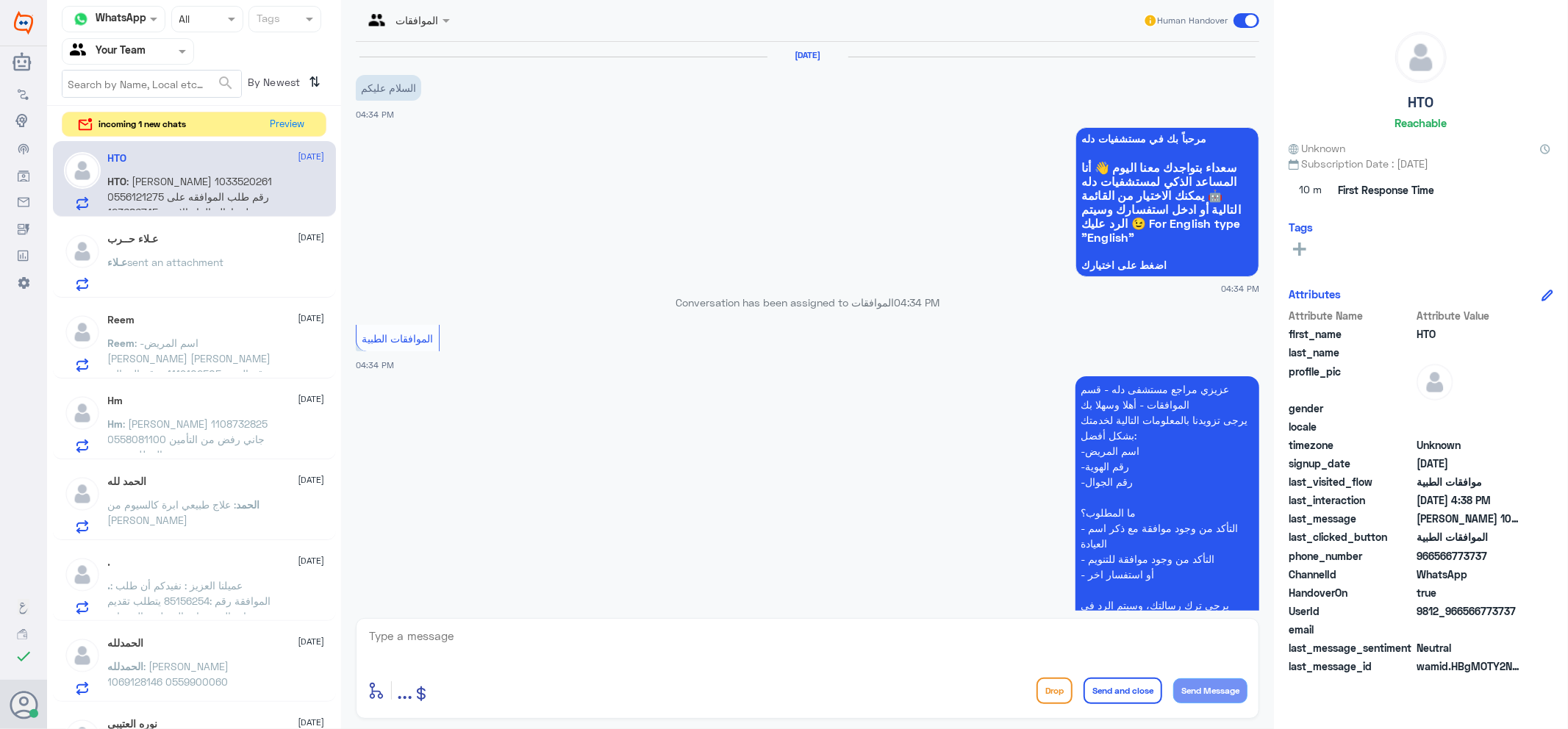
scroll to position [341, 0]
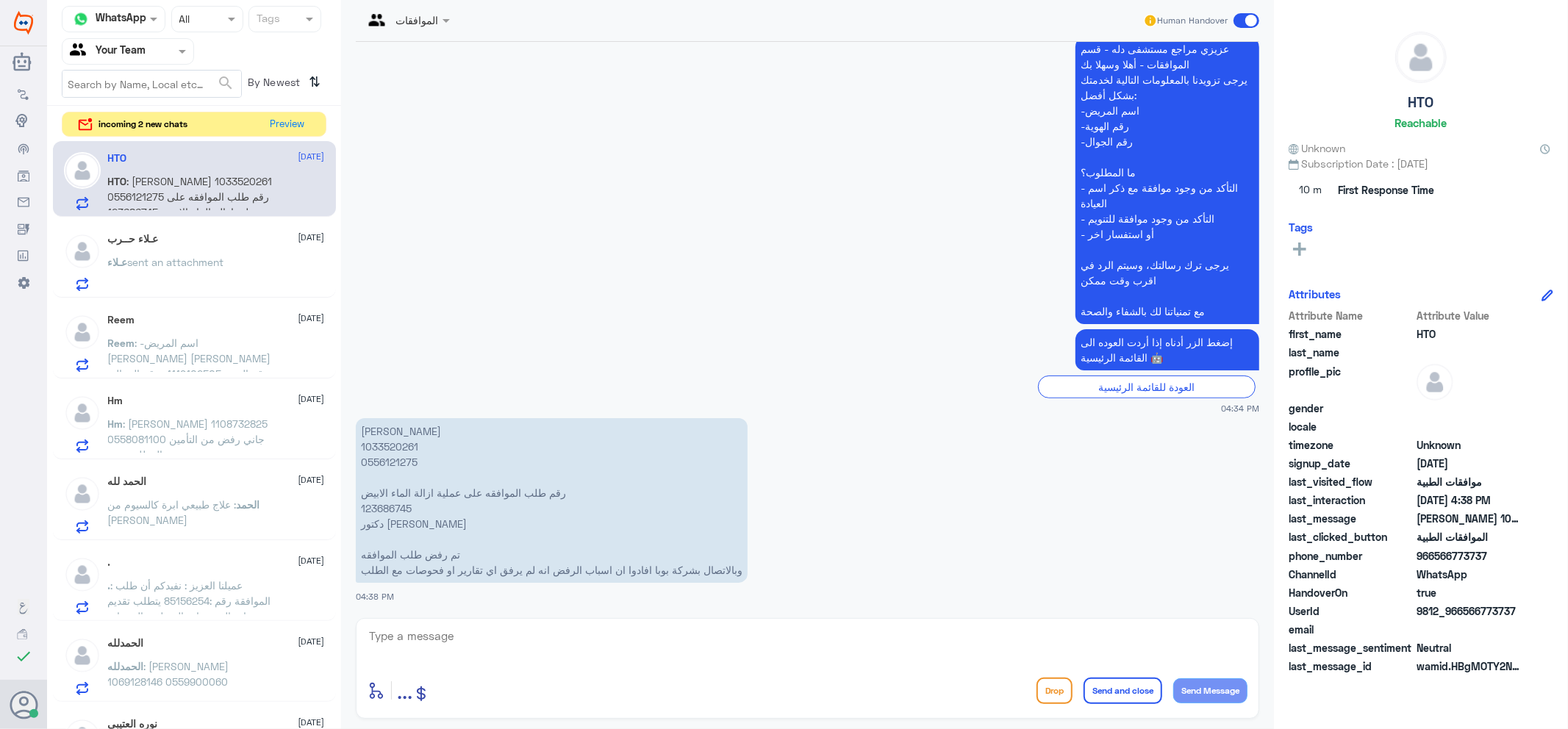
click at [386, 509] on p "حمدي ثعلي العتيبي 1033520261 0556121275 رقم طلب الموافقه على عملية ازالة الماء …" at bounding box center [552, 500] width 392 height 164
copy p "123686745"
click at [371, 437] on p "حمدي ثعلي العتيبي 1033520261 0556121275 رقم طلب الموافقه على عملية ازالة الماء …" at bounding box center [552, 500] width 392 height 164
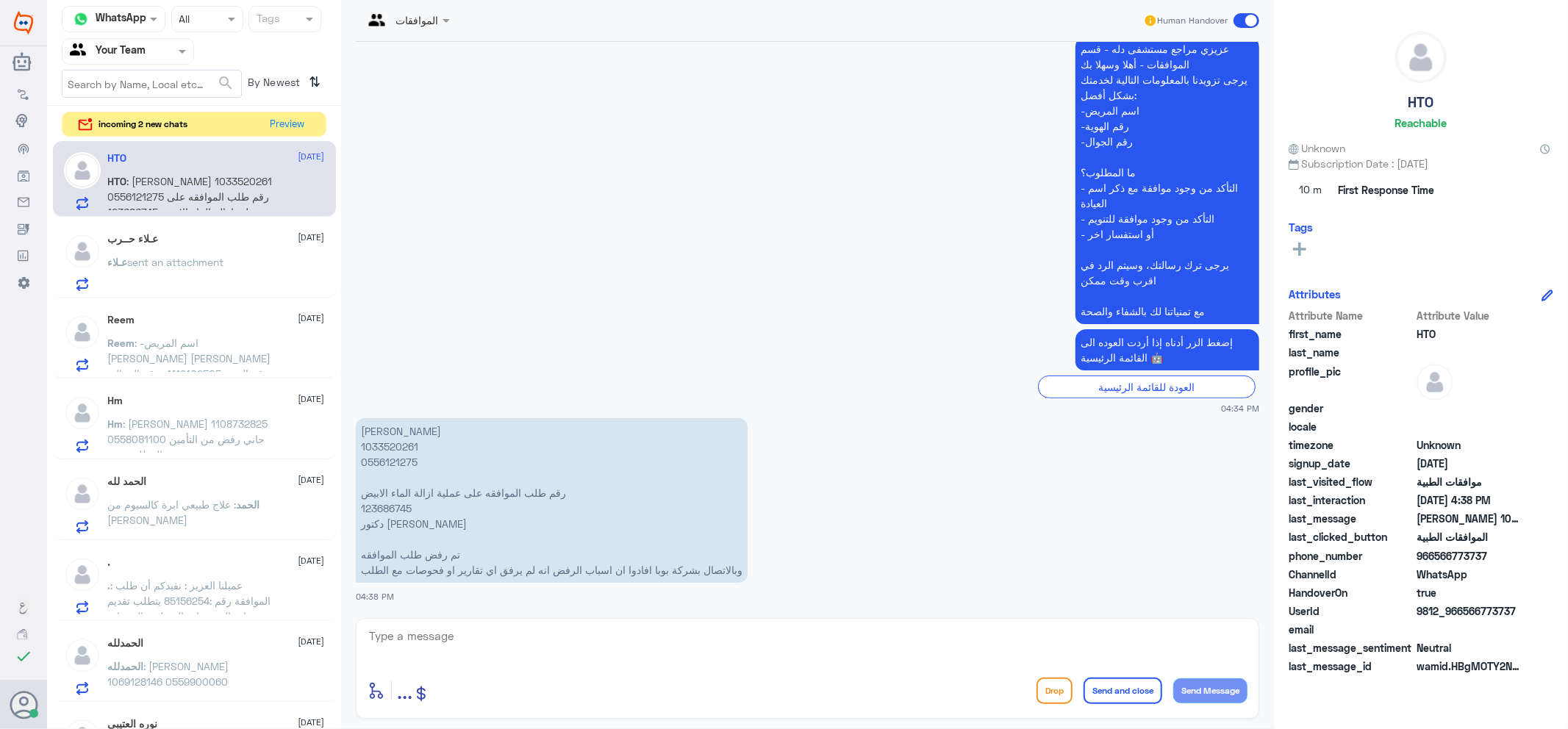
click at [371, 437] on p "حمدي ثعلي العتيبي 1033520261 0556121275 رقم طلب الموافقه على عملية ازالة الماء …" at bounding box center [552, 500] width 392 height 164
click at [381, 446] on p "حمدي ثعلي العتيبي 1033520261 0556121275 رقم طلب الموافقه على عملية ازالة الماء …" at bounding box center [552, 500] width 392 height 164
copy p "1033520261"
click at [673, 674] on div "enter flow name ... Drop Send and close Send Message" at bounding box center [807, 691] width 880 height 33
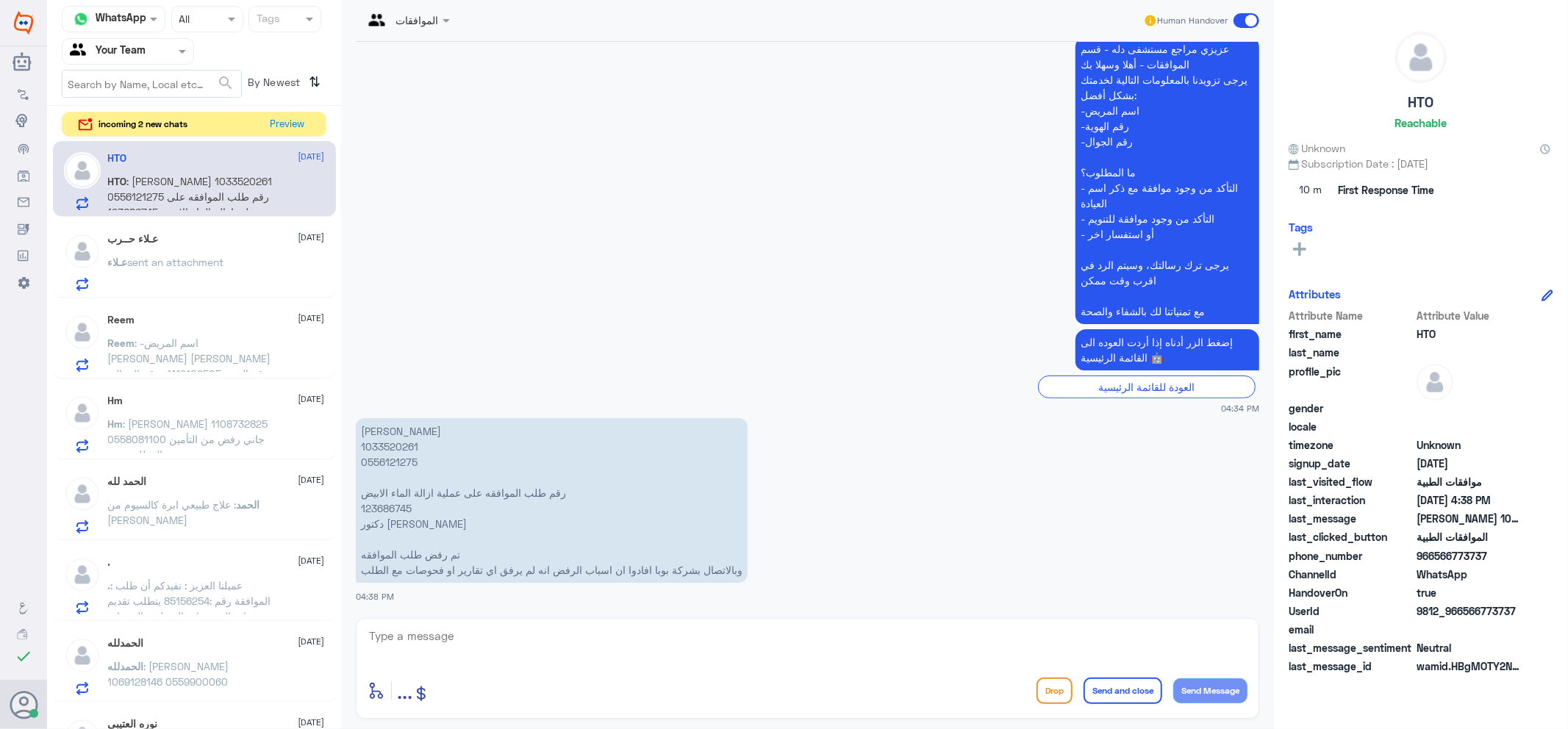
click at [674, 655] on textarea at bounding box center [807, 644] width 880 height 36
type textarea "اهلا وسهلا ..حولتها لقسم موافقات الطبية للتنويم والعمليات لمتابعتها حالا"
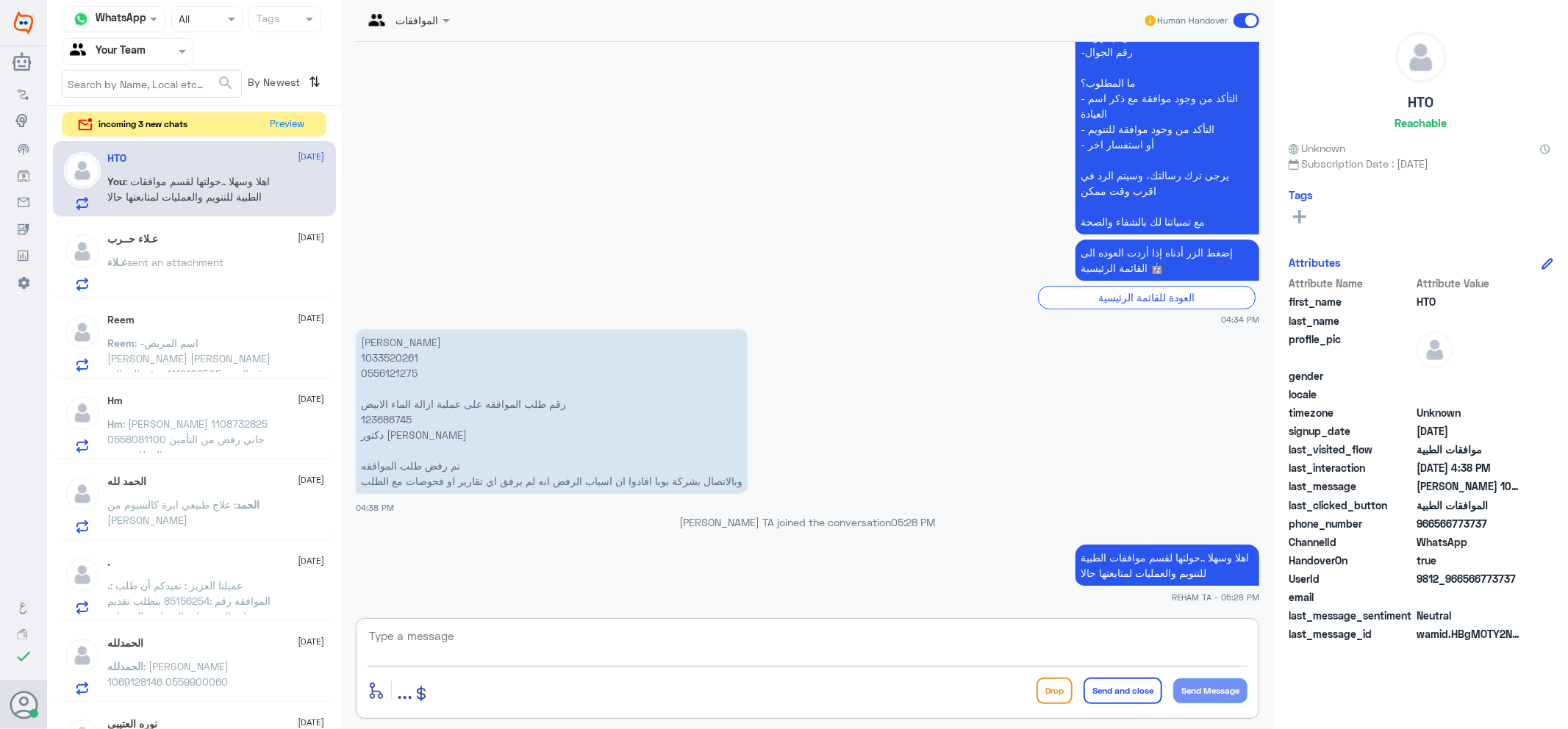
click at [533, 648] on textarea at bounding box center [807, 644] width 880 height 36
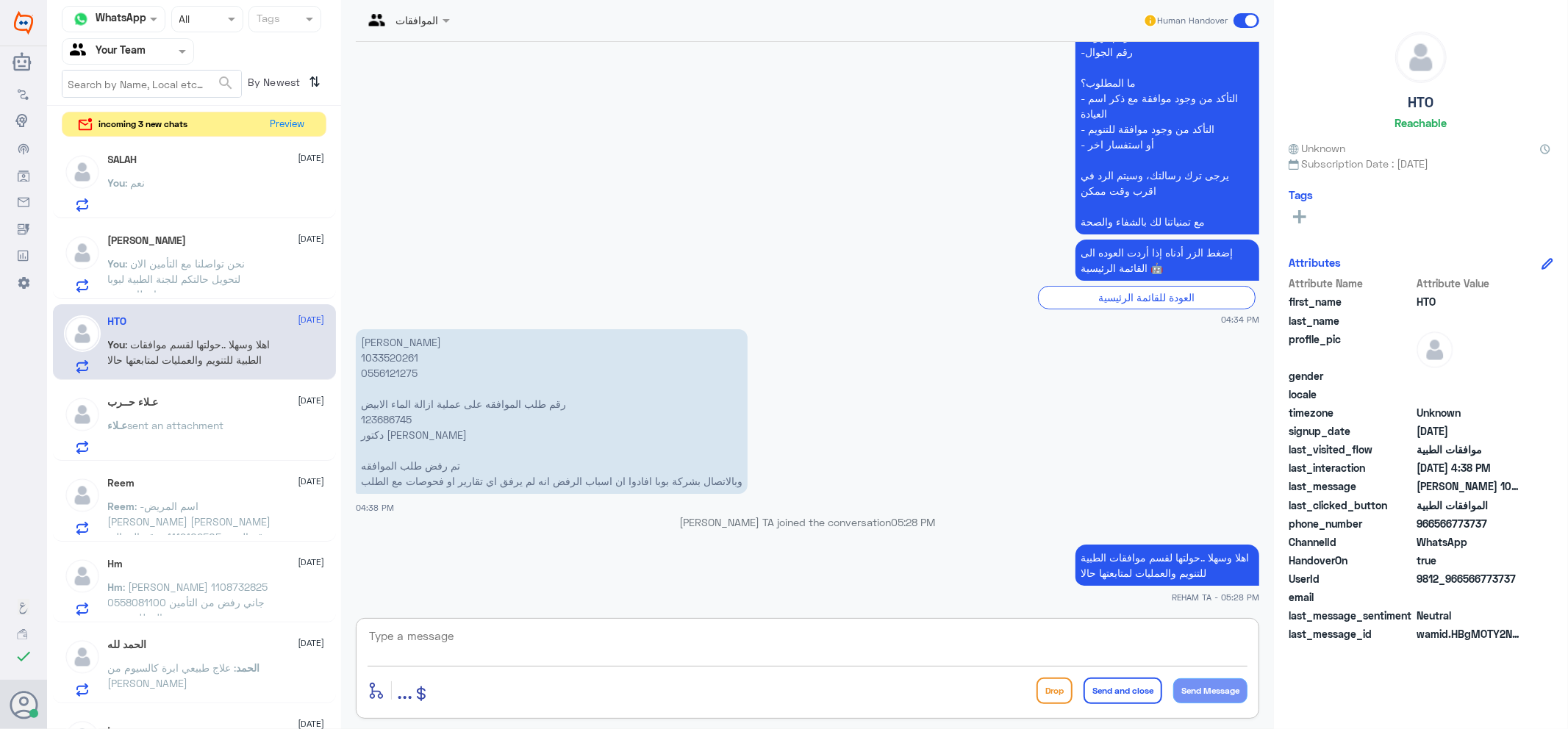
click at [230, 250] on div "Lana Shekhany 6 October You : نحن تواصلنا مع التأمين الان لتحويل حالتكم للجنة ا…" at bounding box center [216, 264] width 217 height 58
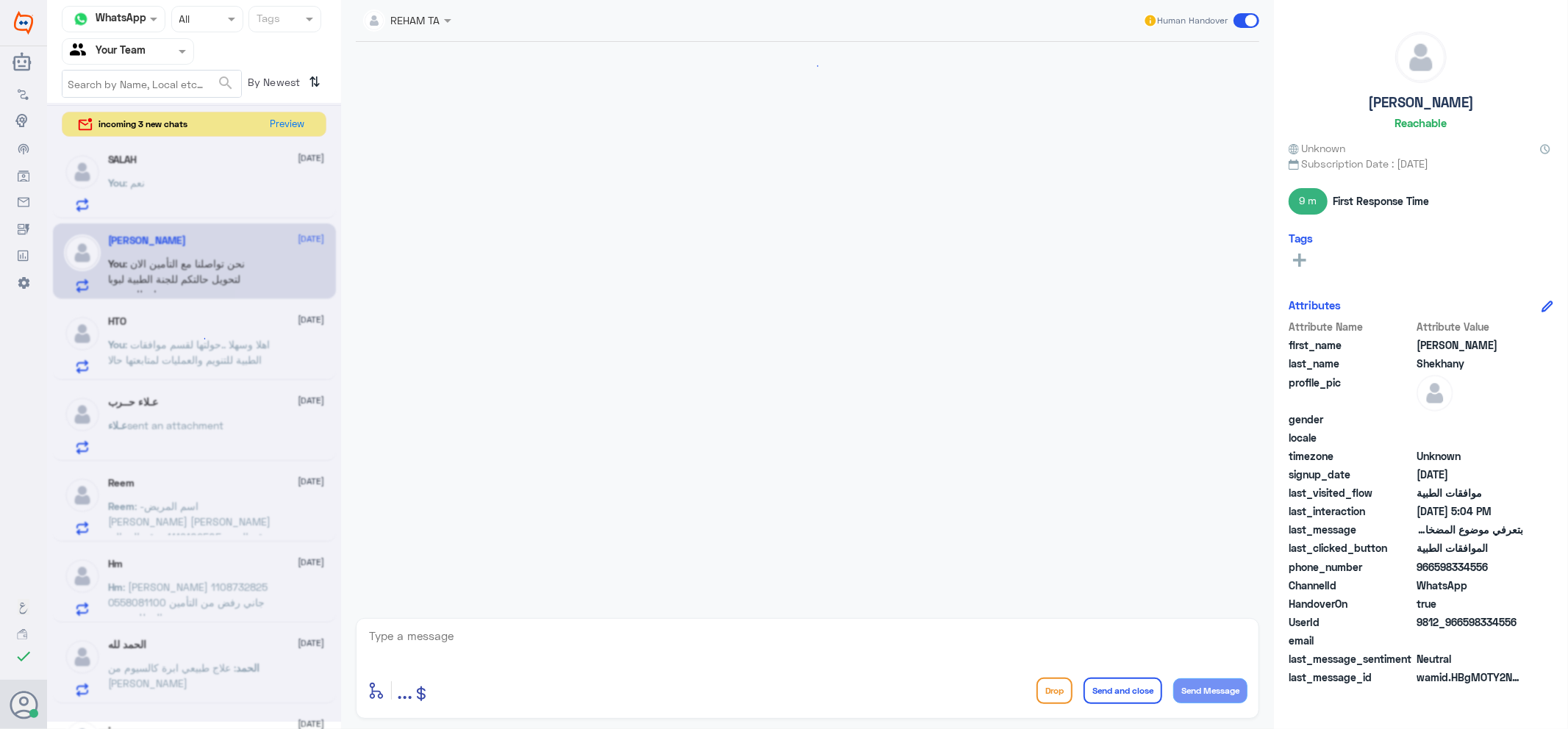
scroll to position [888, 0]
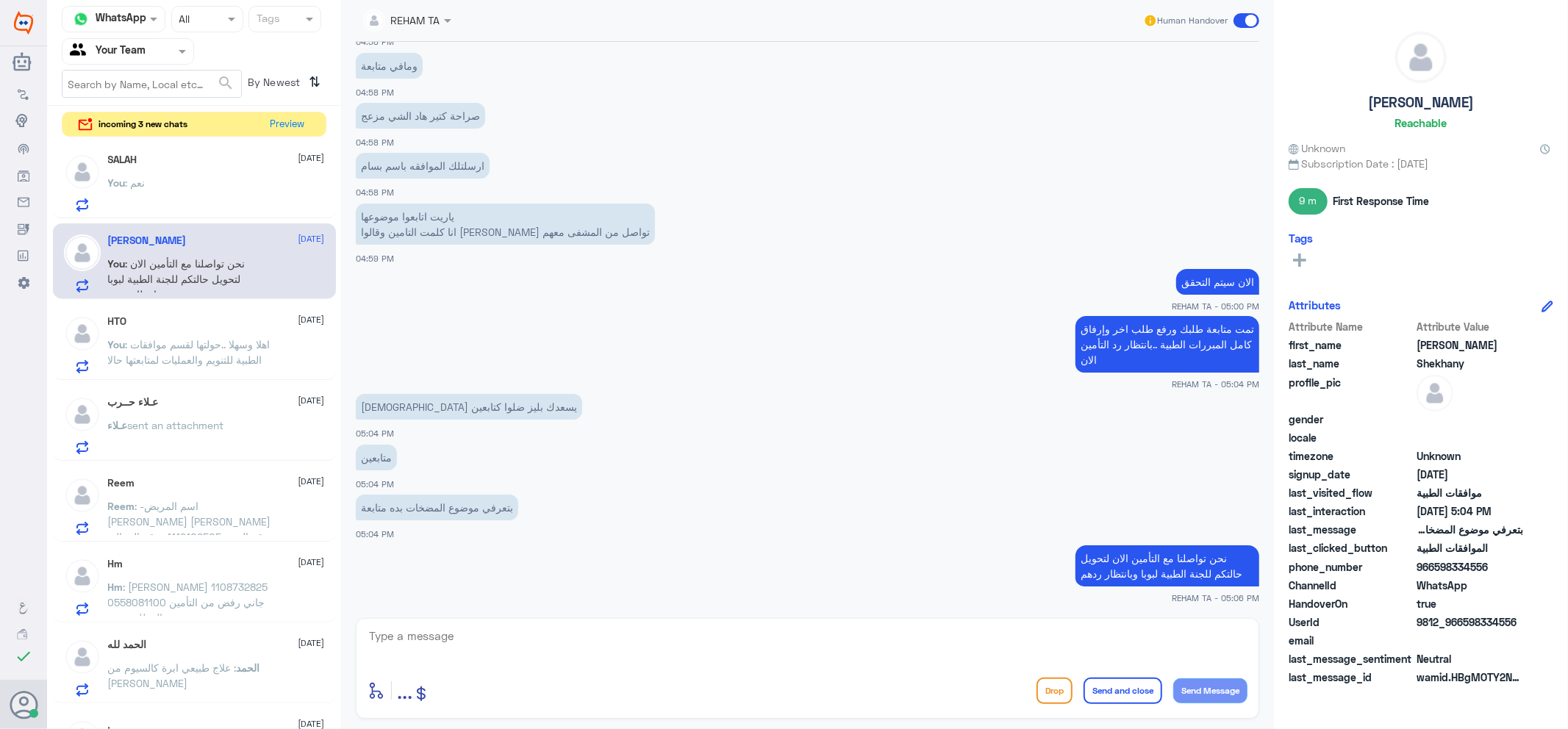
click at [504, 627] on textarea at bounding box center [807, 644] width 880 height 36
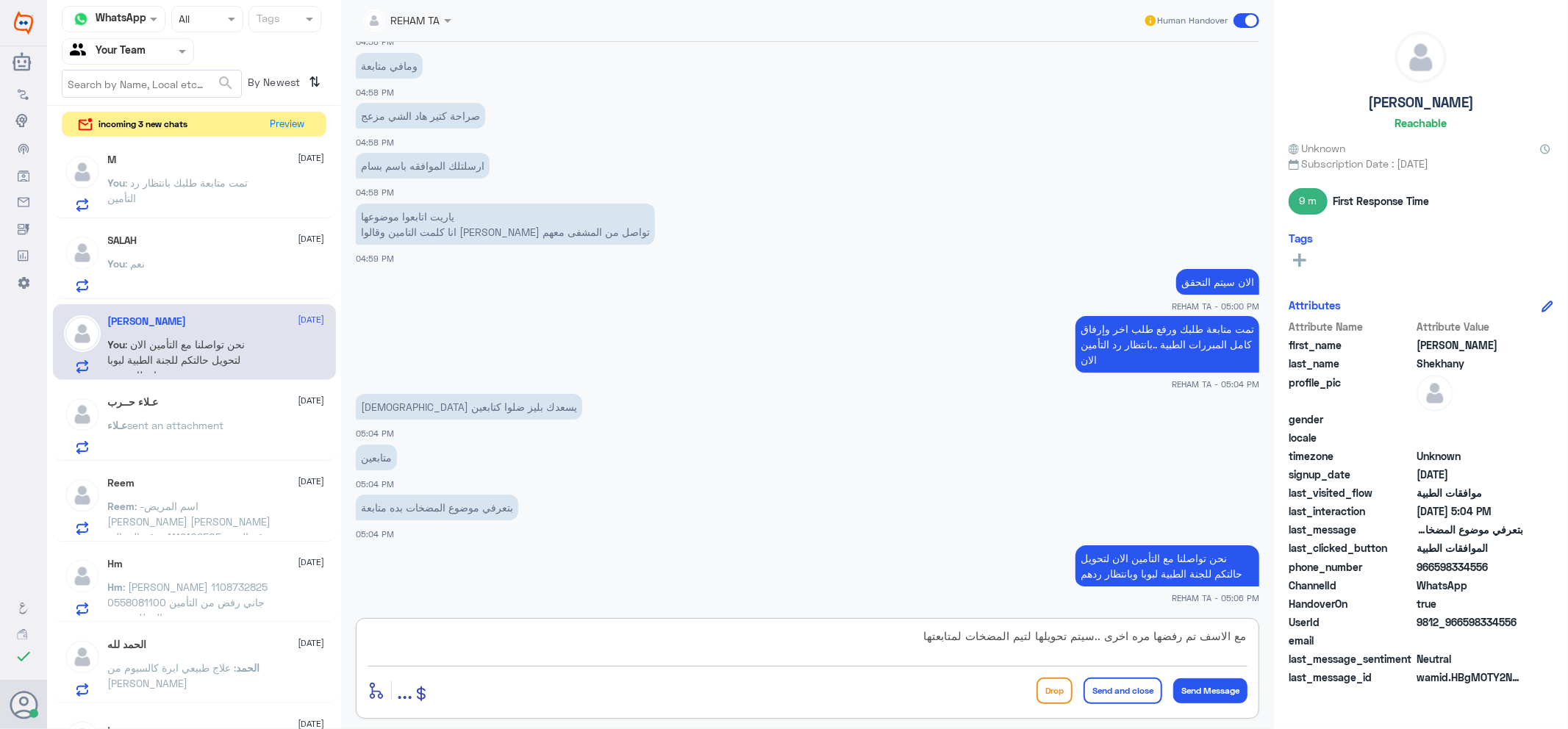
type textarea "مع الاسف تم رفضها مره اخرى ..سيتم تحويلها لتيم المضخات لمتابعتها"
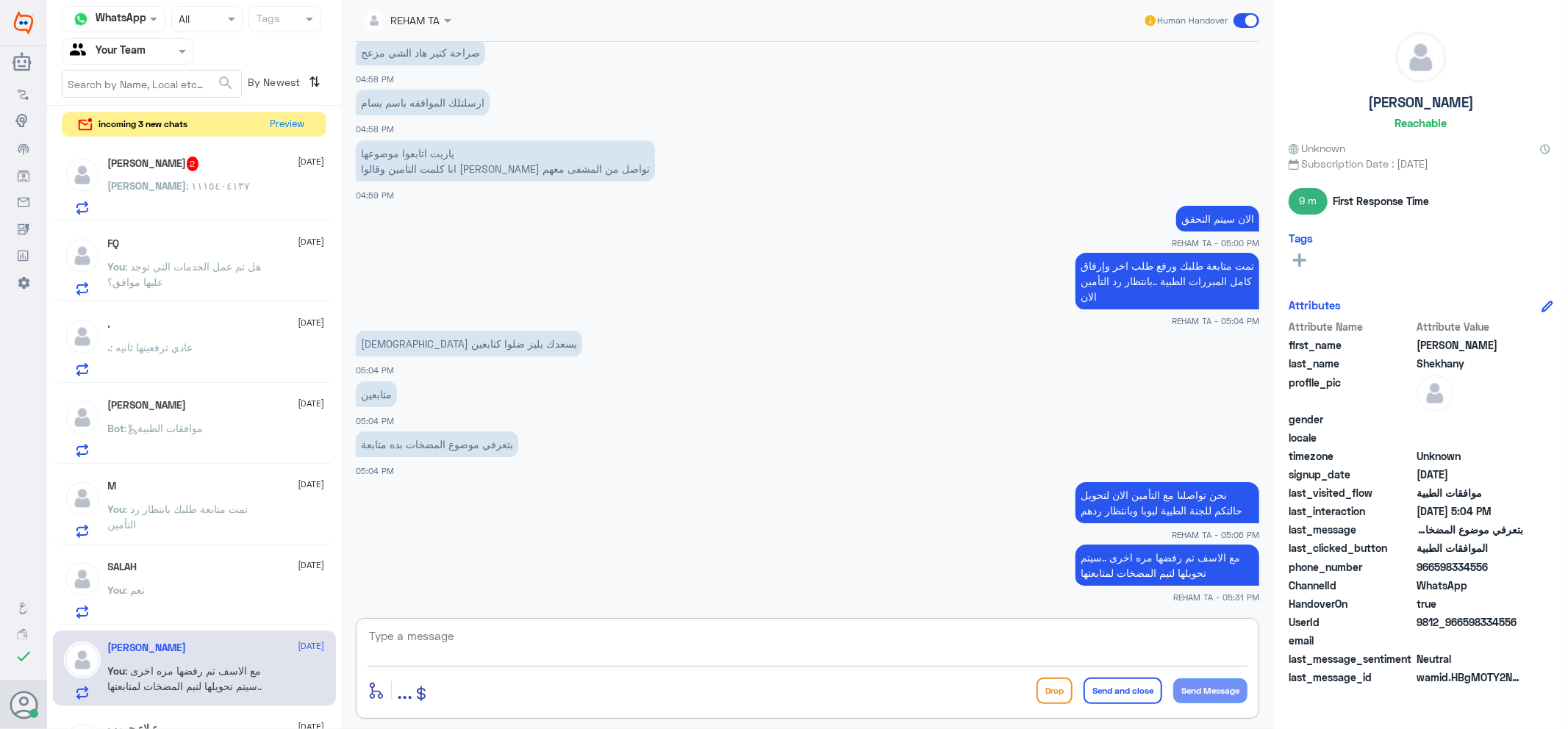
scroll to position [0, 0]
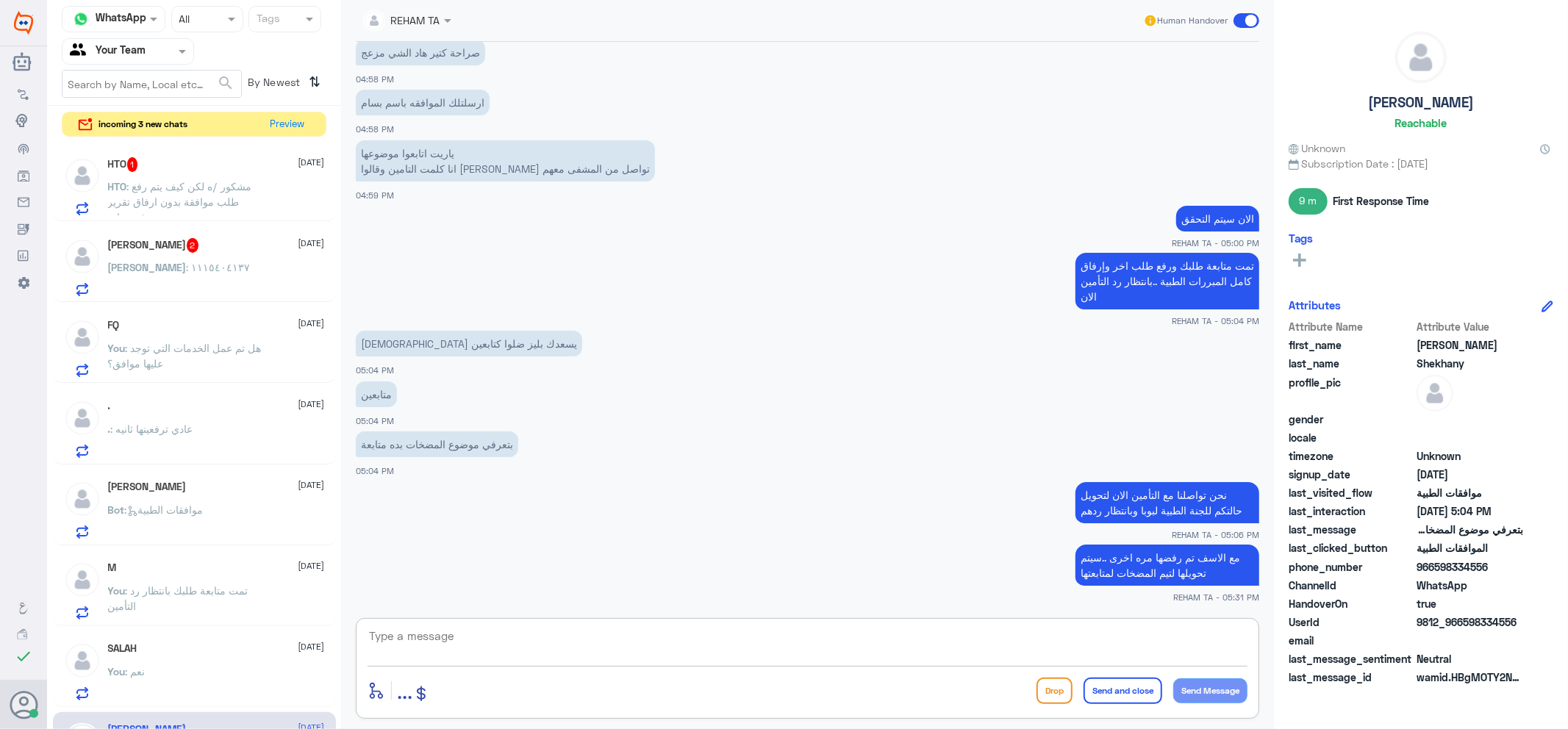
click at [202, 244] on div "احمد 2 6 October" at bounding box center [216, 245] width 217 height 15
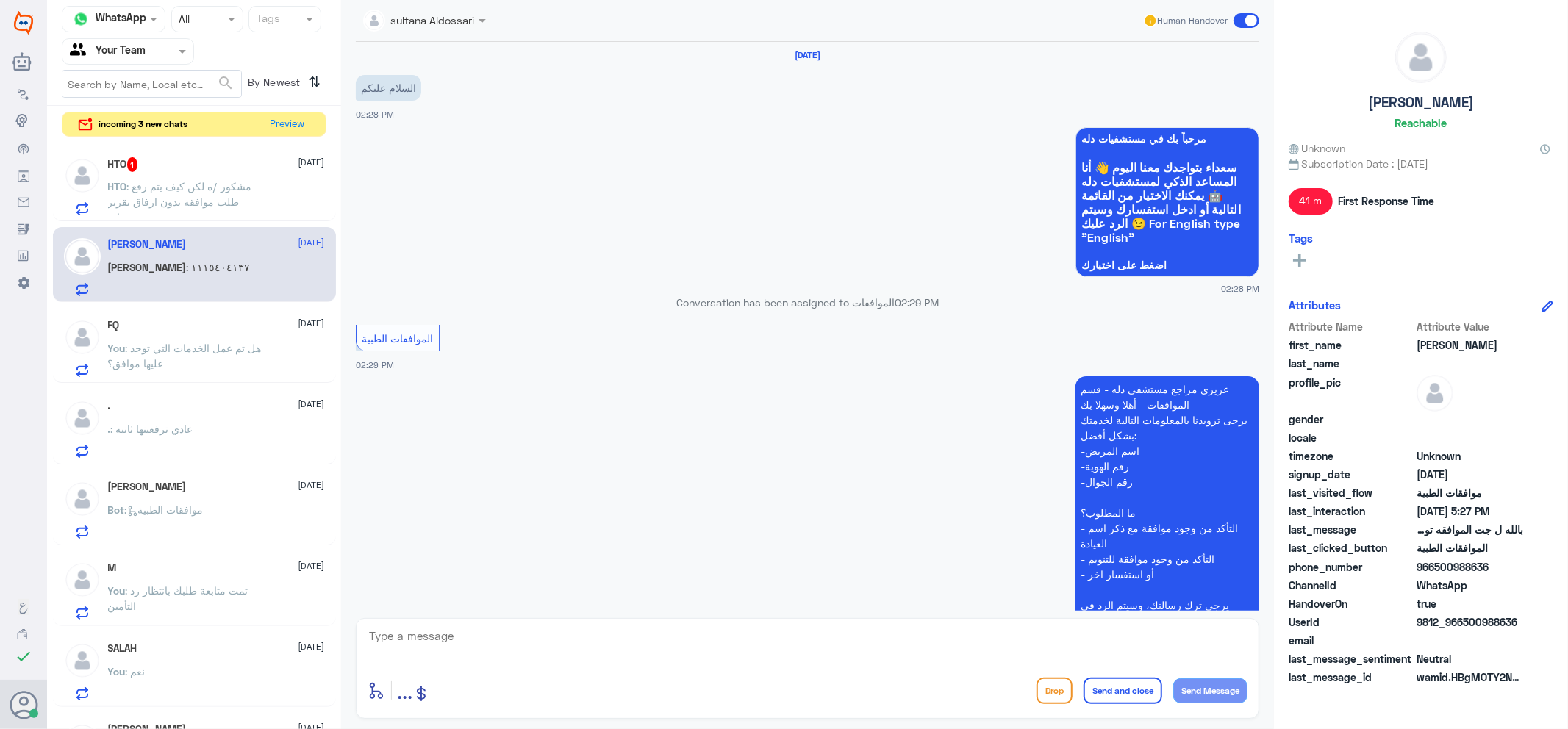
scroll to position [813, 0]
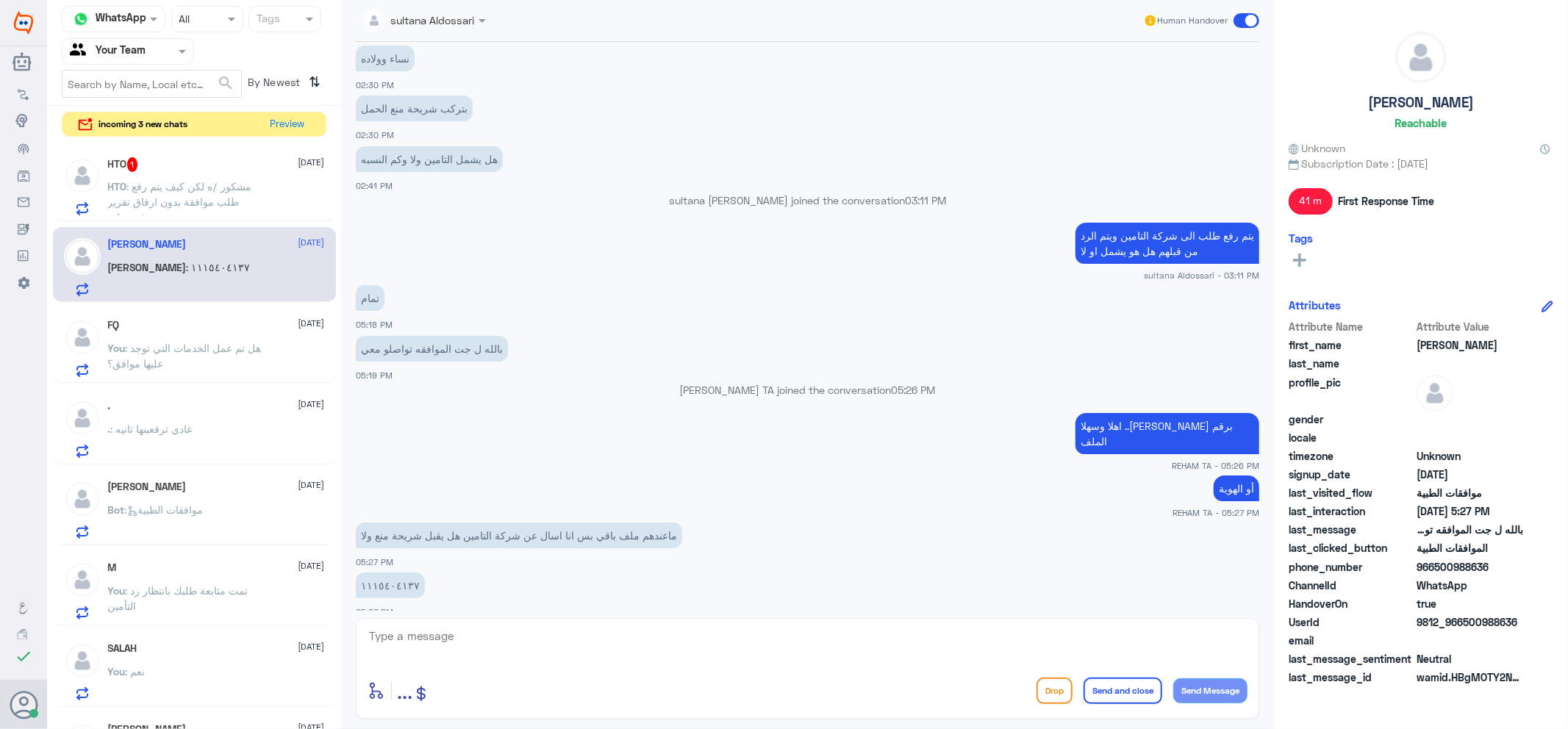
click at [478, 673] on div "enter flow name ... Drop Send and close Send Message" at bounding box center [807, 668] width 903 height 101
click at [478, 666] on div at bounding box center [807, 646] width 880 height 40
click at [484, 629] on textarea at bounding box center [807, 644] width 880 height 36
type textarea "K"
drag, startPoint x: 1143, startPoint y: 638, endPoint x: 1118, endPoint y: 638, distance: 25.0
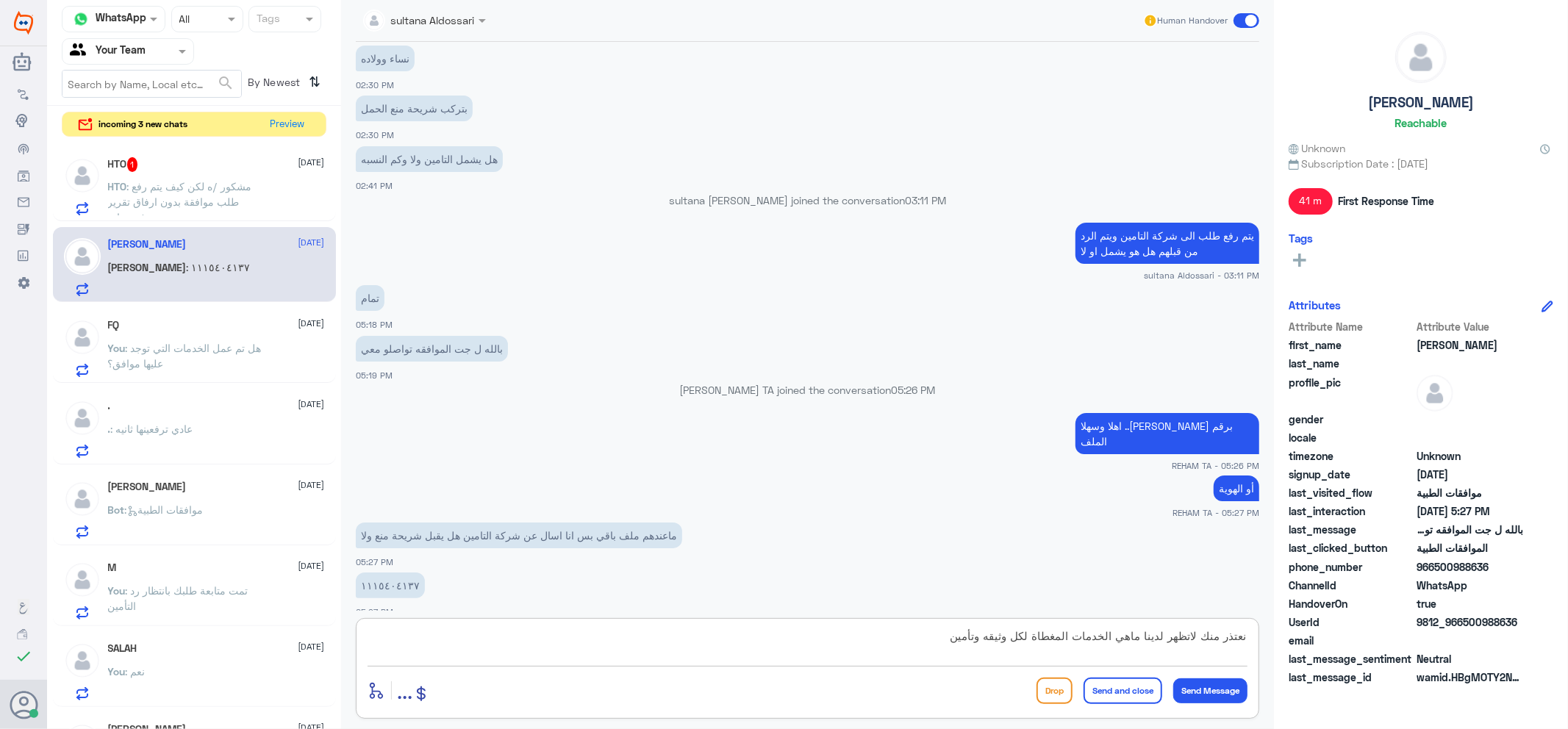
click at [1118, 638] on textarea "نعتذر منك لاتظهر لدينا ماهي الخدمات المغطاة لكل وثيقه وتأمين" at bounding box center [807, 644] width 880 height 36
click at [919, 645] on textarea "نعتذر منك لاتظهر لدينا تفاصيل الخدمات المغطاة لكل وثيقه وتأمين" at bounding box center [807, 644] width 880 height 36
type textarea "نعتذر منك لاتظهر لدينا تفاصيل الخدمات المغطاة لكل وثيقه وتأمين ..يمكنك التحقق م…"
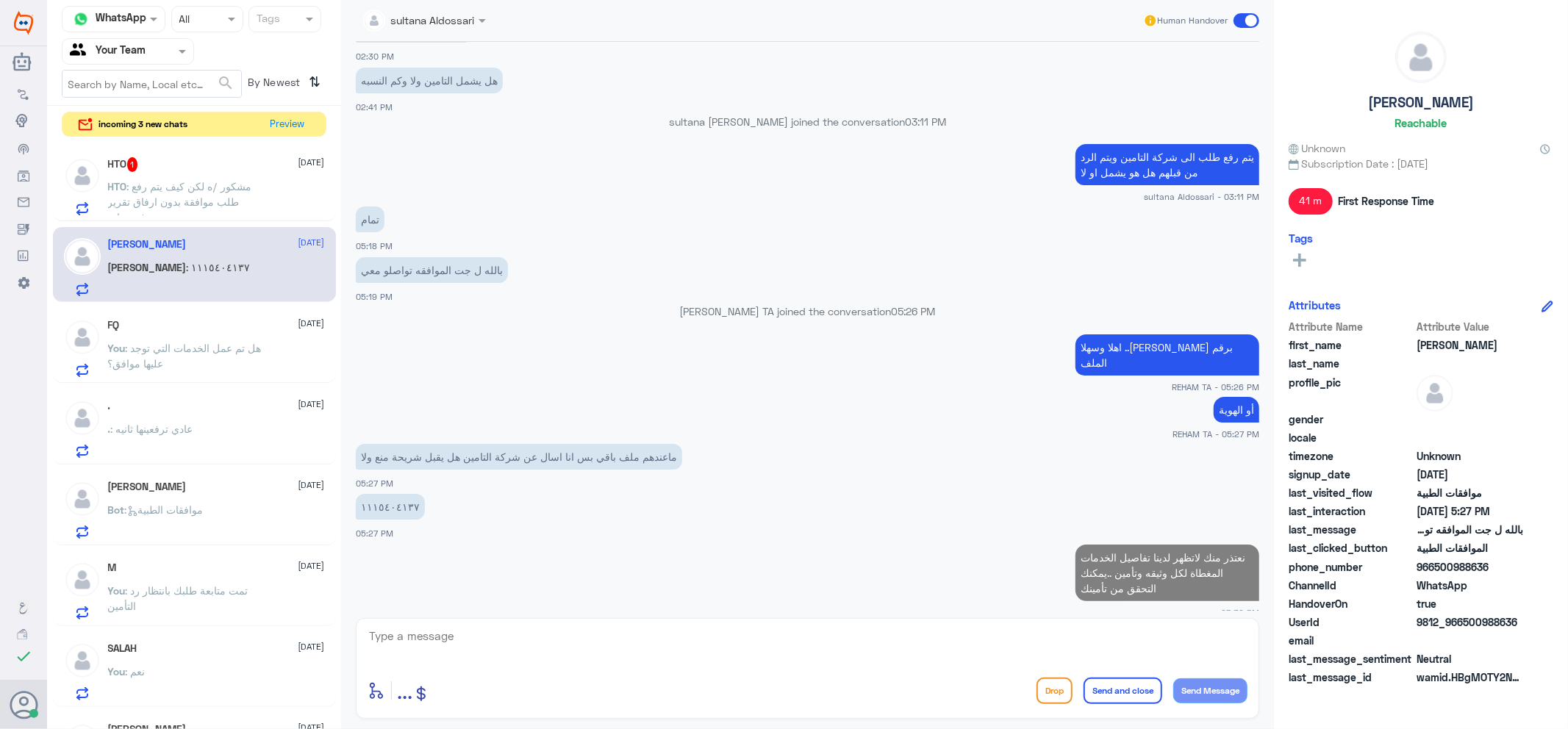
click at [268, 217] on div "HTO 1 6 October HTO : مشكور /ه لكن كيف يتم رفع طلب موافقة بدون ارفاق تقرير وفحو…" at bounding box center [194, 184] width 283 height 76
click at [255, 189] on p "HTO : مشكور /ه لكن كيف يتم رفع طلب موافقة بدون ارفاق تقرير وفحوصات" at bounding box center [191, 197] width 165 height 37
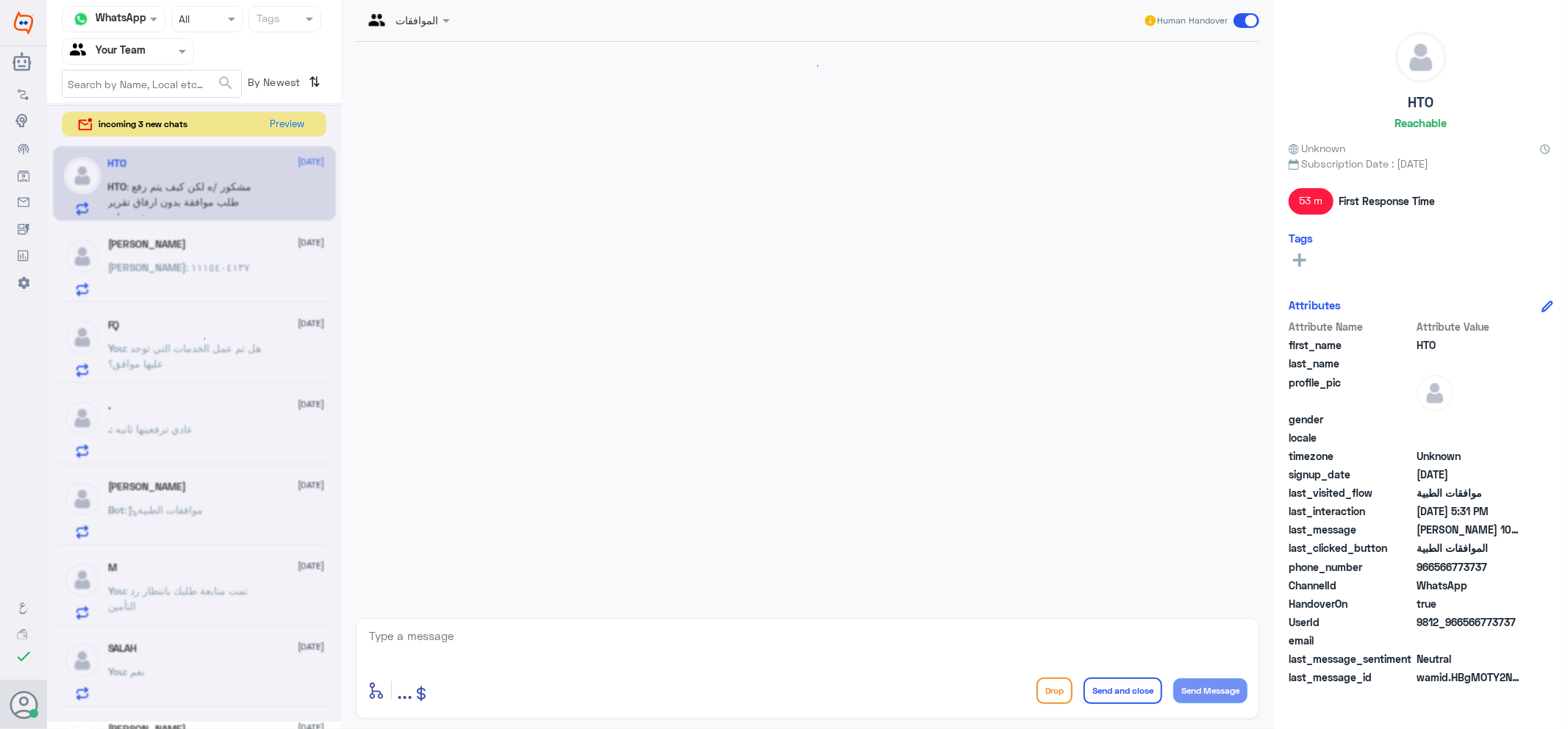
scroll to position [496, 0]
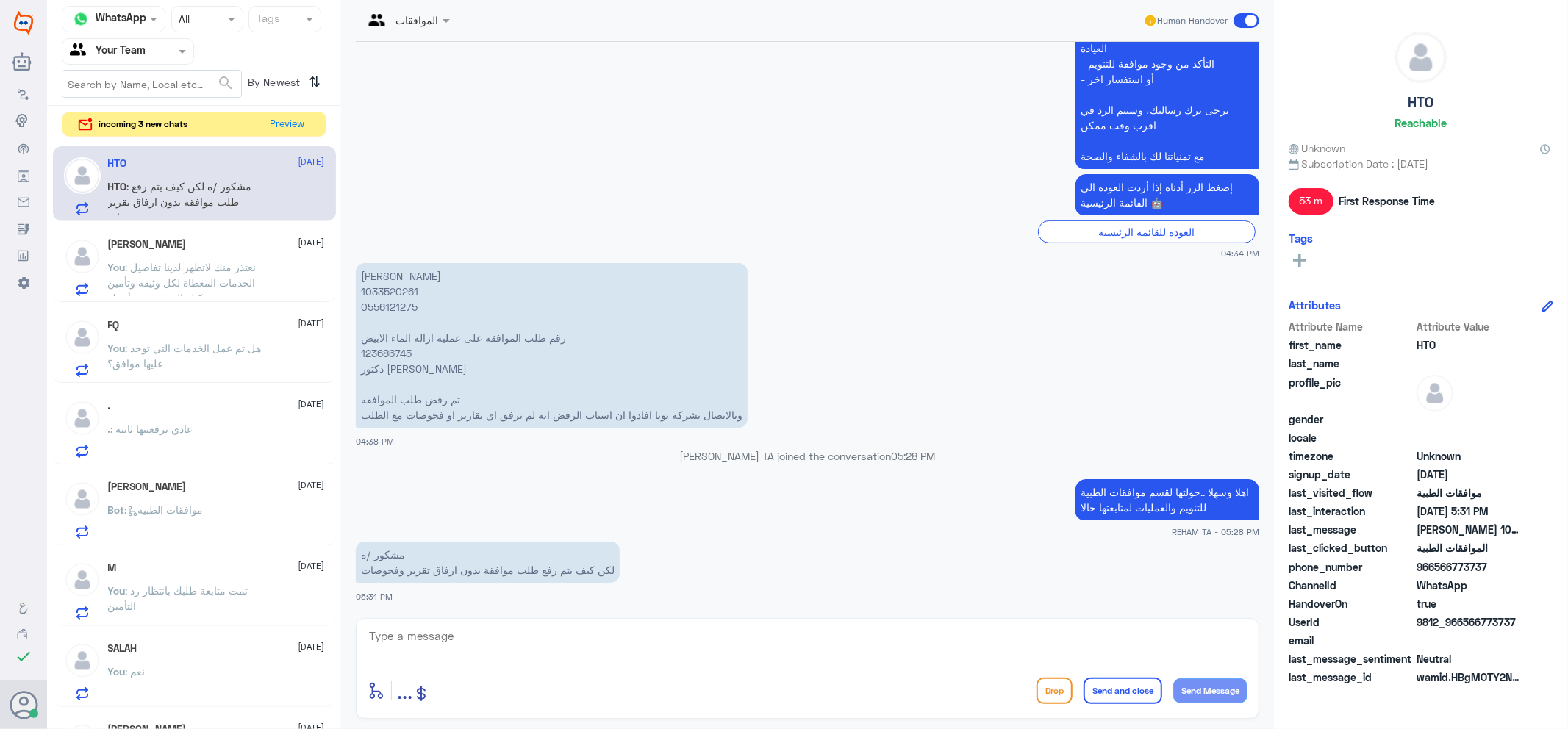
click at [501, 645] on textarea at bounding box center [807, 644] width 880 height 36
type textarea "قسم العمليات سيرفع لك طلب العمليه وسيتابعها مع شركة التأمين بكل الازم وفي حال ت…"
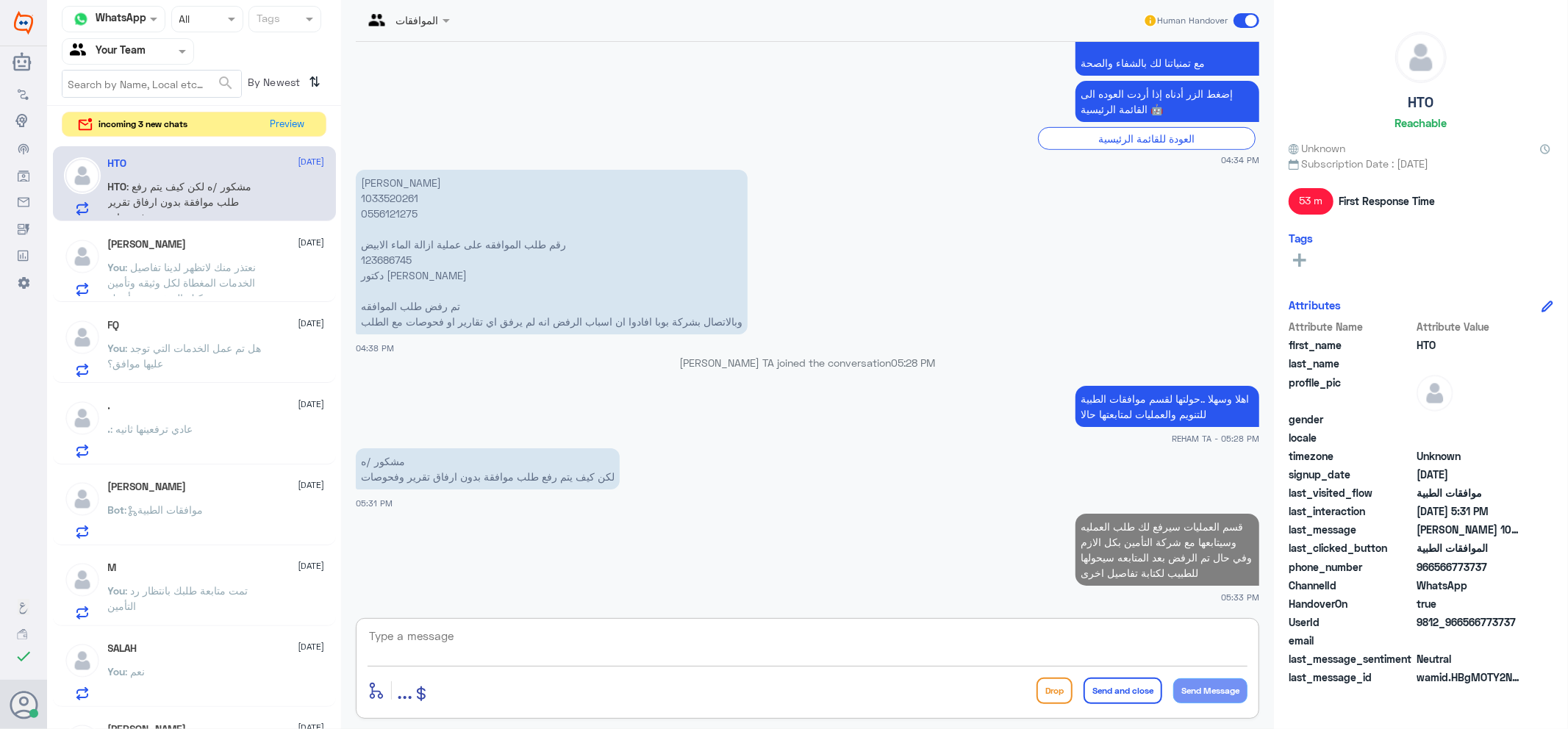
click at [206, 276] on span ": نعتذر منك لاتظهر لدينا تفاصيل الخدمات المغطاة لكل وثيقه وتأمين ..يمكنك التحقق…" at bounding box center [182, 282] width 149 height 43
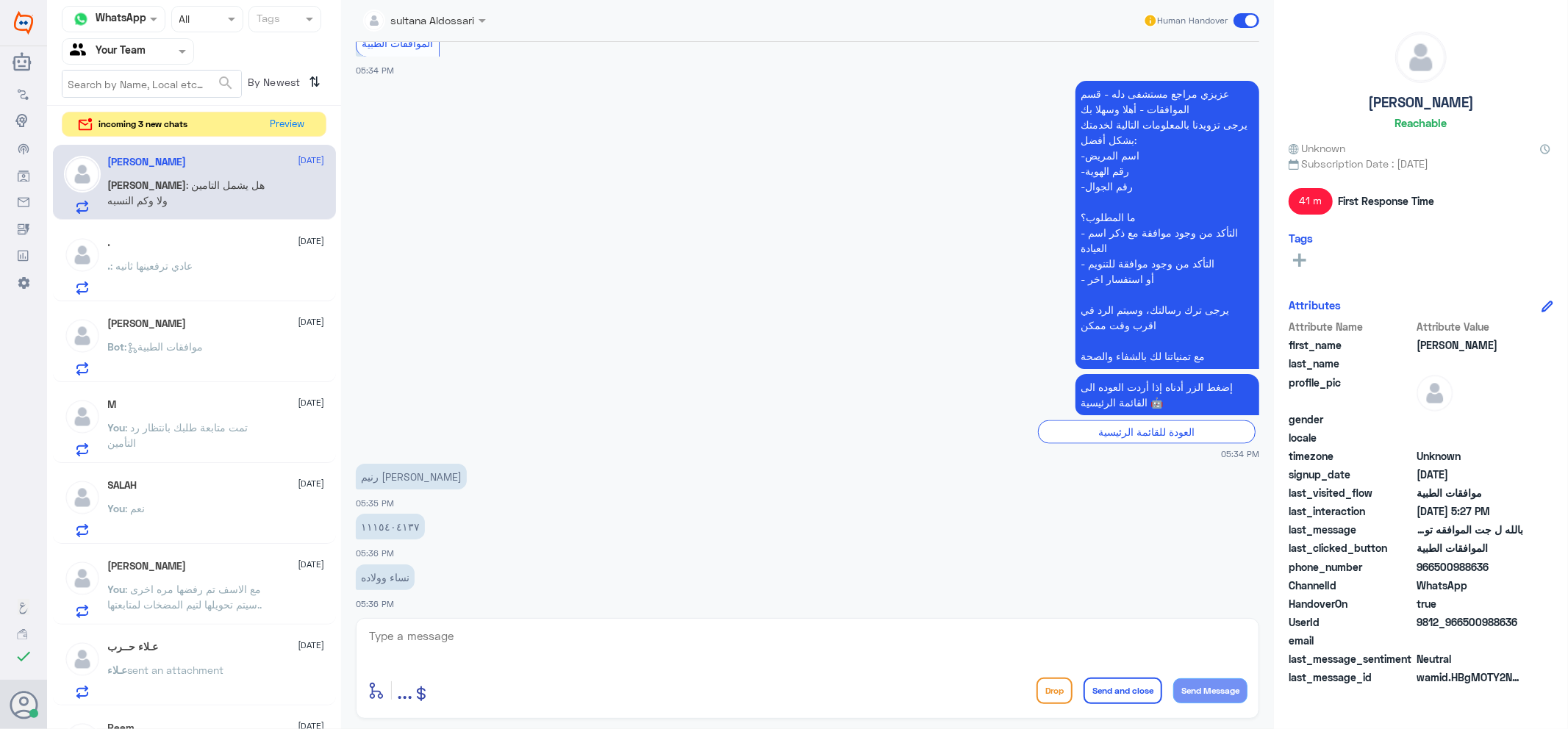
scroll to position [1585, 0]
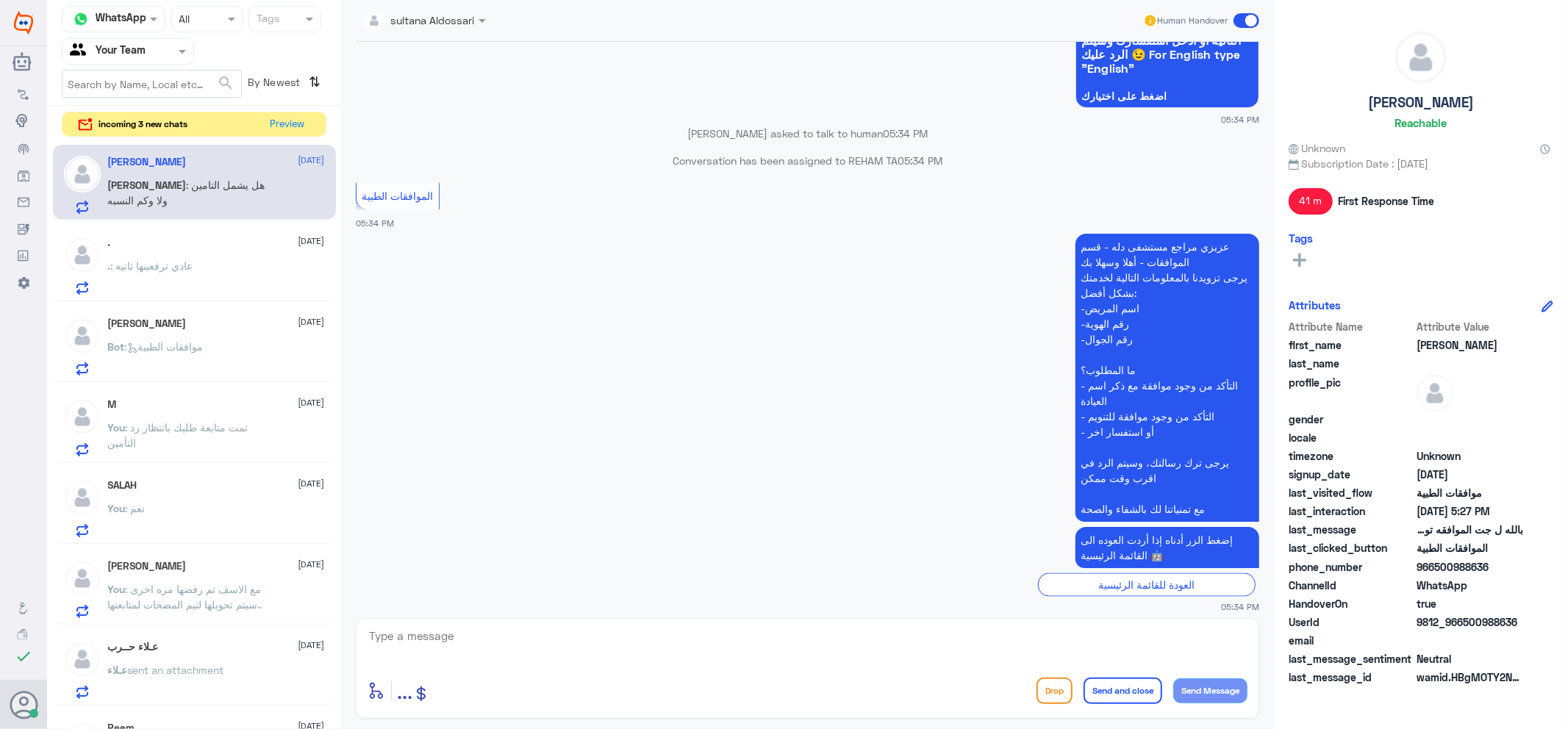
click at [255, 266] on div ". : عادي ترفعينها ثانيه" at bounding box center [216, 279] width 217 height 33
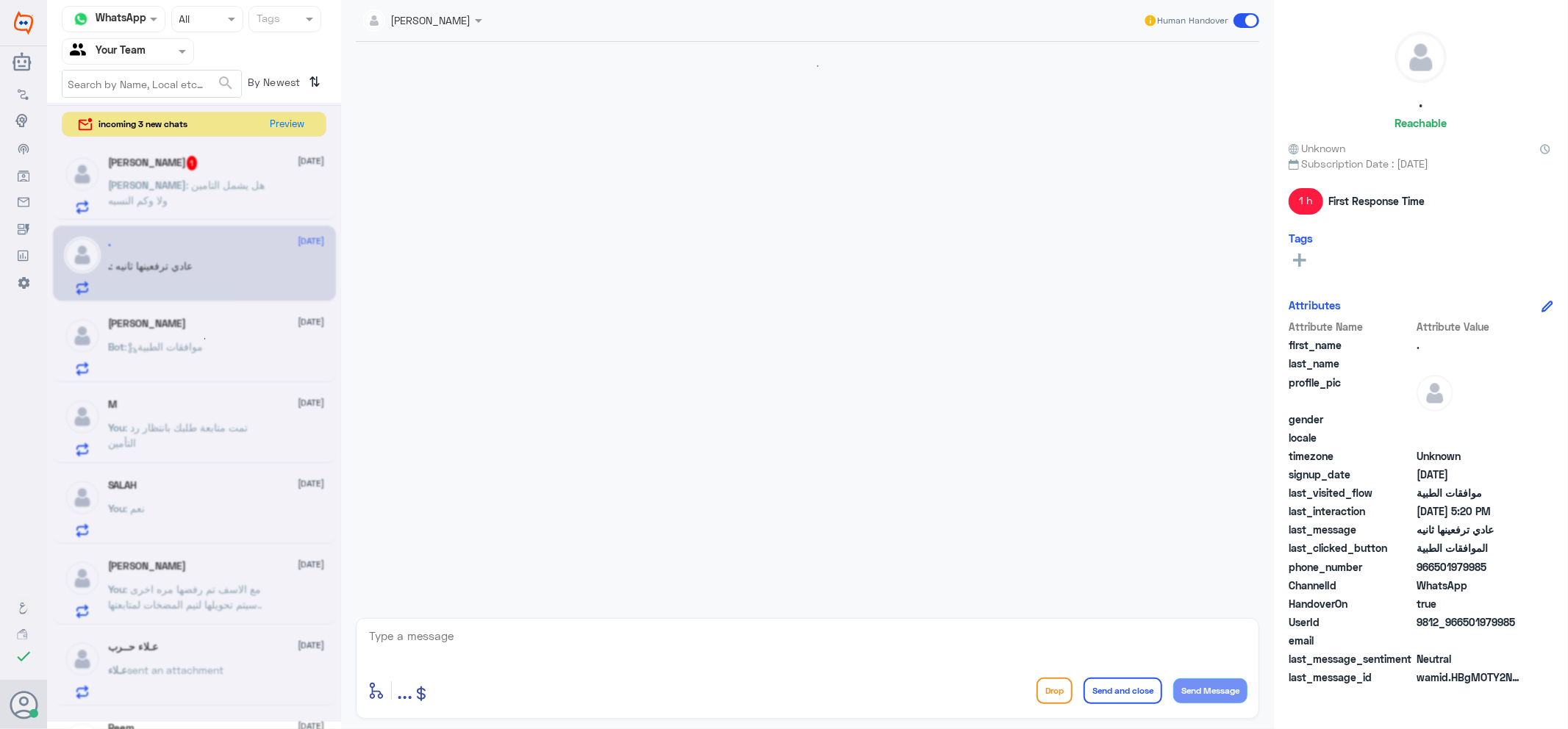
scroll to position [682, 0]
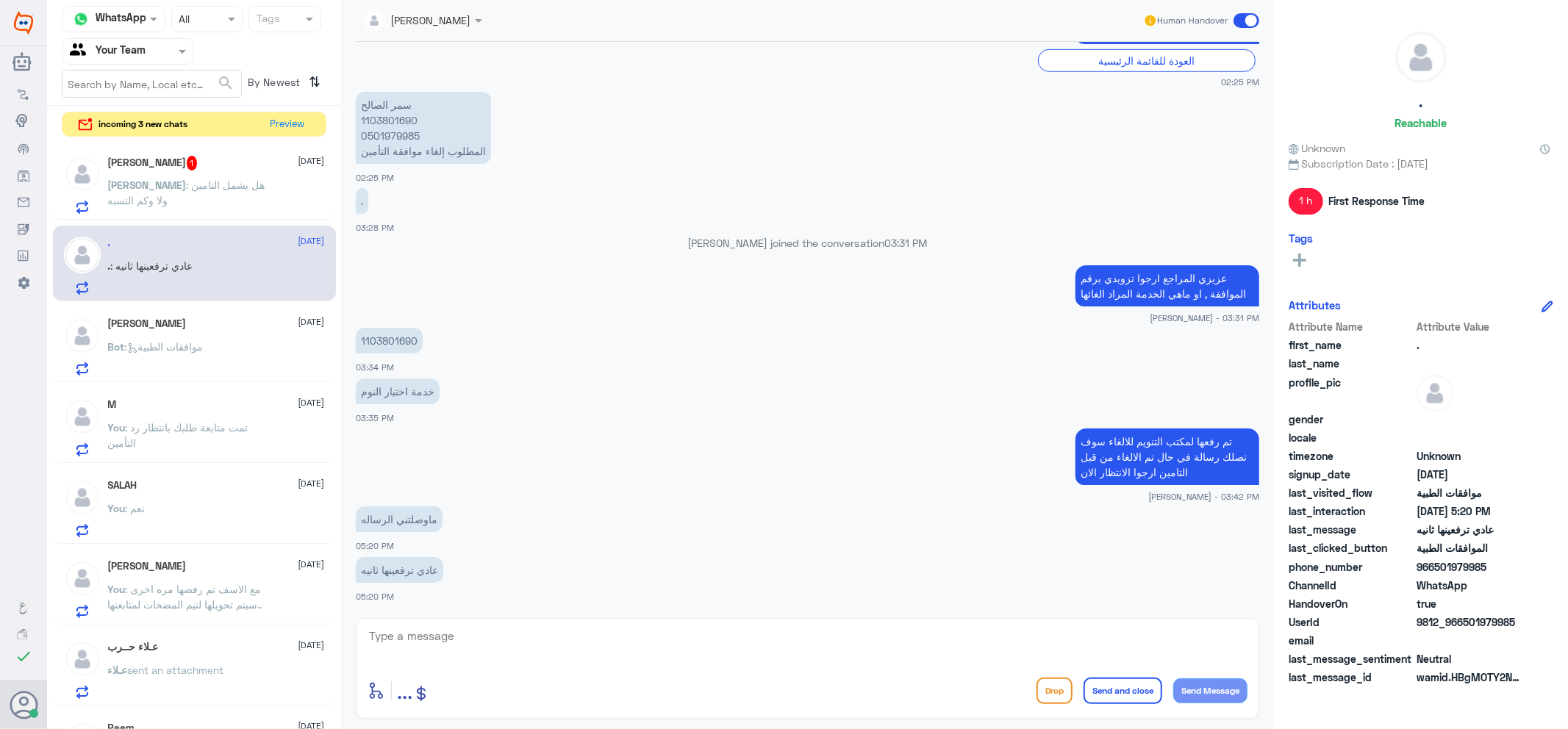
click at [228, 175] on div "احمد 1 6 October احمد : هل يشمل التامين ولا وكم النسبه" at bounding box center [216, 185] width 217 height 58
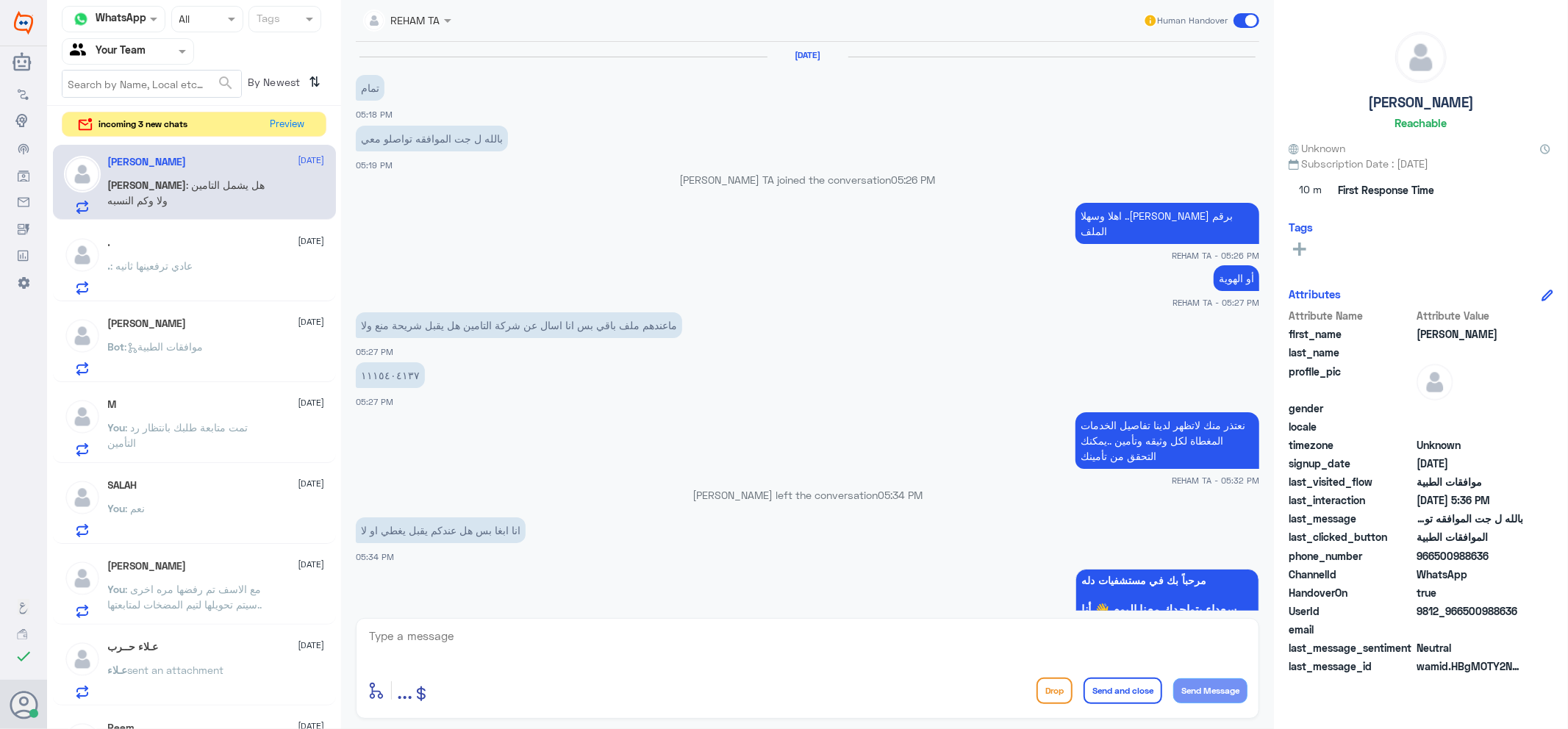
scroll to position [829, 0]
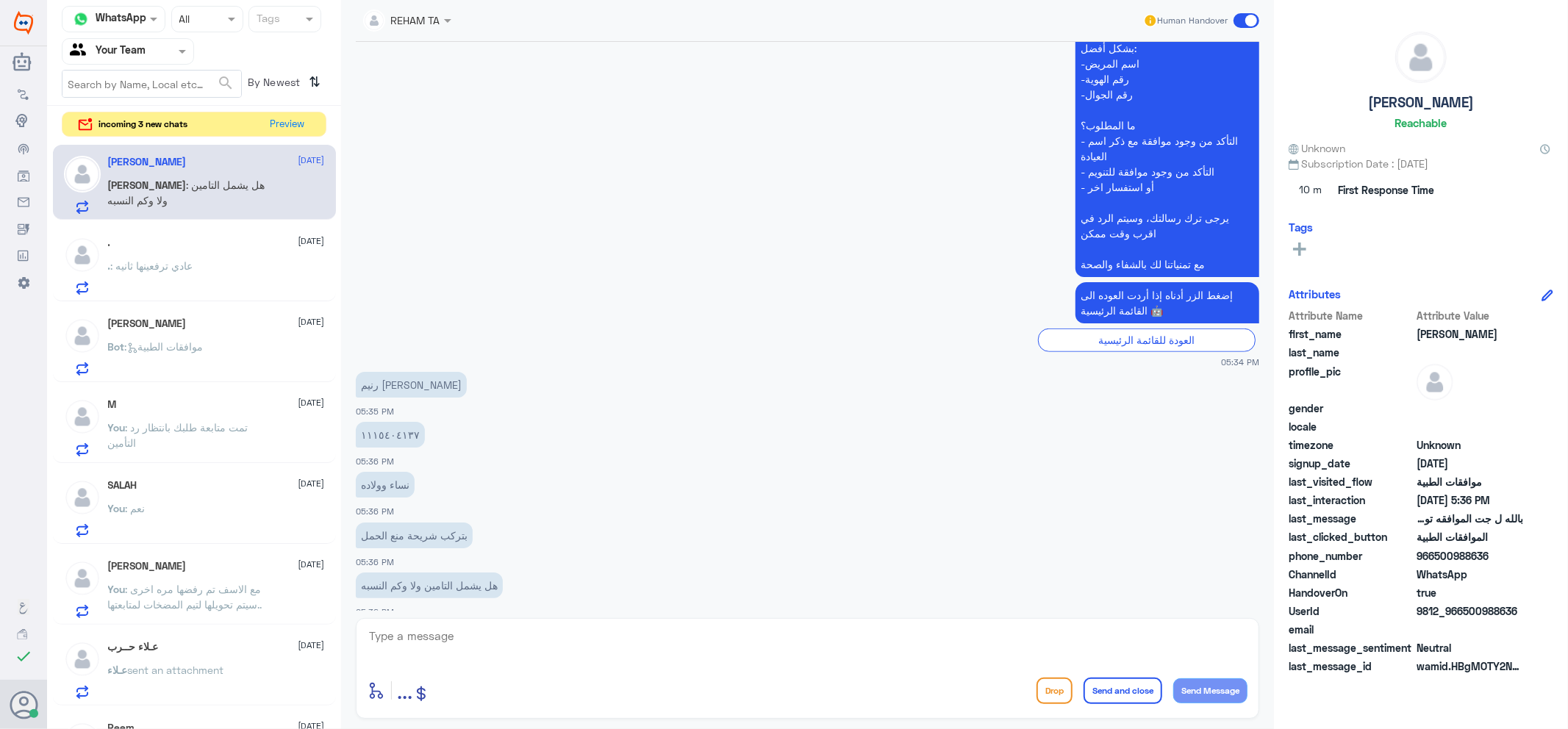
click at [253, 266] on div ". : عادي ترفعينها ثانيه" at bounding box center [216, 279] width 217 height 33
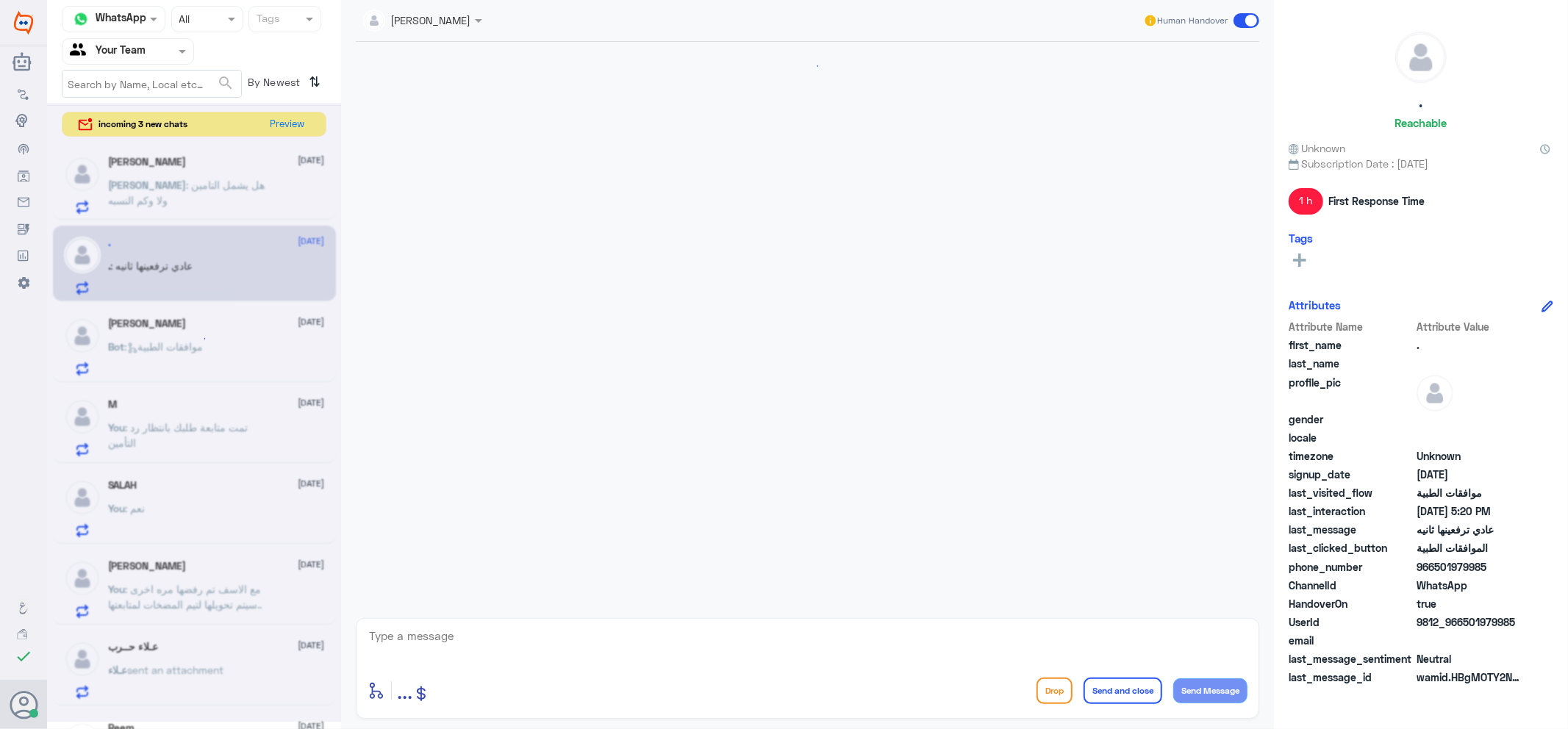
scroll to position [682, 0]
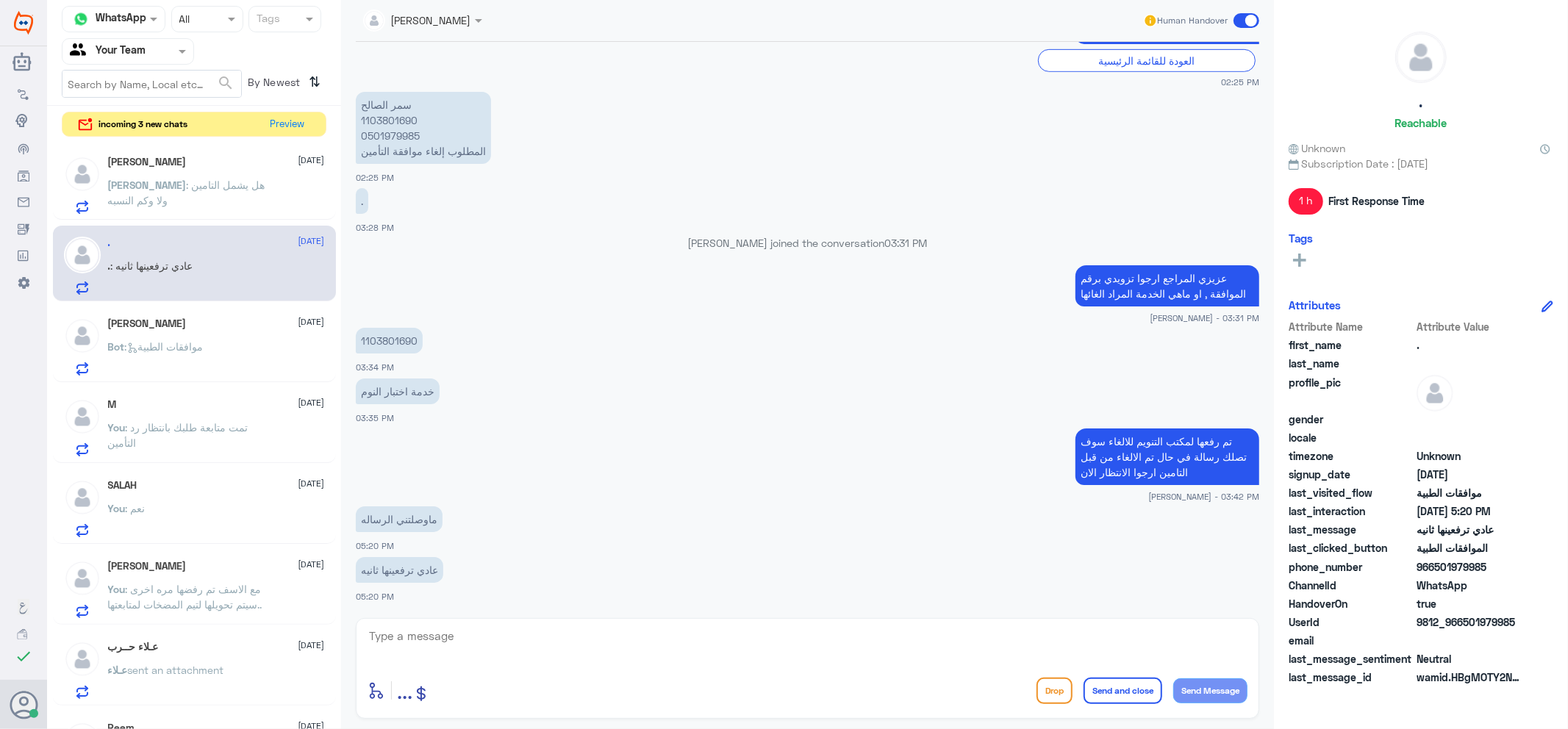
click at [215, 179] on span ": هل يشمل التامين ولا وكم النسبه" at bounding box center [186, 193] width 157 height 28
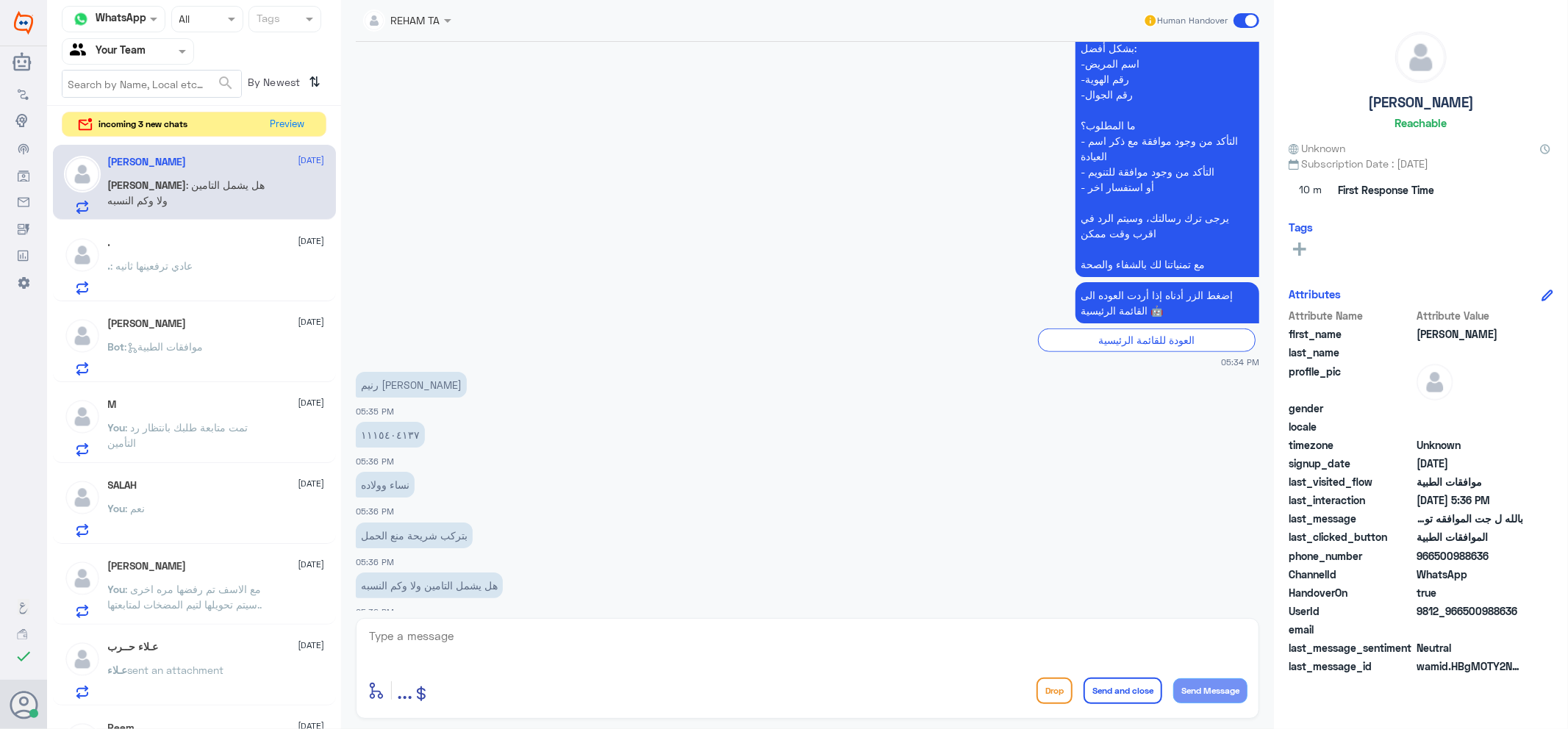
scroll to position [829, 0]
drag, startPoint x: 468, startPoint y: 642, endPoint x: 474, endPoint y: 634, distance: 10.0
click at [468, 640] on textarea at bounding box center [807, 644] width 880 height 36
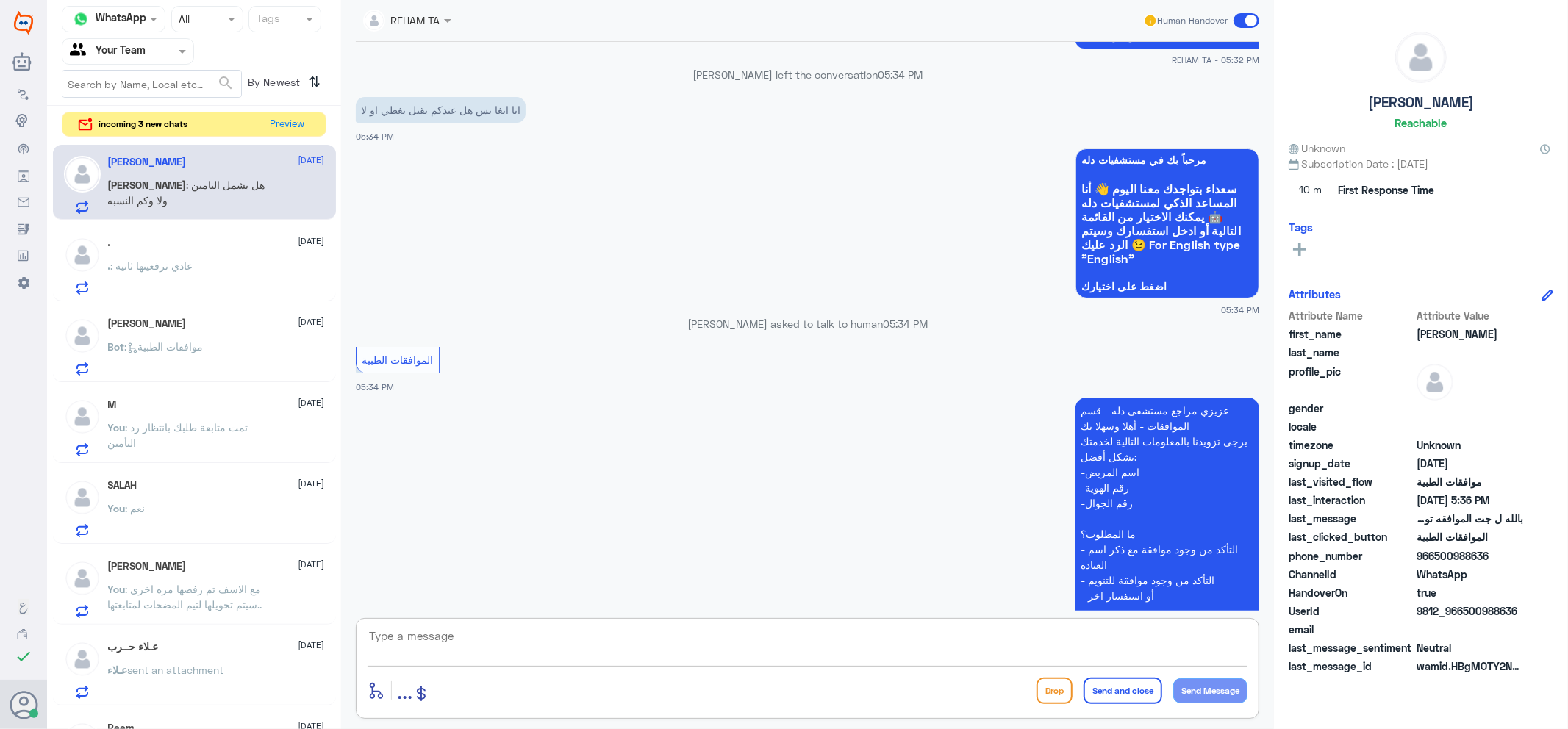
scroll to position [177, 0]
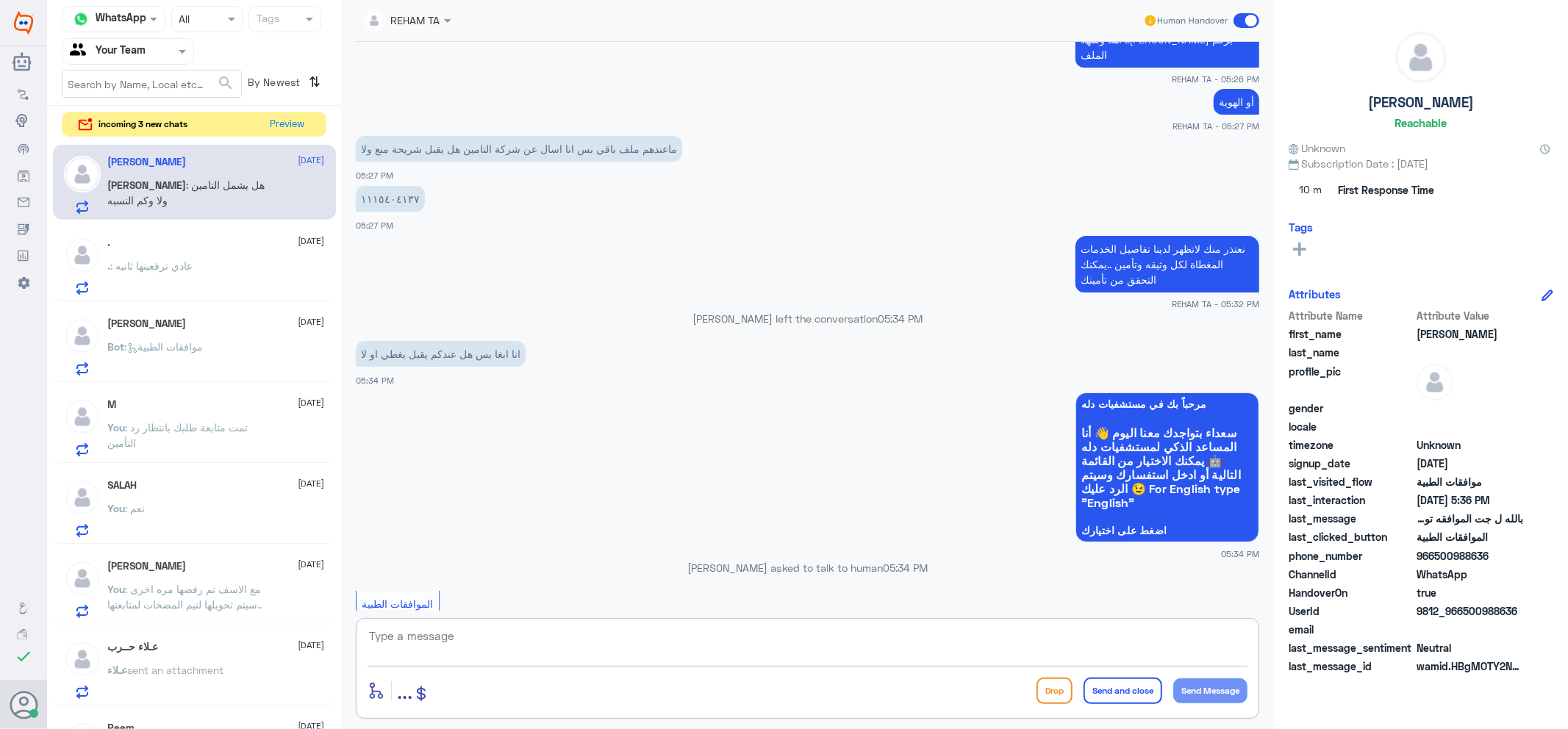
click at [391, 189] on p "١١١٥٤٠٤١٣٧" at bounding box center [390, 199] width 69 height 26
copy p "١١١٥٤٠٤١٣٧"
click at [476, 655] on textarea at bounding box center [807, 644] width 880 height 36
drag, startPoint x: 459, startPoint y: 641, endPoint x: 208, endPoint y: 580, distance: 258.3
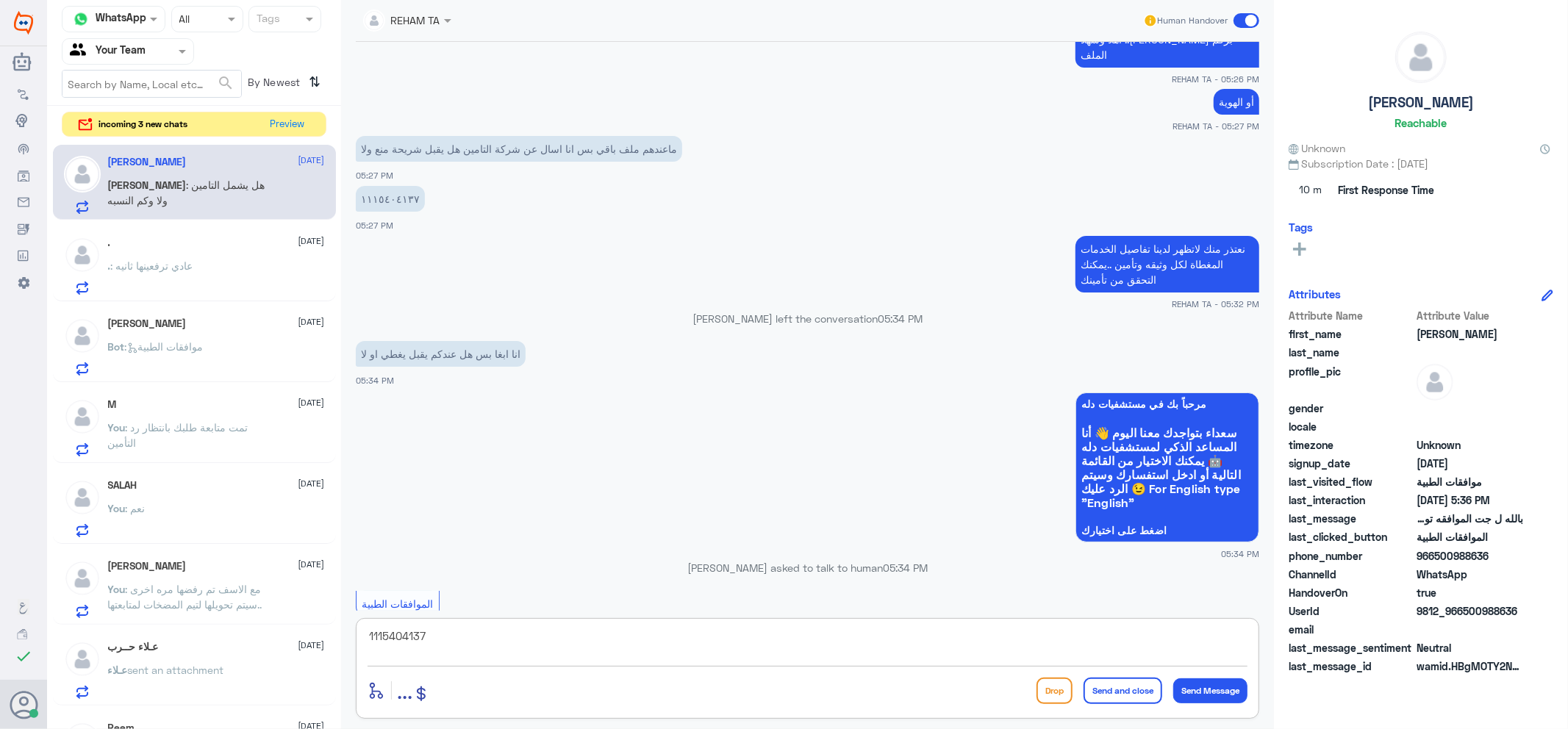
click at [224, 595] on div "Channel WhatsApp Status × All Tags Agent Filter Your Team search By Newest ⇅ in…" at bounding box center [808, 367] width 1521 height 733
type textarea "K"
type textarea "نعم تأمينك معمد لدينا في دلة النخيل"
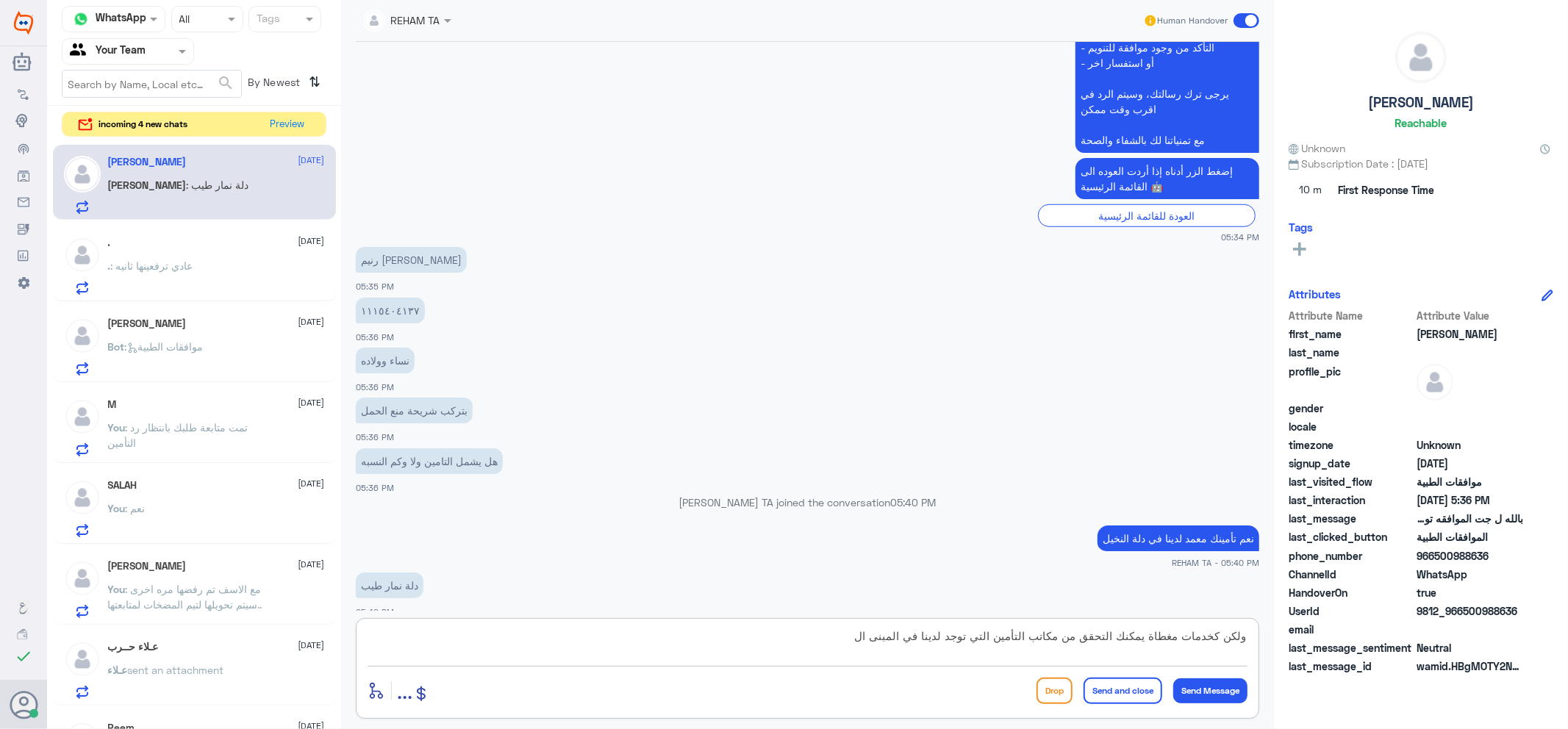
scroll to position [978, 0]
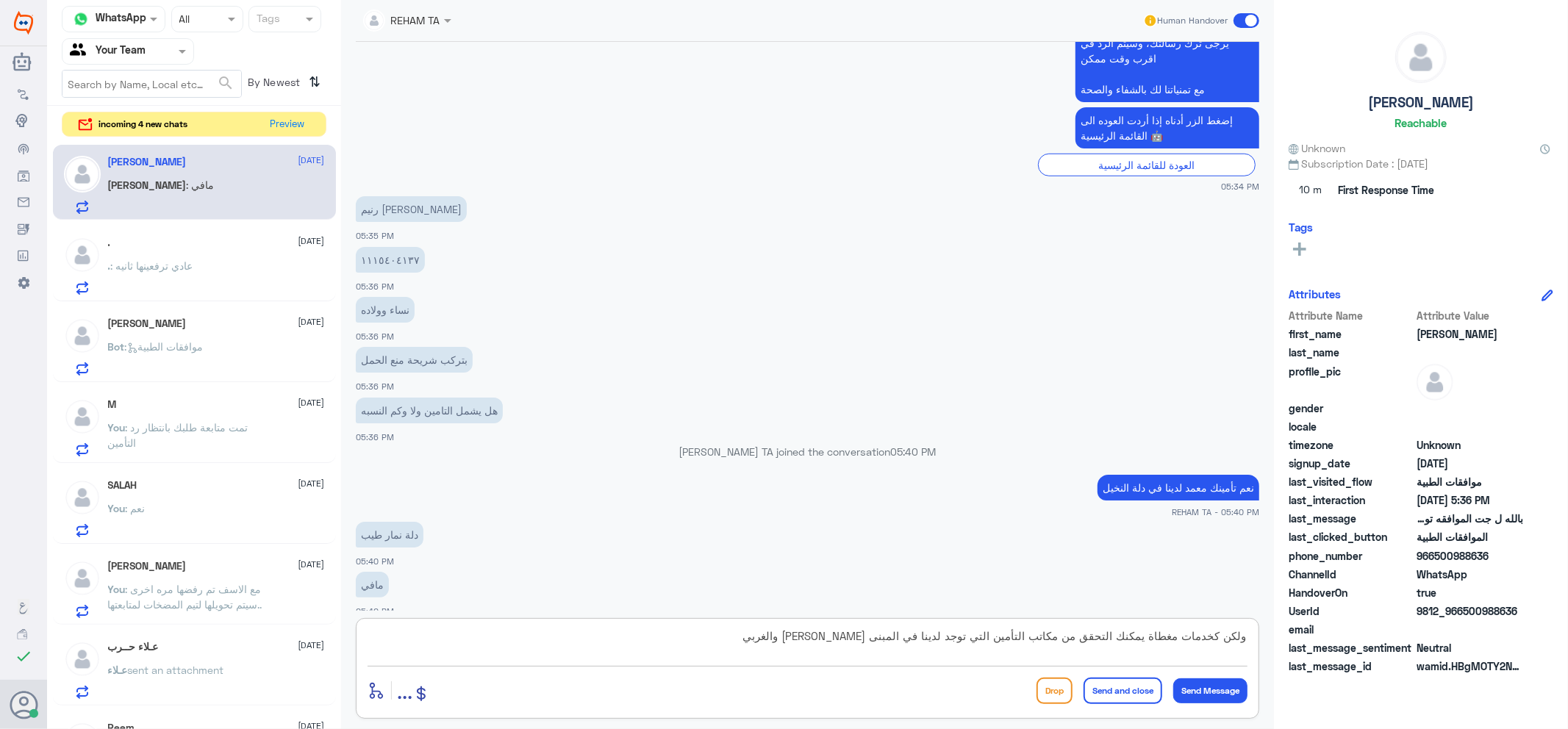
type textarea "ولكن كخدمات مغطاة يمكنك التحقق من مكاتب التأمين التي توجد لدينا في المبنى الشما…"
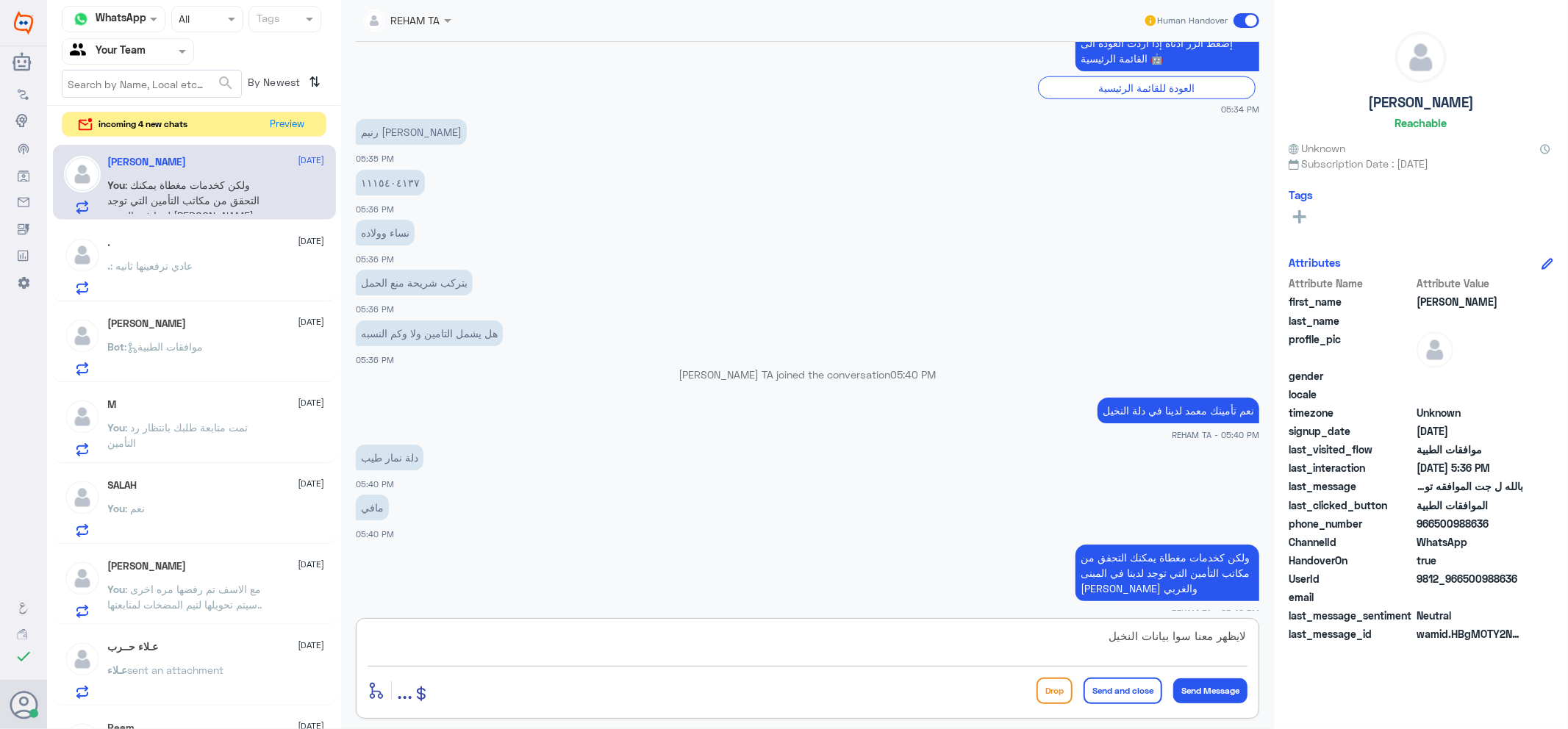
drag, startPoint x: 1246, startPoint y: 635, endPoint x: 1249, endPoint y: 661, distance: 26.2
click at [1246, 638] on textarea "لايظهر معنا سوا بيانات النخيل" at bounding box center [807, 644] width 880 height 36
type textarea "نحن النخيل فلايظهر معنا سوا بيانات النخيل"
click at [988, 640] on textarea "نحن النخيل فلايظهر معنا سوا بيانات النخيل" at bounding box center [807, 644] width 880 height 36
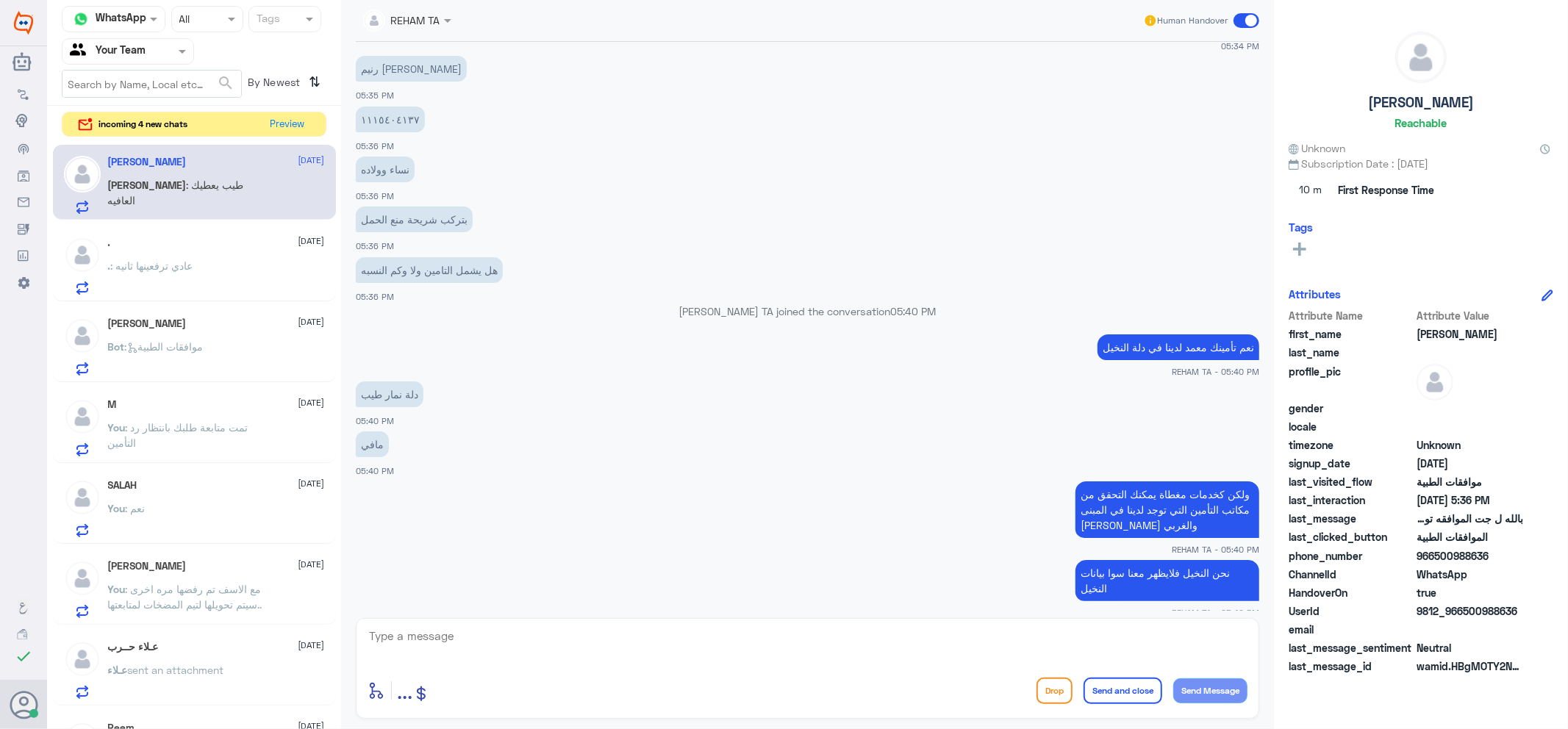
scroll to position [1168, 0]
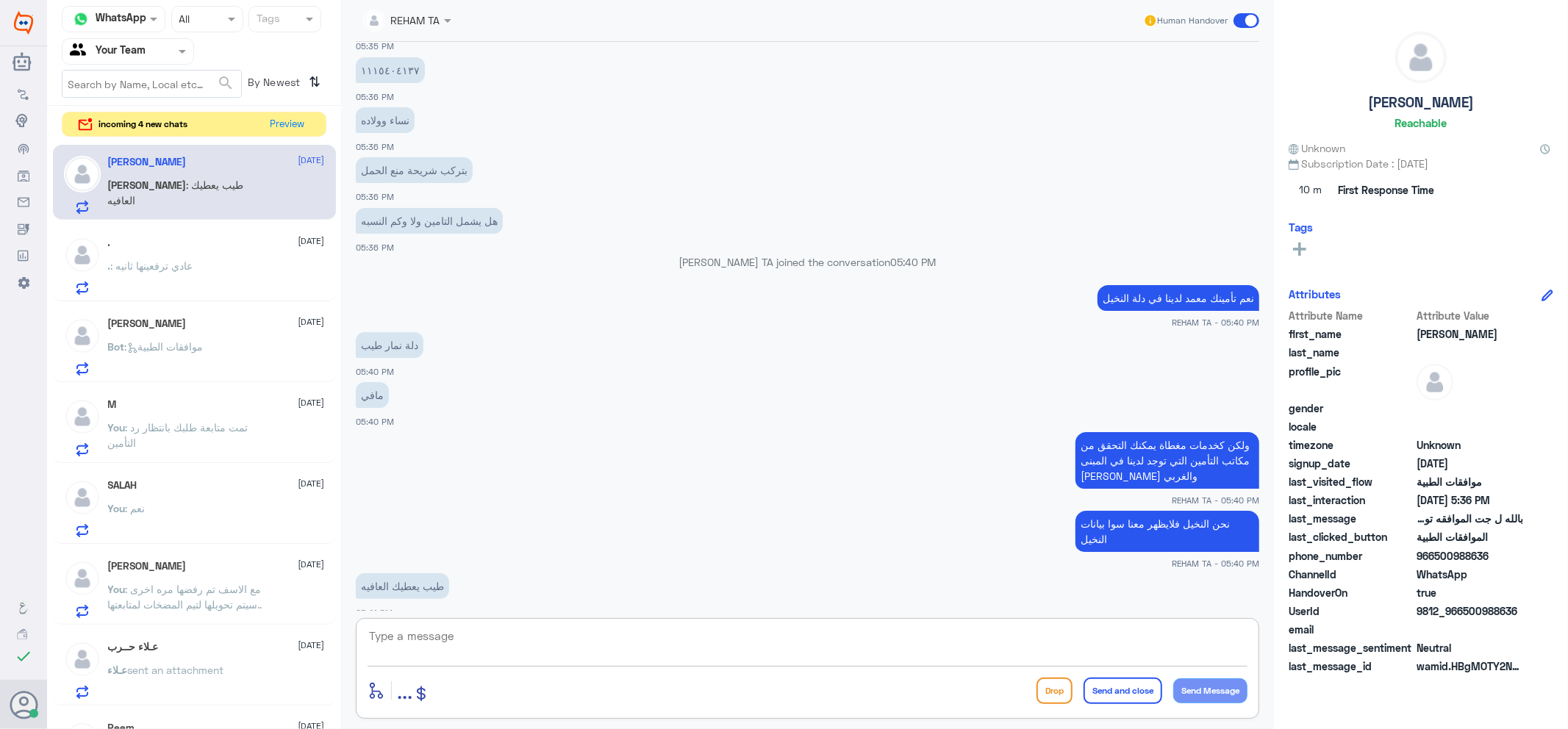
click at [460, 645] on textarea at bounding box center [807, 644] width 880 height 36
type textarea "الله يعافيك... اي خدمة اخرى؟"
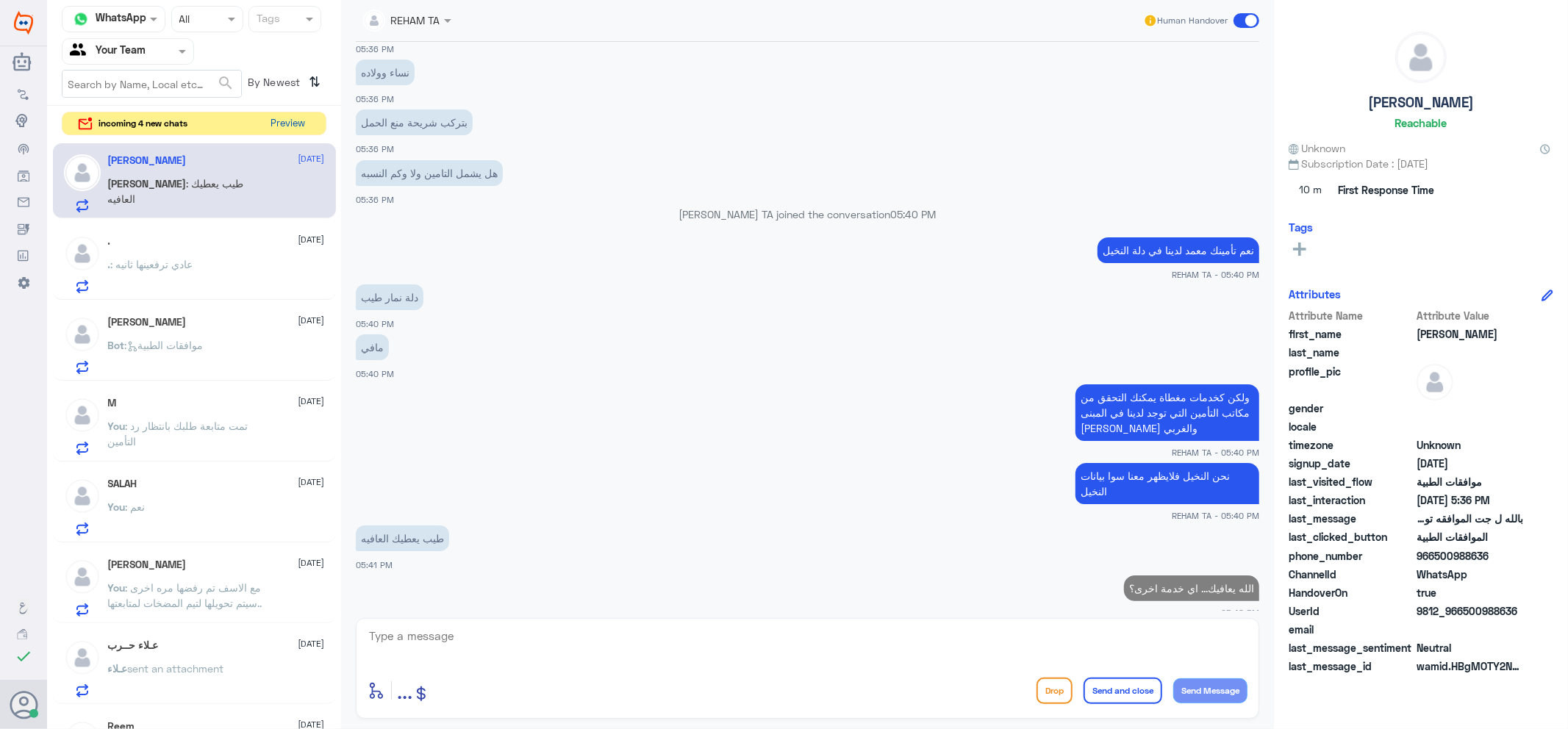
click at [282, 126] on button "Preview" at bounding box center [288, 124] width 46 height 23
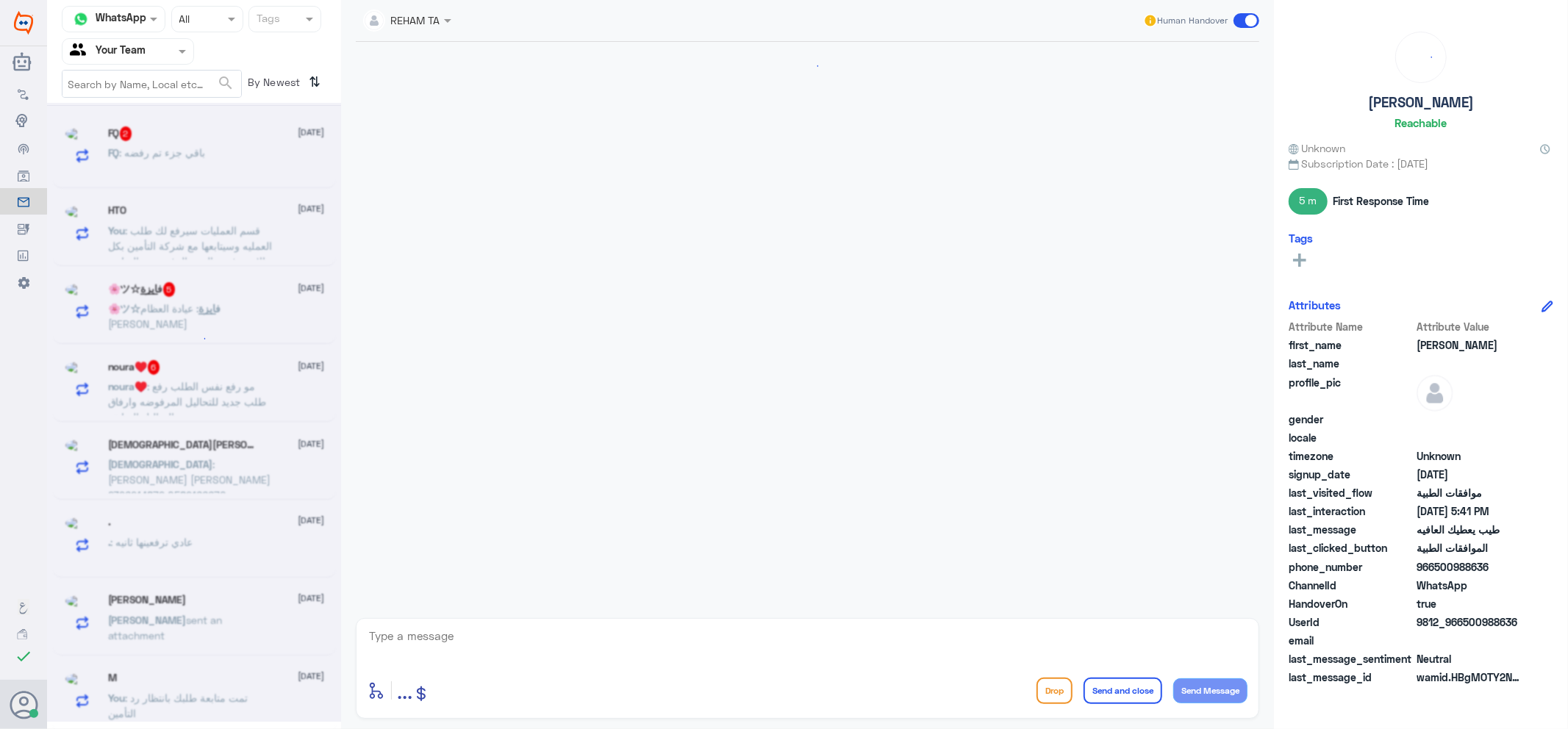
scroll to position [872, 0]
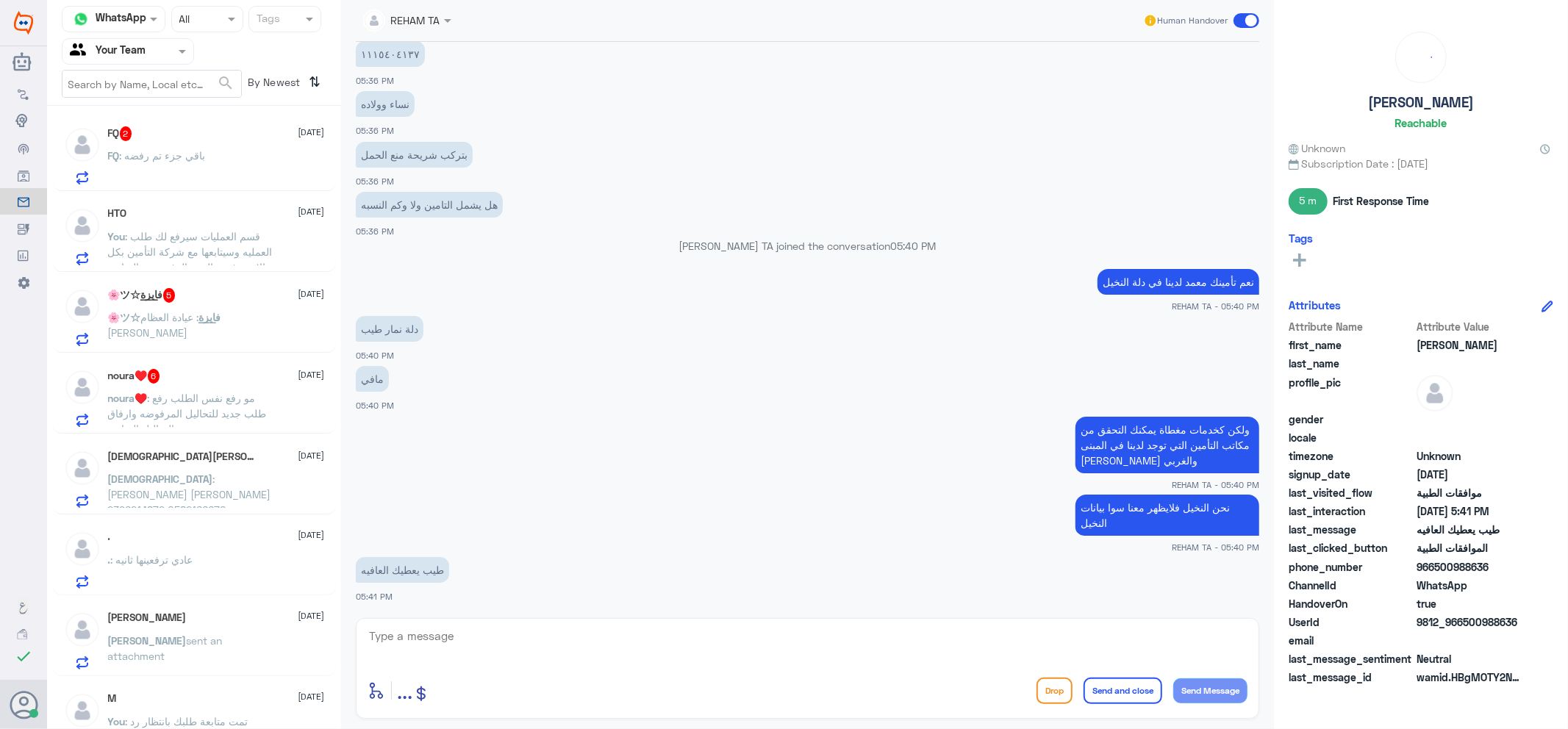
click at [186, 150] on span ": باقي جزء تم رفضه" at bounding box center [163, 156] width 86 height 12
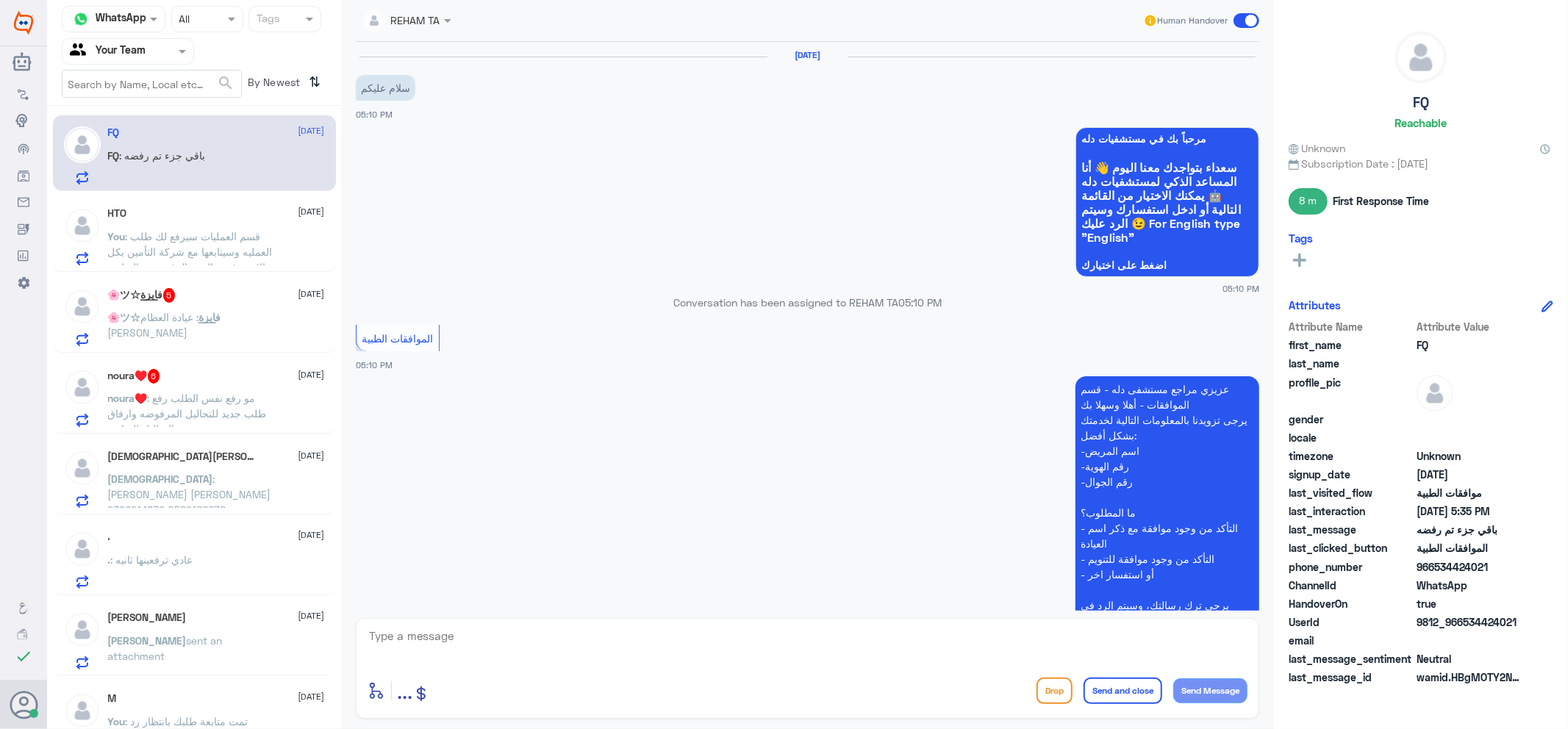
scroll to position [760, 0]
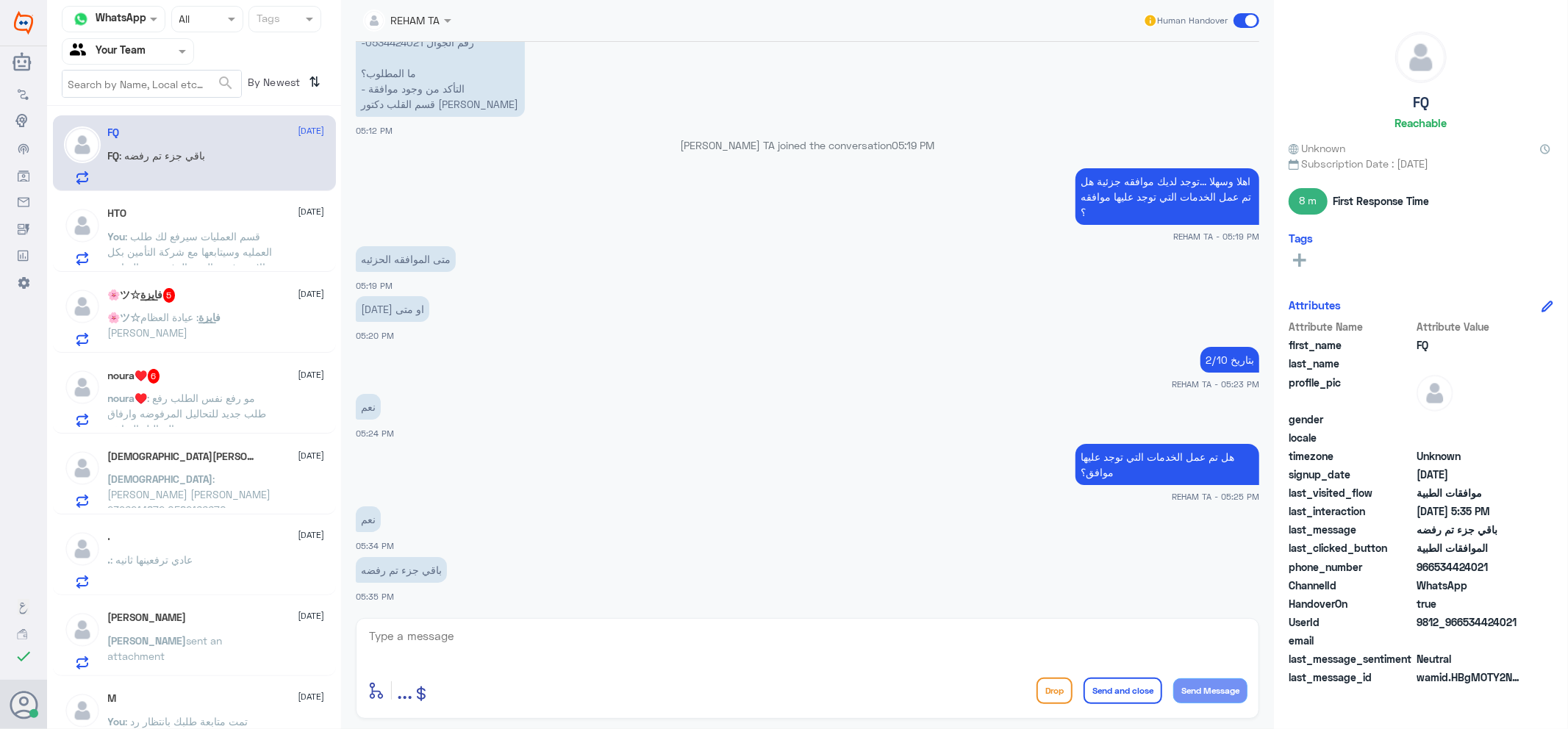
click at [391, 637] on textarea at bounding box center [807, 644] width 880 height 36
type textarea "سيتم متابعته مرة اخرى"
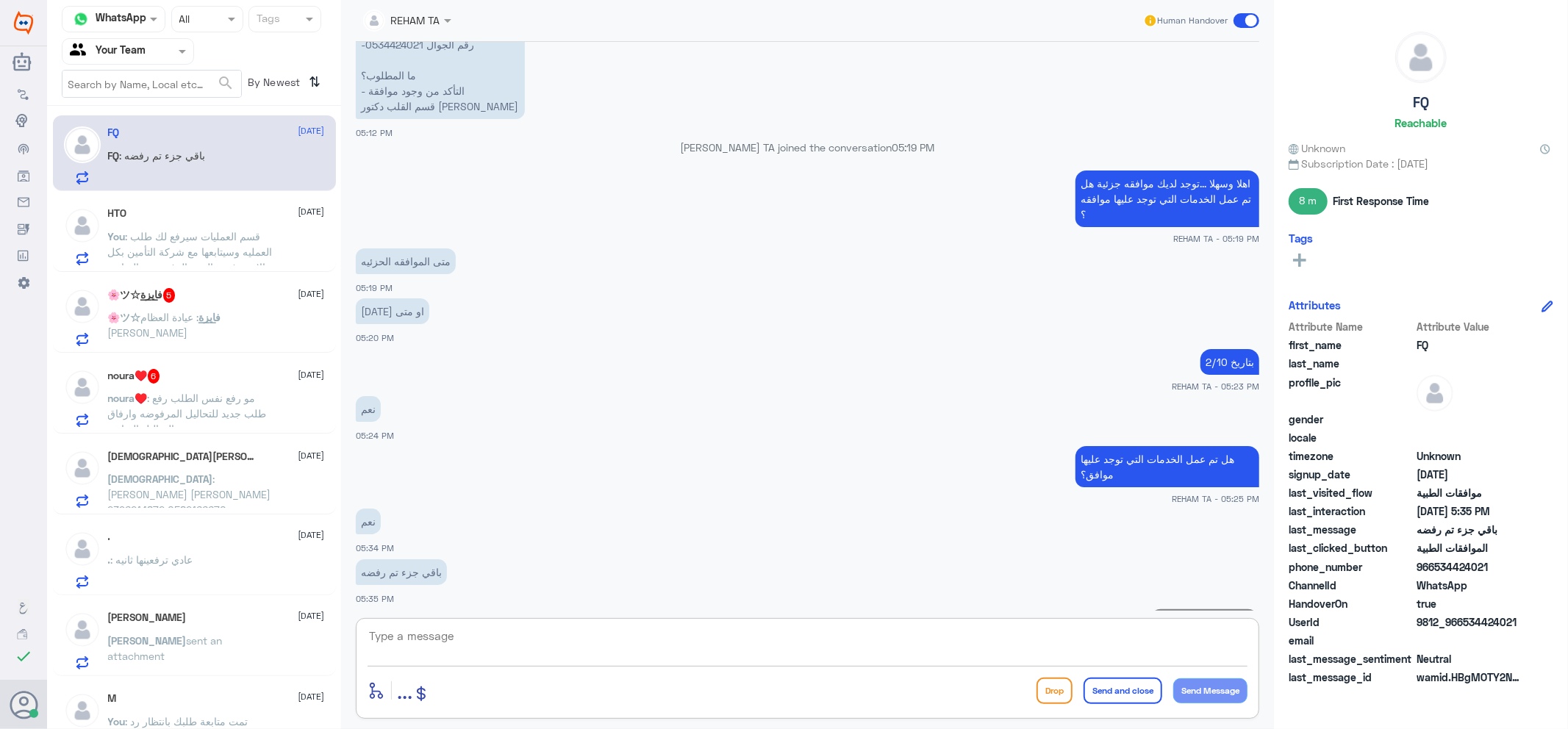
scroll to position [563, 0]
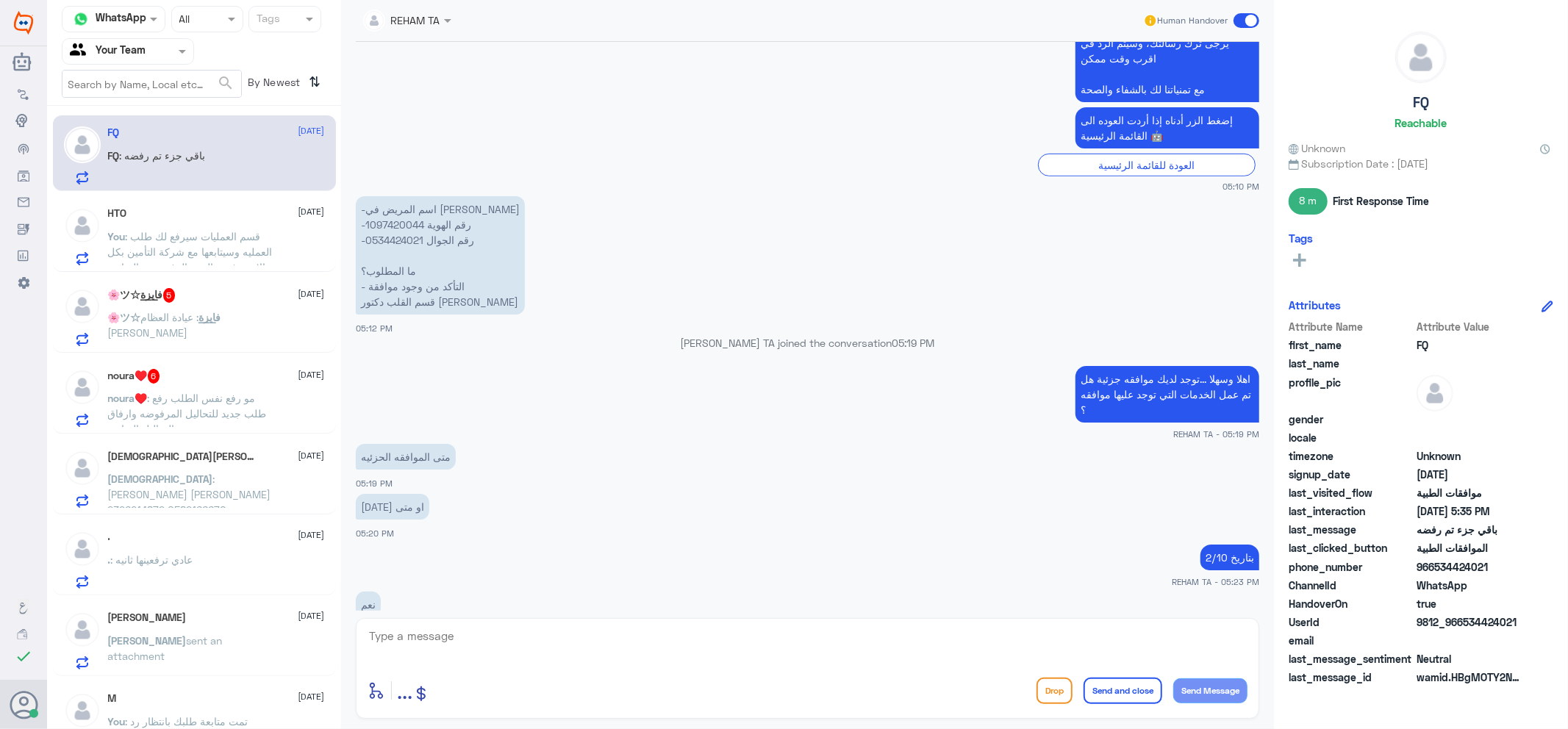
click at [398, 217] on p "-اسم المريض في [PERSON_NAME] -رقم الهوية 1097420044 -رقم الجوال 0534424021 ما ا…" at bounding box center [441, 255] width 169 height 119
copy p "1097420044"
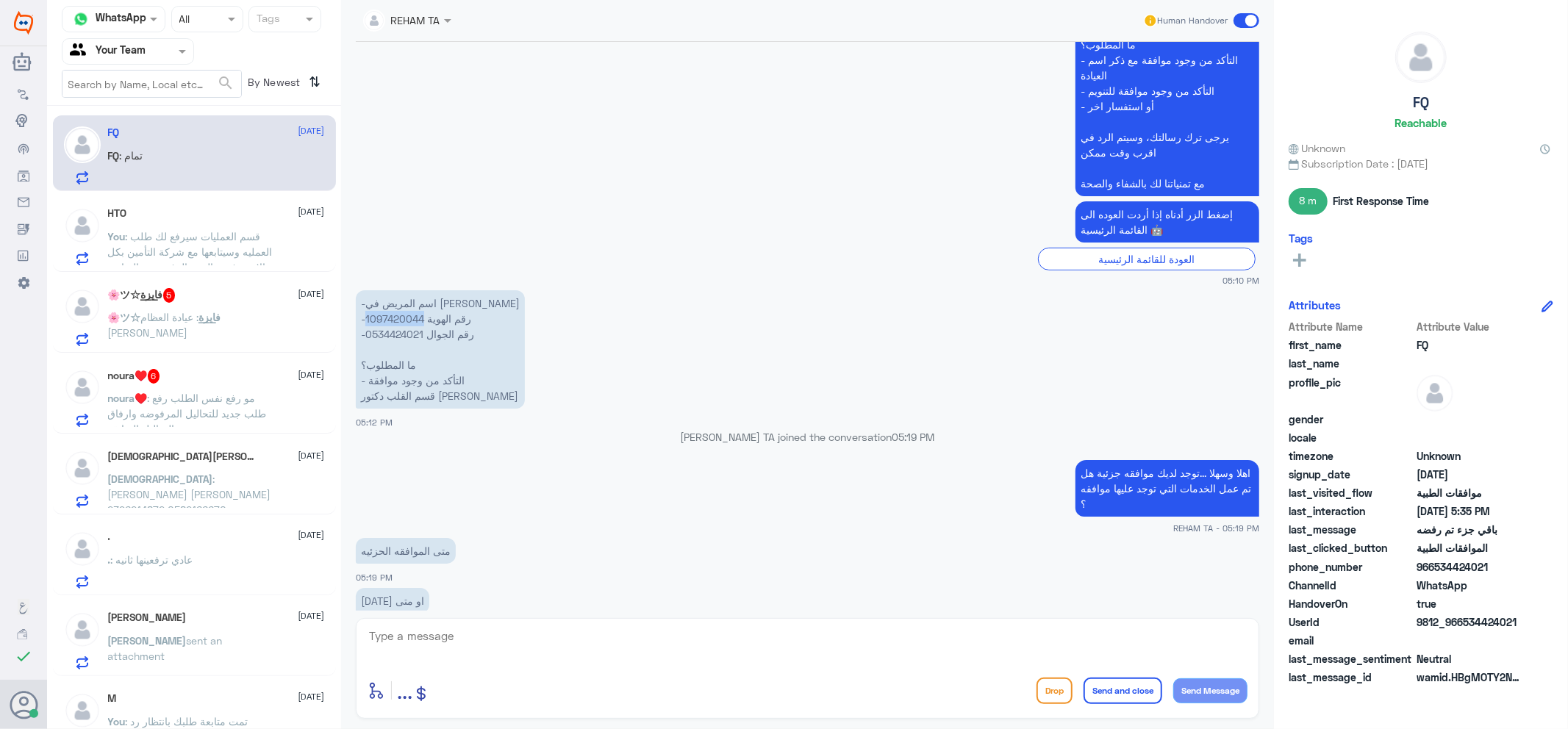
scroll to position [368, 0]
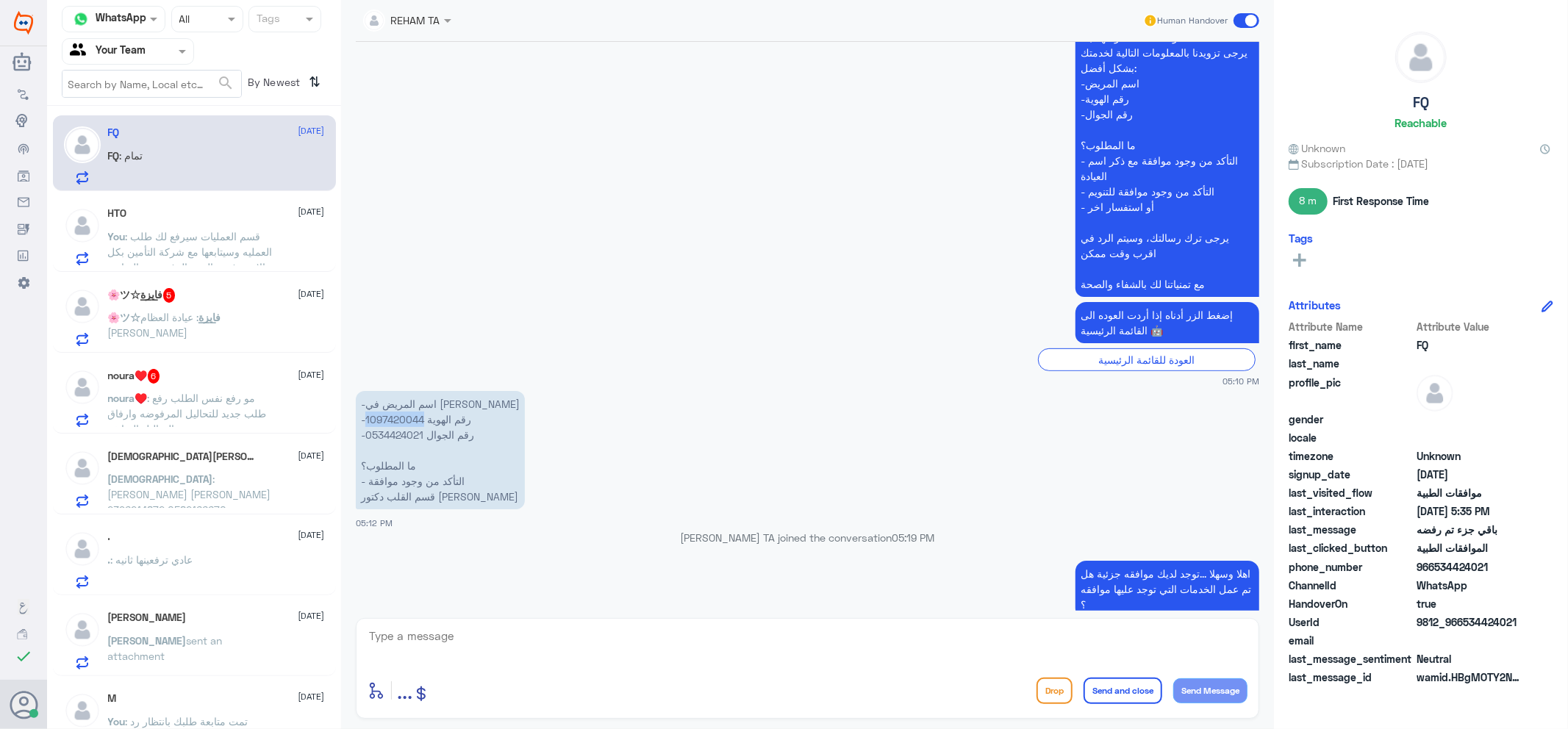
click at [405, 417] on p "-اسم المريض في [PERSON_NAME] -رقم الهوية 1097420044 -رقم الجوال 0534424021 ما ا…" at bounding box center [441, 450] width 169 height 119
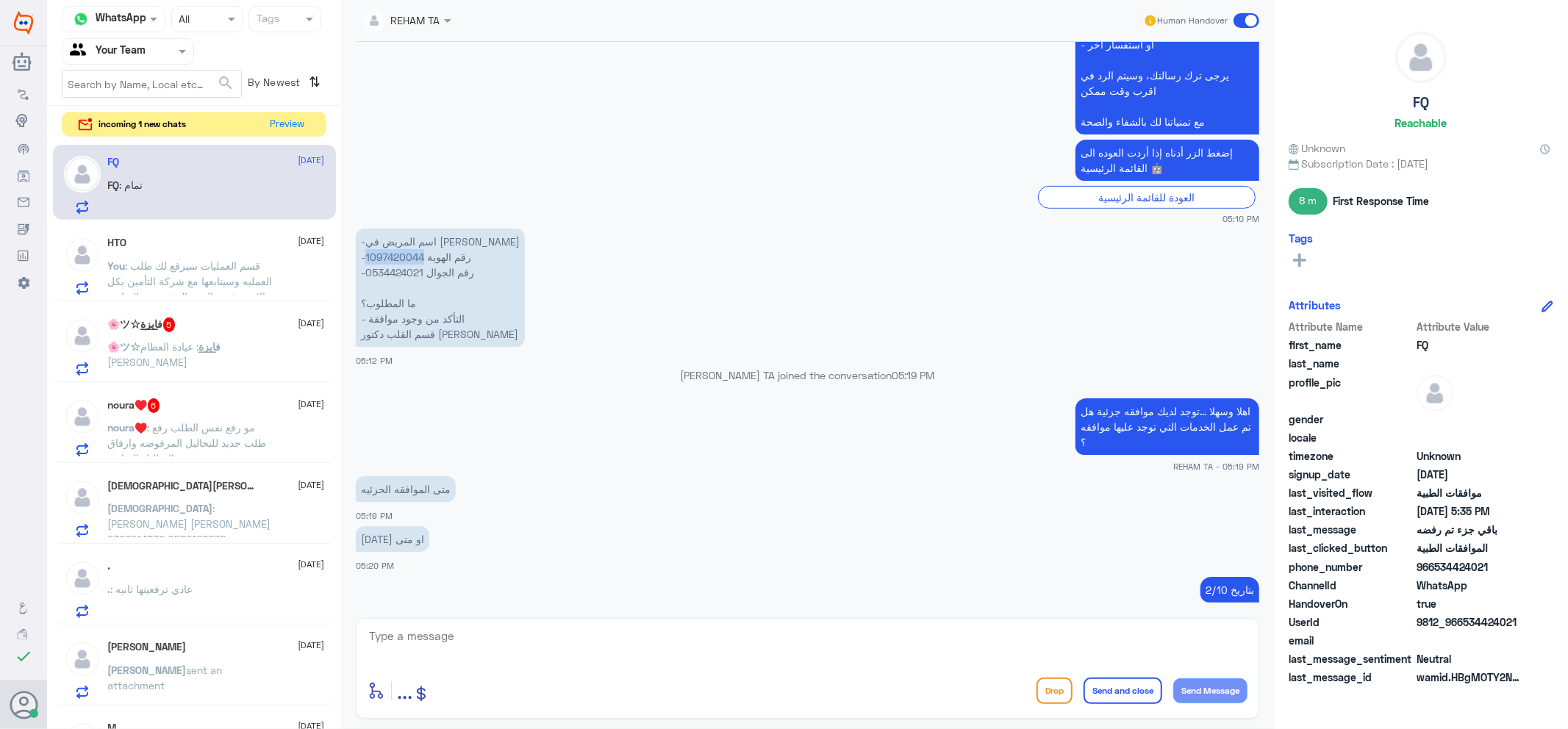
scroll to position [531, 0]
click at [501, 643] on textarea at bounding box center [807, 644] width 880 height 36
type textarea "تمت متابعة طلبك وإرفاق نتائج التحاليل التي تم عملها وبانتظارهم الان"
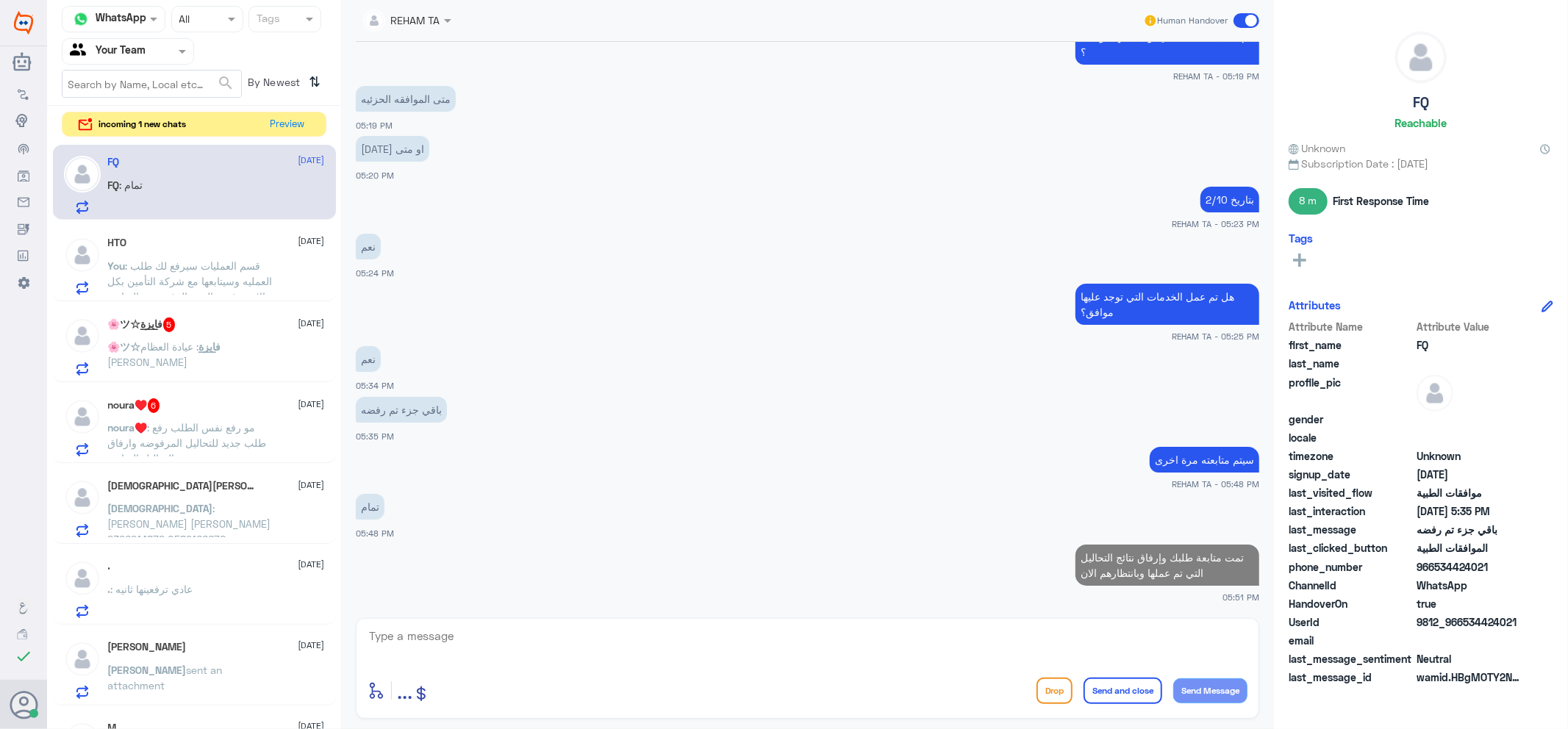
click at [278, 268] on div "You : قسم العمليات سيرفع لك طلب العمليه وسيتابعها مع شركة التأمين بكل الازم وفي…" at bounding box center [216, 279] width 217 height 33
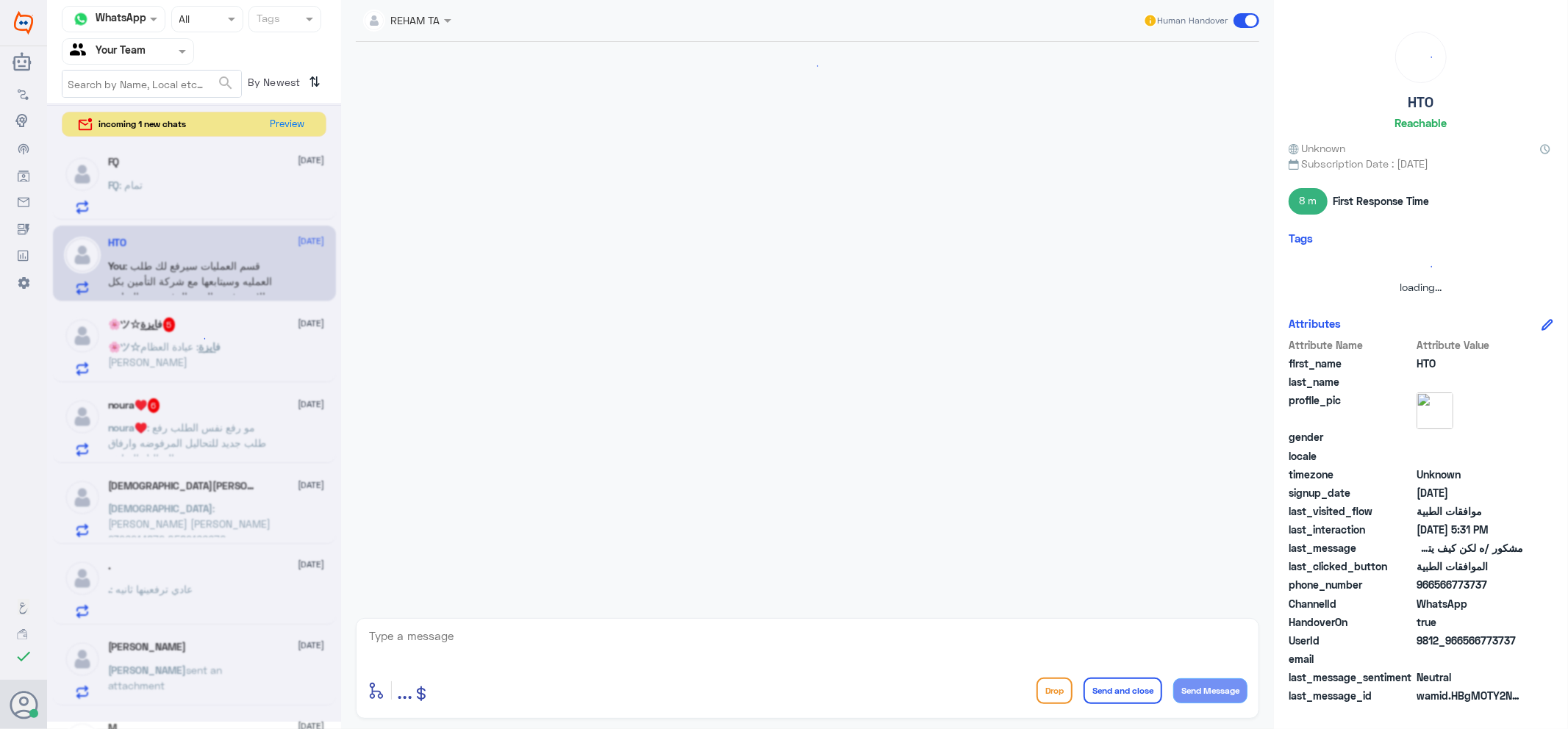
scroll to position [589, 0]
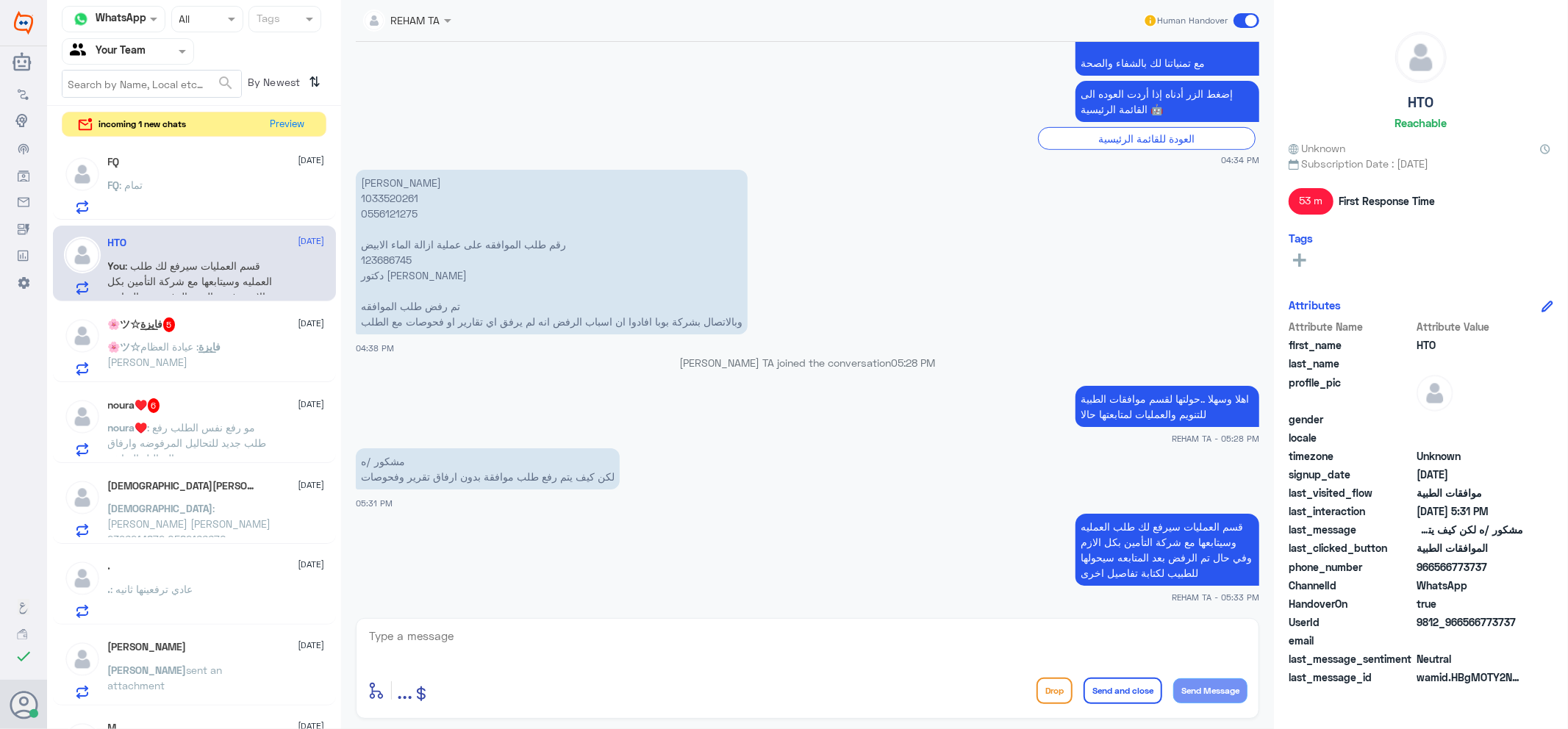
click at [162, 329] on h5 "🌸ツ☆ف̲اي̲ز̲ة 5" at bounding box center [142, 324] width 68 height 15
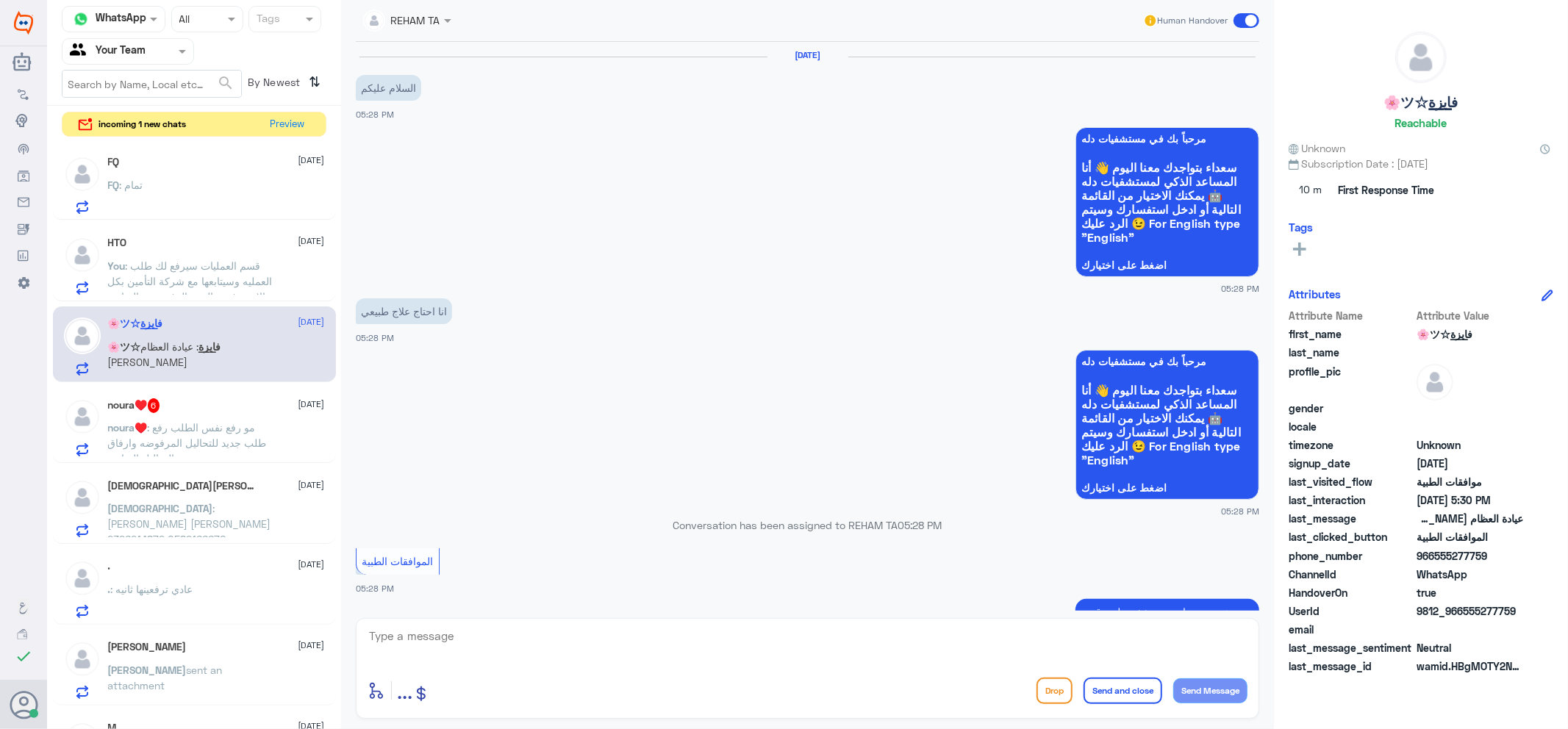
scroll to position [568, 0]
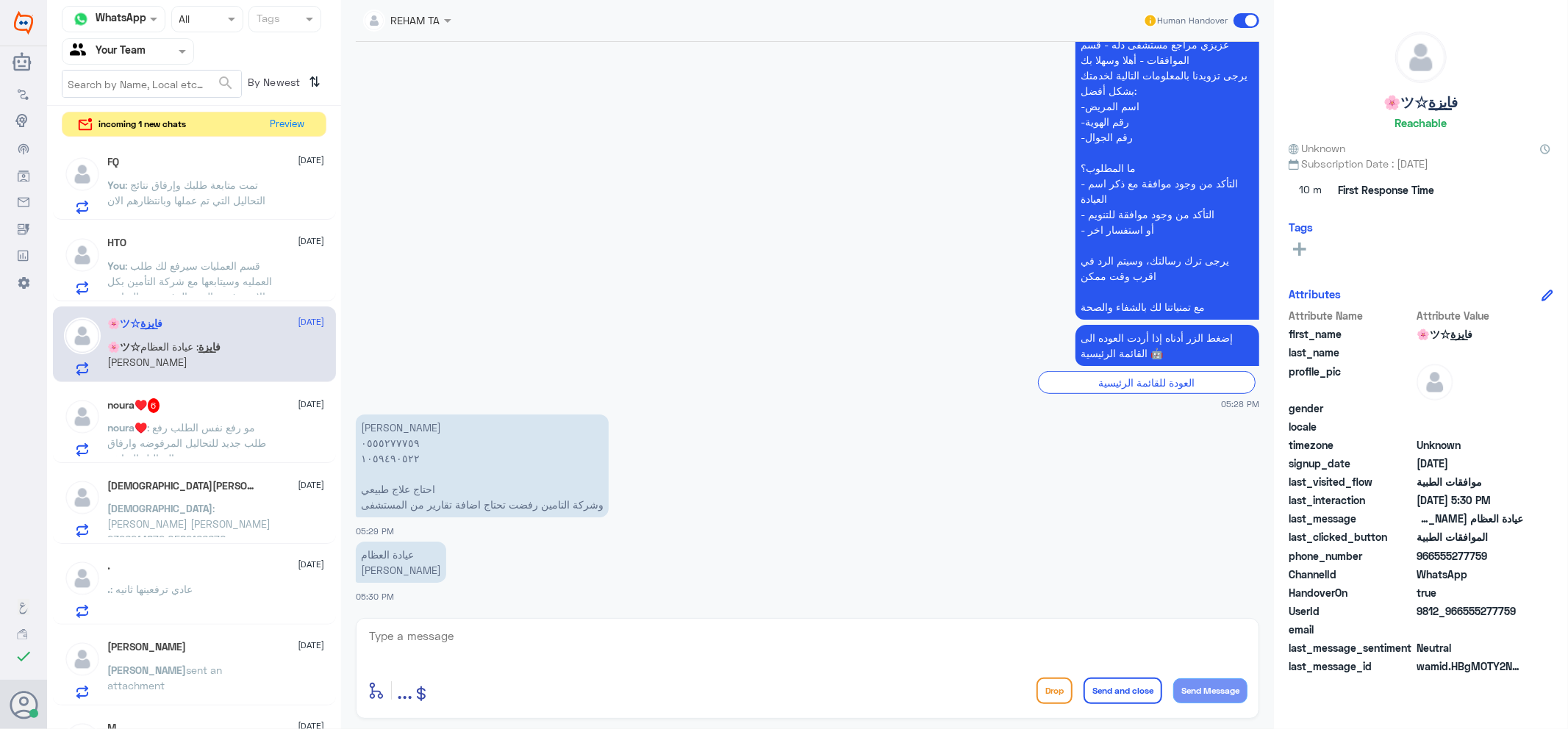
click at [180, 405] on div "noura♥️ 6 6 October" at bounding box center [216, 405] width 217 height 15
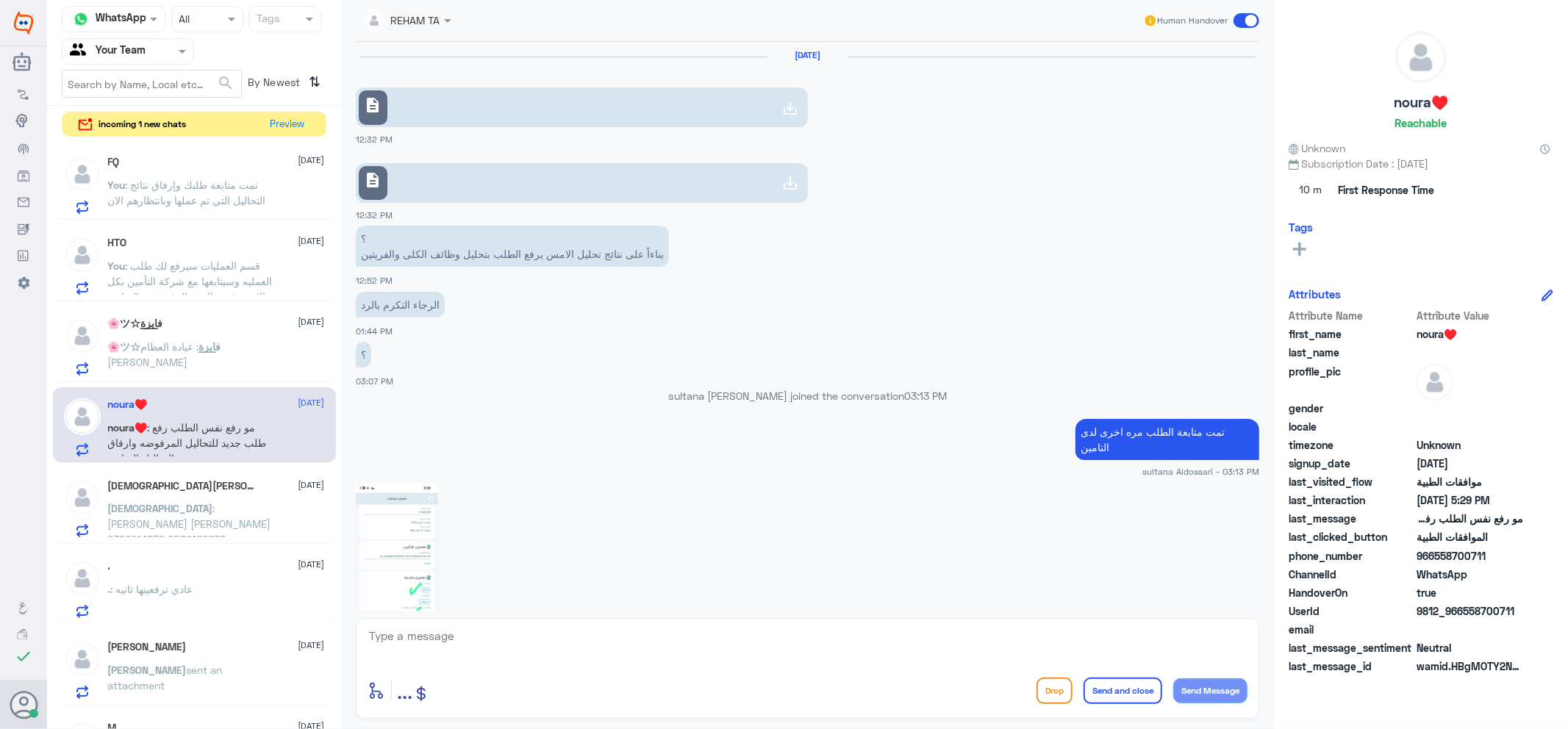
scroll to position [1316, 0]
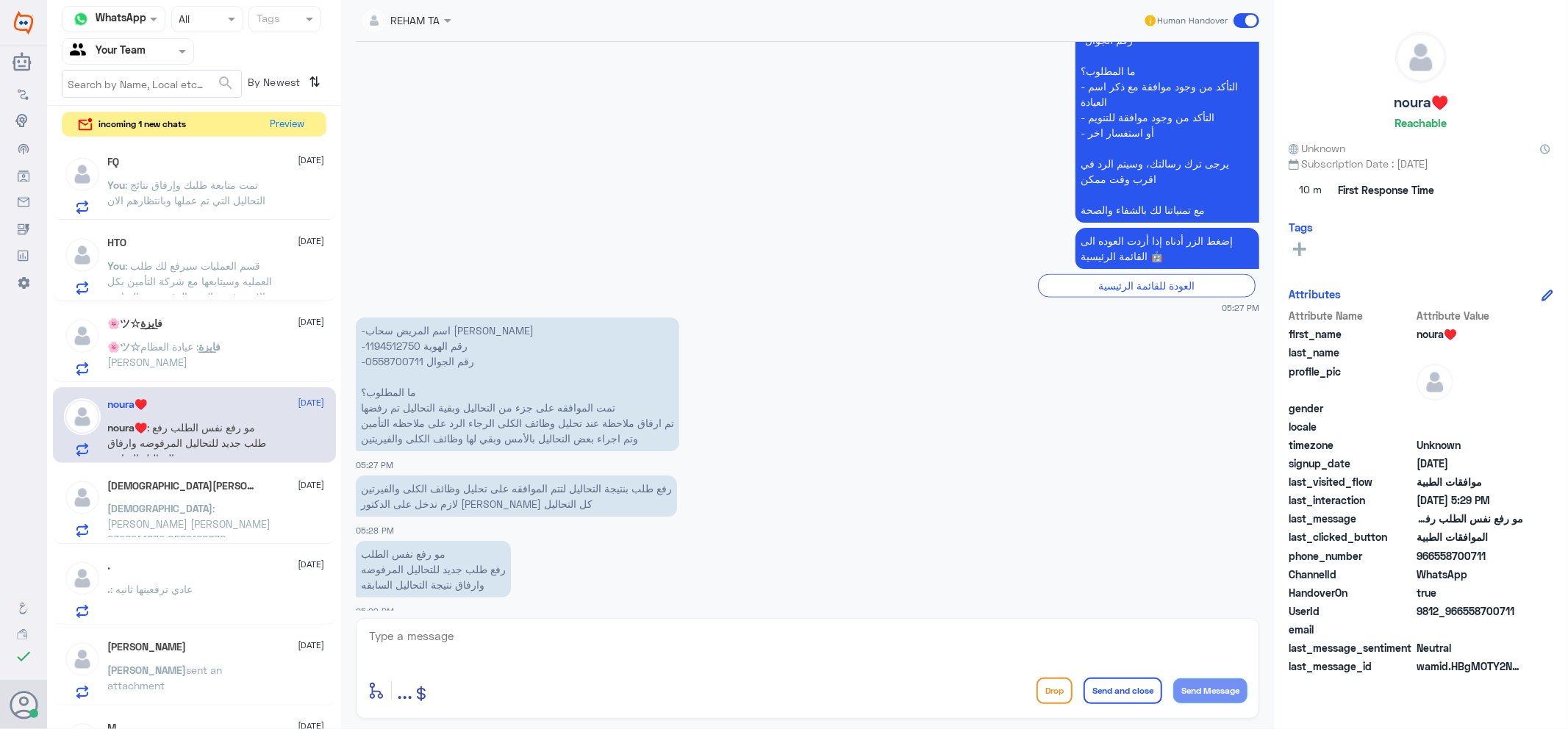
click at [192, 503] on span ": محمد عادل حسن المسلوت 2396214872 0582166670" at bounding box center [190, 523] width 164 height 43
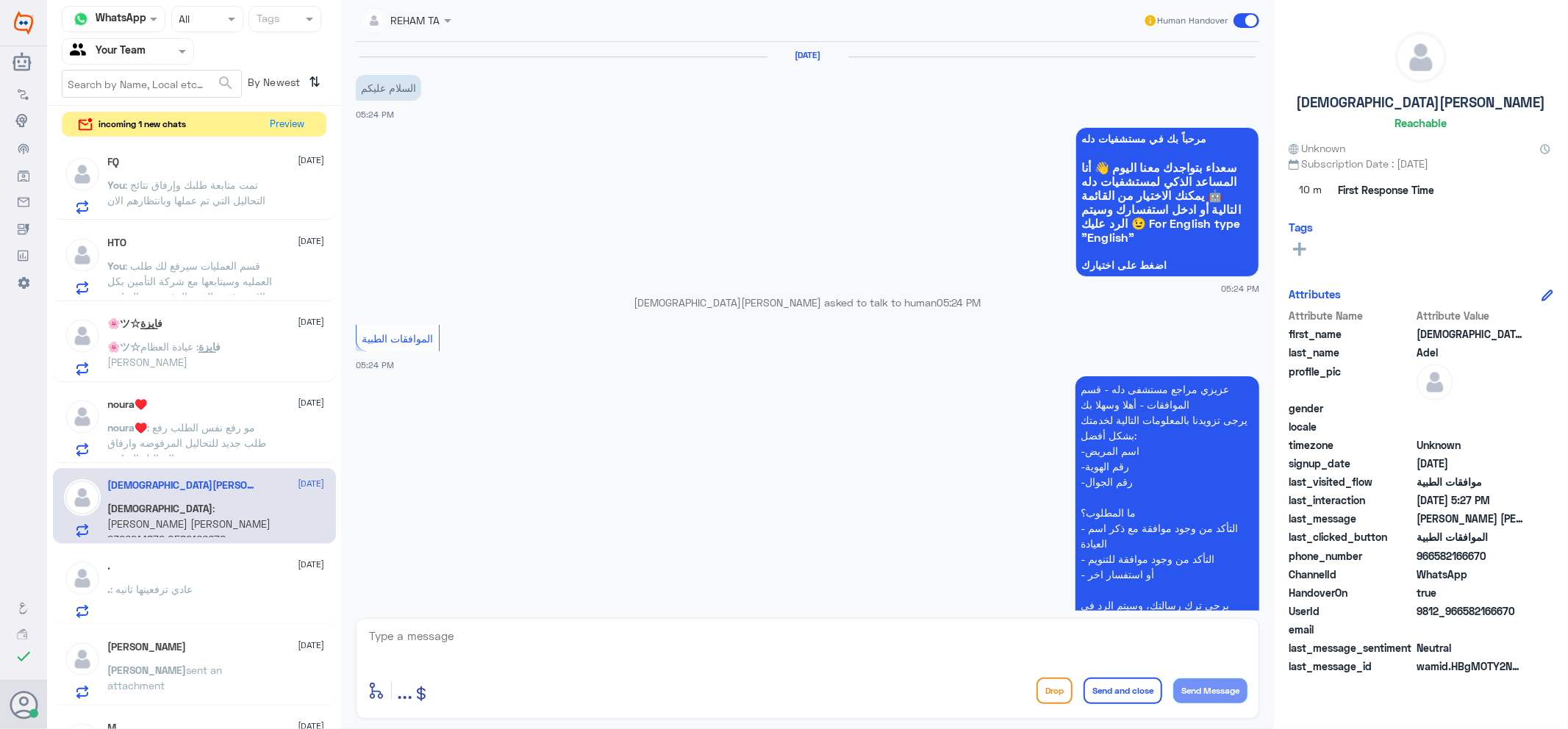
scroll to position [233, 0]
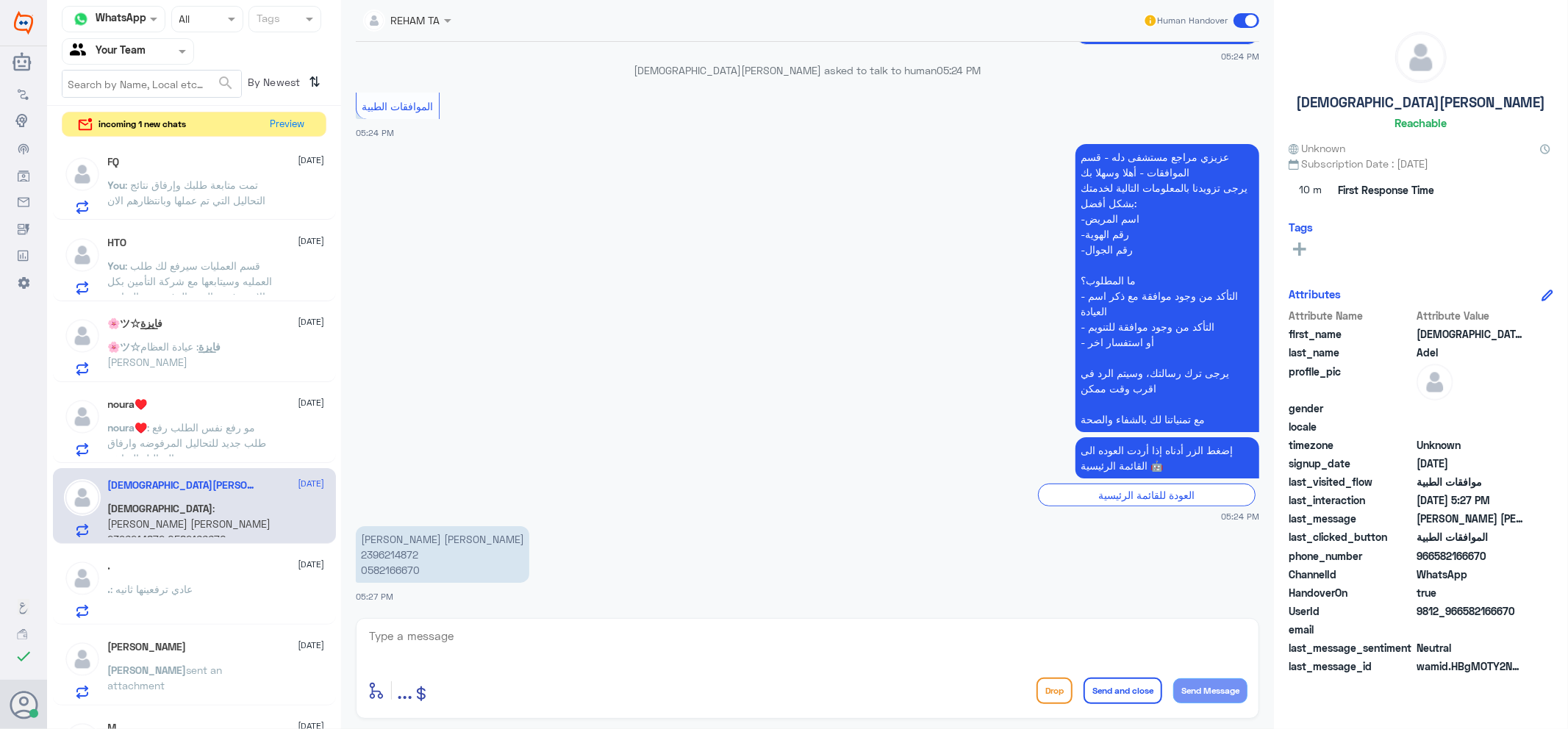
click at [206, 580] on div ". 6 October . : عادي ترفعينها ثانيه" at bounding box center [216, 589] width 217 height 58
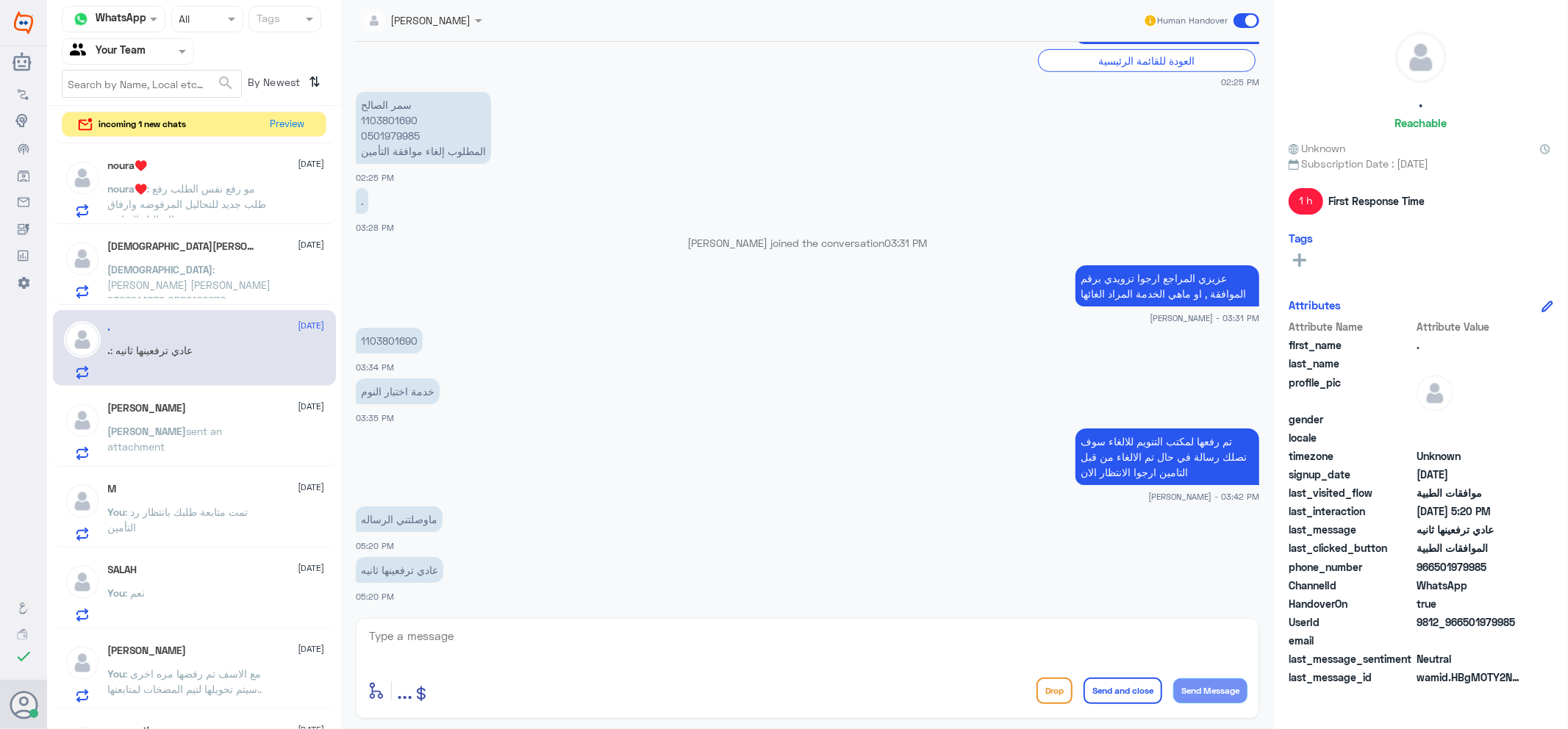
scroll to position [408, 0]
click at [207, 409] on div "خالد شولان 6 October خالد sent an attachment" at bounding box center [216, 426] width 217 height 58
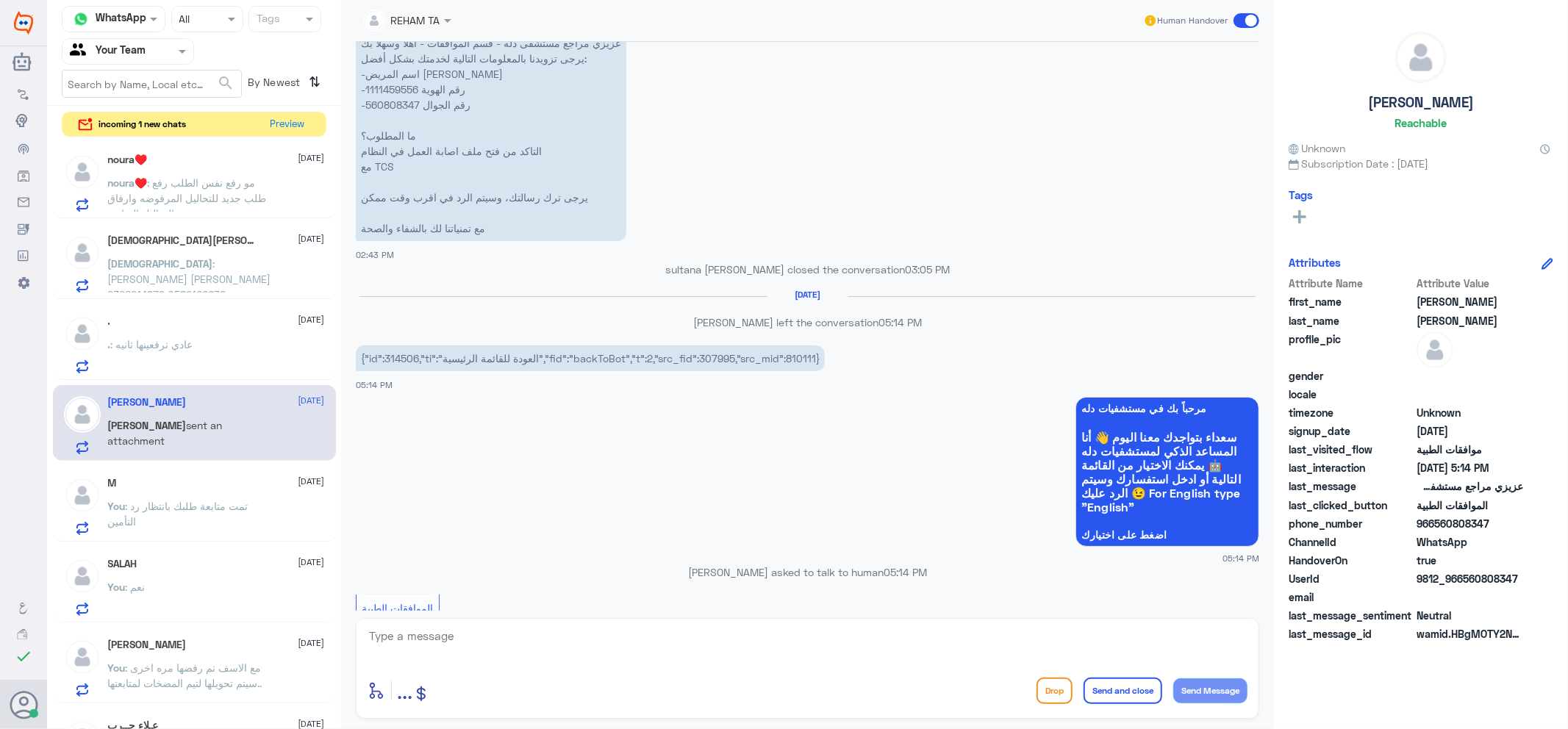
scroll to position [1324, 0]
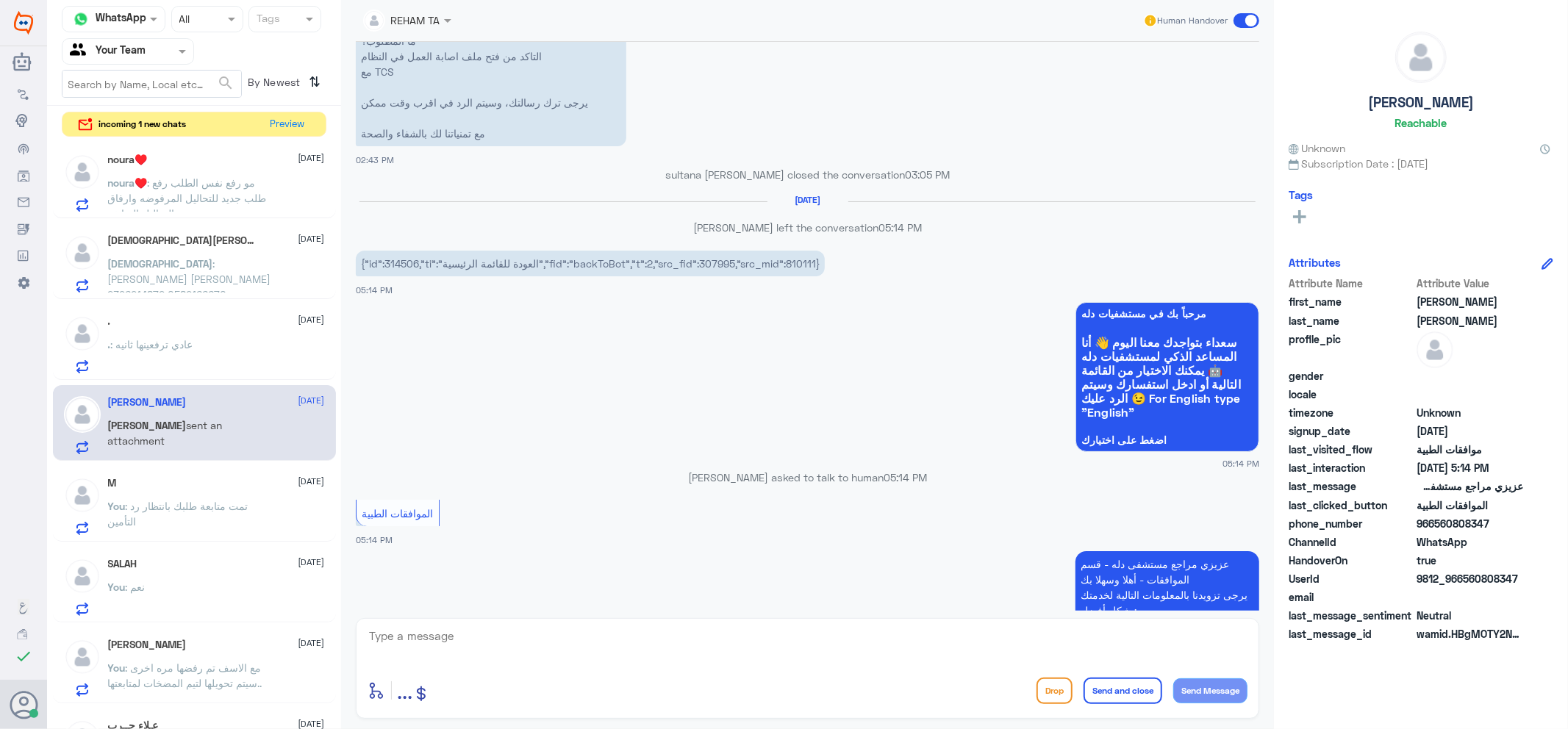
click at [177, 509] on span ": تمت متابعة طلبك بانتظار رد التأمين" at bounding box center [179, 514] width 141 height 28
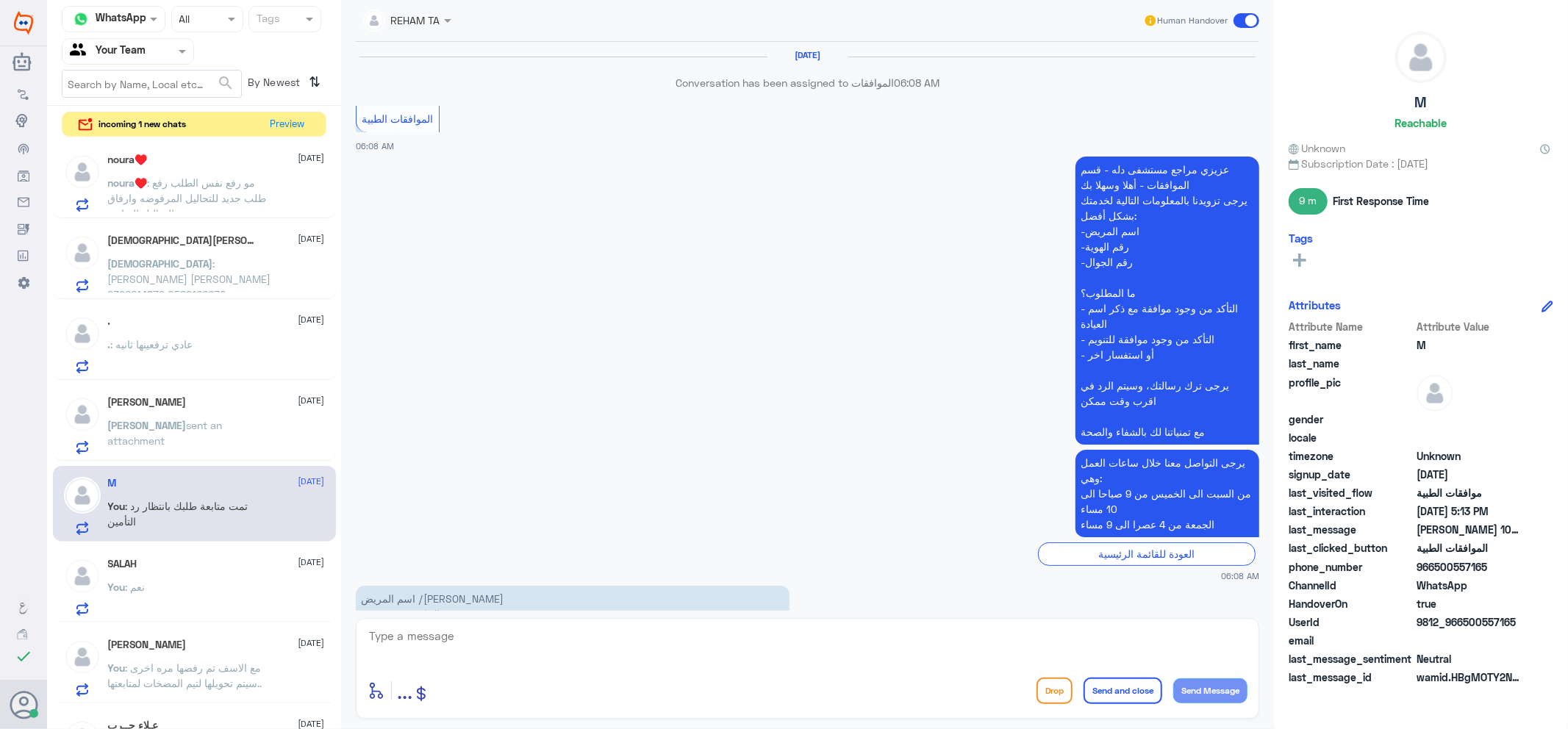
scroll to position [1302, 0]
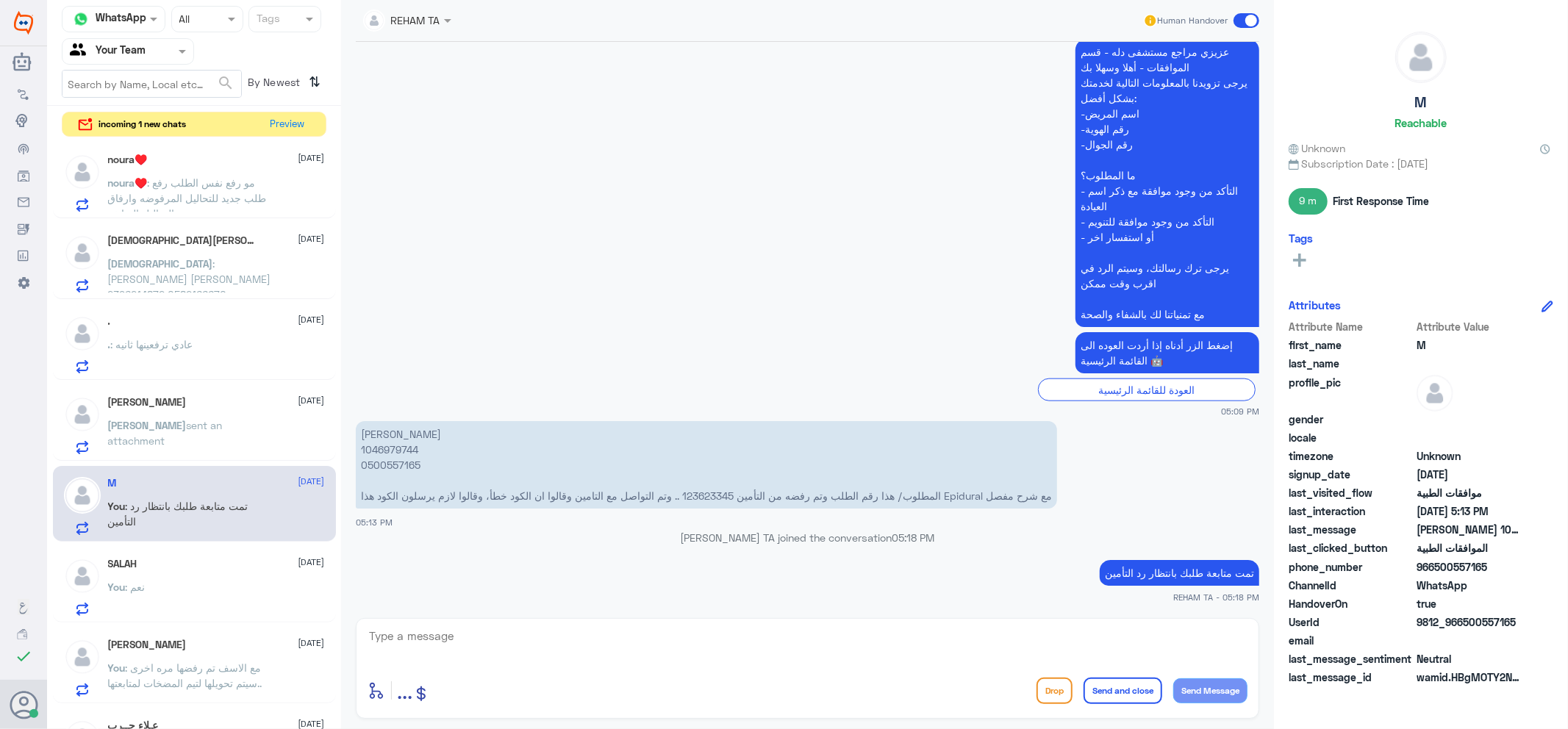
click at [193, 592] on div "You : نعم" at bounding box center [216, 600] width 217 height 33
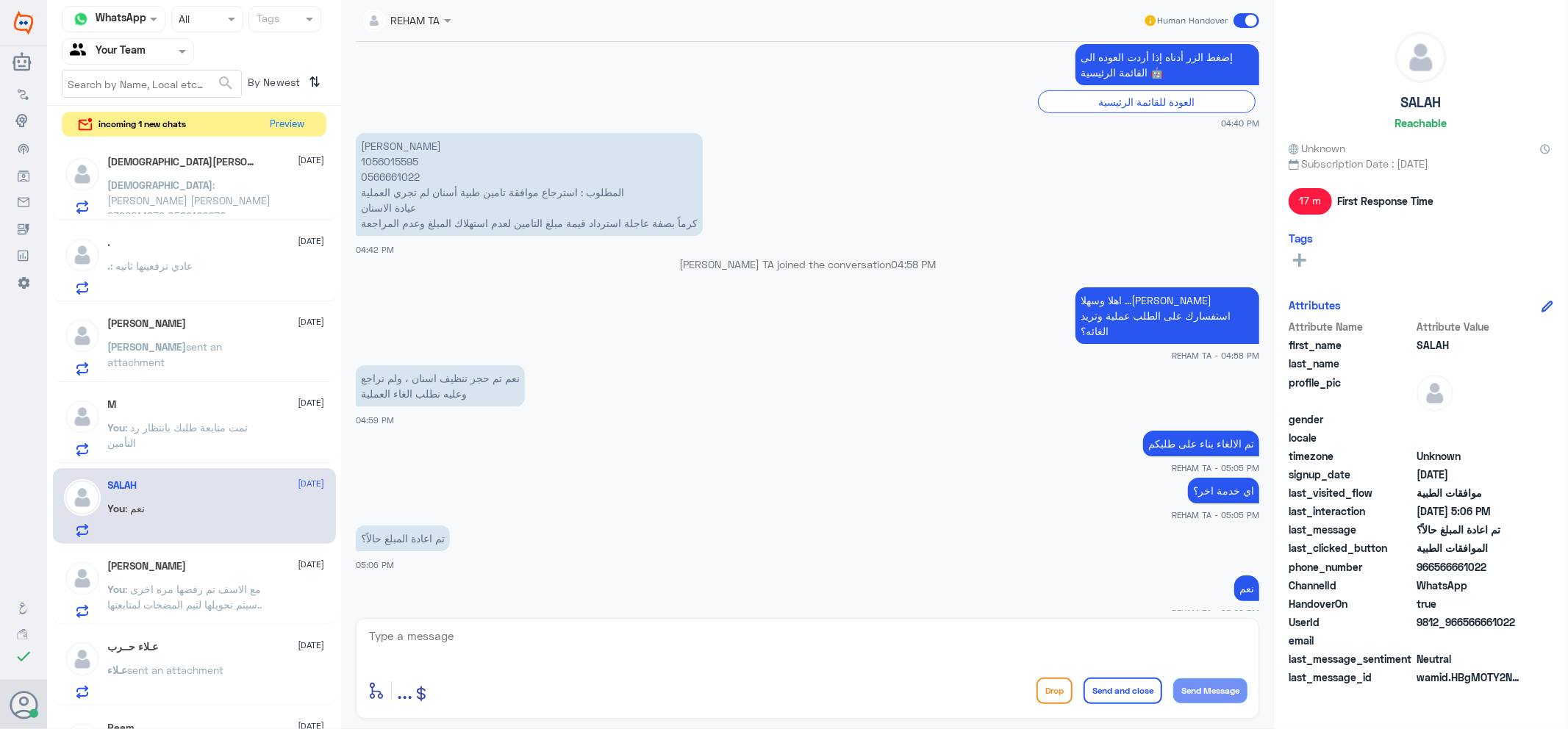
scroll to position [572, 0]
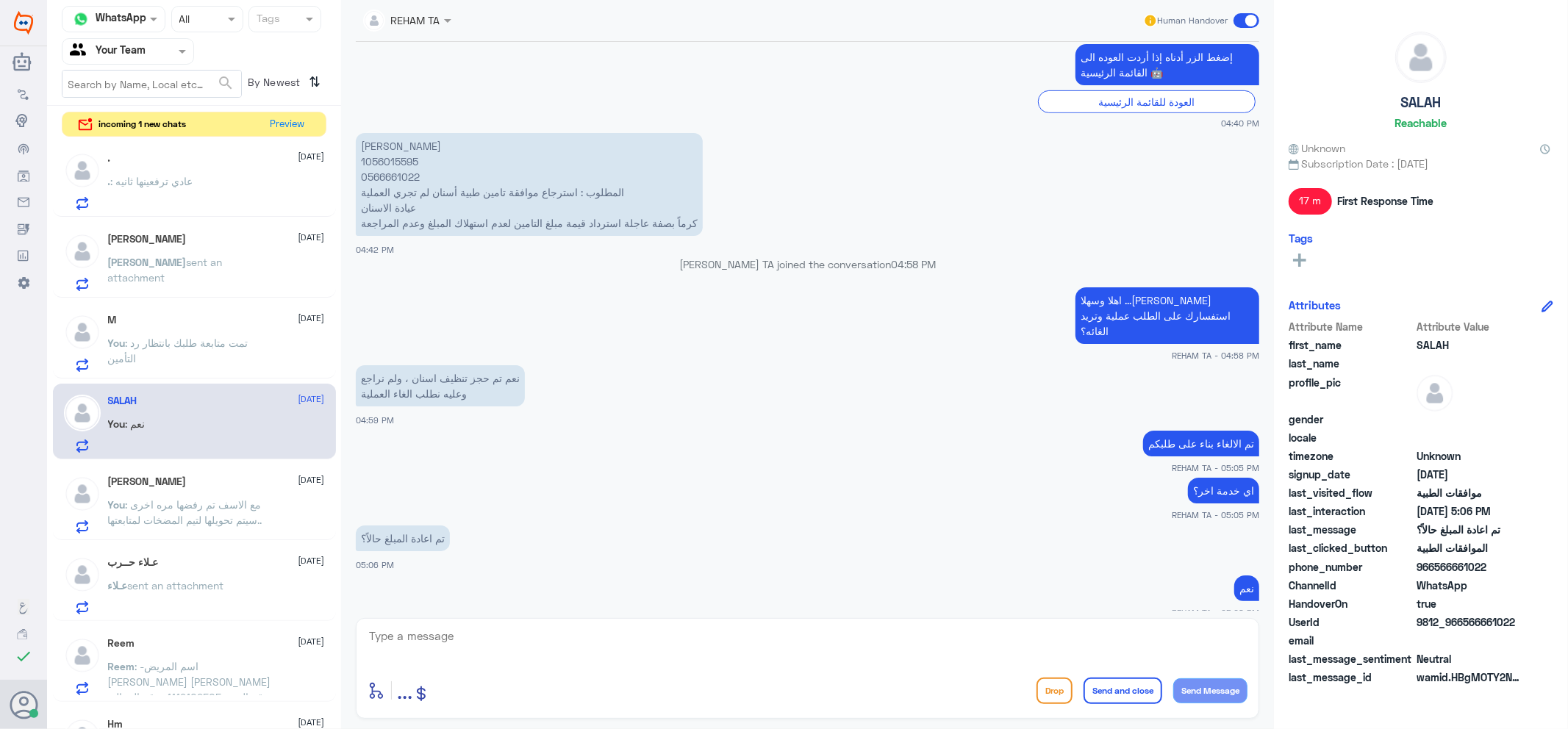
click at [182, 501] on span ": مع الاسف تم رفضها مره اخرى ..سيتم تحويلها لتيم المضخات لمتابعتها" at bounding box center [186, 513] width 155 height 28
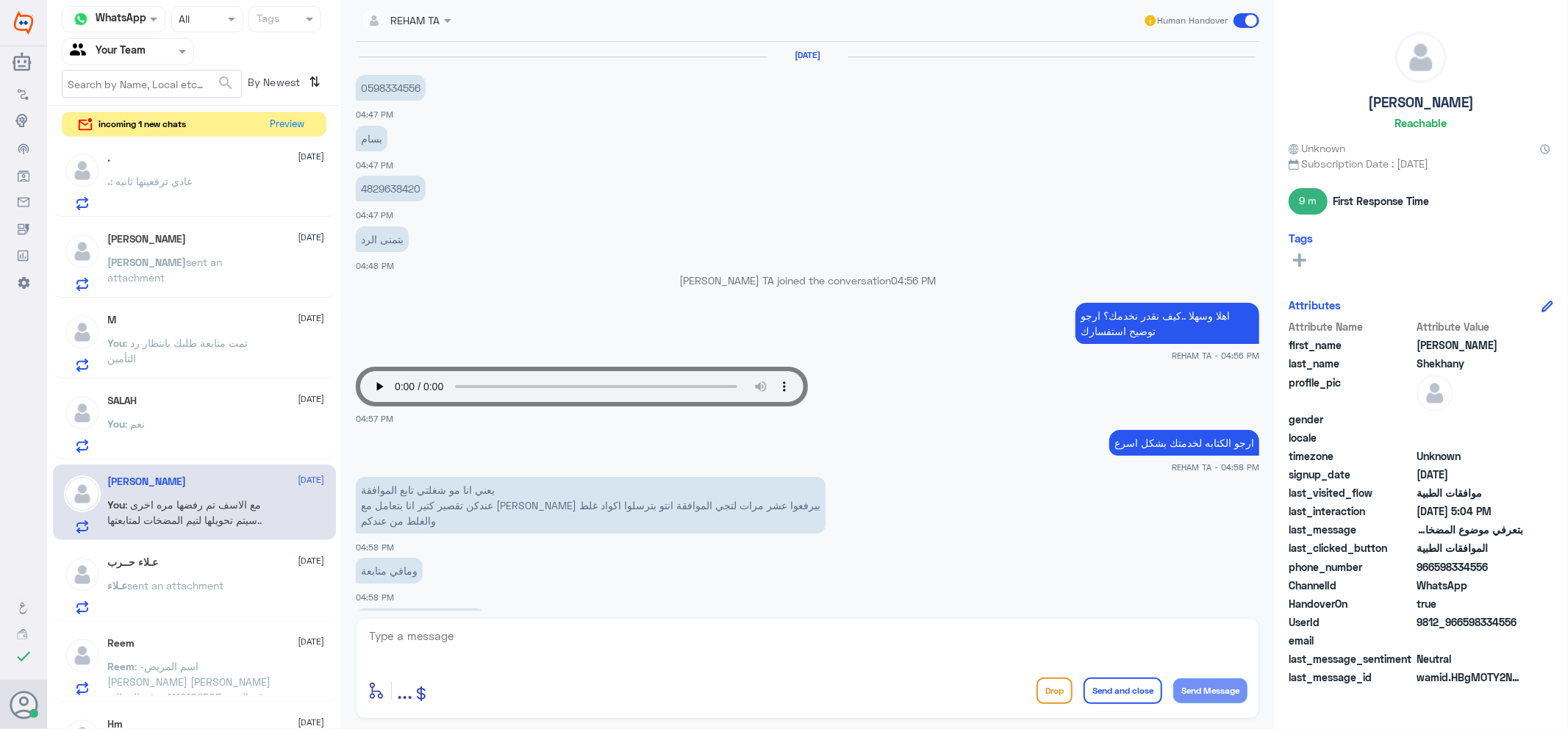
scroll to position [568, 0]
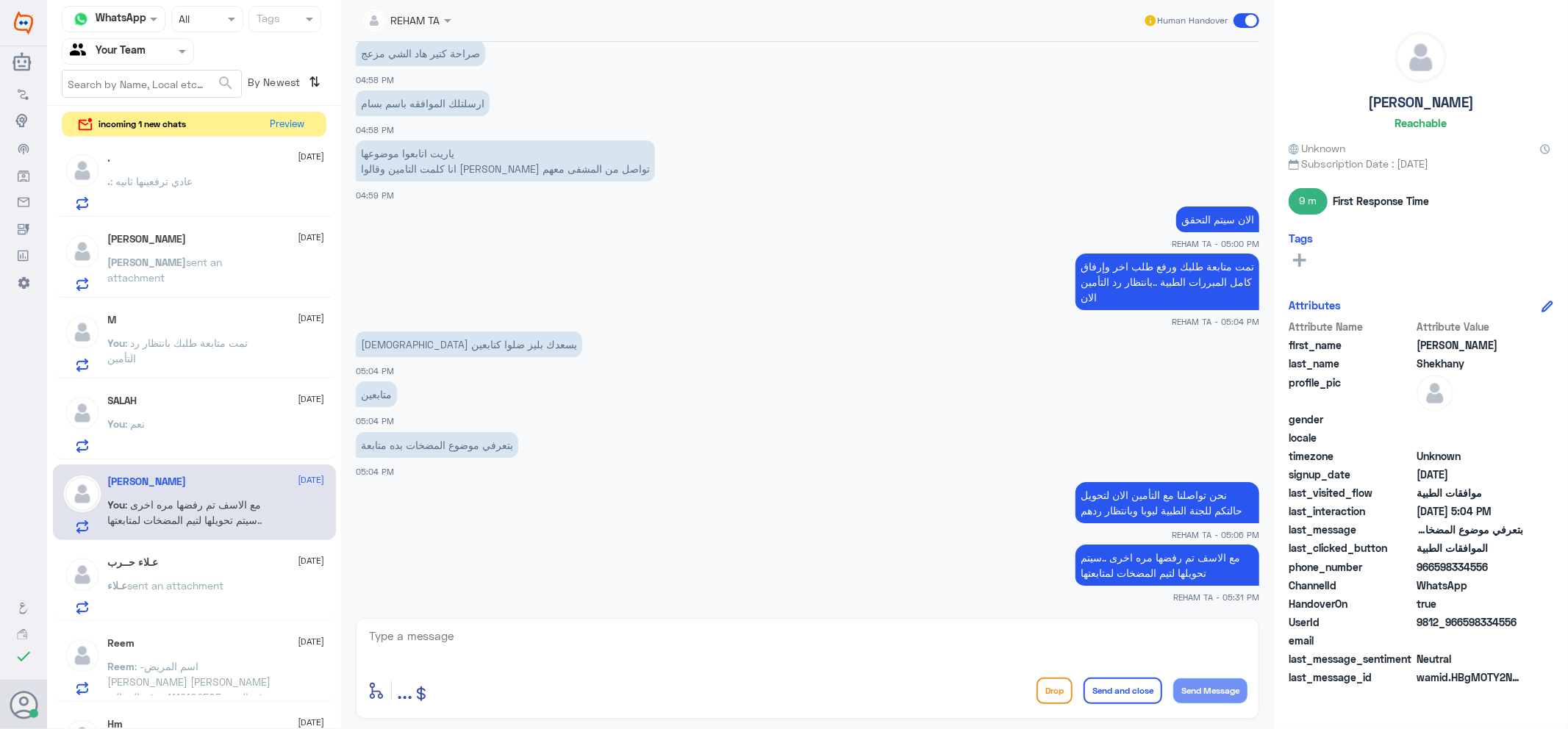
click at [208, 574] on div "عـلاء حــرب 6 October عـلاء sent an attachment" at bounding box center [216, 586] width 217 height 58
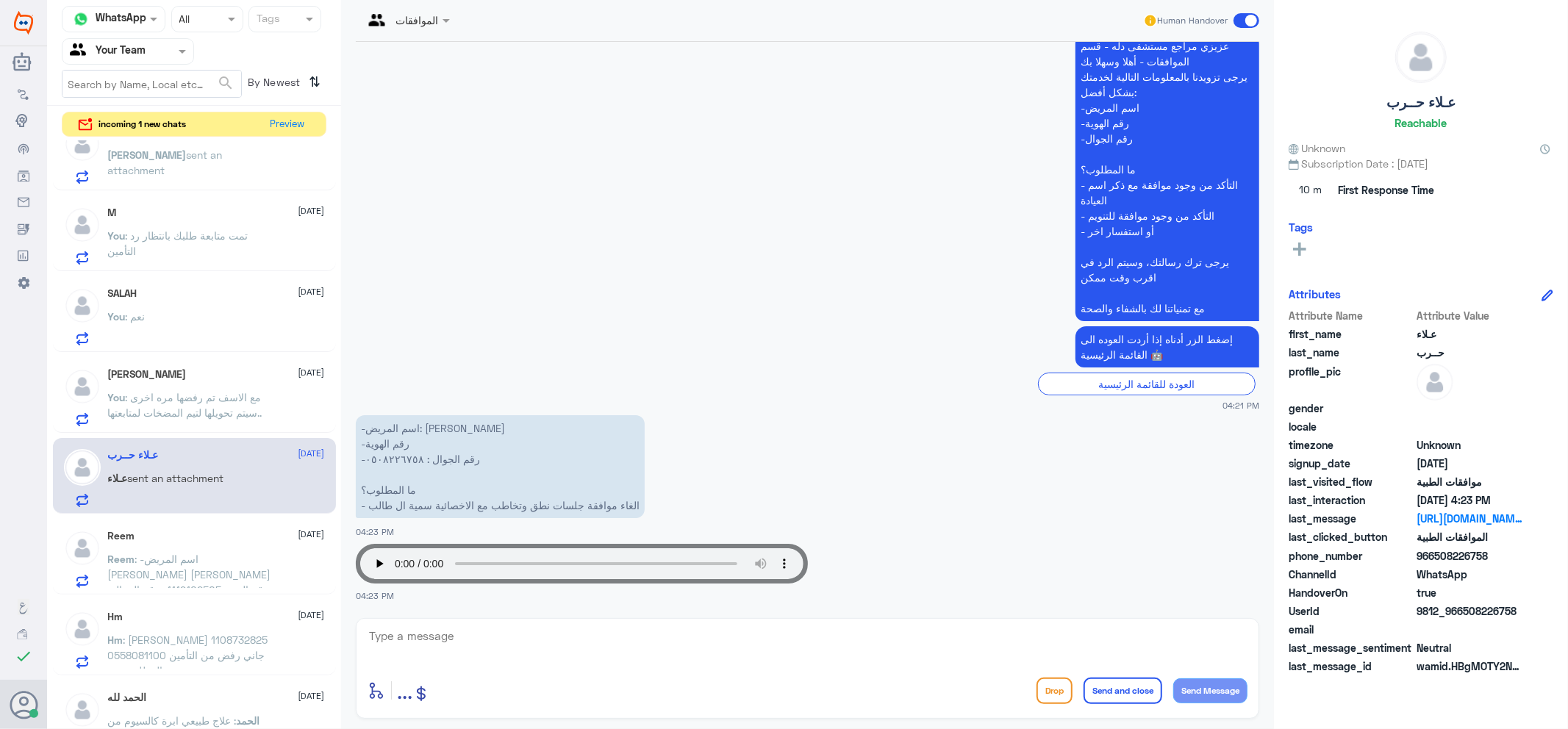
scroll to position [980, 0]
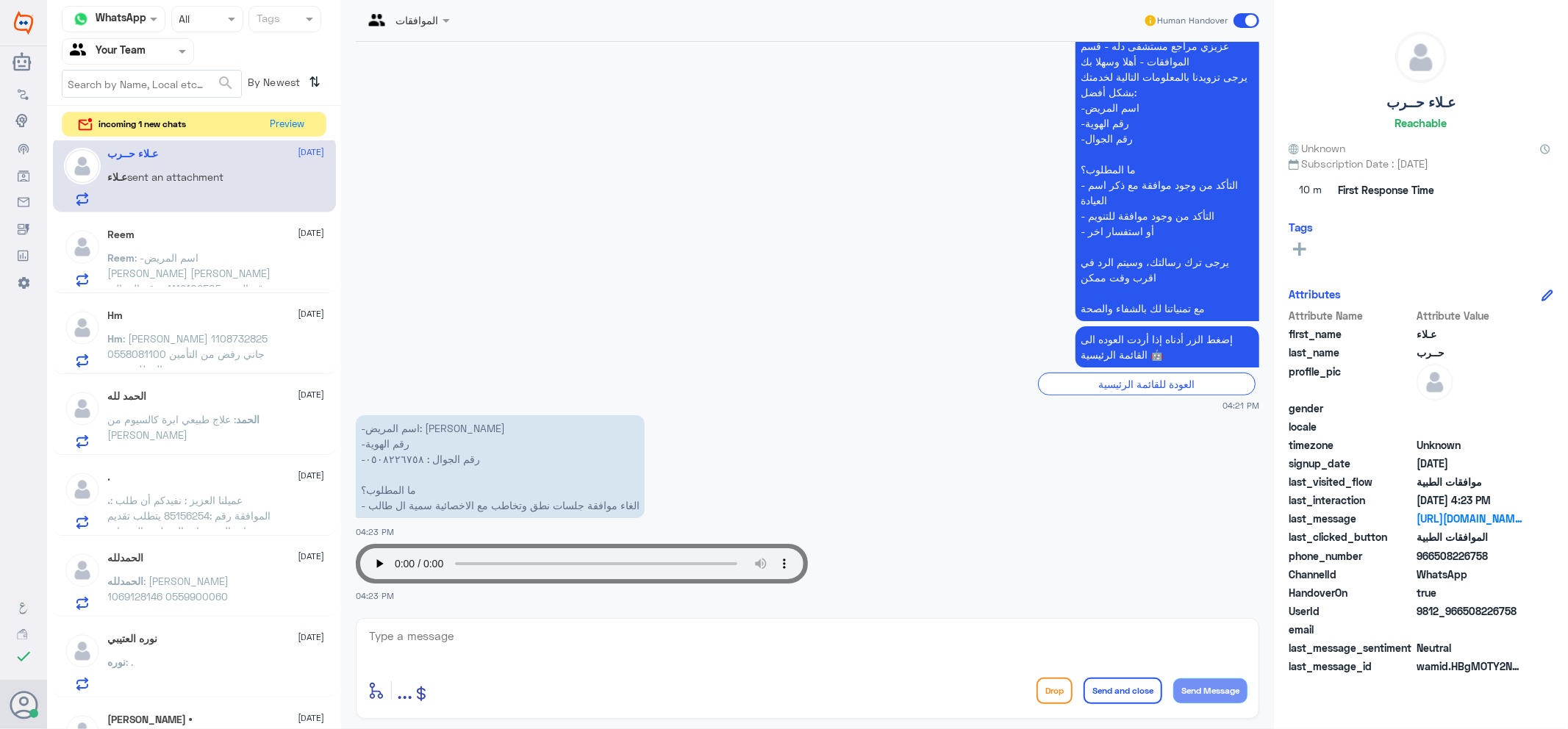
click at [215, 272] on span ": -اسم المريض [PERSON_NAME] [PERSON_NAME] -رقم الهوية 1119102505 -رقم الجوال 05…" at bounding box center [191, 288] width 165 height 74
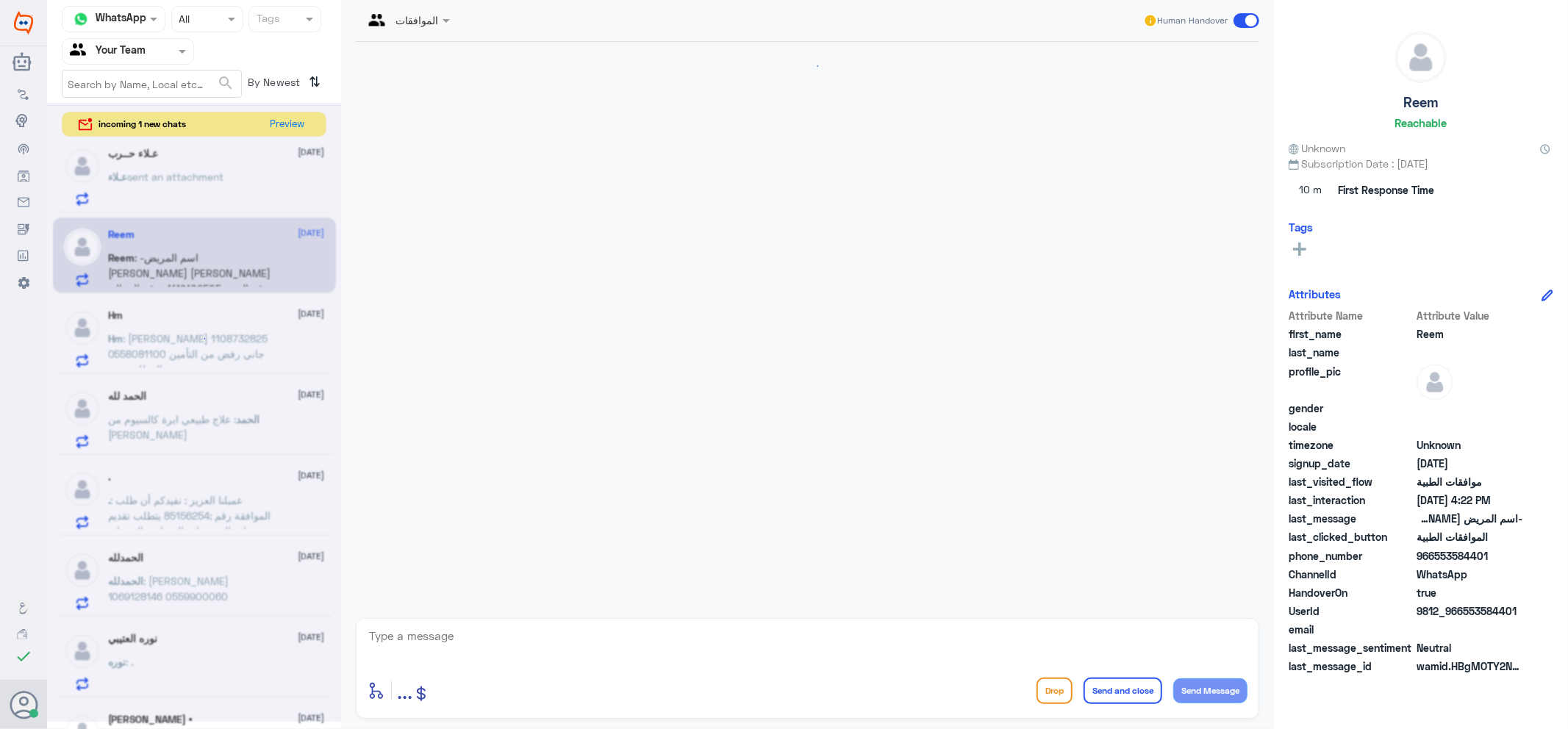
scroll to position [907, 0]
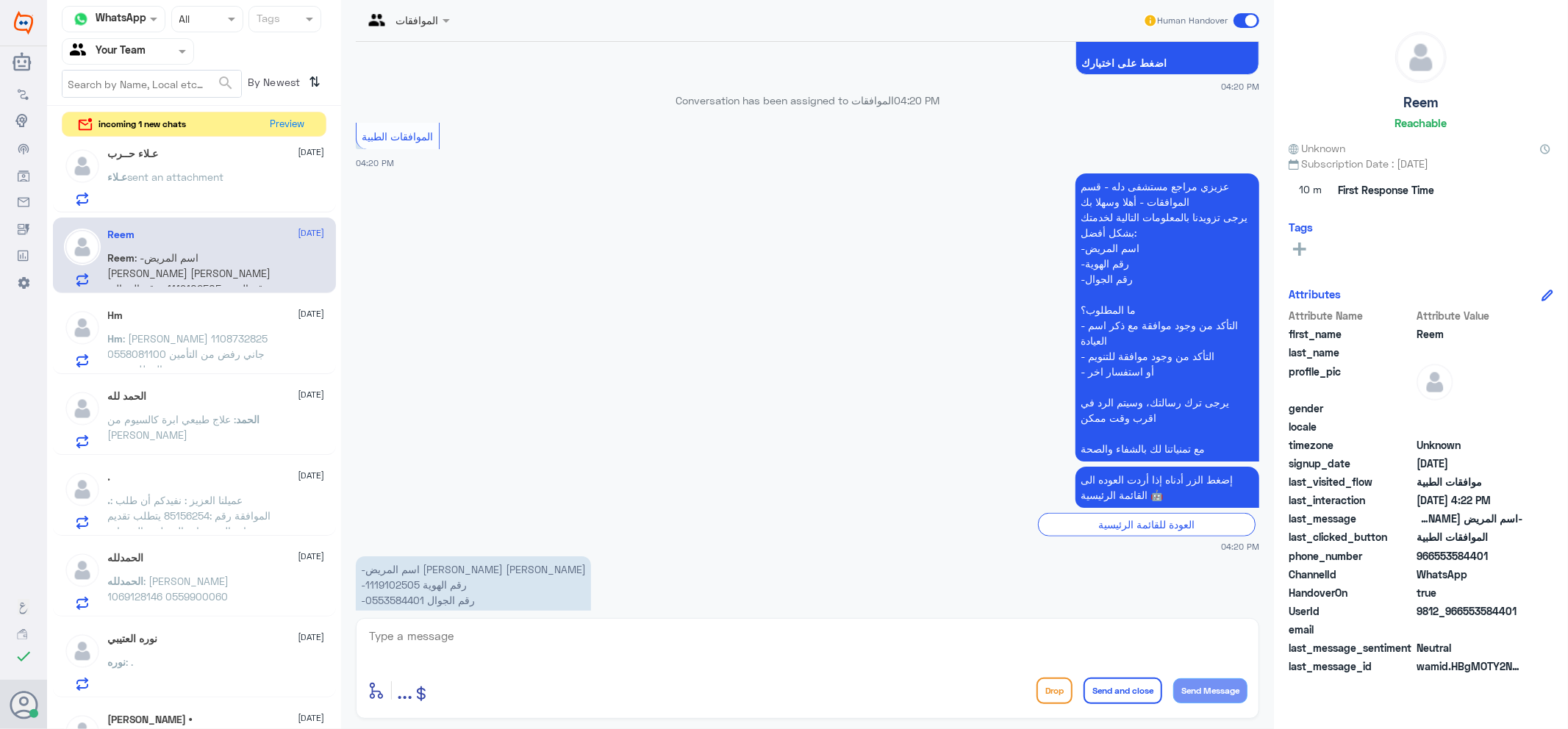
click at [377, 557] on p "-اسم المريض ريم حجاب عبدالله العتيبي -رقم الهوية 1119102505 -رقم الجوال 0553584…" at bounding box center [474, 600] width 236 height 87
copy p "1119102505"
click at [603, 636] on textarea at bounding box center [807, 644] width 880 height 36
drag, startPoint x: 566, startPoint y: 715, endPoint x: 581, endPoint y: 698, distance: 22.7
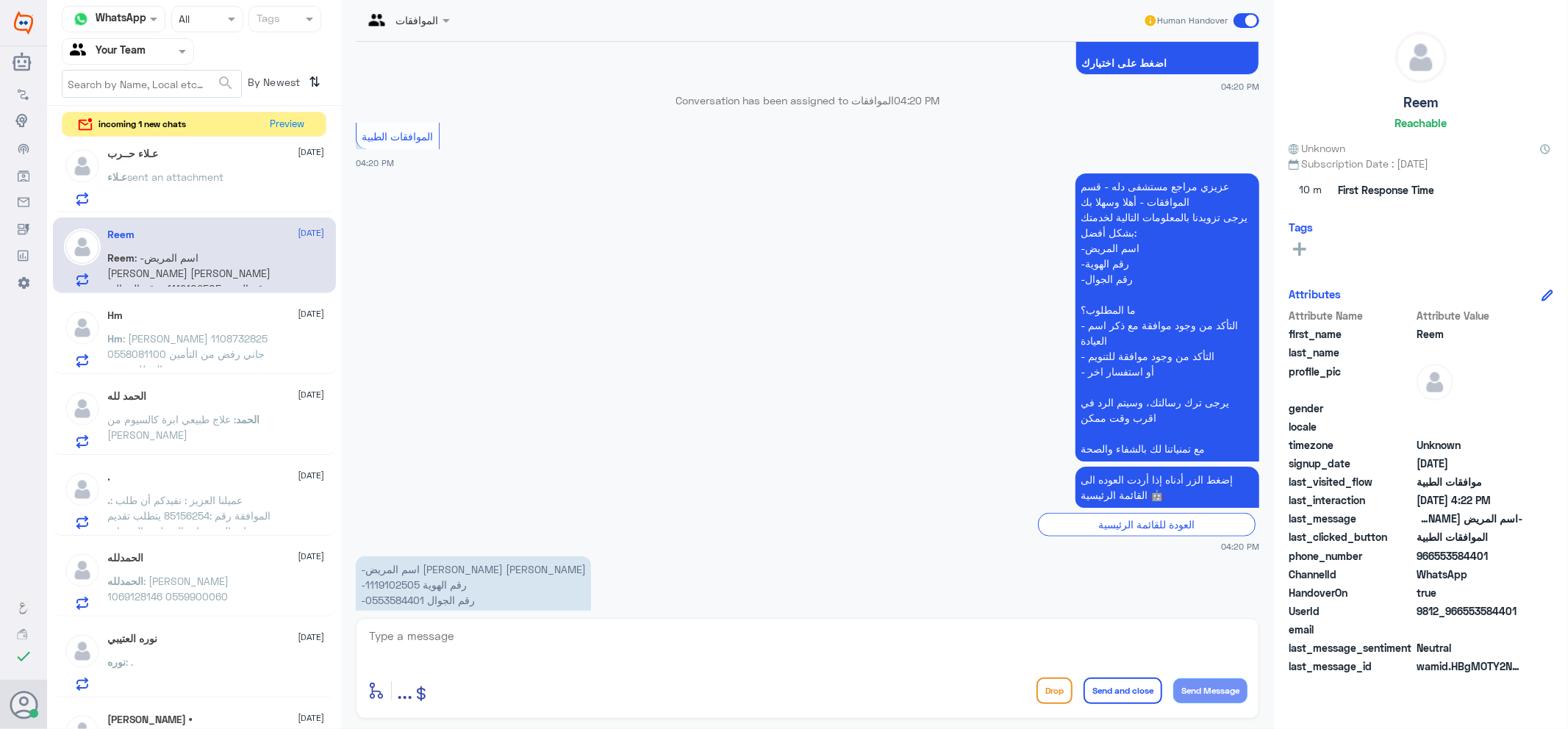
click at [570, 711] on div "enter flow name ... Drop Send and close Send Message" at bounding box center [807, 668] width 903 height 101
click at [602, 667] on div "enter flow name ... Drop Send and close Send Message" at bounding box center [807, 668] width 903 height 101
click at [611, 651] on textarea at bounding box center [807, 644] width 880 height 36
paste textarea "اهلا وسهلا ..كيف نقدر نخدمك؟ ارجو توضيح استفسارك"
type textarea "اهلا وسهلا ..كيف نقدر نخدمك؟ ارجو توضيح استفسارك"
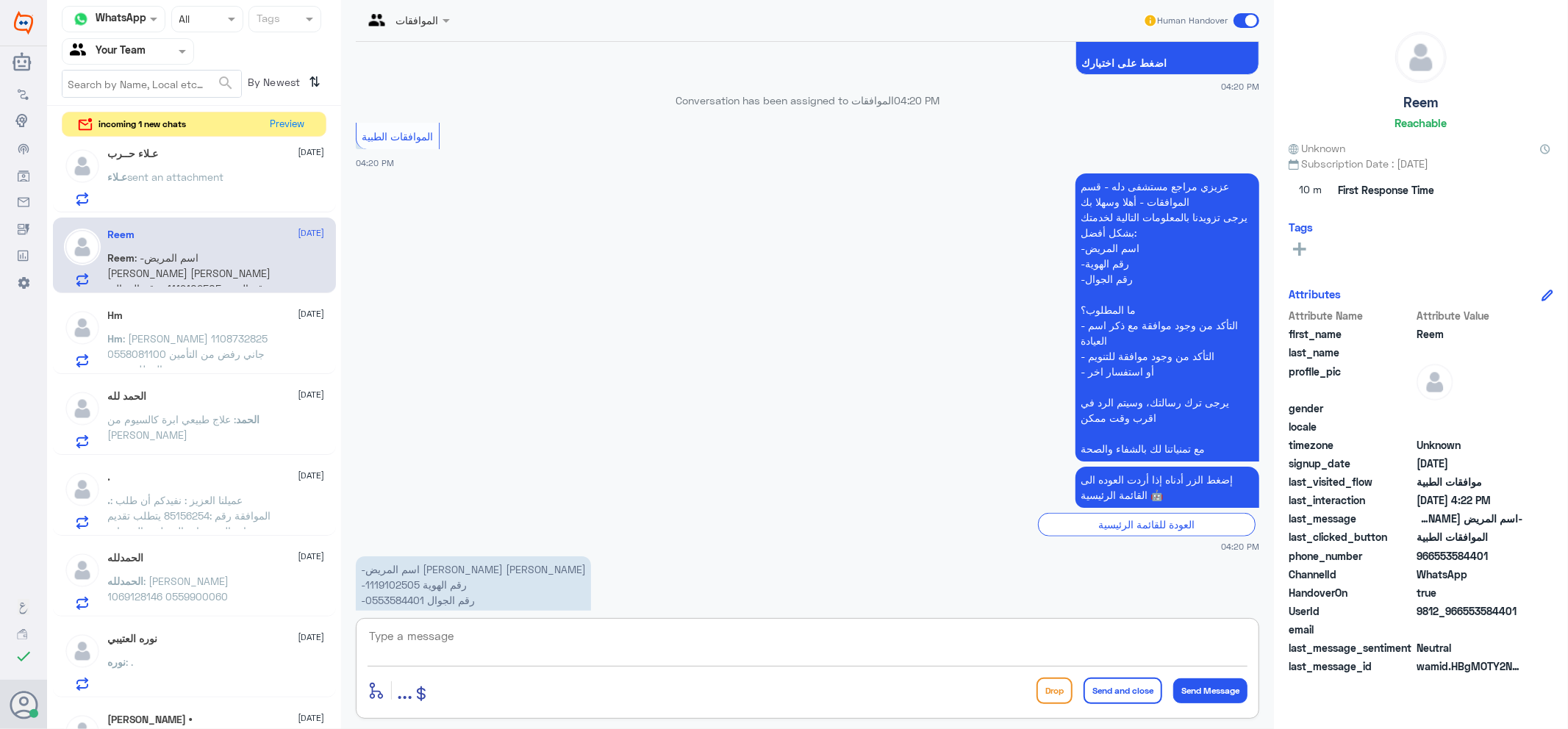
scroll to position [969, 0]
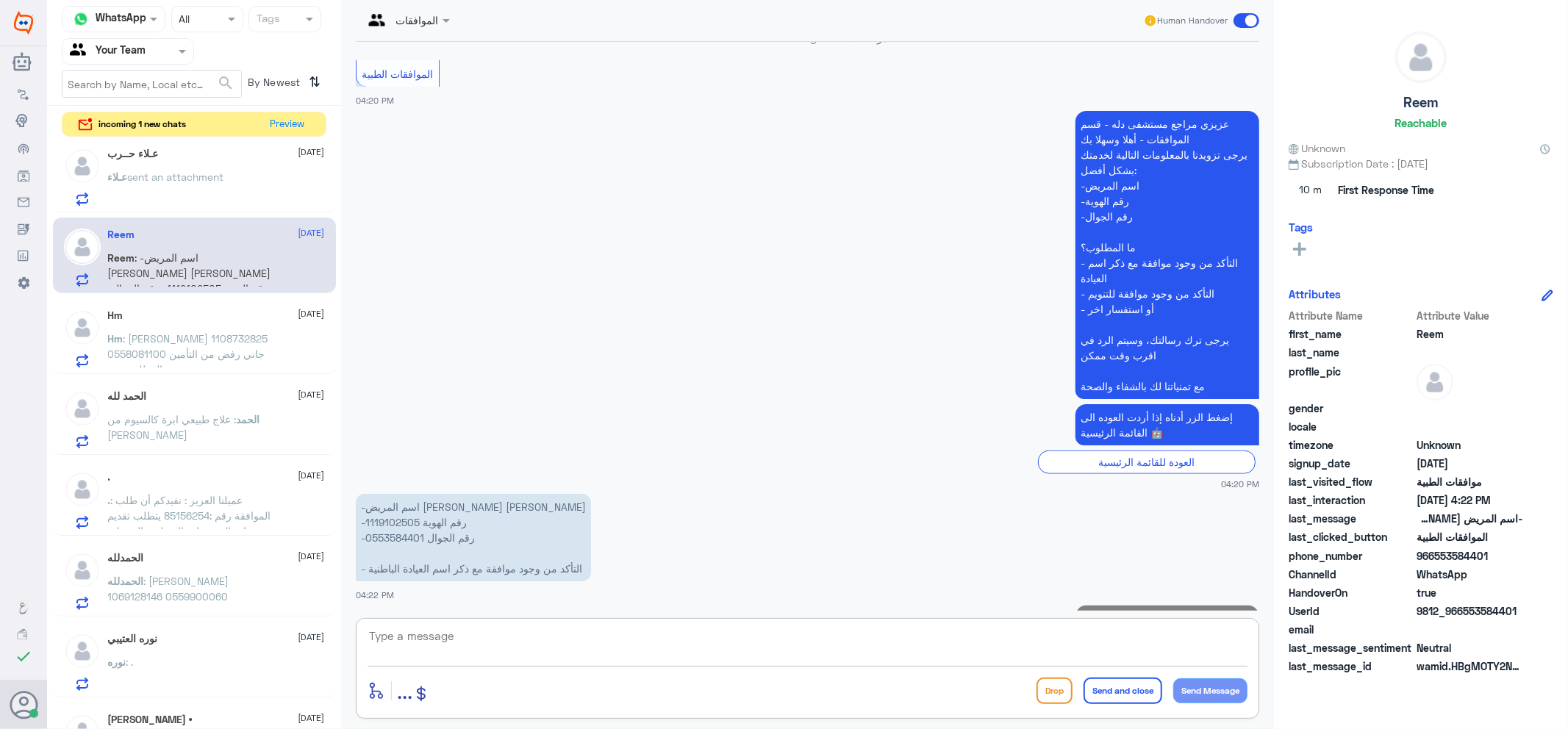
click at [213, 564] on div "الحمدلله 6 October الحمدلله : أمل عبدالرحمن الطلحه 1069128146 0559900060" at bounding box center [216, 581] width 217 height 58
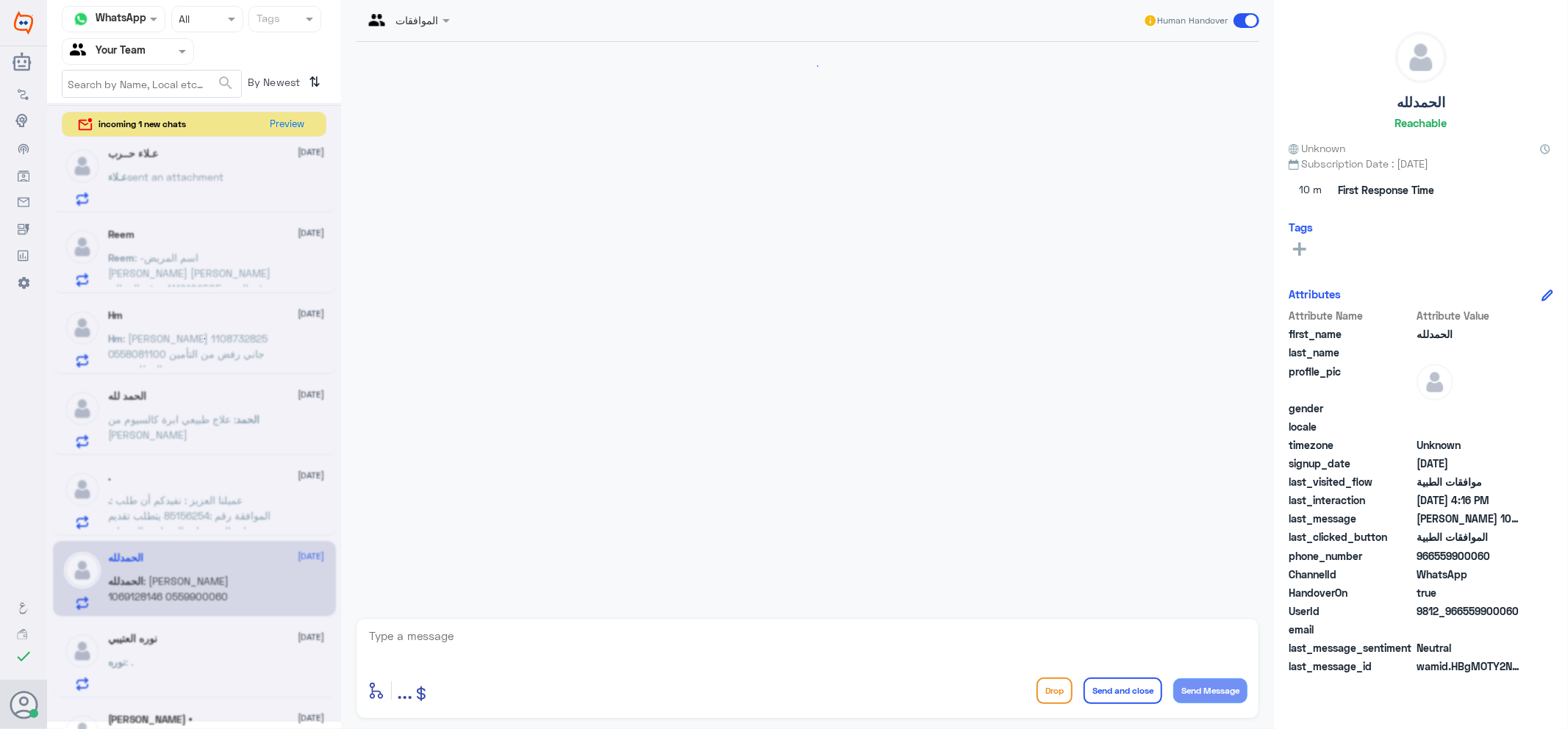
scroll to position [233, 0]
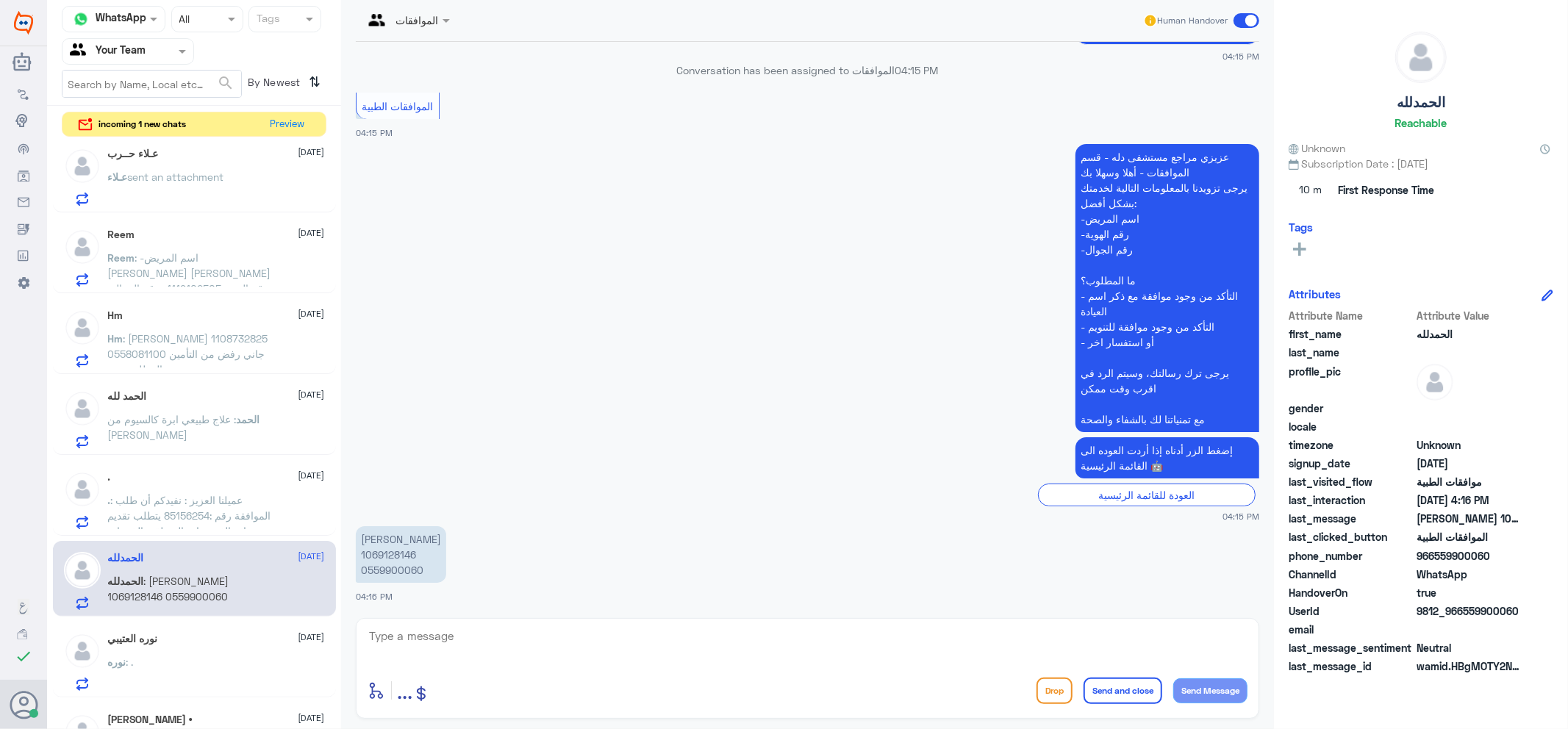
click at [522, 612] on div "الموافقات Human Handover 6 Oct 2025 ممكن اعرف الموافقات الي صدرت لي 04:15 PM مر…" at bounding box center [807, 367] width 933 height 733
click at [580, 639] on textarea at bounding box center [807, 644] width 880 height 36
paste textarea "اهلا وسهلا ..كيف نقدر نخدمك؟ ارجو توضيح استفسارك"
type textarea "اهلا وسهلا ..كيف نقدر نخدمك؟ ارجو توضيح استفسارك"
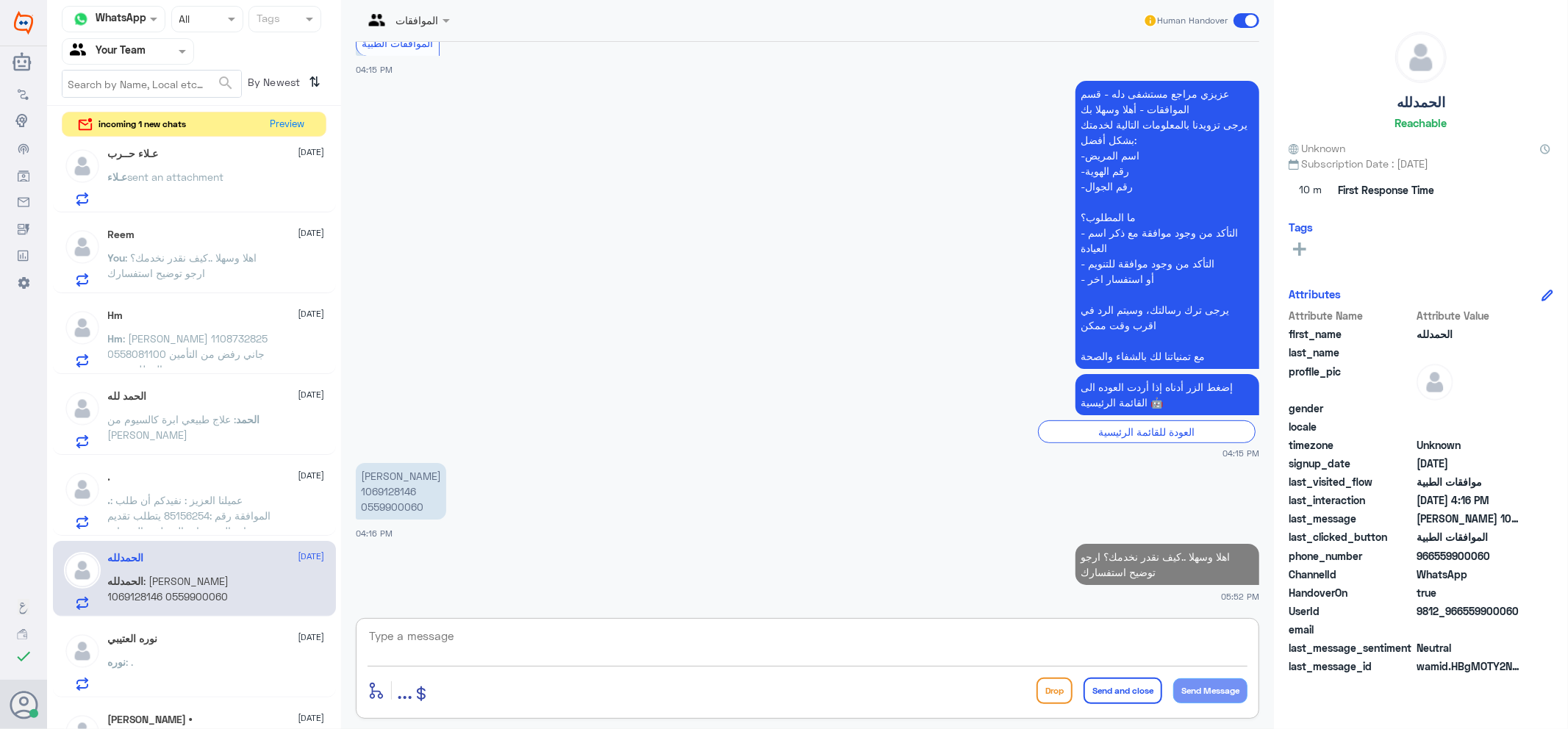
click at [230, 523] on span ": عميلنا العزيز : نفيدكم أن طلب الموافقة رقم :85156254 يتطلب تقديم نتائج الفحوص…" at bounding box center [190, 578] width 164 height 167
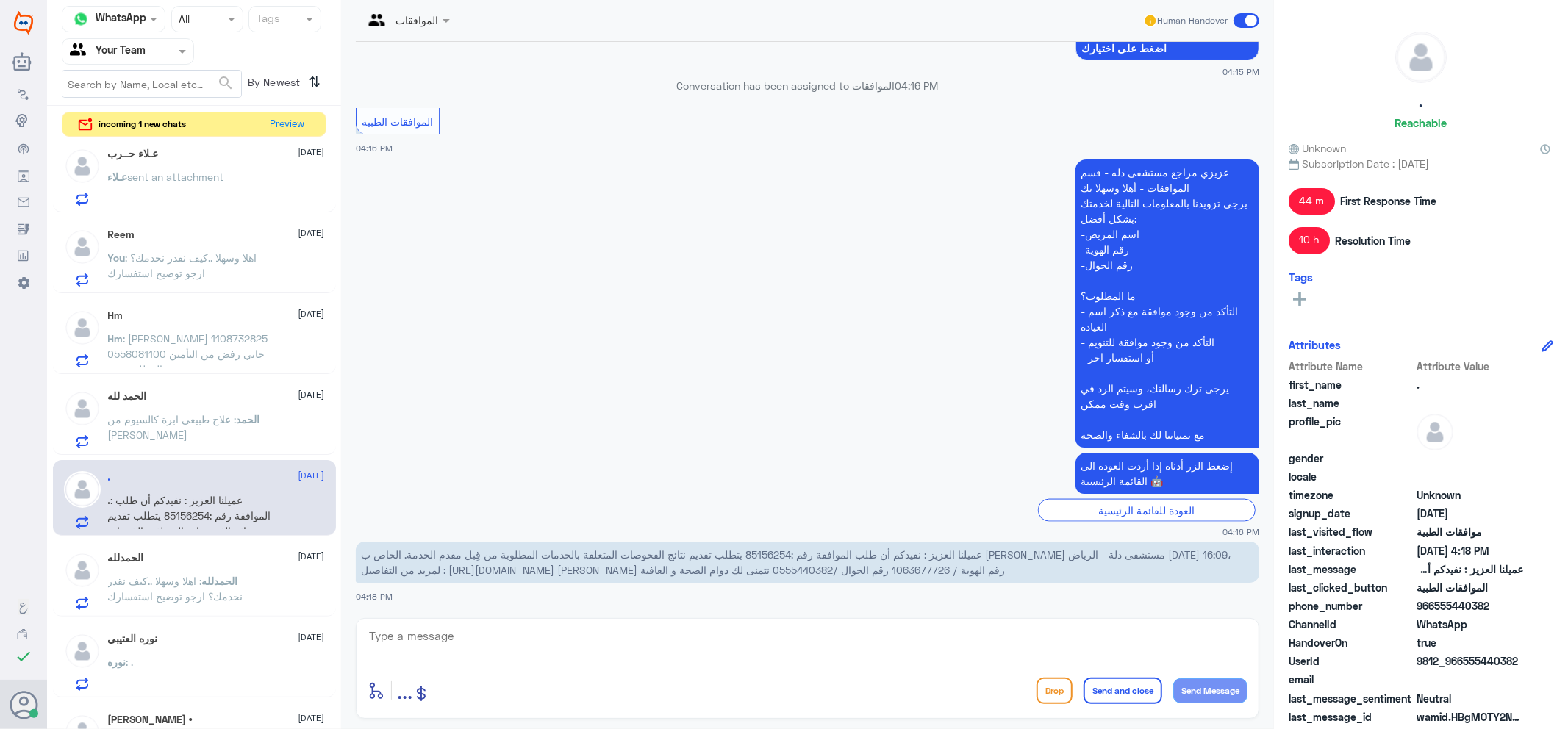
click at [181, 661] on div "نوره : ." at bounding box center [216, 674] width 217 height 33
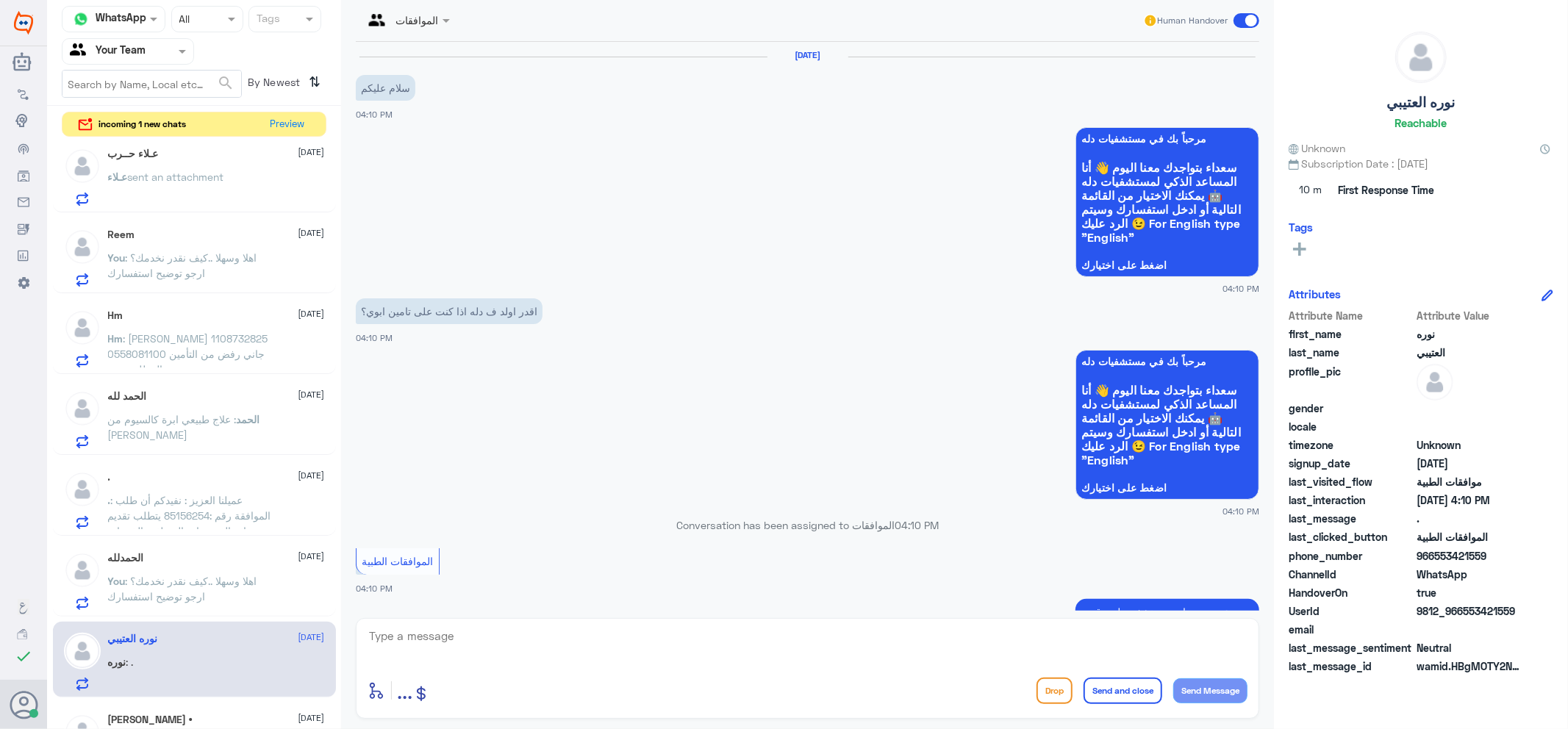
click at [541, 645] on textarea at bounding box center [807, 644] width 880 height 36
type textarea "اهلا وسهلا ...يمكنك التحقق من تأمينك فيما يخص تفاصيل الوثيقه"
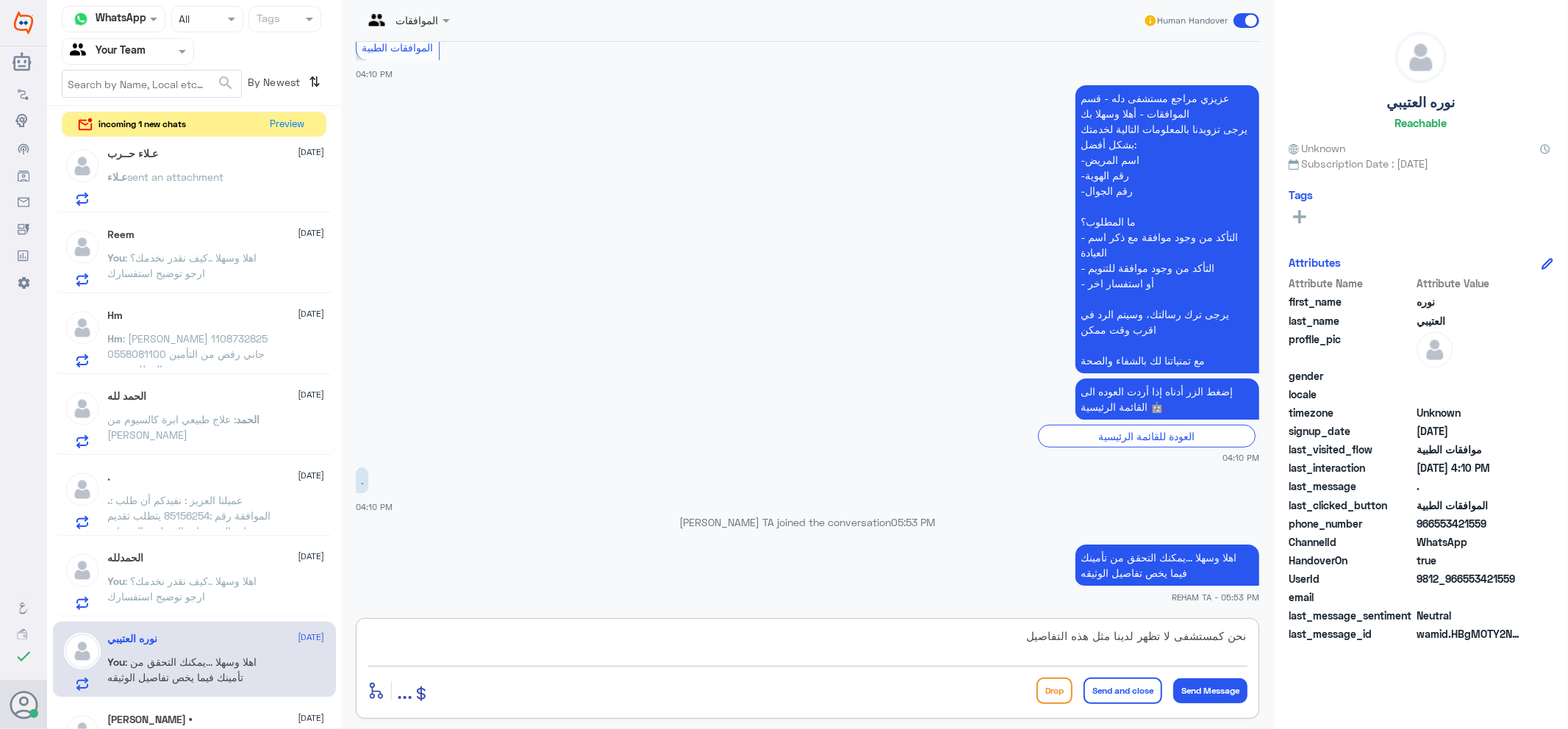
type textarea "نحن كمستشفى لا تظهر لدينا مثل هذه التفاصيل"
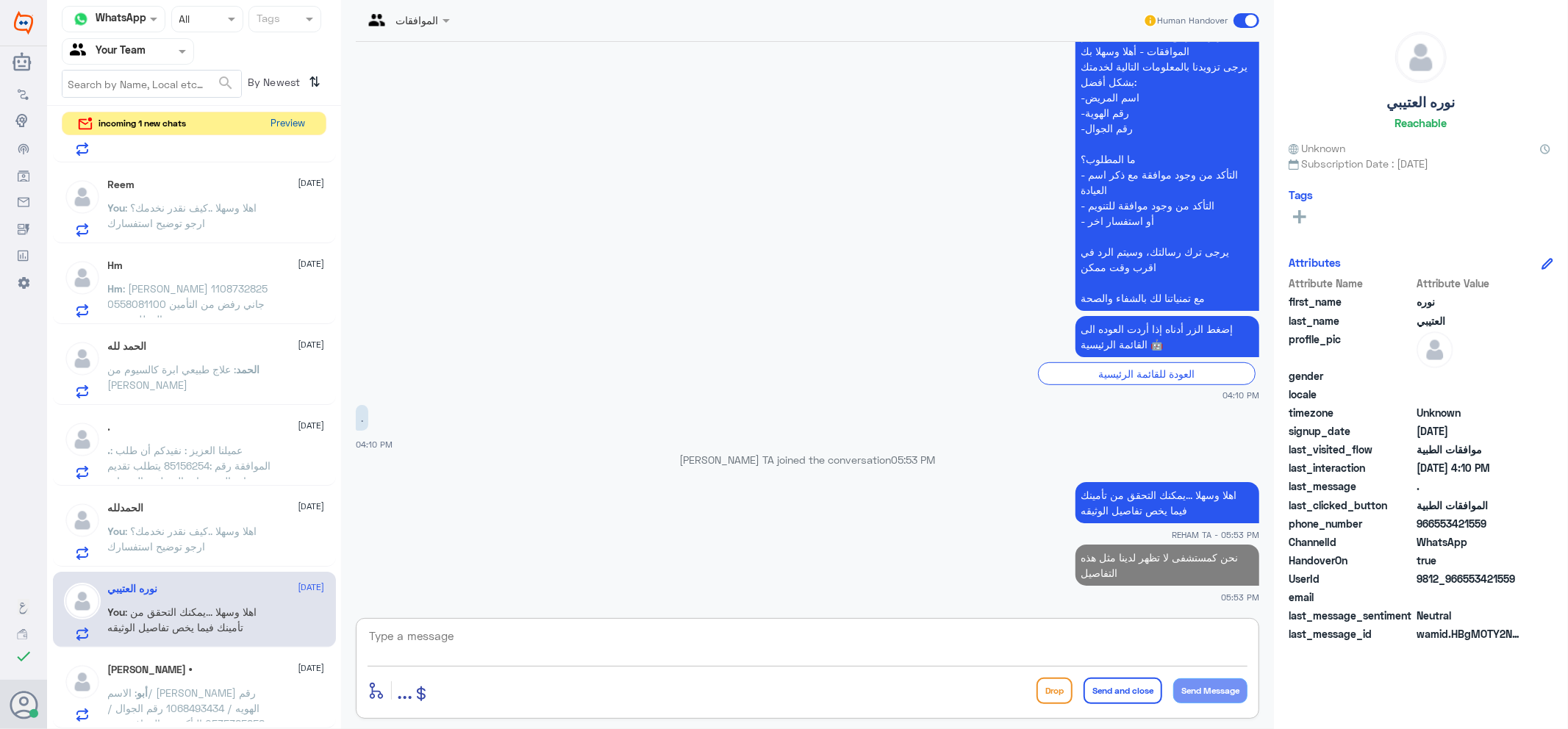
click at [281, 121] on button "Preview" at bounding box center [288, 124] width 46 height 23
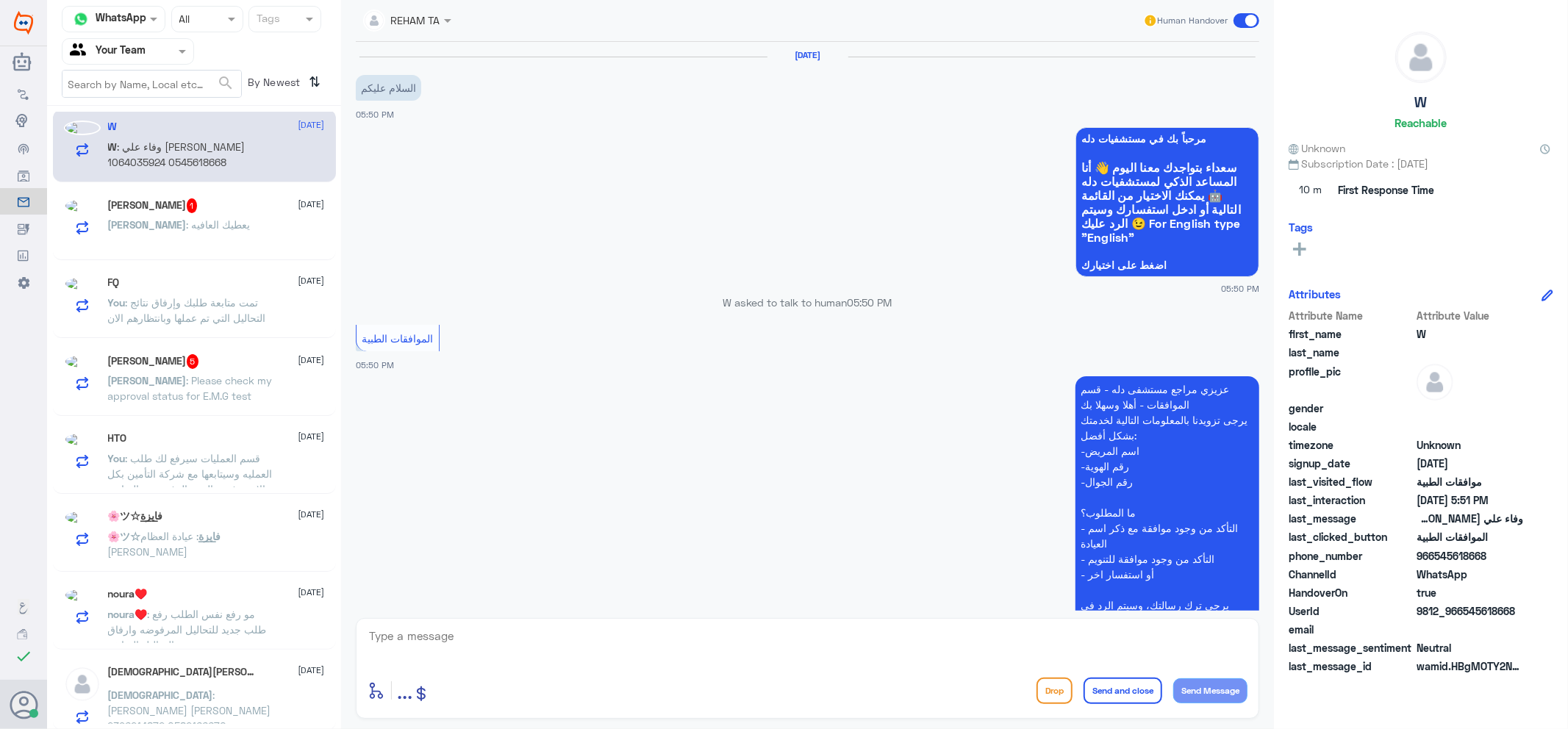
scroll to position [283, 0]
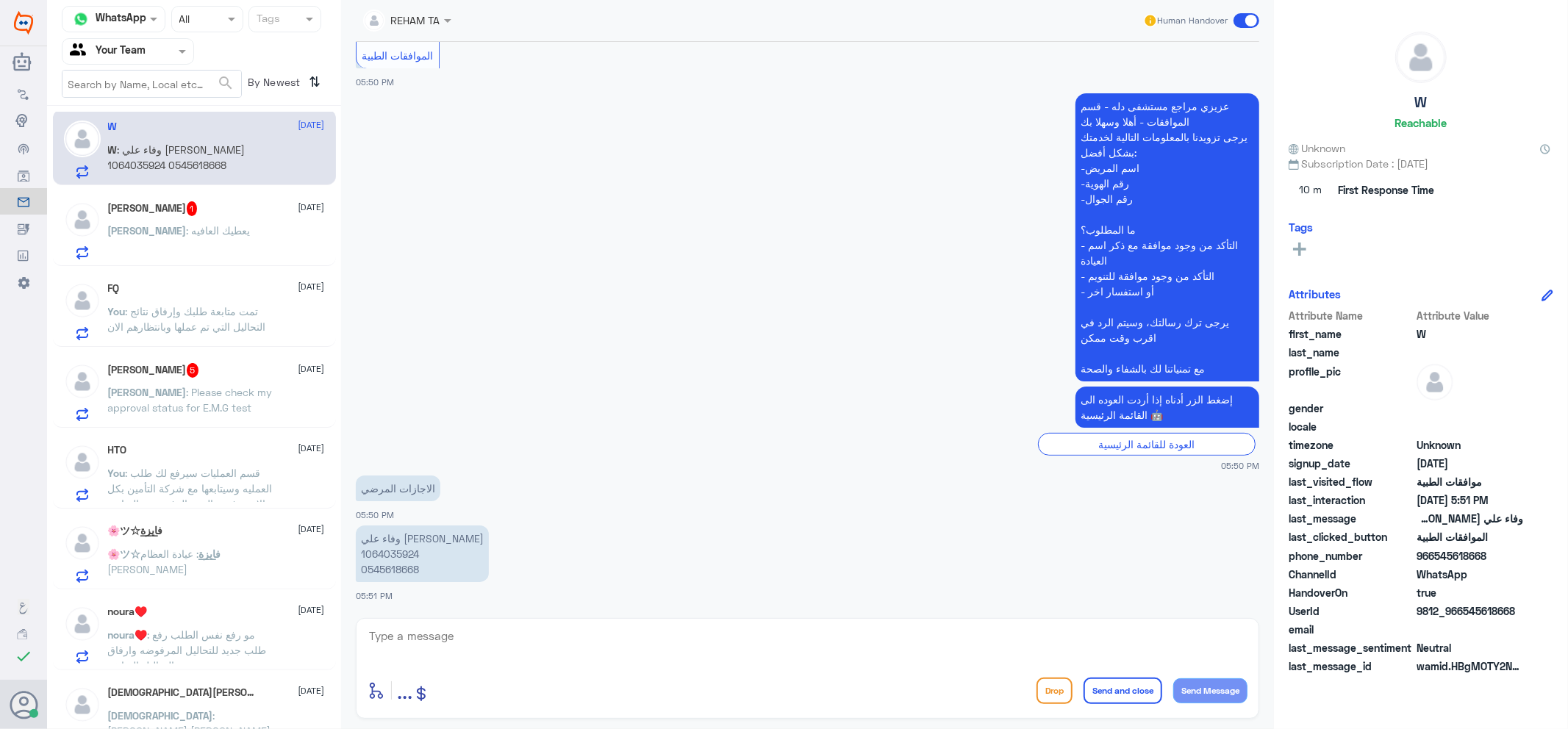
click at [476, 656] on textarea at bounding box center [807, 644] width 880 height 36
type textarea "اهلا وسهلا ..ارجو التواصل مع قسم التقارير الطبية لخدمتك نحن الموافقات الطبية فقط"
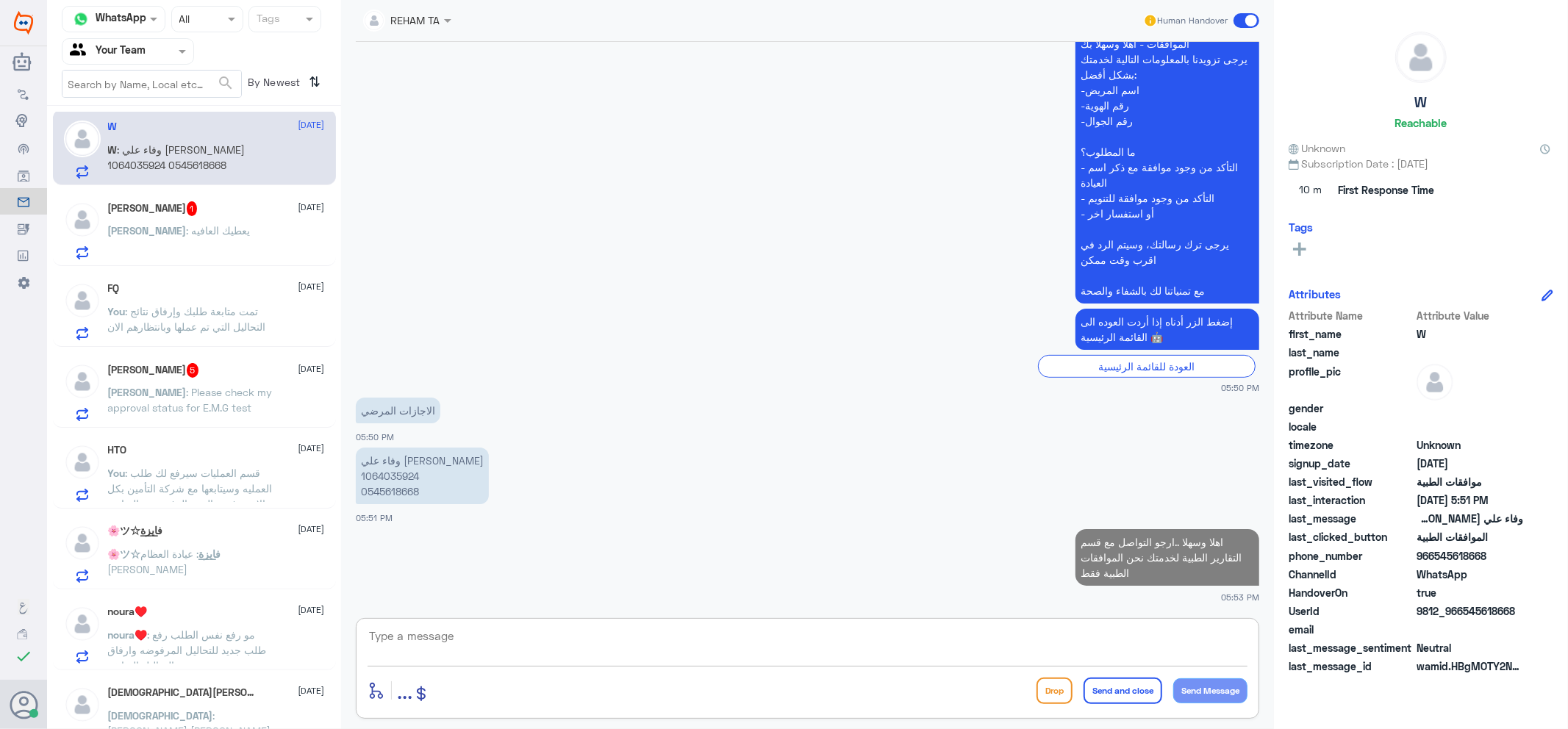
click at [133, 215] on h5 "احمد 1" at bounding box center [153, 208] width 90 height 15
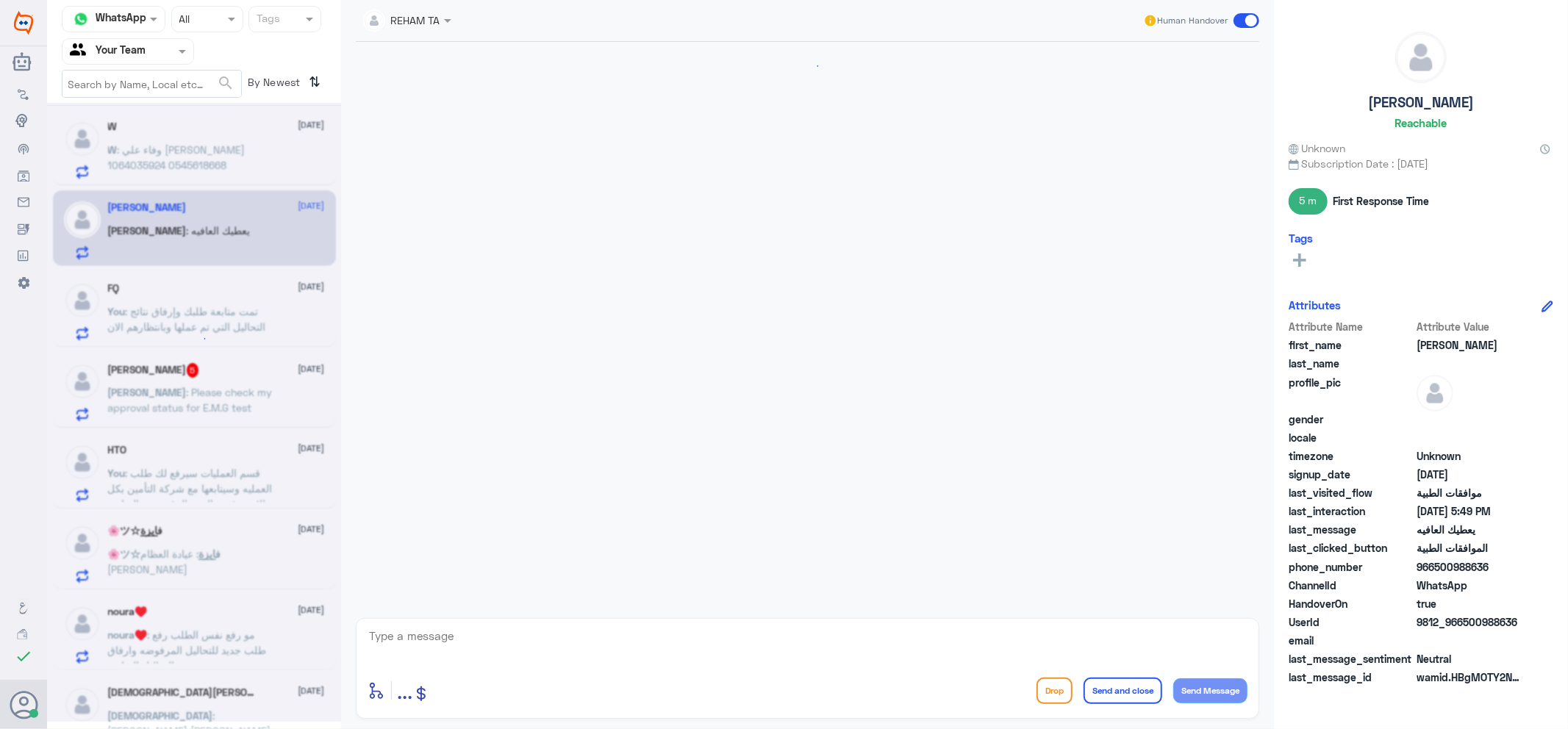
scroll to position [865, 0]
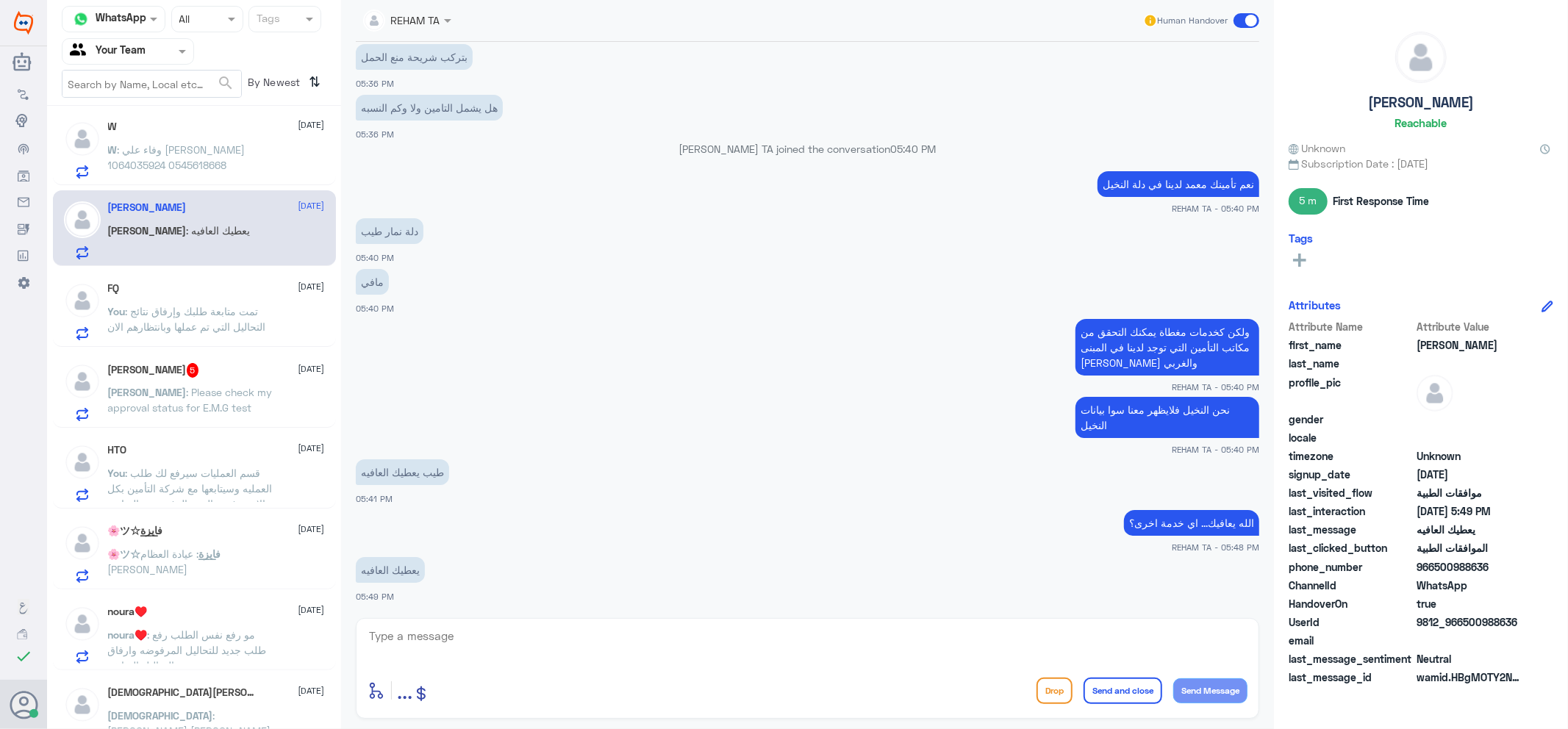
click at [499, 629] on textarea at bounding box center [807, 644] width 880 height 36
click at [498, 638] on textarea at bounding box center [807, 644] width 880 height 36
type textarea "يعافيك"
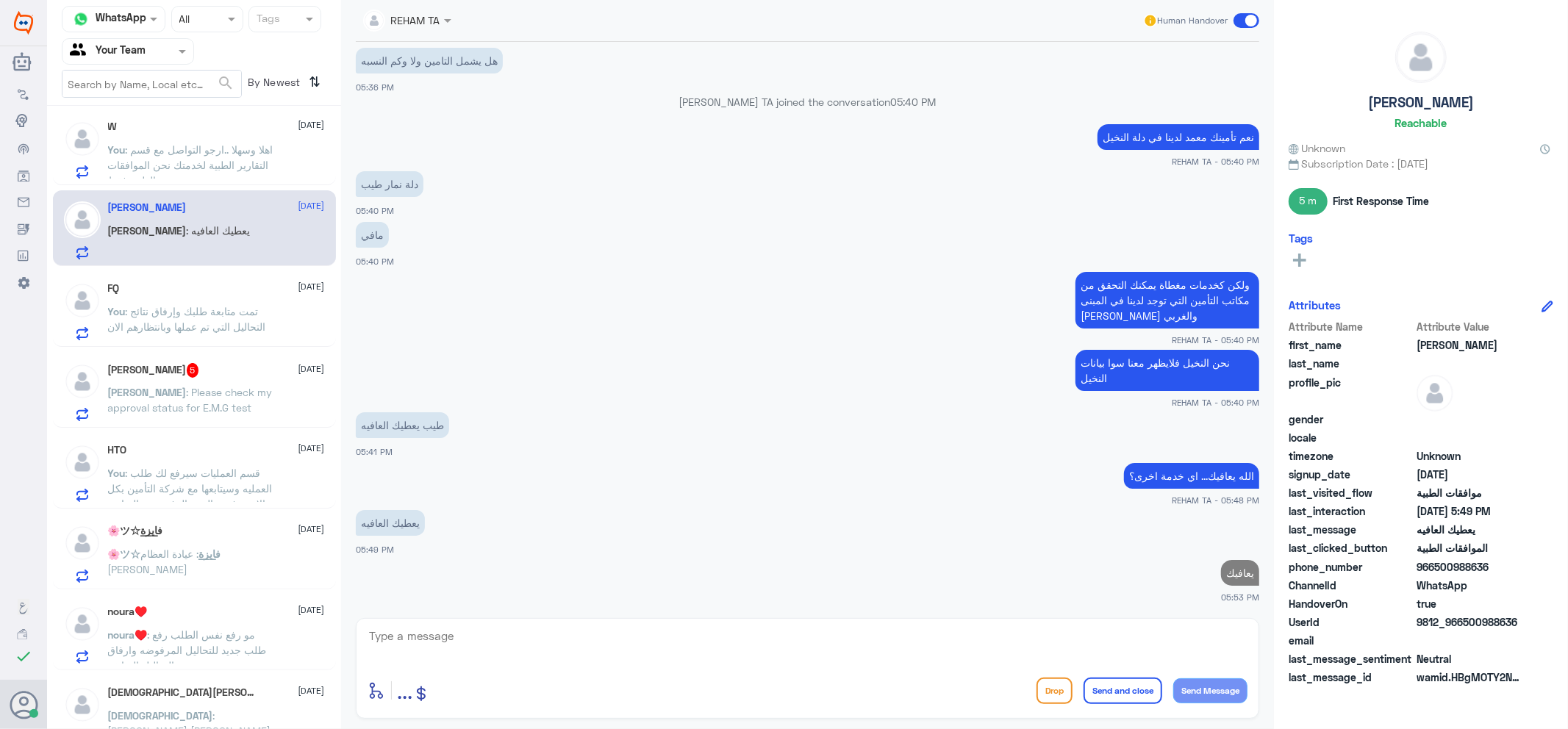
click at [203, 378] on div "Osman 5 6 October Osman : Please check my approval status for E.M.G test" at bounding box center [216, 392] width 217 height 58
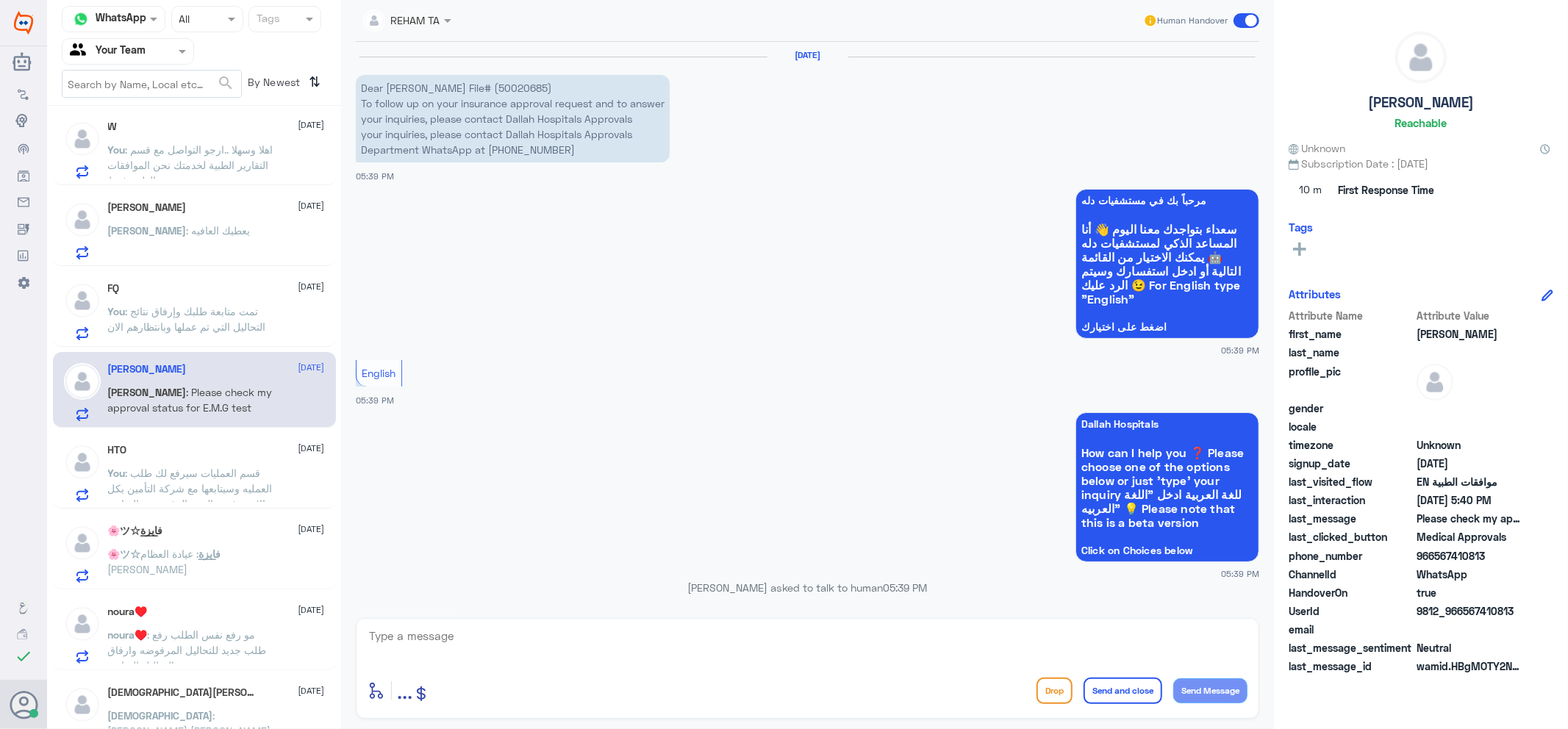
scroll to position [538, 0]
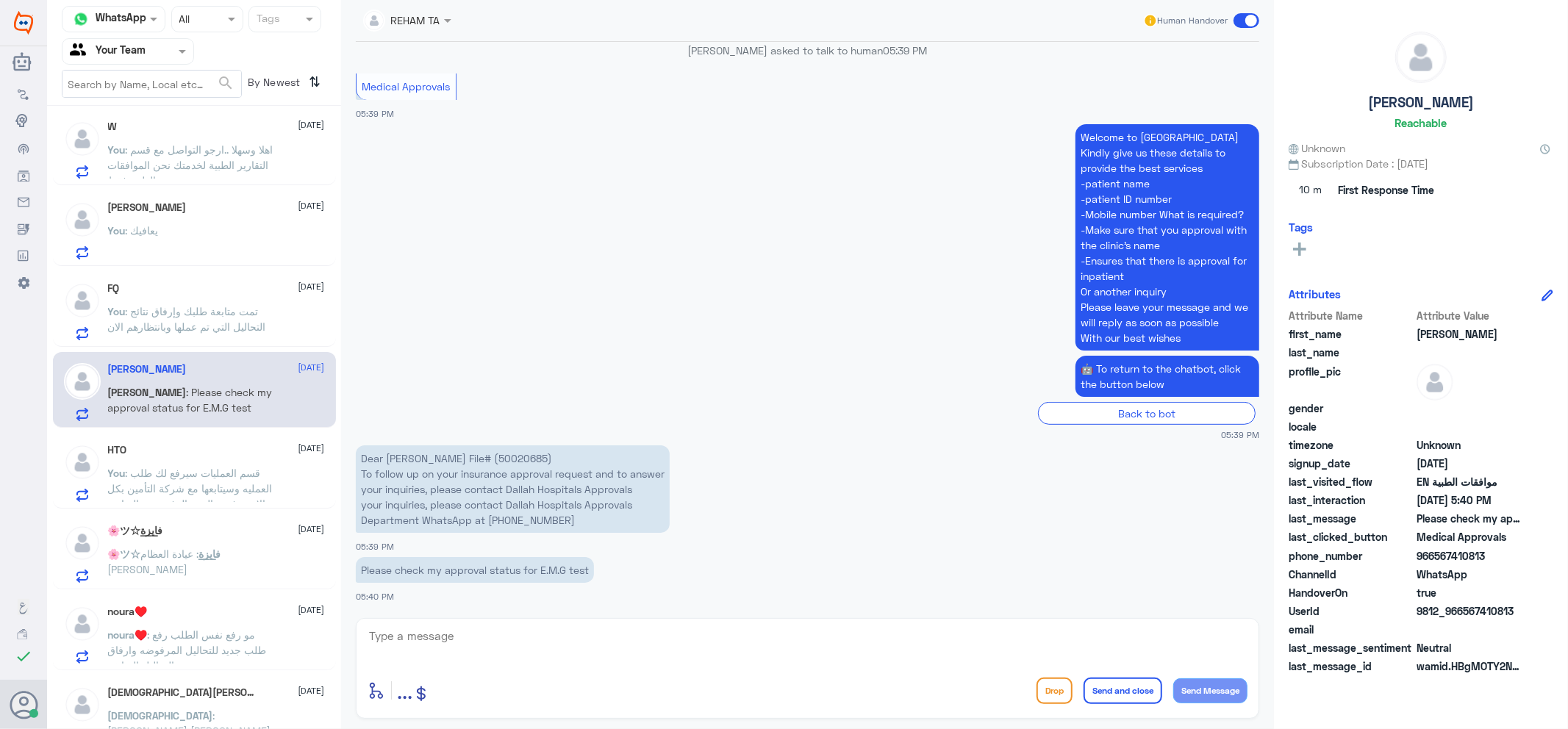
click at [158, 485] on span ": قسم العمليات سيرفع لك طلب العمليه وسيتابعها مع شركة التأمين بكل الازم وفي حال…" at bounding box center [190, 496] width 164 height 59
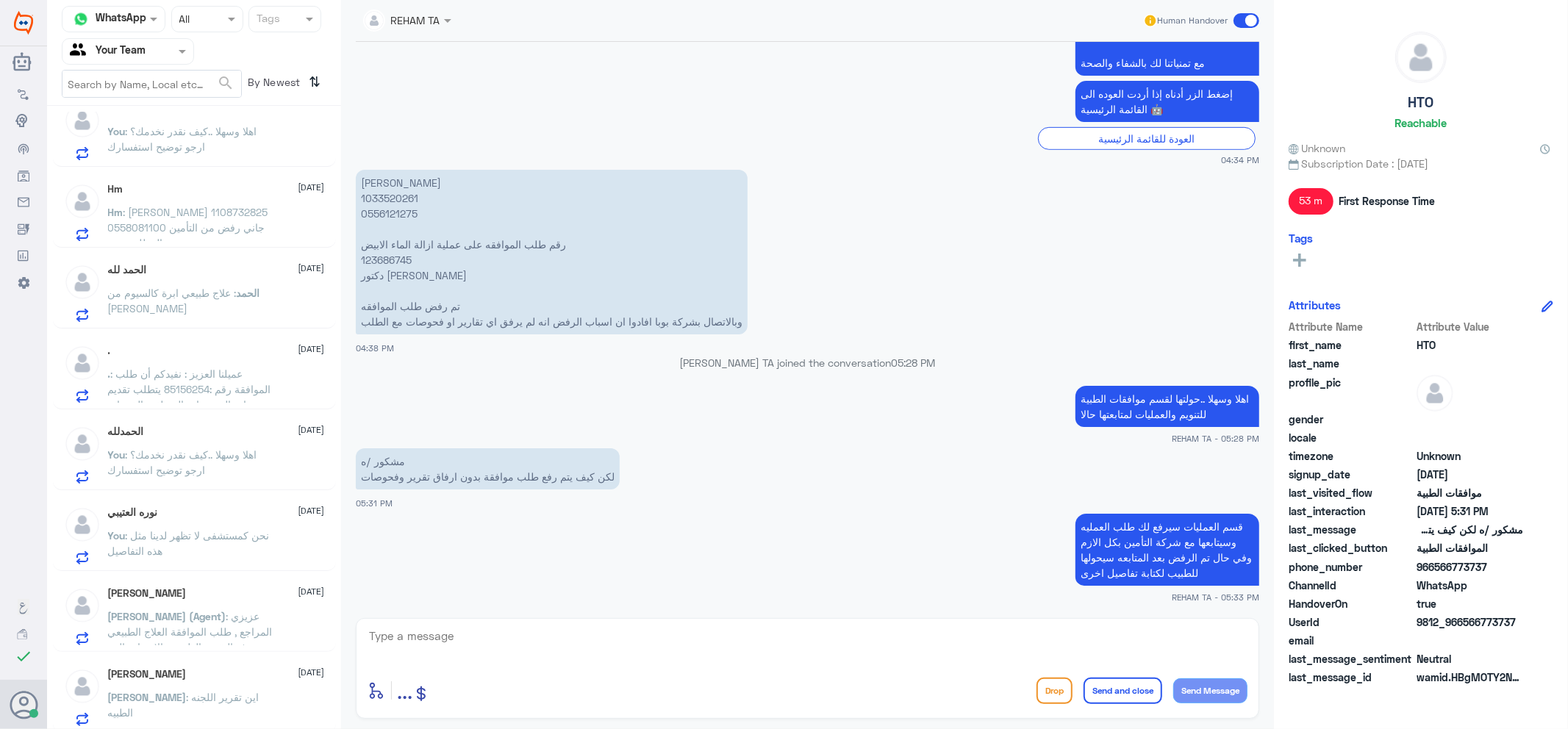
scroll to position [1232, 0]
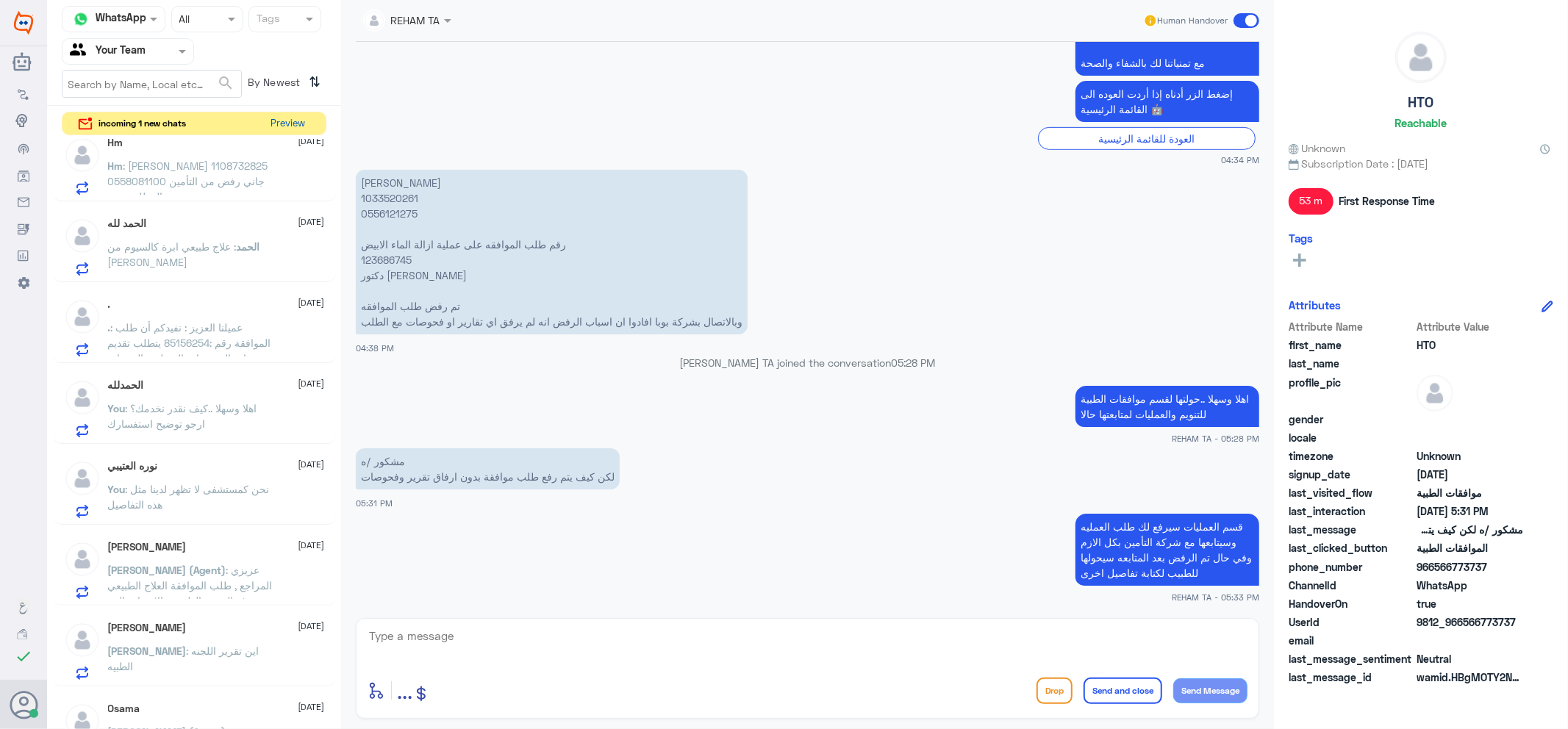
click at [276, 118] on button "Preview" at bounding box center [288, 124] width 46 height 23
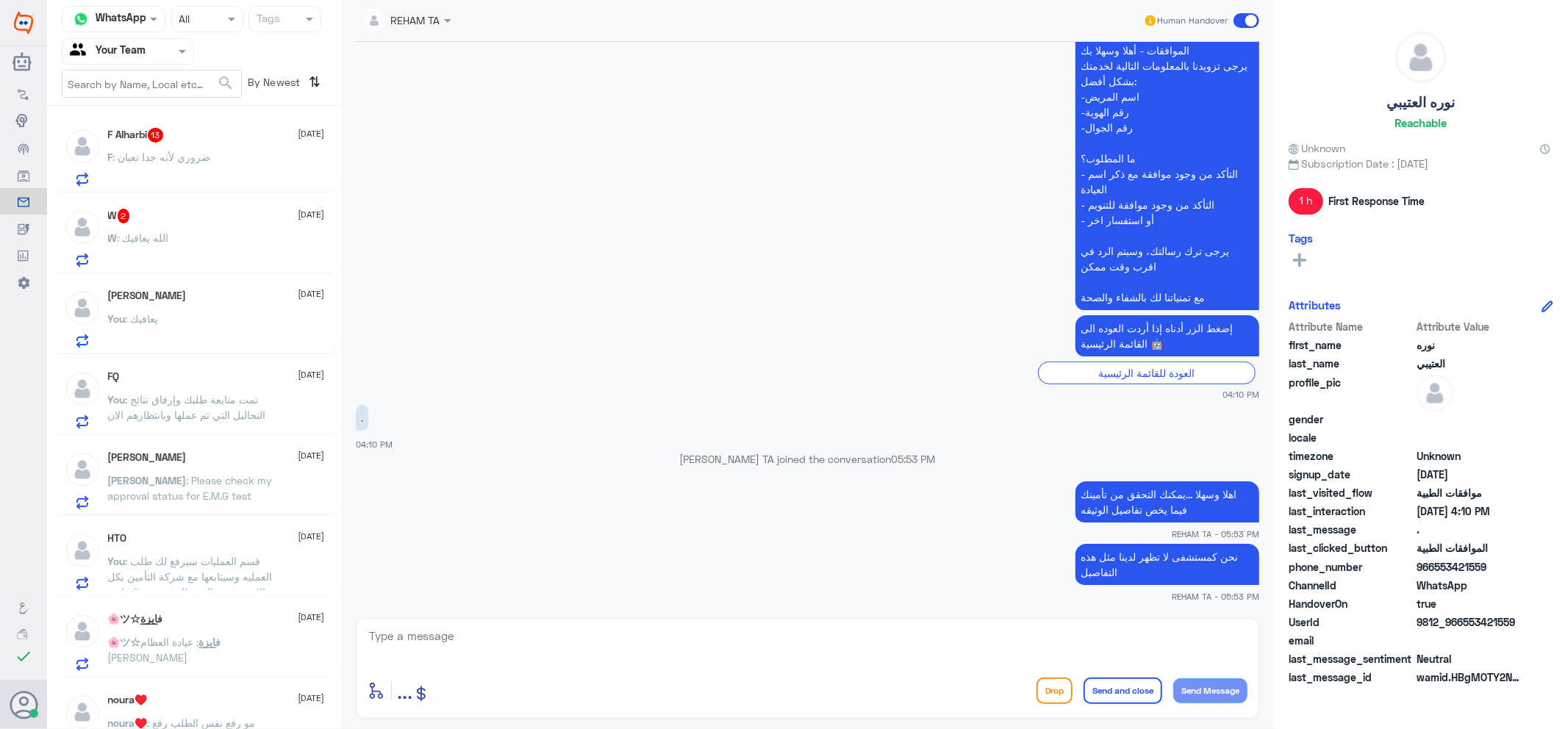
click at [171, 165] on p "F : ضروري لأنه جدا تعبان" at bounding box center [159, 168] width 103 height 37
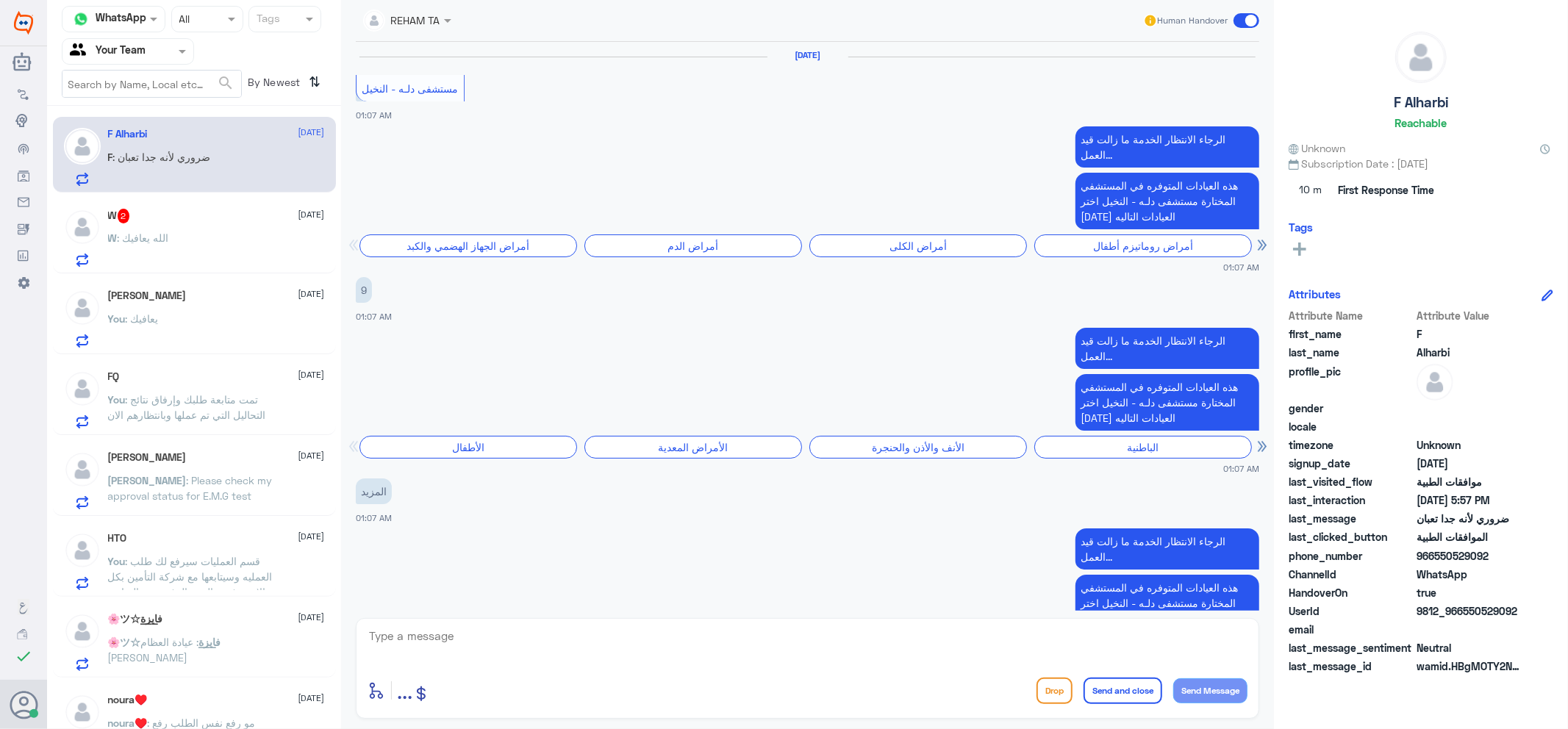
scroll to position [1375, 0]
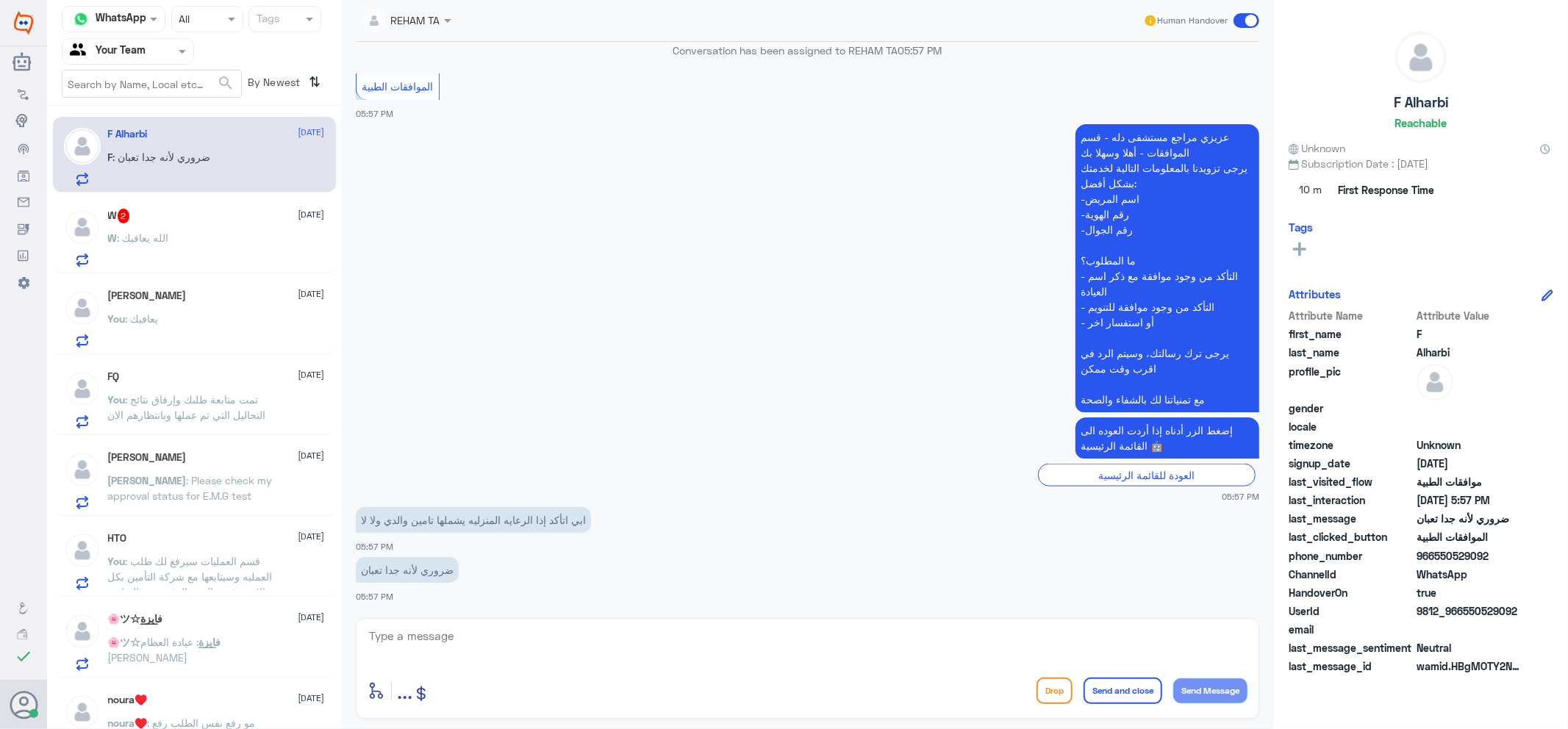
click at [522, 641] on textarea at bounding box center [807, 644] width 880 height 36
click at [603, 645] on textarea at bounding box center [807, 644] width 880 height 36
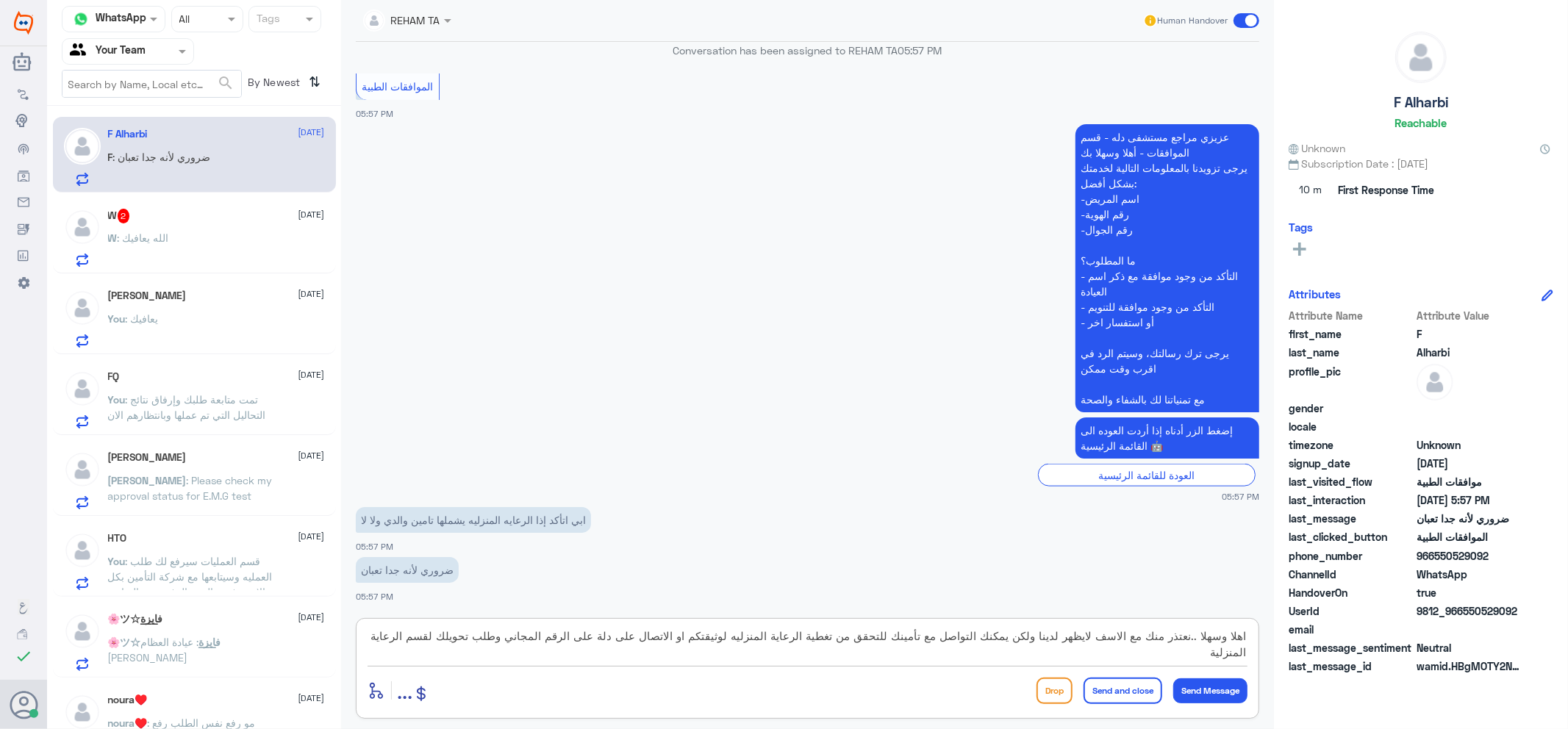
scroll to position [1441, 0]
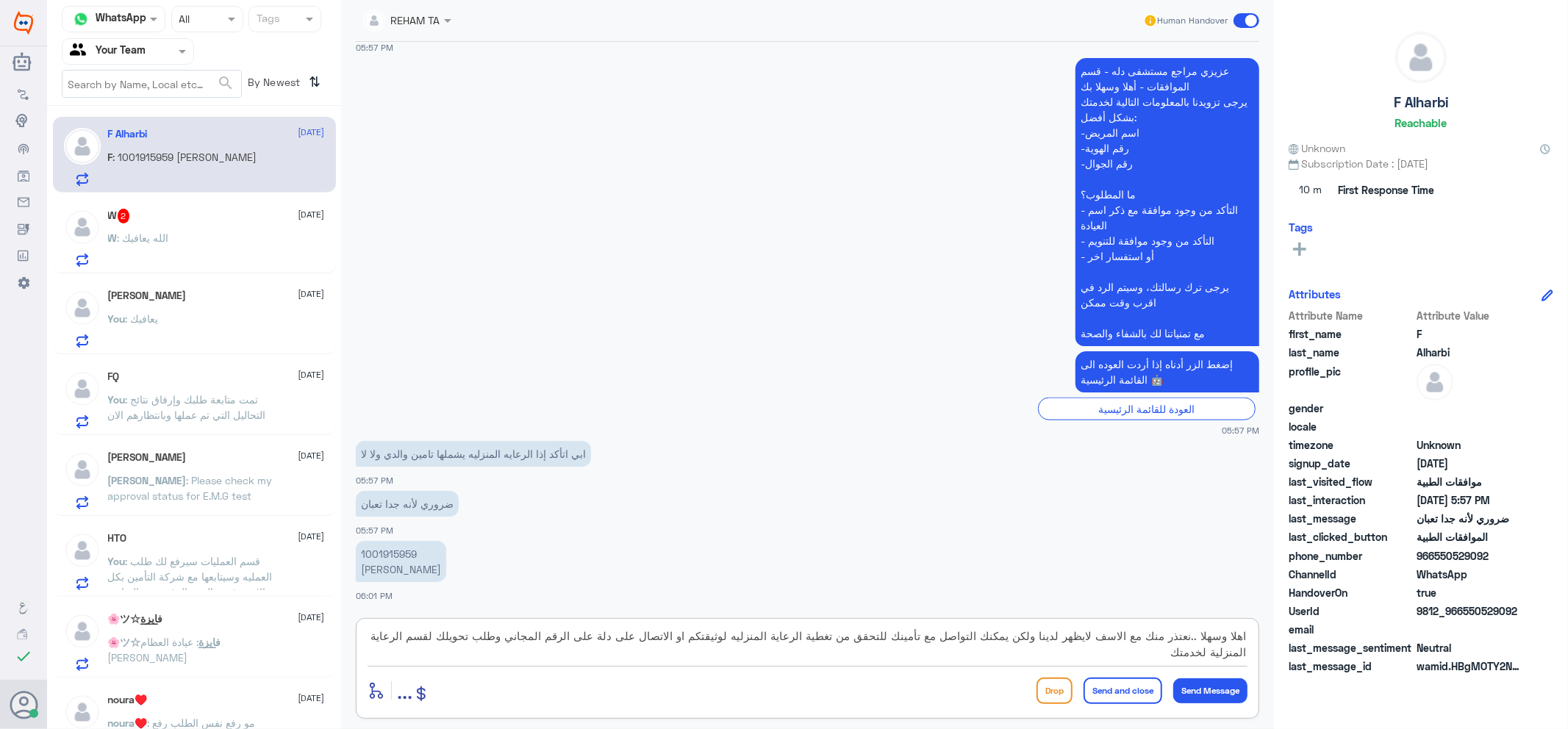
type textarea "اهلا وسهلا ..نعتذر منك مع الاسف لايظهر لدينا ولكن يمكنك التواصل مع تأمينك للتحق…"
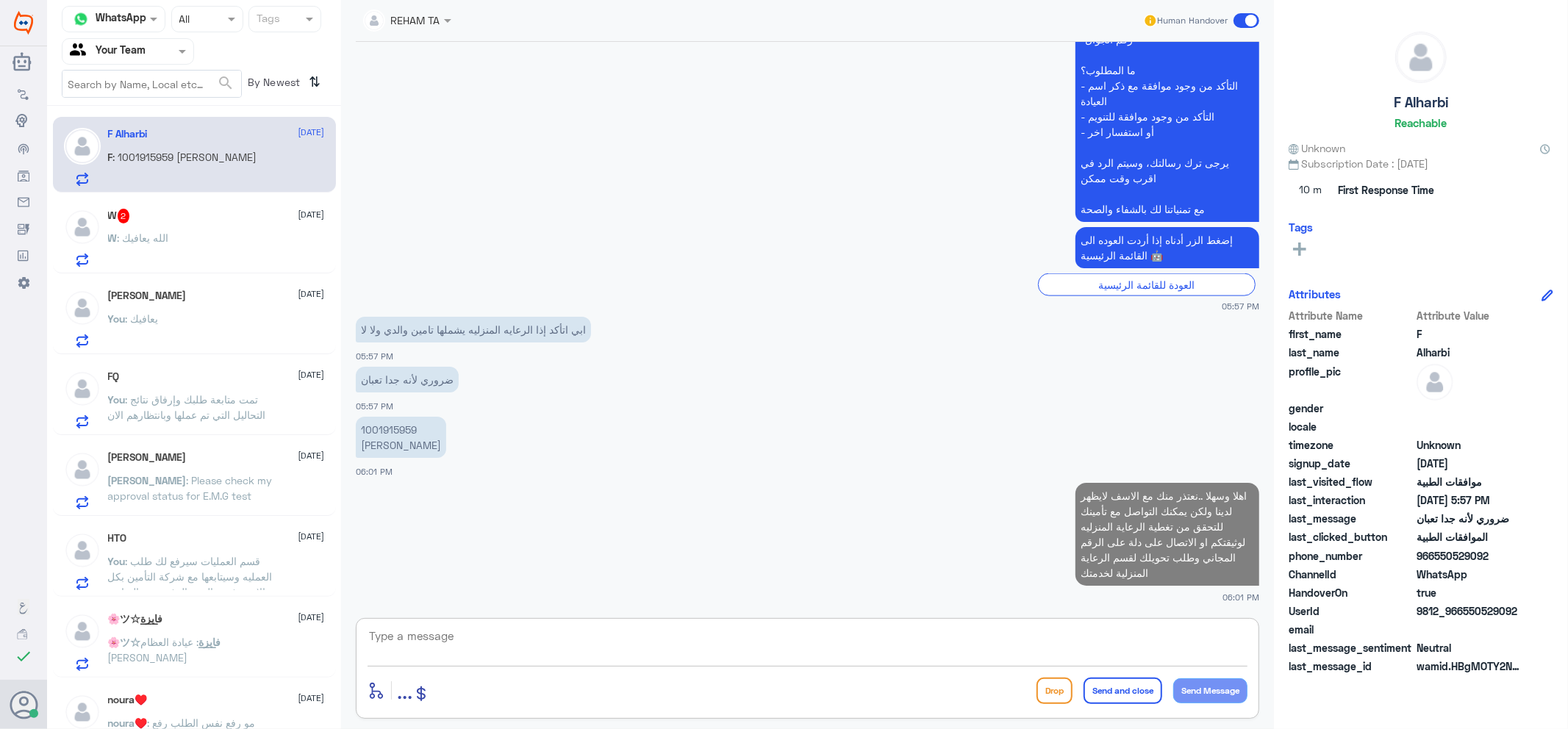
click at [150, 217] on div "W 2 6 October" at bounding box center [216, 215] width 217 height 15
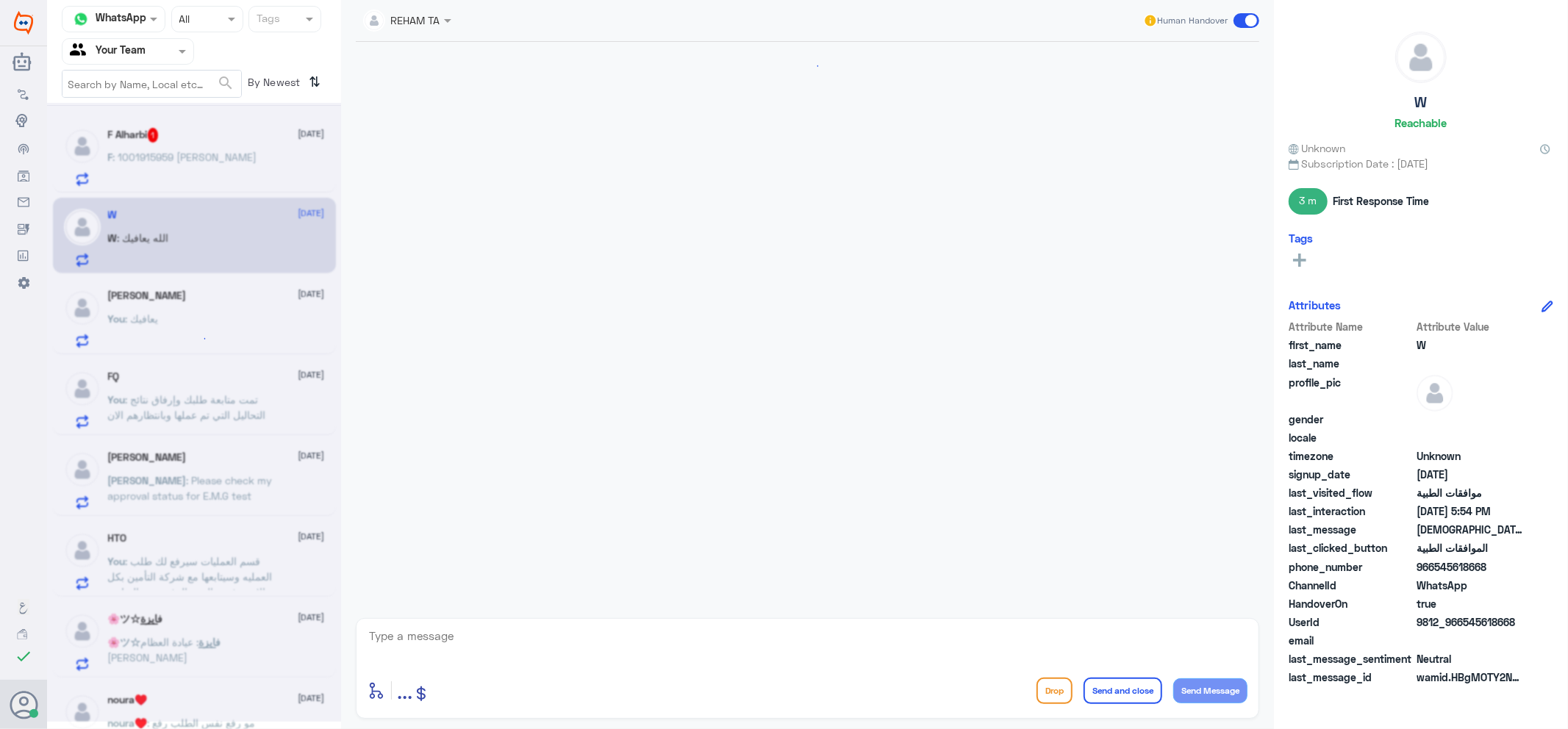
scroll to position [488, 0]
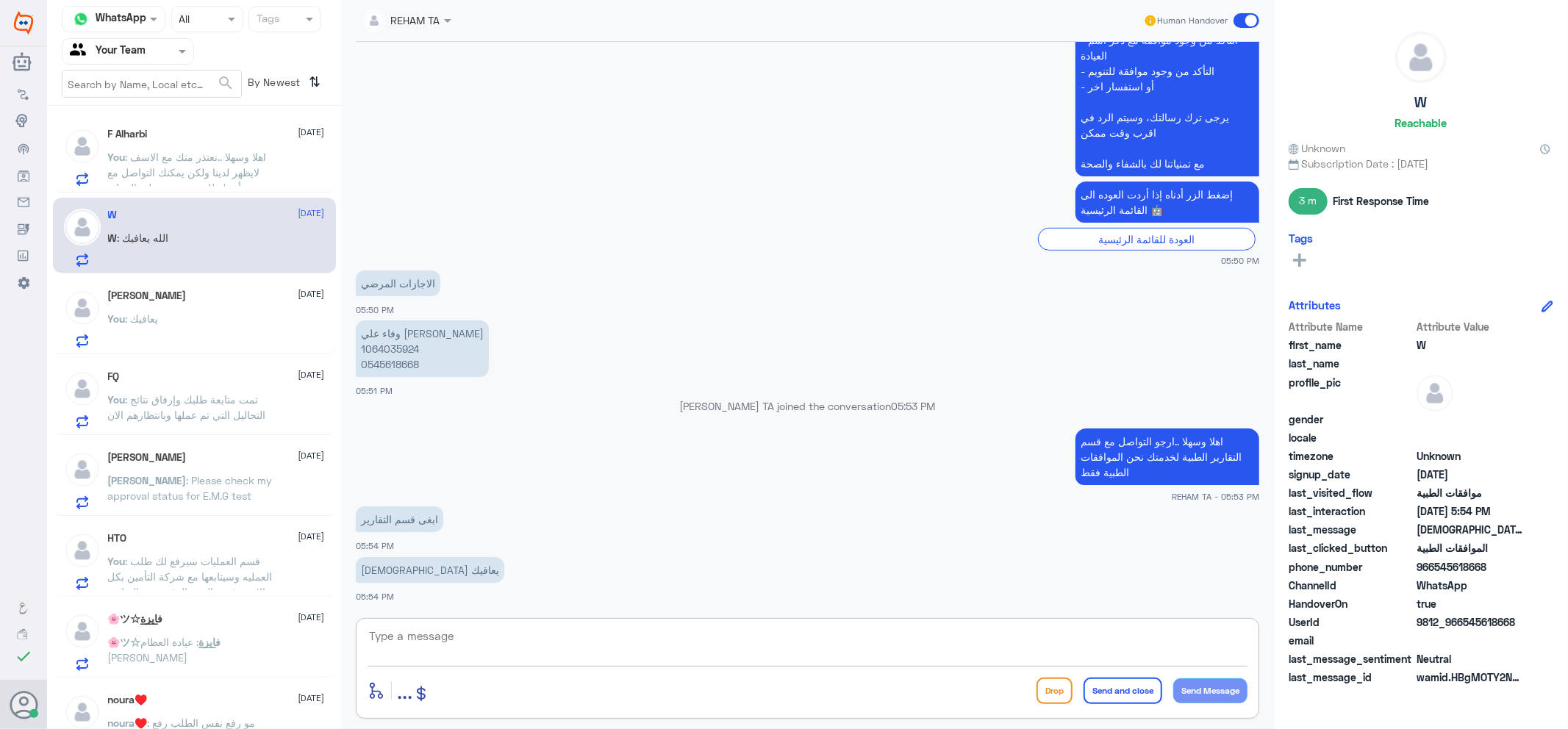
click at [486, 652] on textarea at bounding box center [807, 644] width 880 height 36
type textarea "م"
type textarea "على نفس هذا الرقم ولكن اختار قسم التقارير"
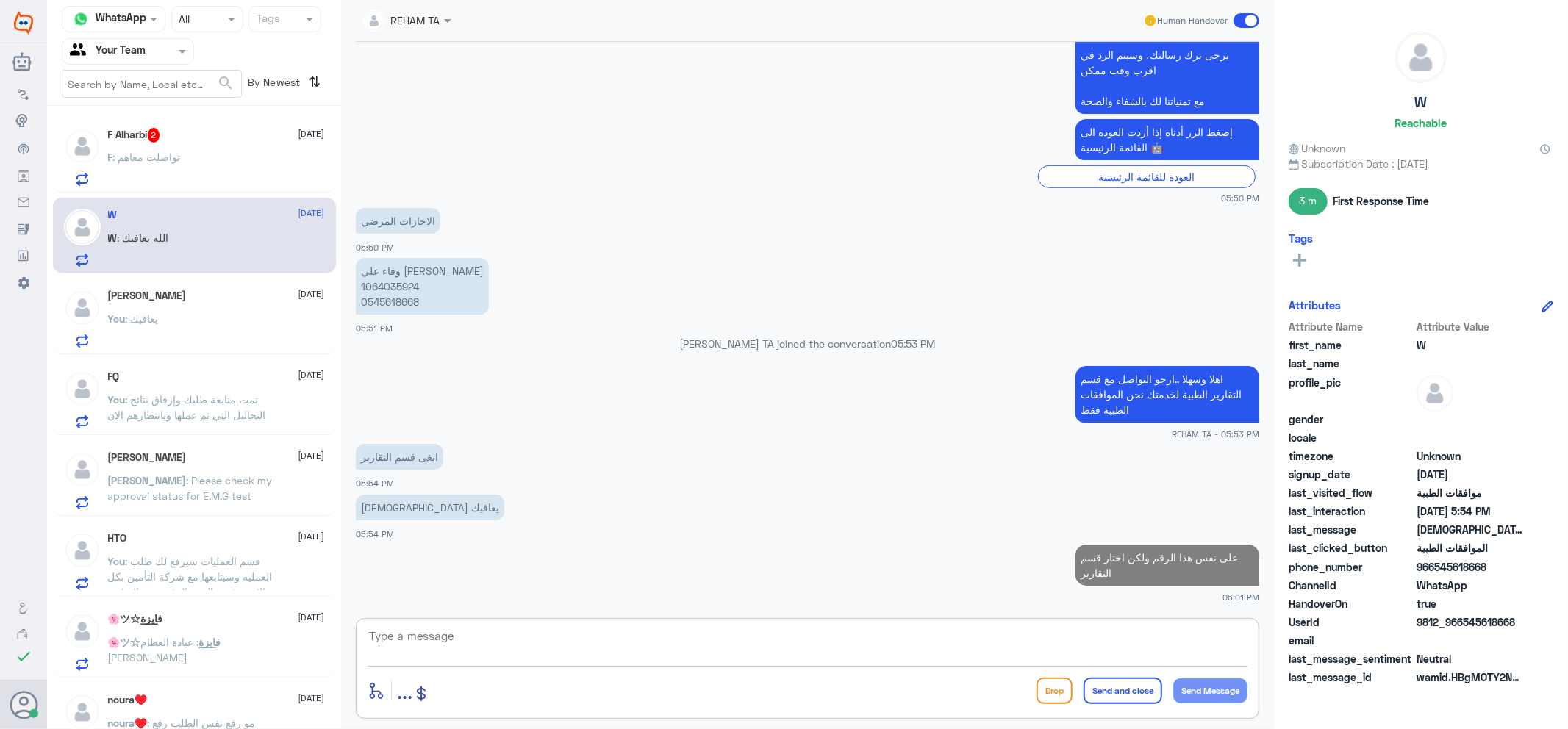
click at [204, 135] on div "F Alharbi 2 6 October" at bounding box center [216, 135] width 217 height 15
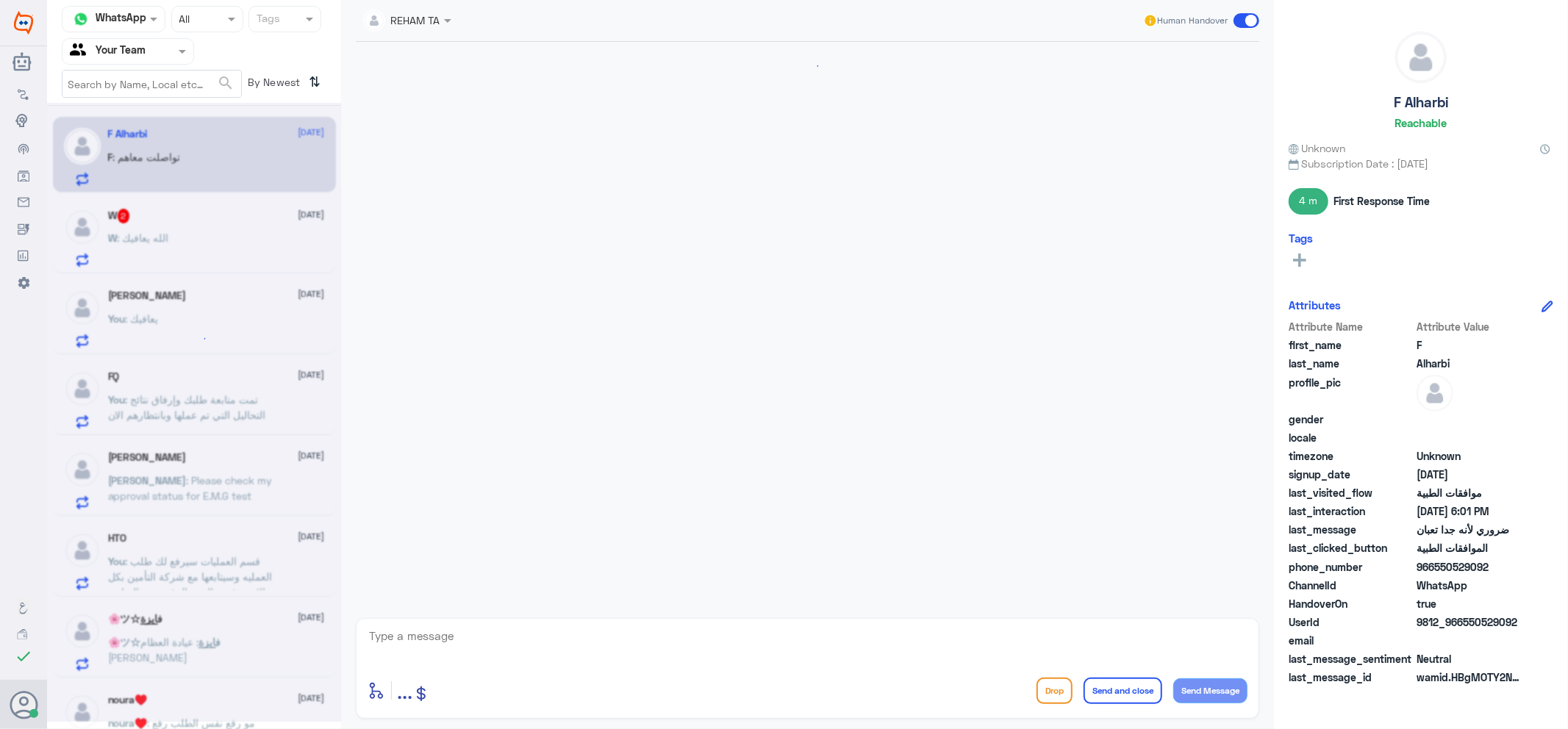
scroll to position [1239, 0]
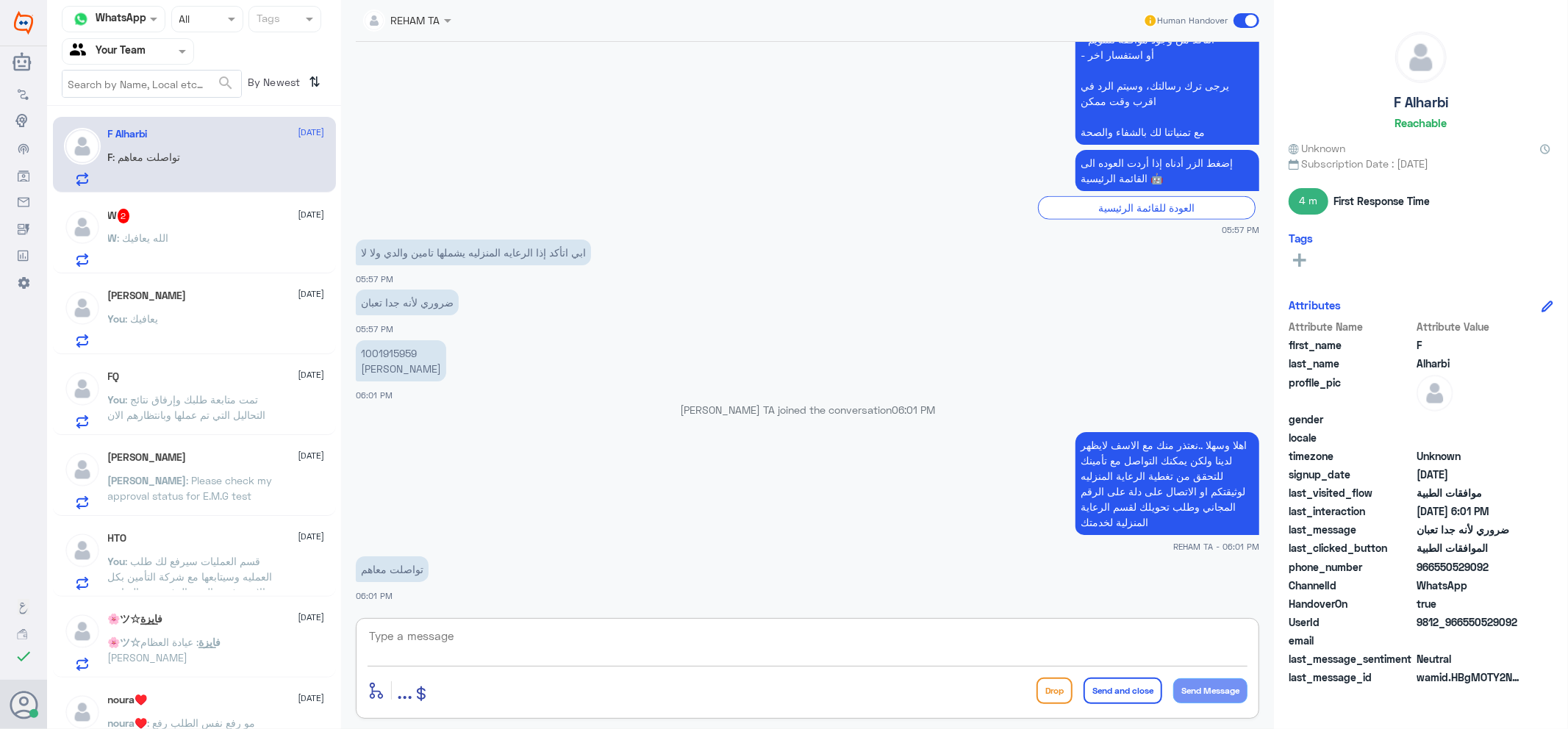
click at [459, 634] on textarea at bounding box center [807, 644] width 880 height 36
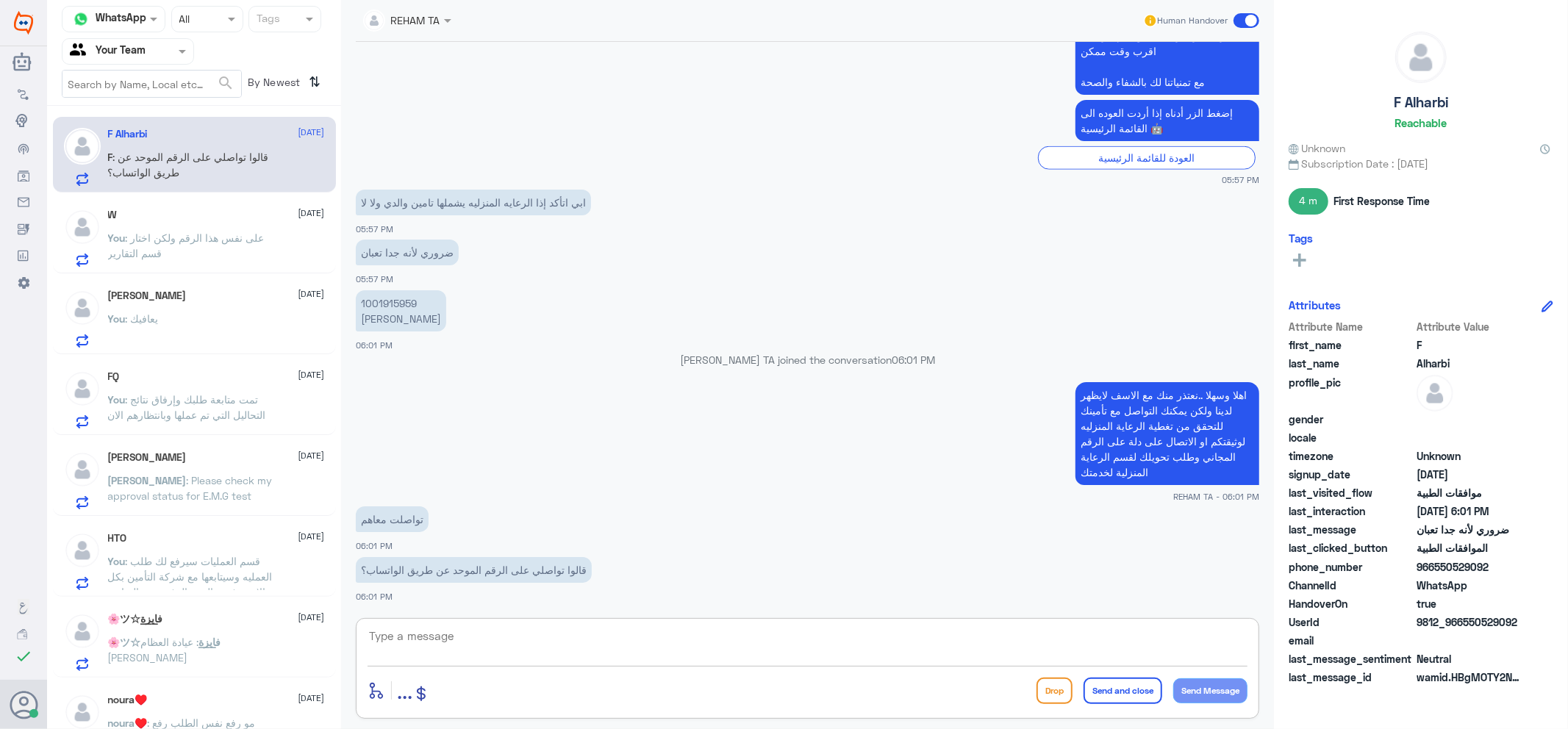
click at [462, 623] on div "enter flow name ... Drop Send and close Send Message" at bounding box center [807, 668] width 903 height 101
click at [490, 632] on textarea at bounding box center [807, 644] width 880 height 36
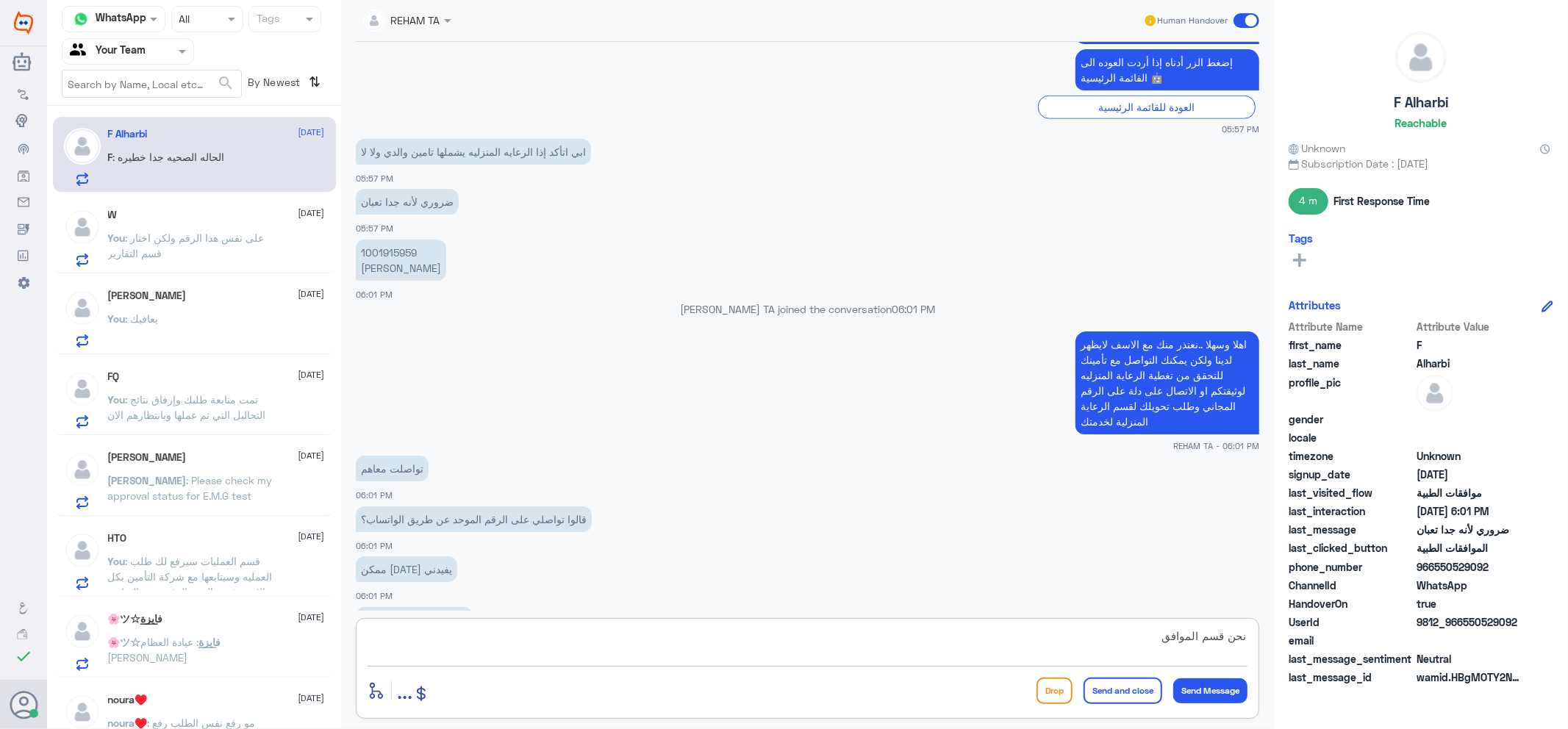
scroll to position [1390, 0]
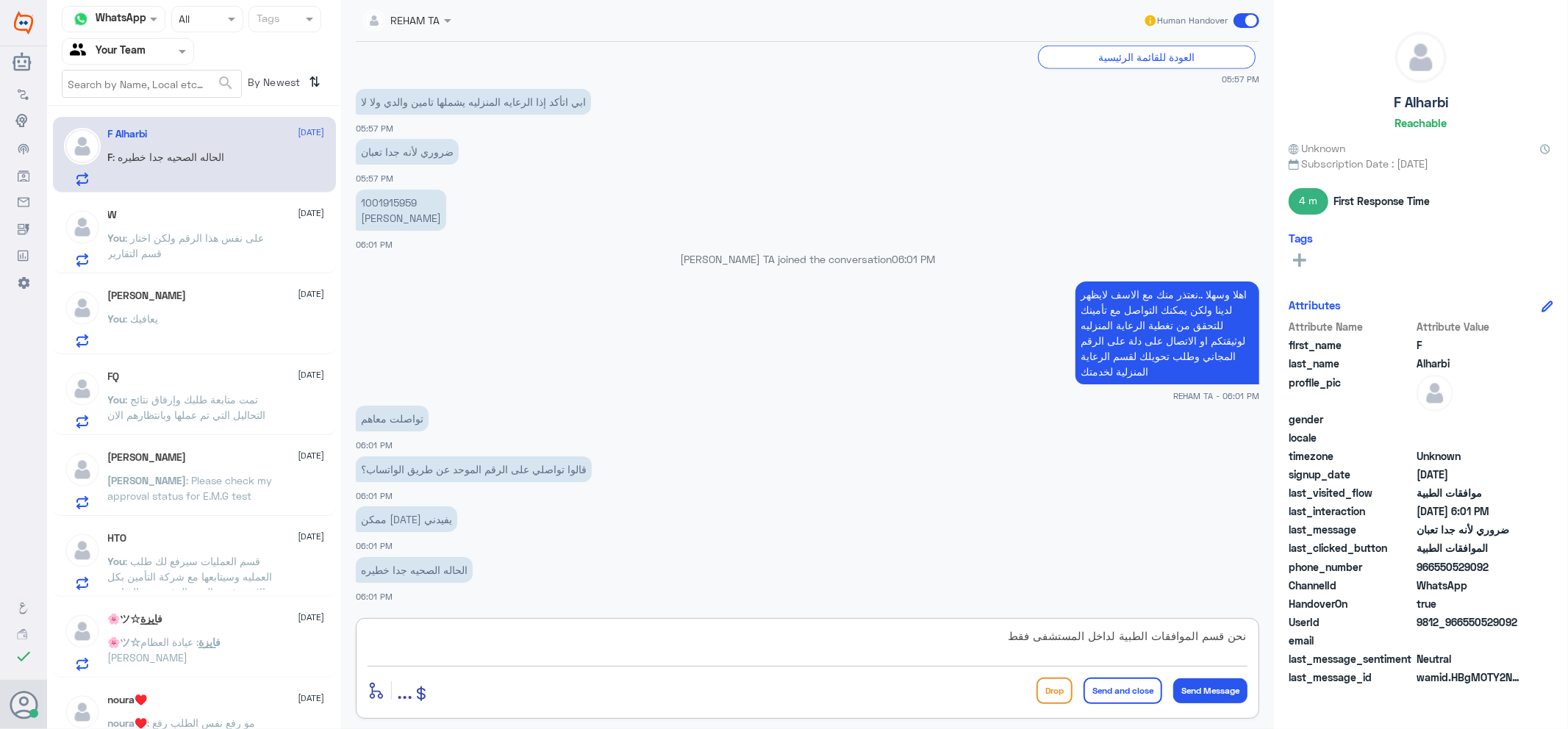
type textarea "نحن قسم الموافقات الطبية لداخل المستشفى فقط"
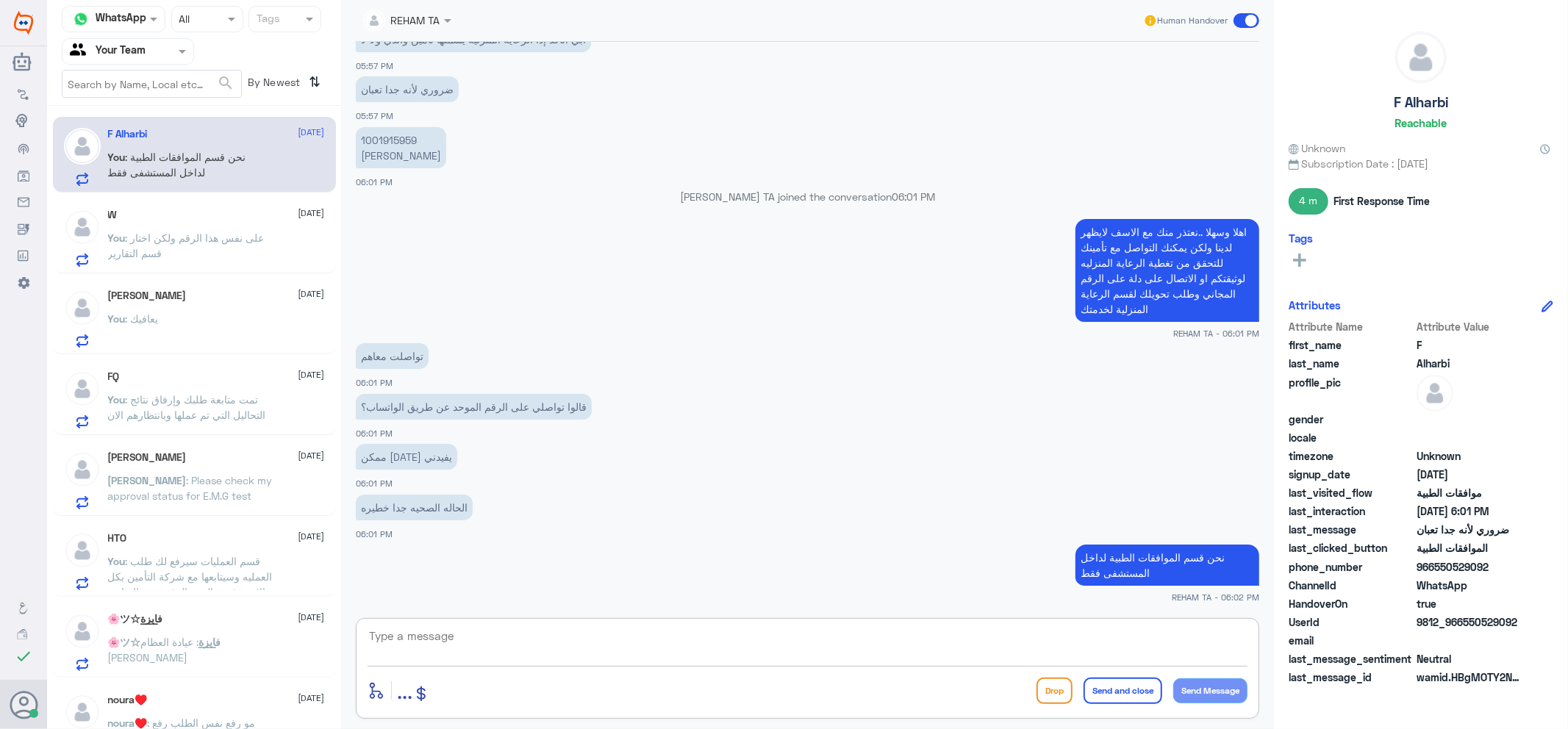
click at [252, 259] on p "You : على نفس هذا الرقم ولكن اختار قسم التقارير" at bounding box center [191, 249] width 165 height 37
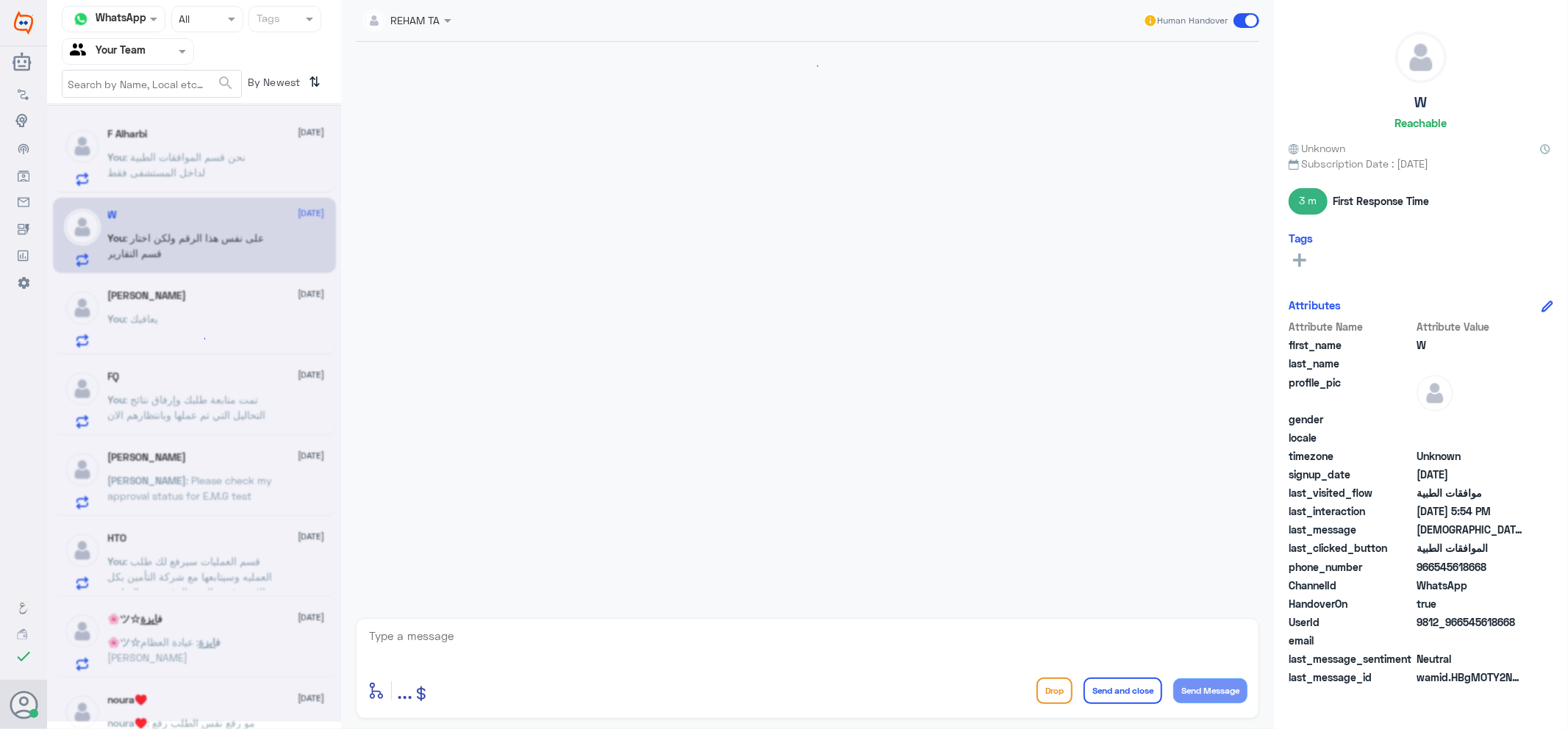
scroll to position [551, 0]
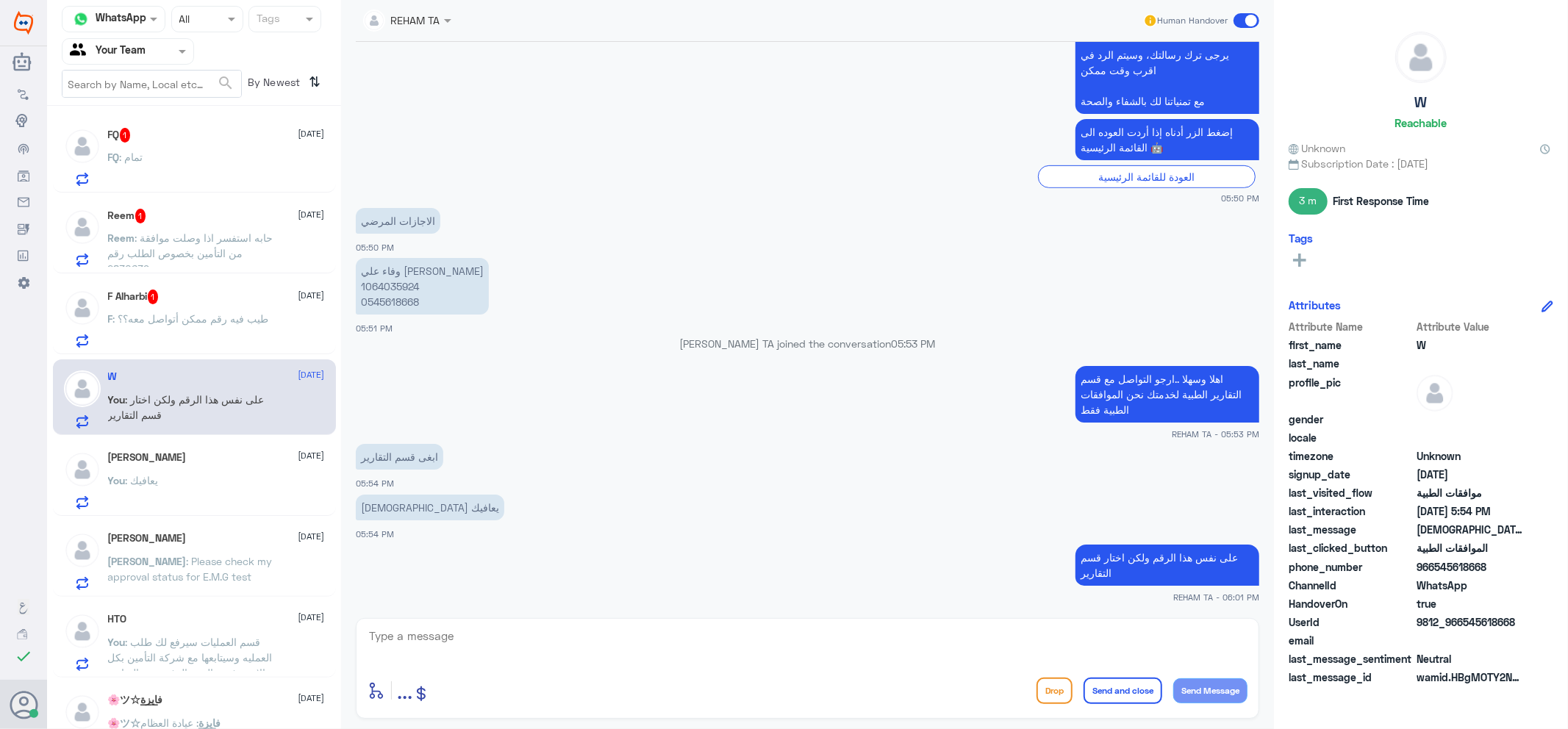
click at [206, 164] on div "FQ : تمام" at bounding box center [216, 170] width 217 height 33
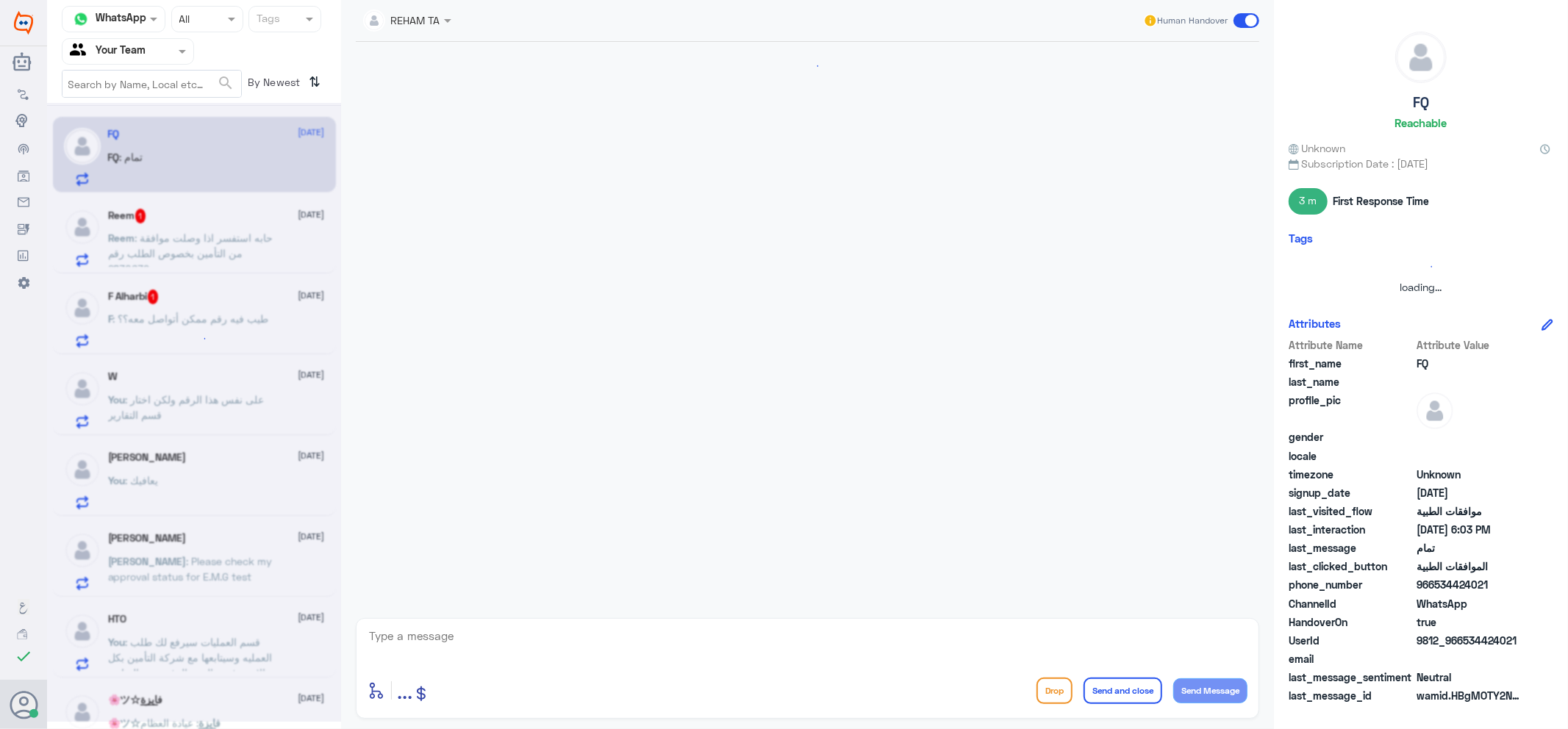
scroll to position [971, 0]
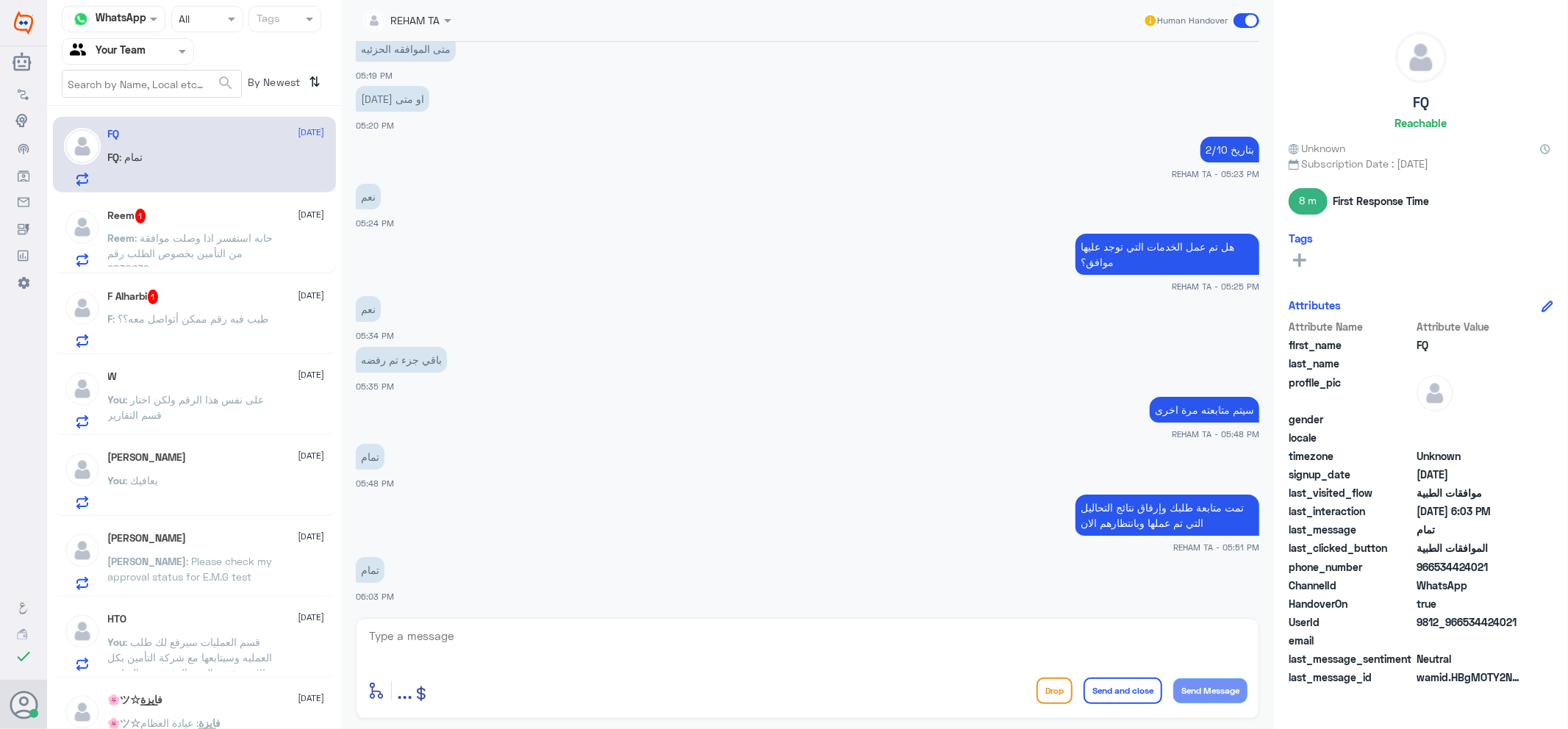
click at [225, 253] on span ": حابه استفسر اذا وصلت موافقة من التأمين بخصوص الطلب رقم 2830639" at bounding box center [191, 252] width 165 height 43
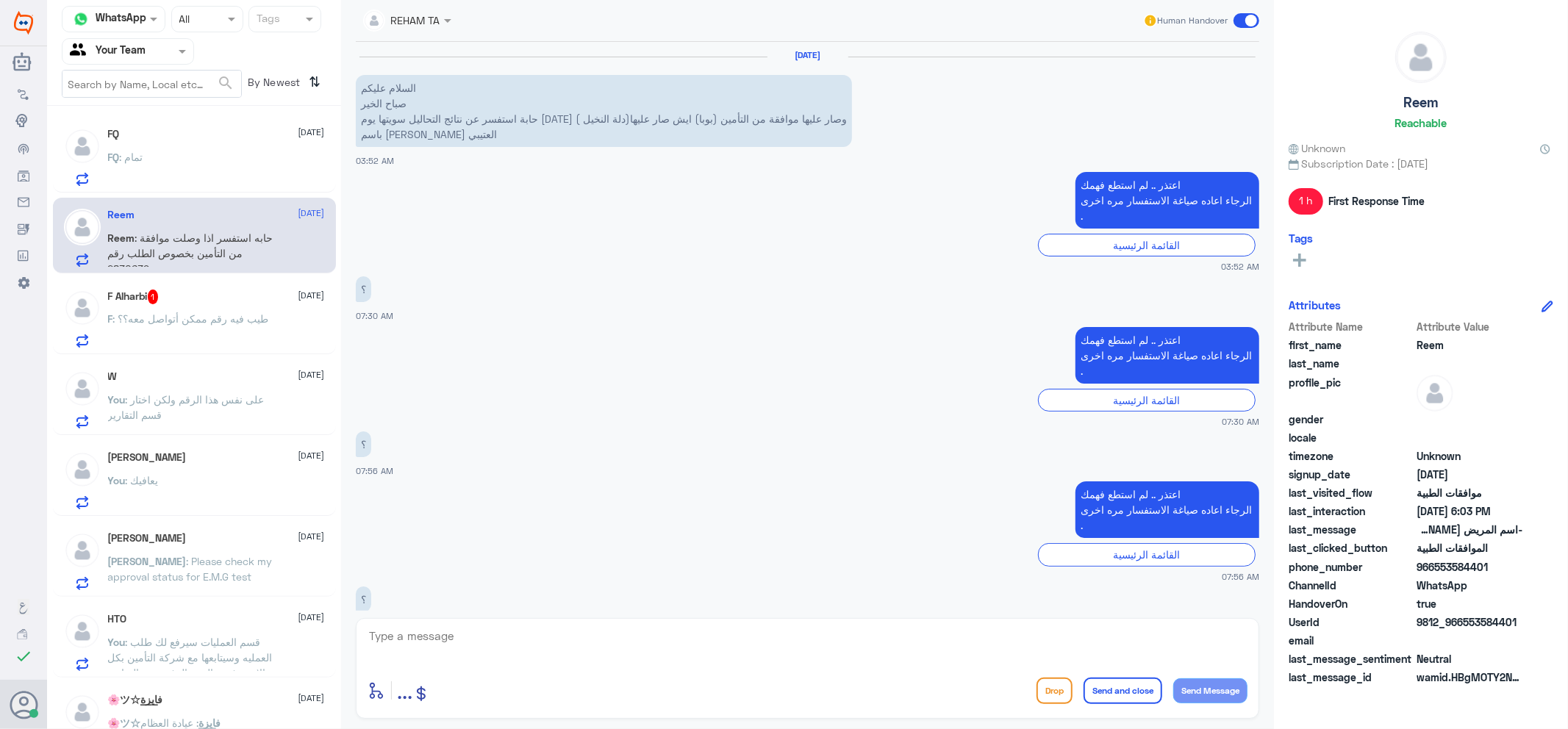
scroll to position [1046, 0]
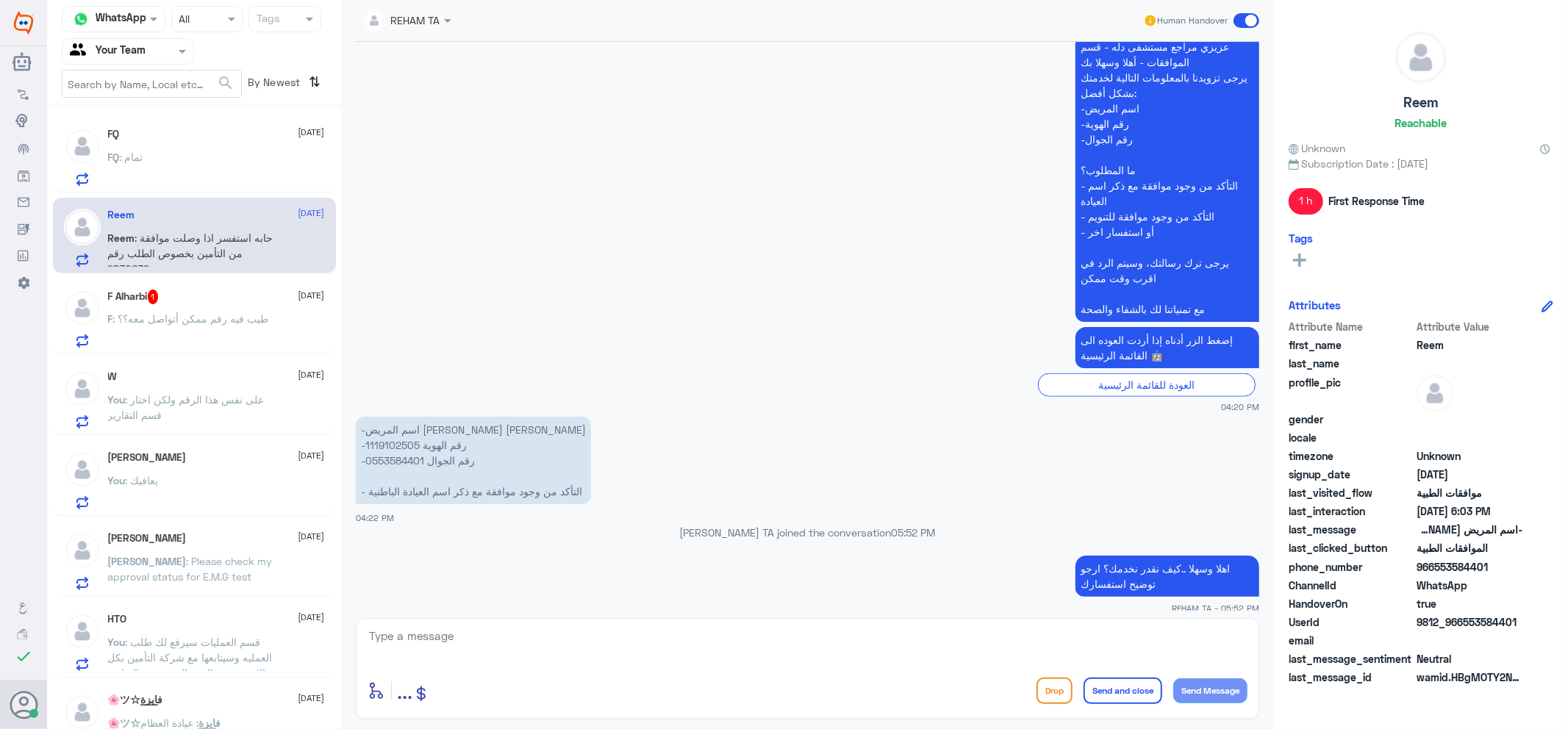
click at [204, 317] on span ": طيب فيه رقم ممكن أتواصل معه؟؟" at bounding box center [191, 318] width 156 height 12
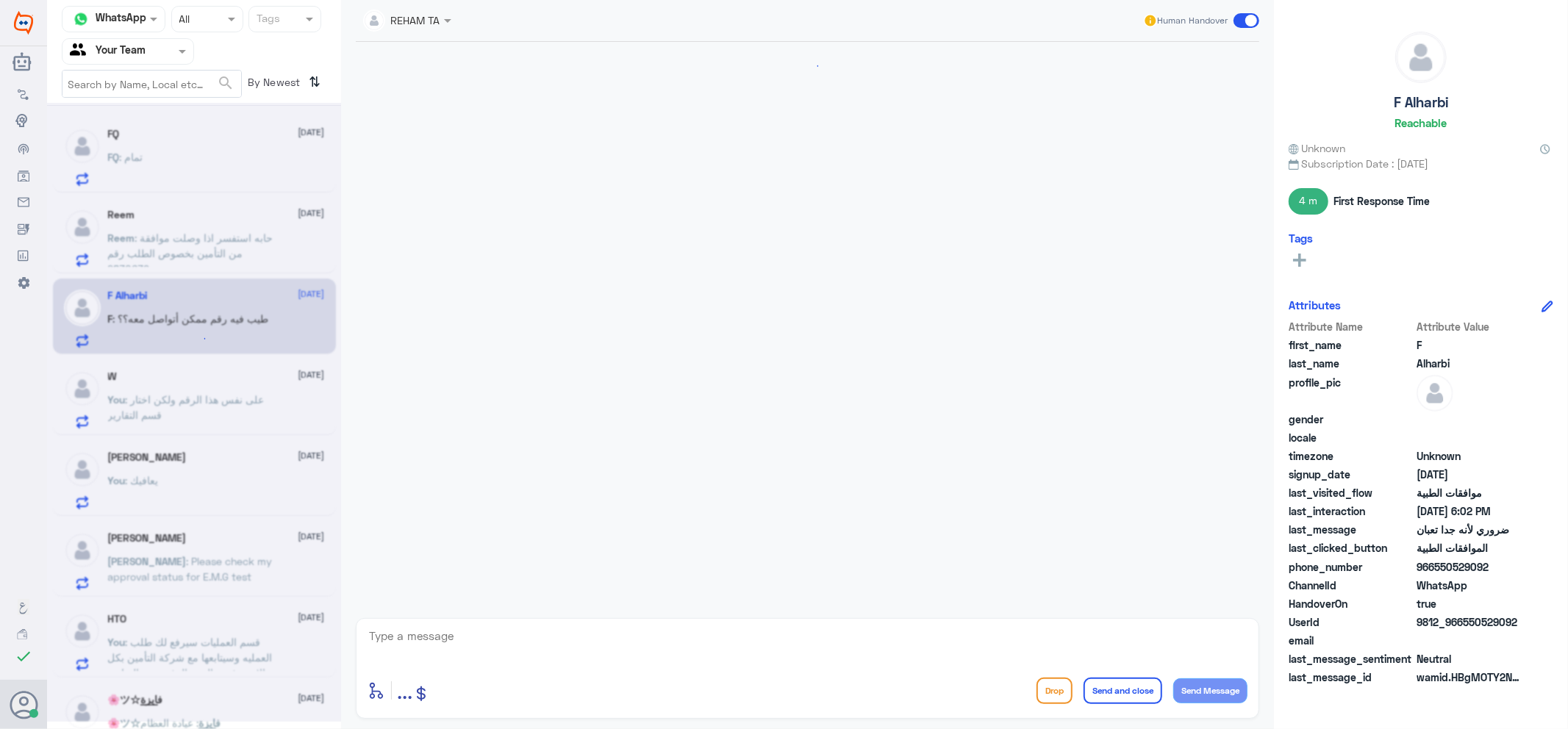
scroll to position [981, 0]
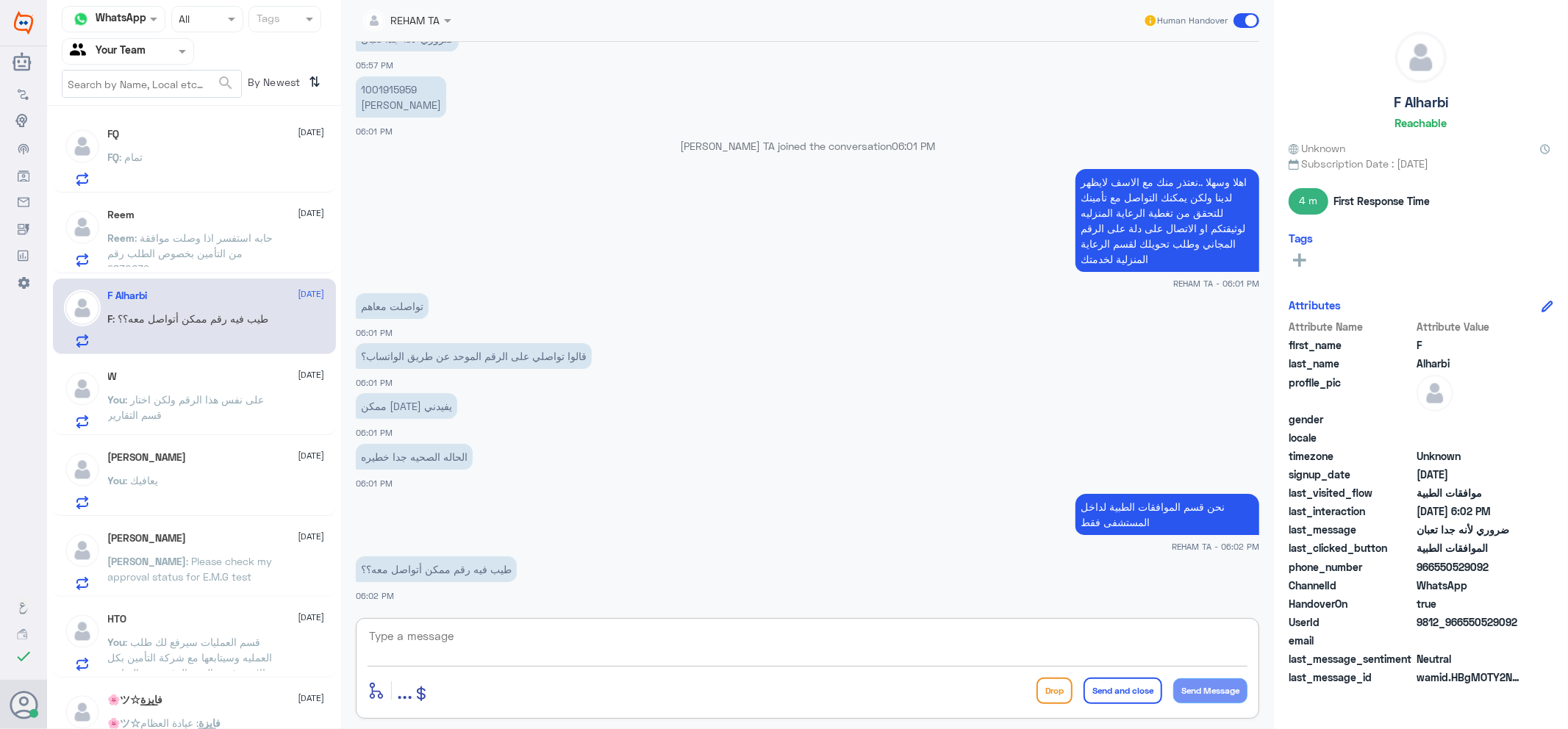
click at [441, 631] on textarea at bounding box center [807, 644] width 880 height 36
type textarea "على الهاتف المجاني وطلب التحويل لقسم الرعاية المنزلية"
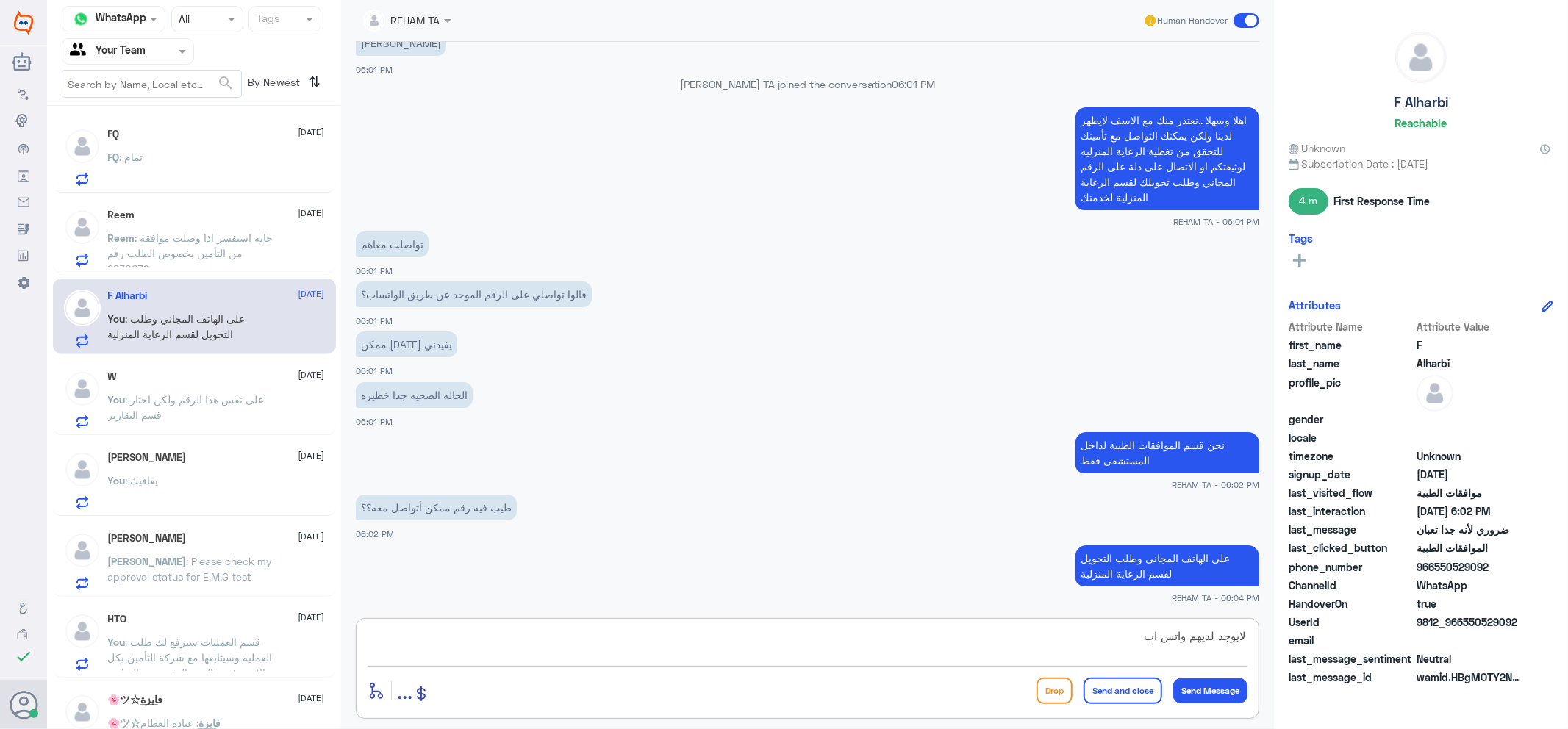
type textarea "لايوجد لديهم واتس اب"
